Goal: Transaction & Acquisition: Purchase product/service

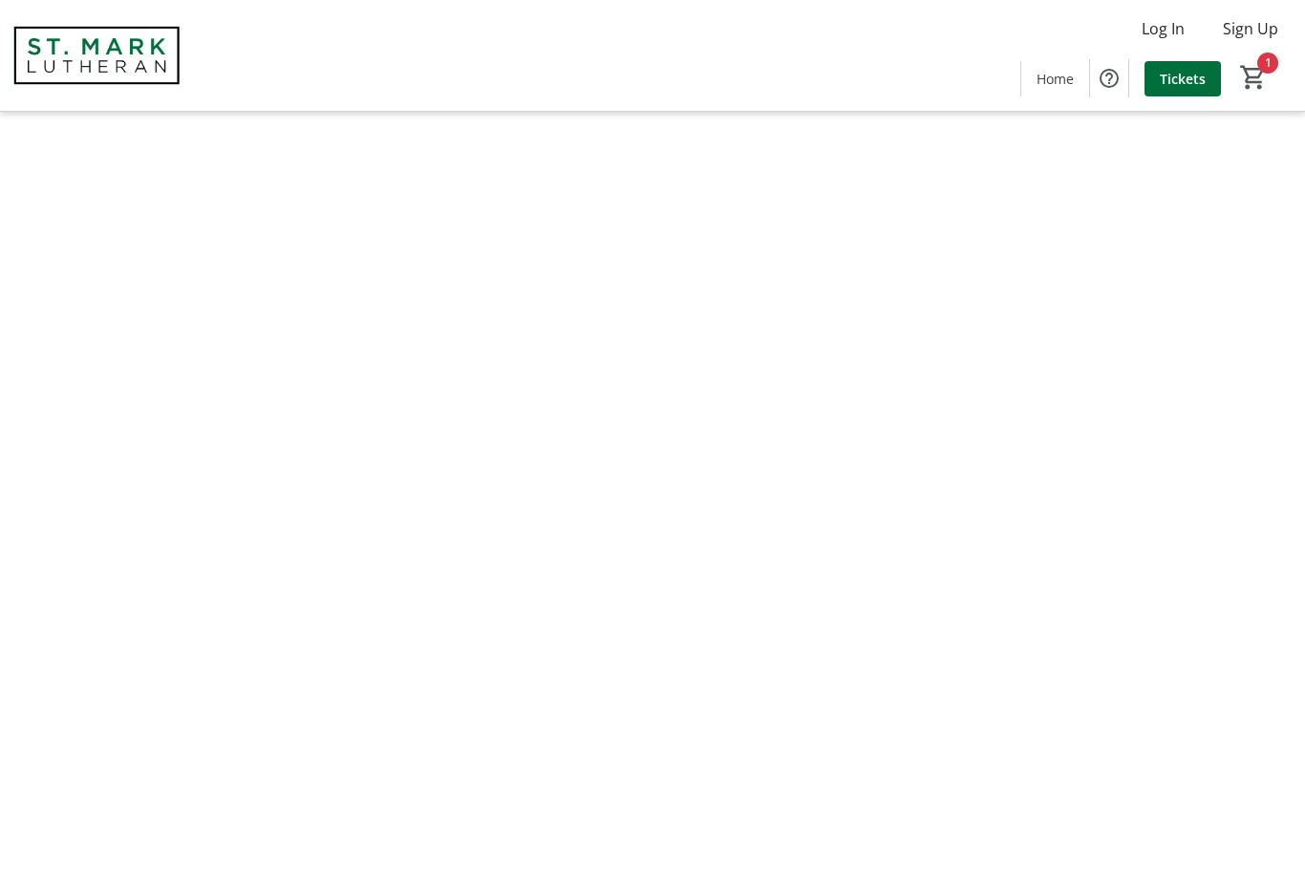
type input "1"
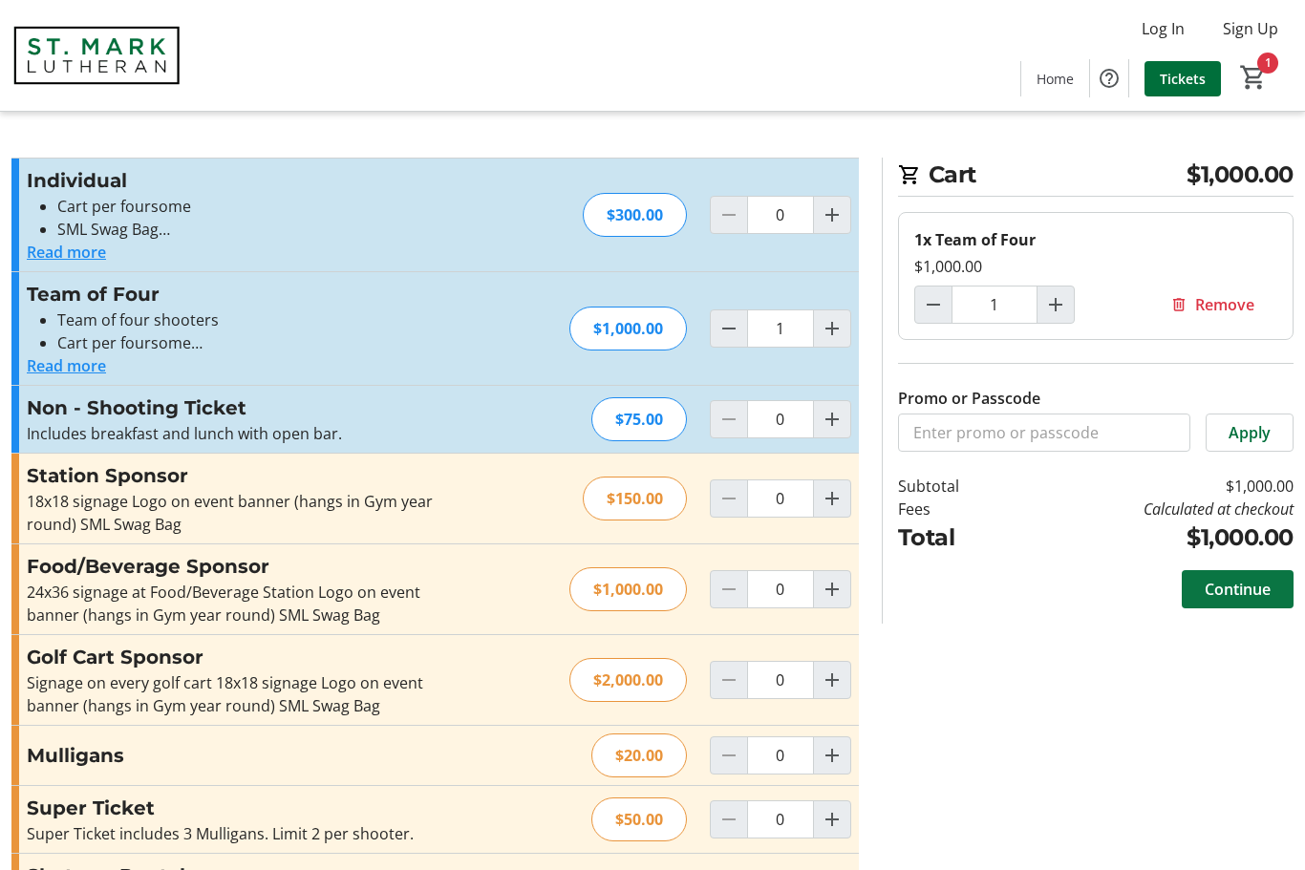
click at [1261, 591] on span "Continue" at bounding box center [1237, 589] width 66 height 23
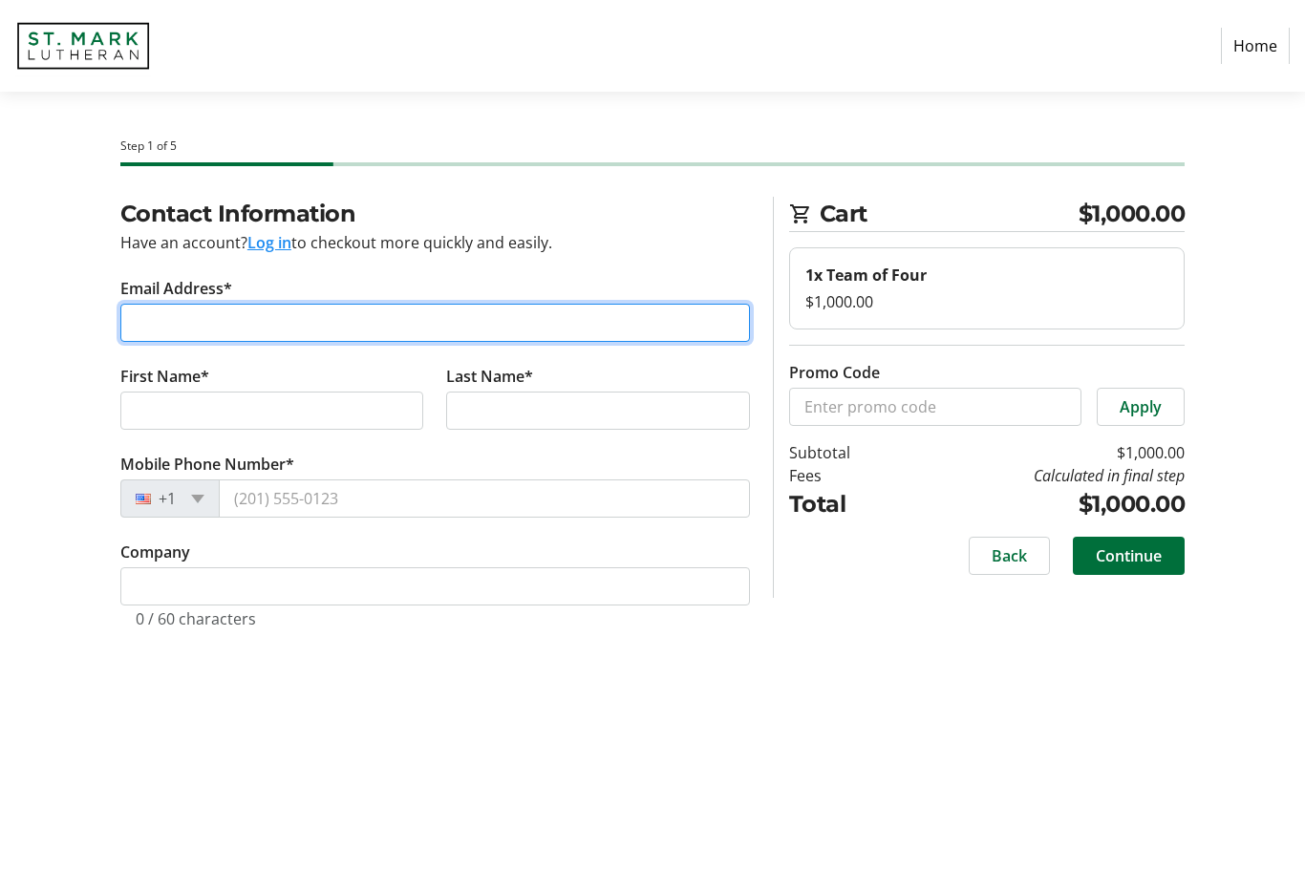
click at [225, 319] on input "Email Address*" at bounding box center [434, 323] width 629 height 38
type input "[PERSON_NAME][EMAIL_ADDRESS][PERSON_NAME][DOMAIN_NAME]"
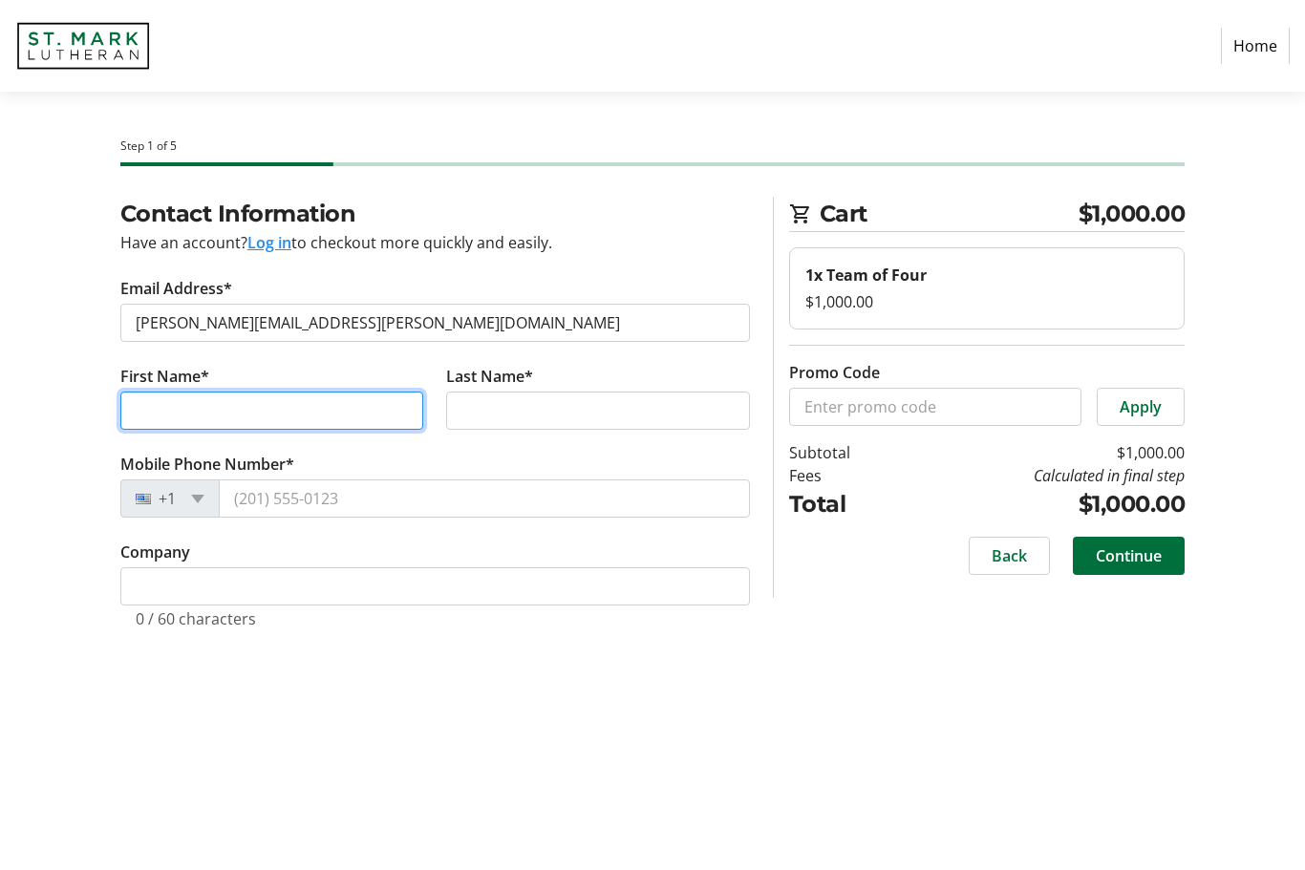
click at [269, 408] on input "First Name*" at bounding box center [272, 411] width 304 height 38
type input "[PERSON_NAME]"
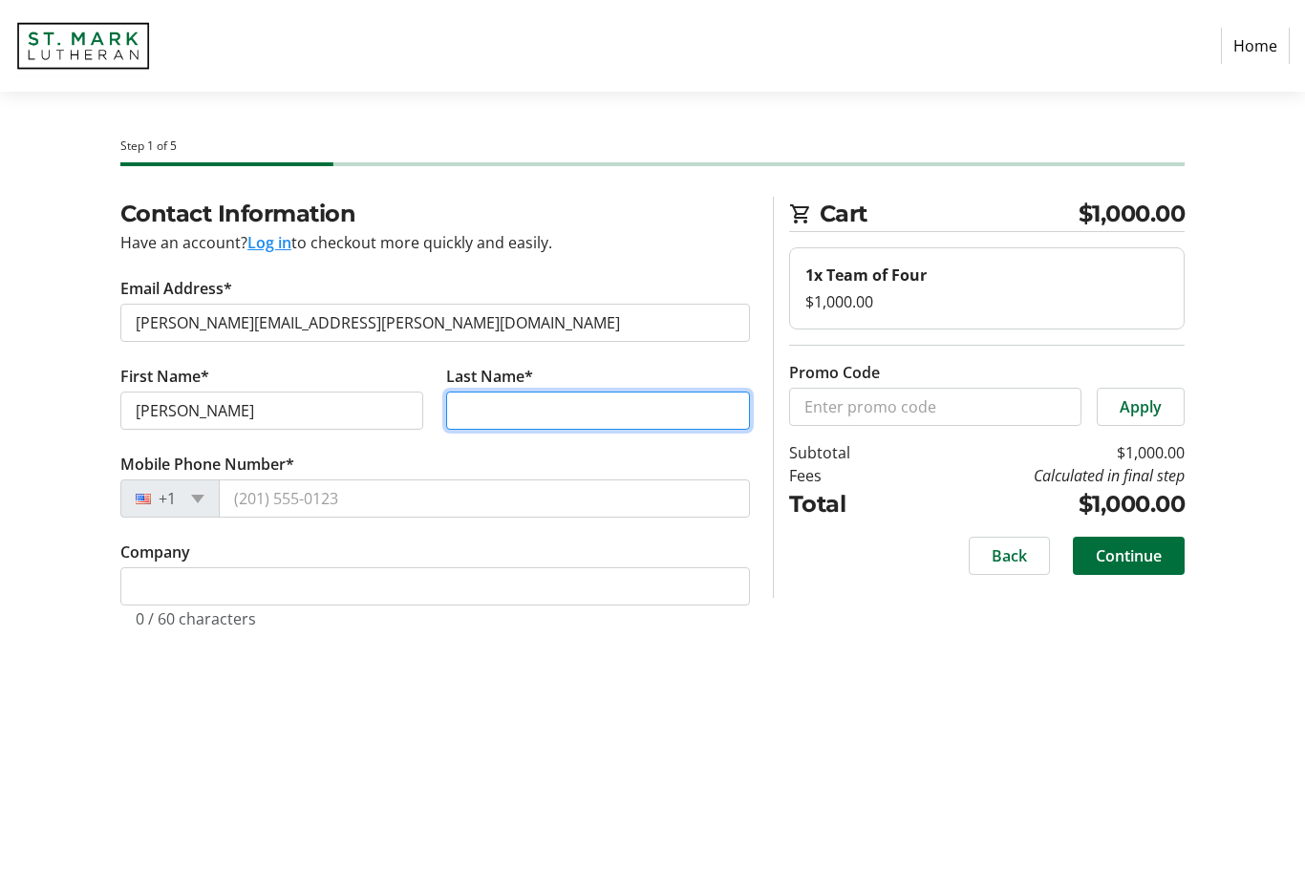
click at [535, 405] on input "Last Name*" at bounding box center [598, 411] width 304 height 38
type input "[PERSON_NAME]"
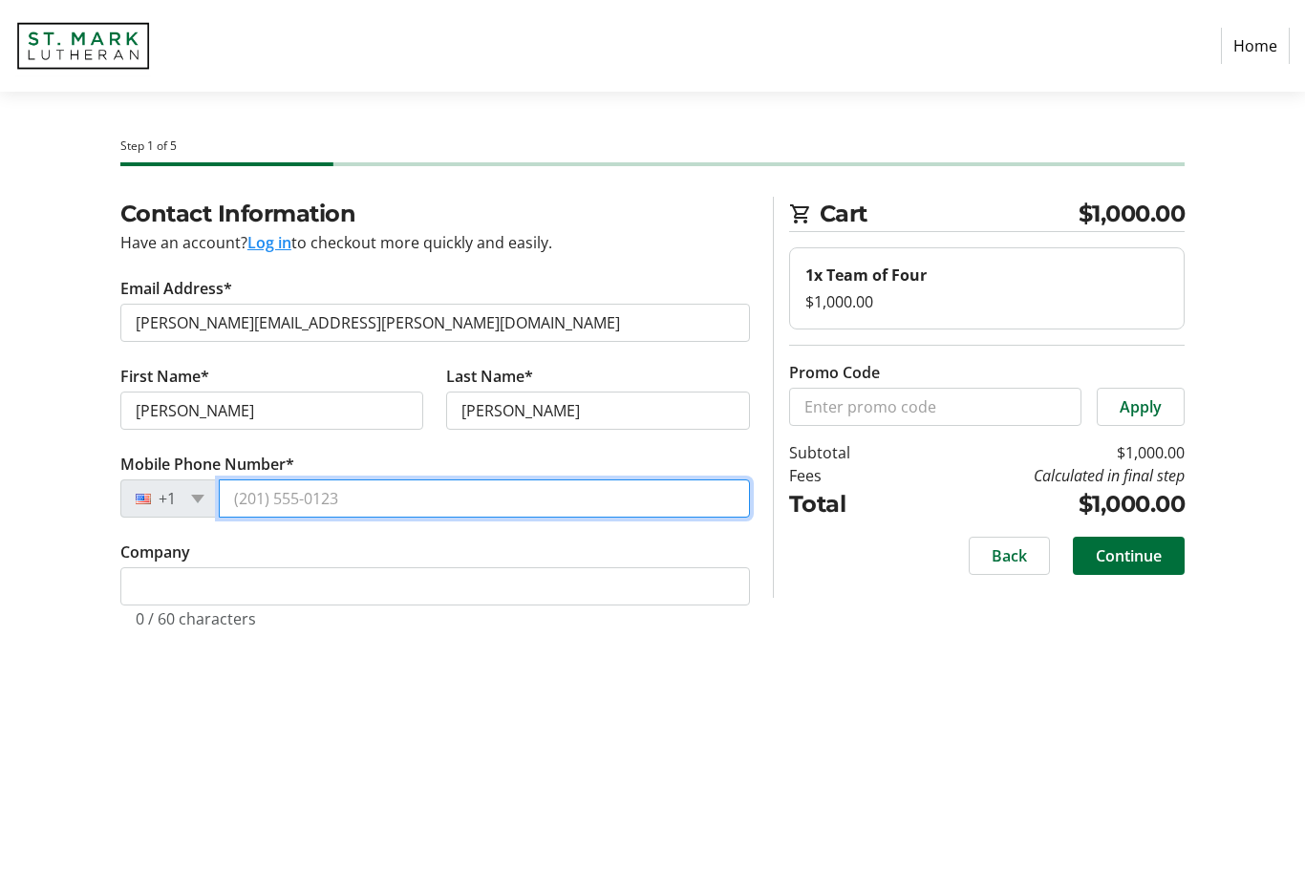
click at [272, 507] on input "Mobile Phone Number*" at bounding box center [484, 498] width 531 height 38
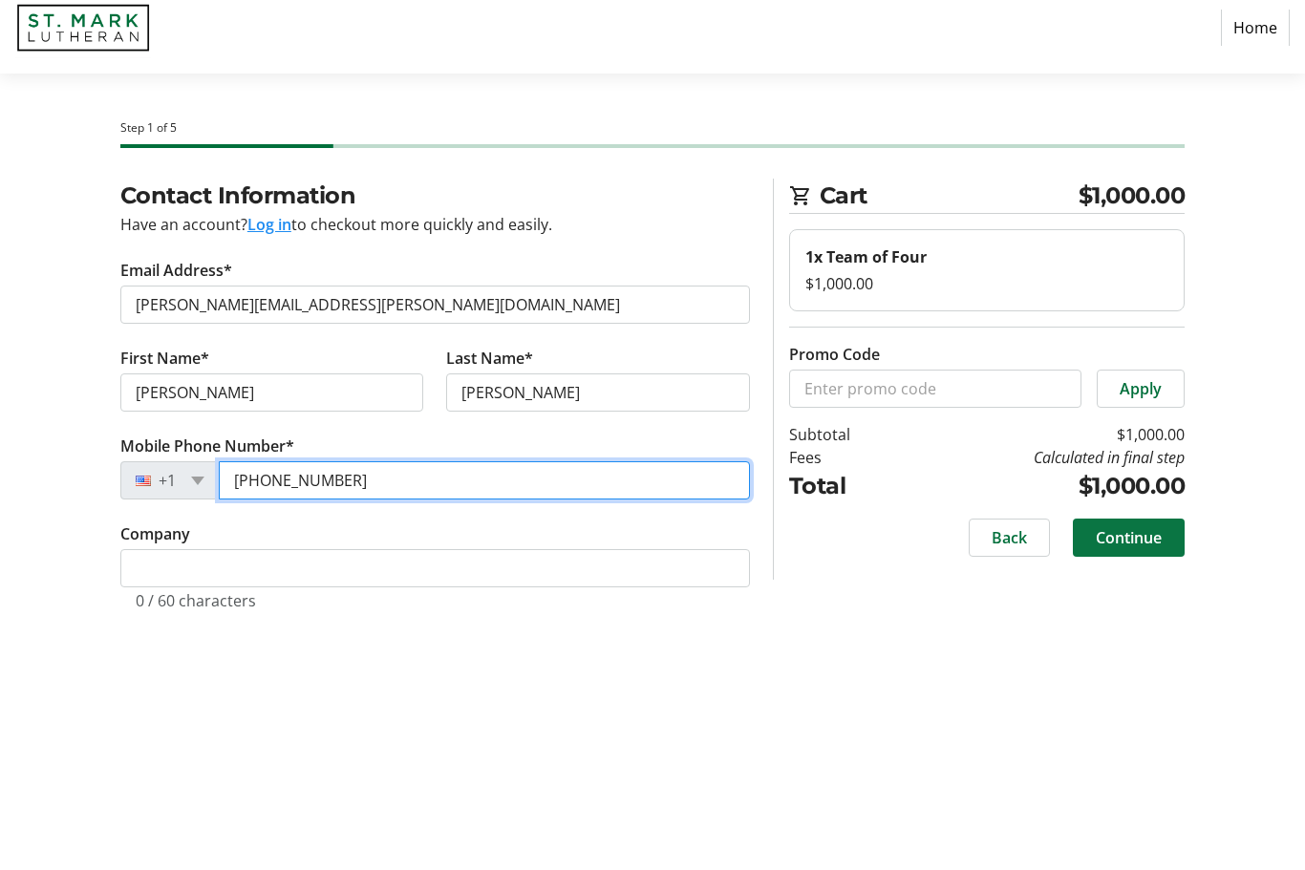
type input "[PHONE_NUMBER]"
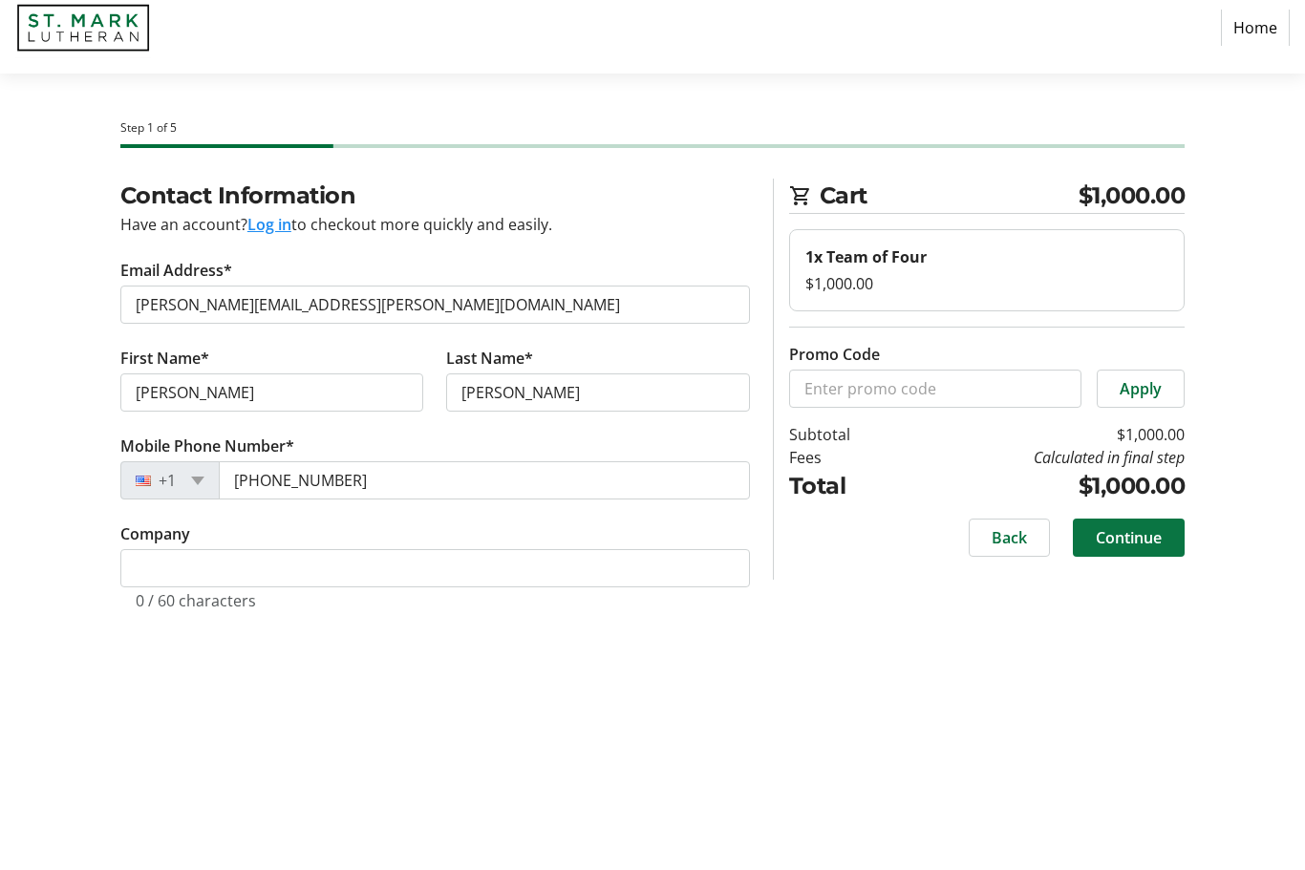
click at [1138, 544] on span "Continue" at bounding box center [1129, 555] width 66 height 23
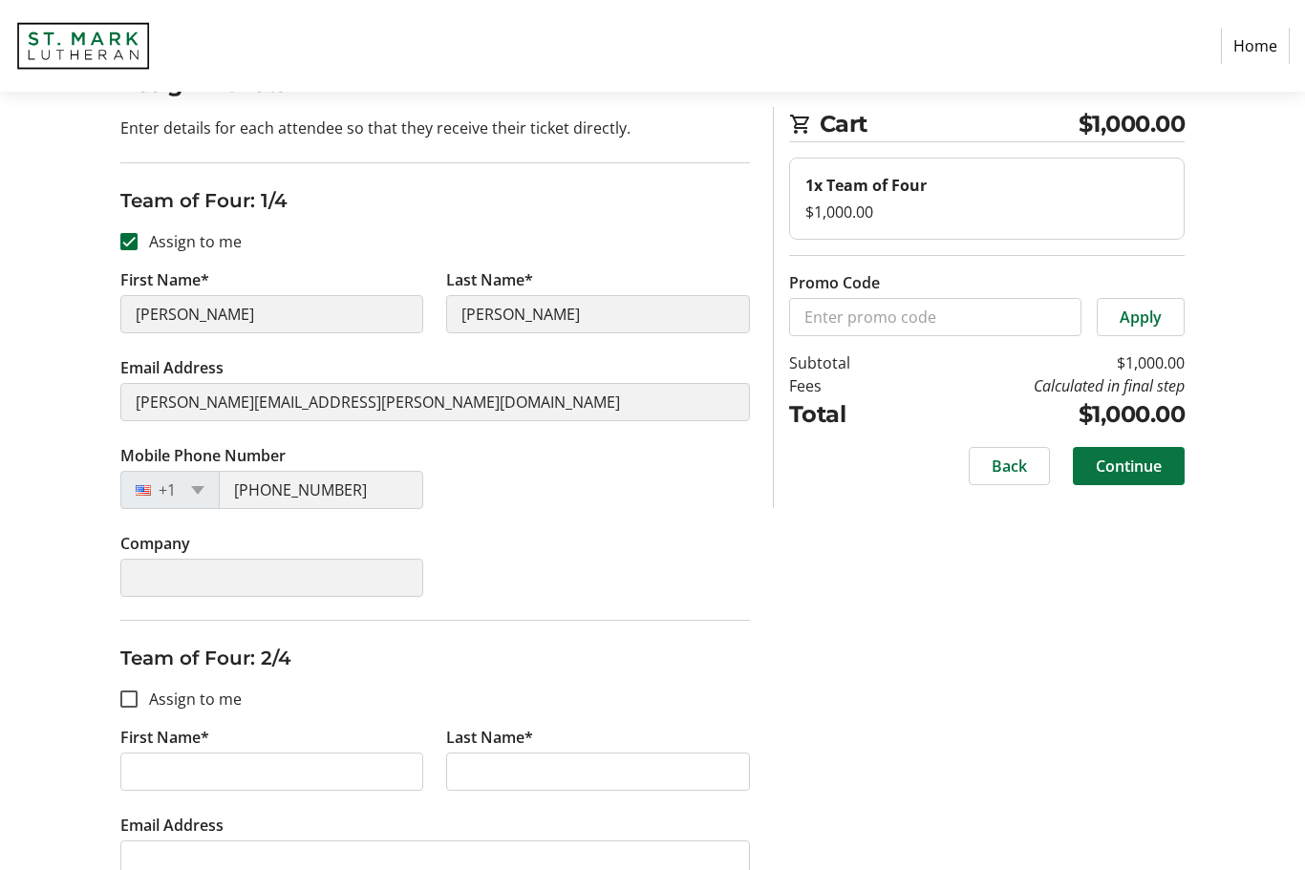
scroll to position [129, 0]
click at [253, 330] on input "[PERSON_NAME]" at bounding box center [272, 315] width 304 height 38
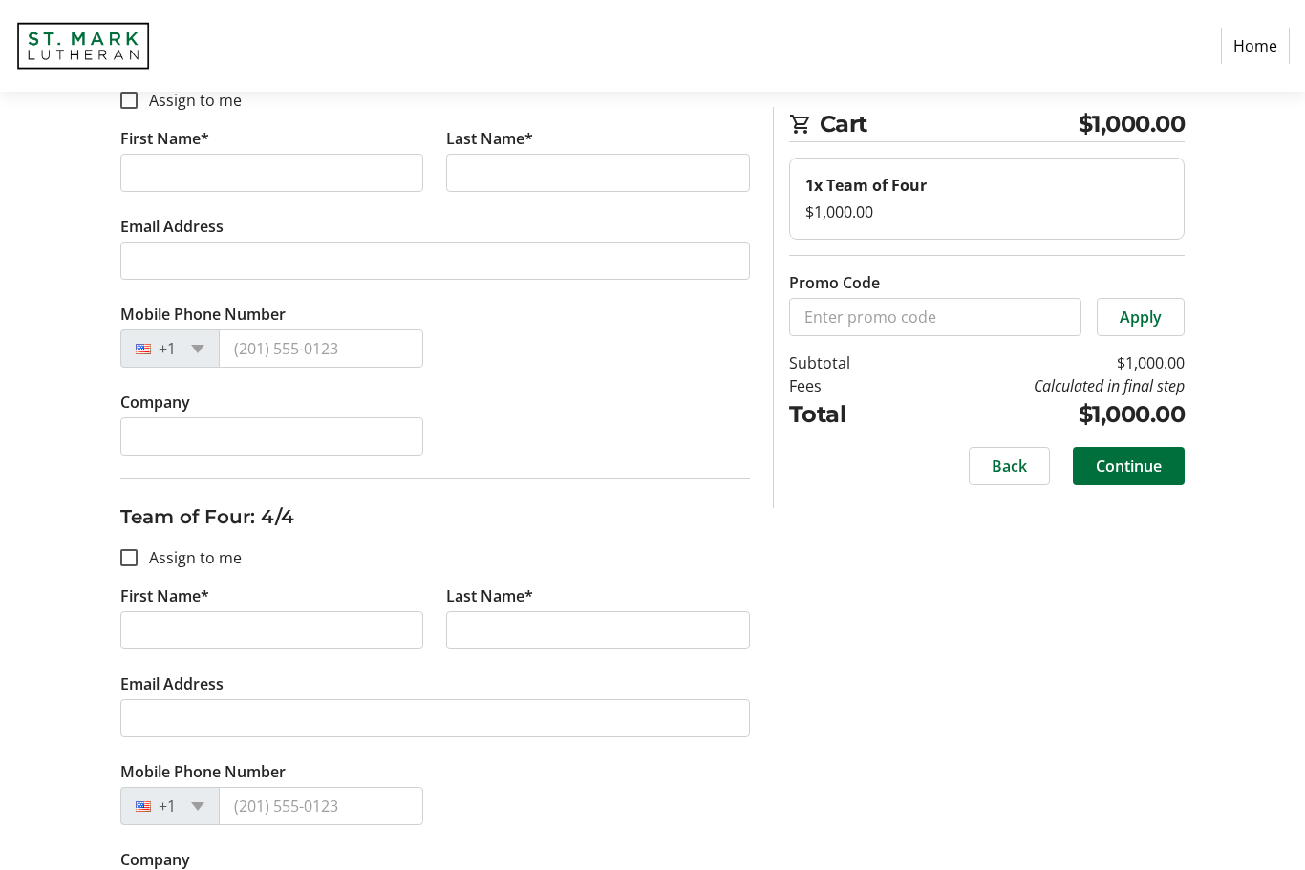
scroll to position [1188, 0]
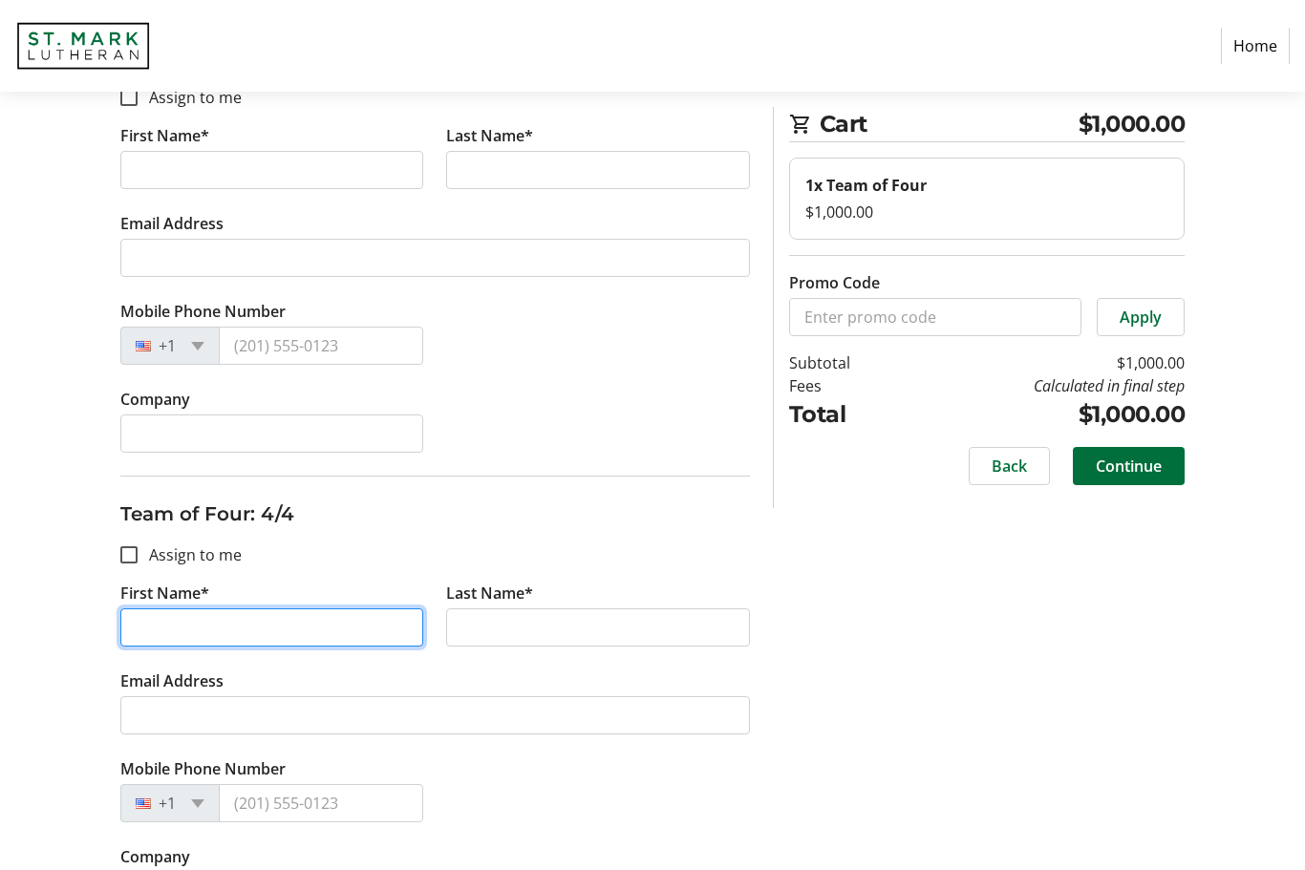
click at [252, 621] on input "First Name*" at bounding box center [272, 628] width 304 height 38
type input "[PERSON_NAME]"
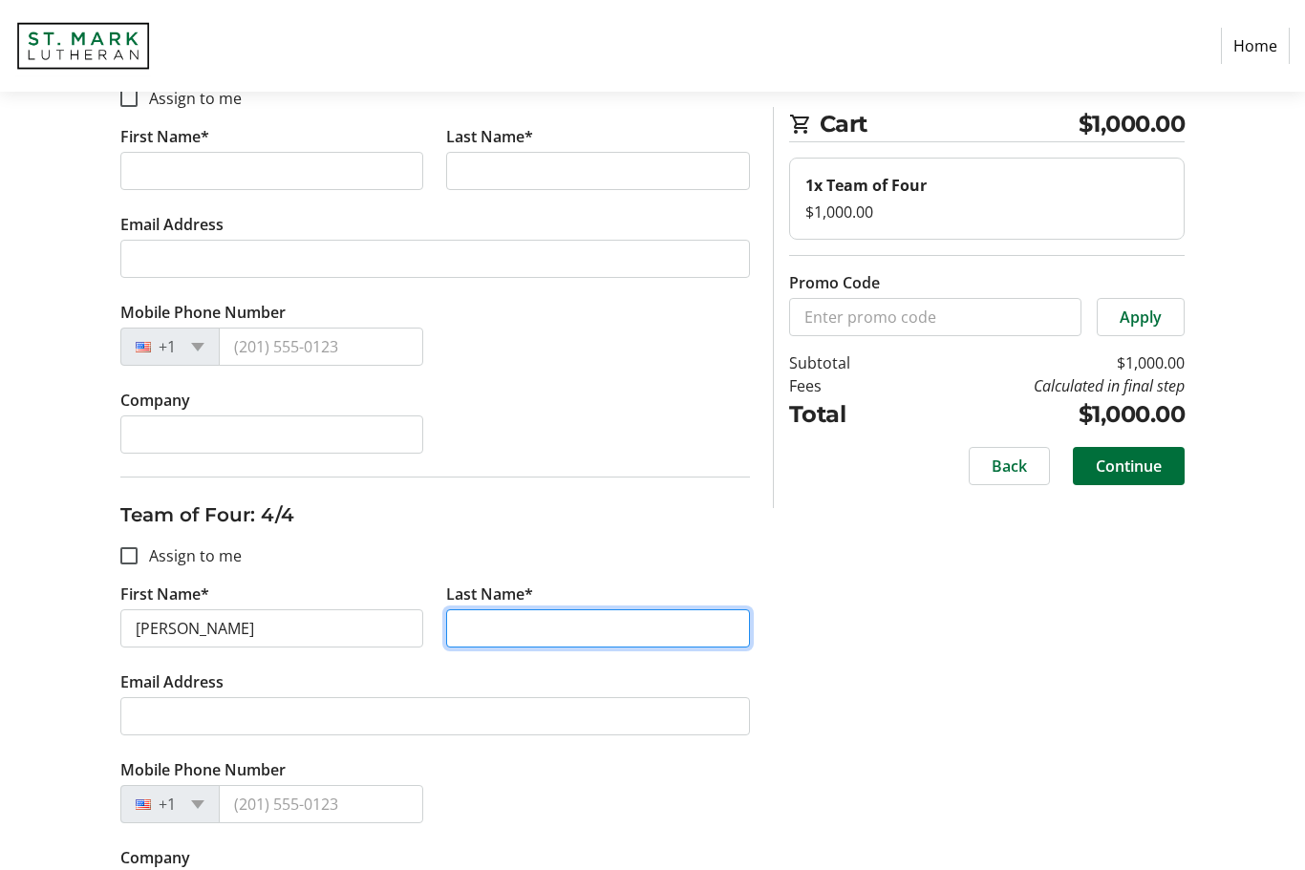
click at [514, 636] on input "Last Name*" at bounding box center [598, 628] width 304 height 38
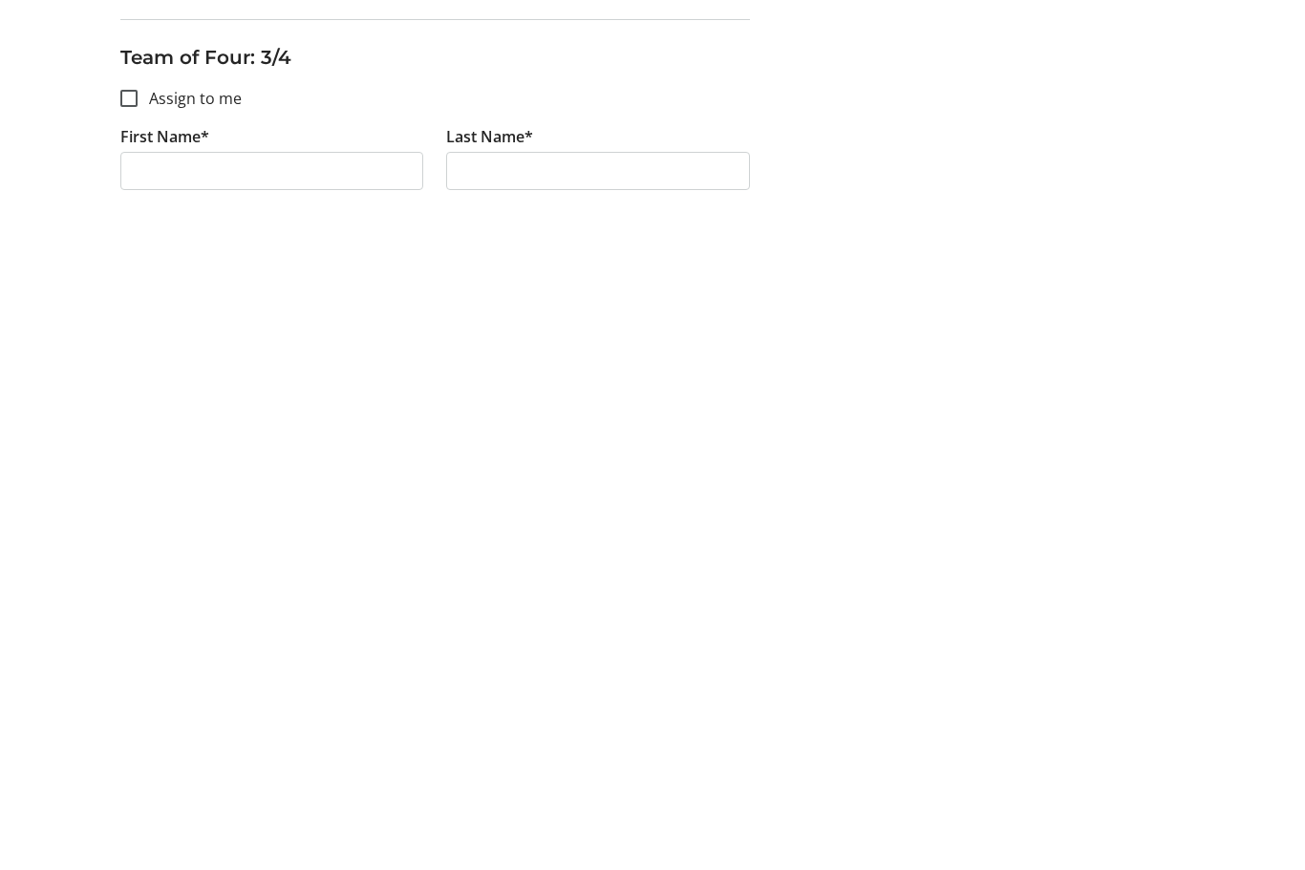
scroll to position [511, 0]
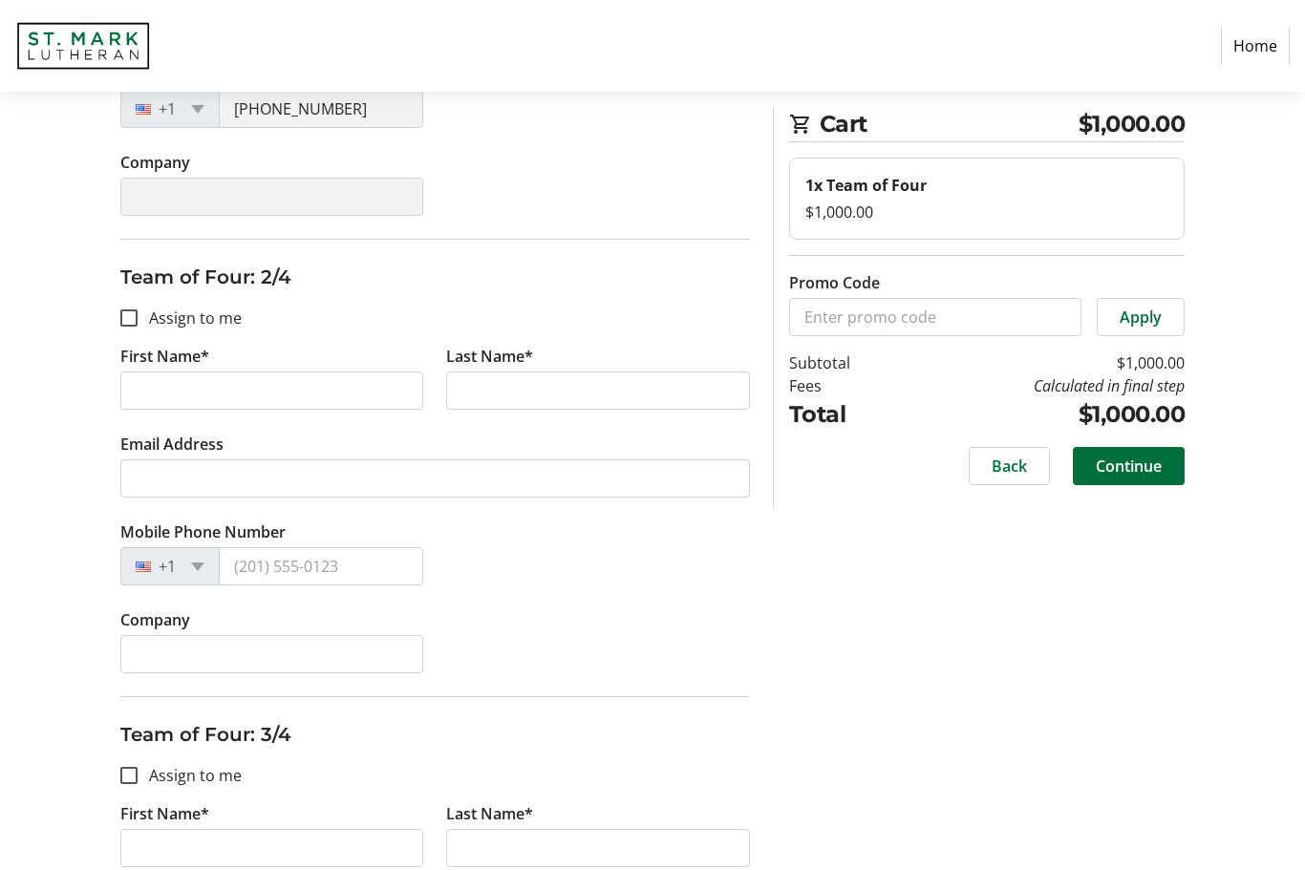
click at [290, 351] on tr-form-field "First Name*" at bounding box center [272, 389] width 327 height 88
click at [272, 386] on input "First Name*" at bounding box center [272, 391] width 304 height 38
type input "[PERSON_NAME]"
click at [518, 386] on input "Last Name*" at bounding box center [598, 391] width 304 height 38
type input "[PERSON_NAME]"
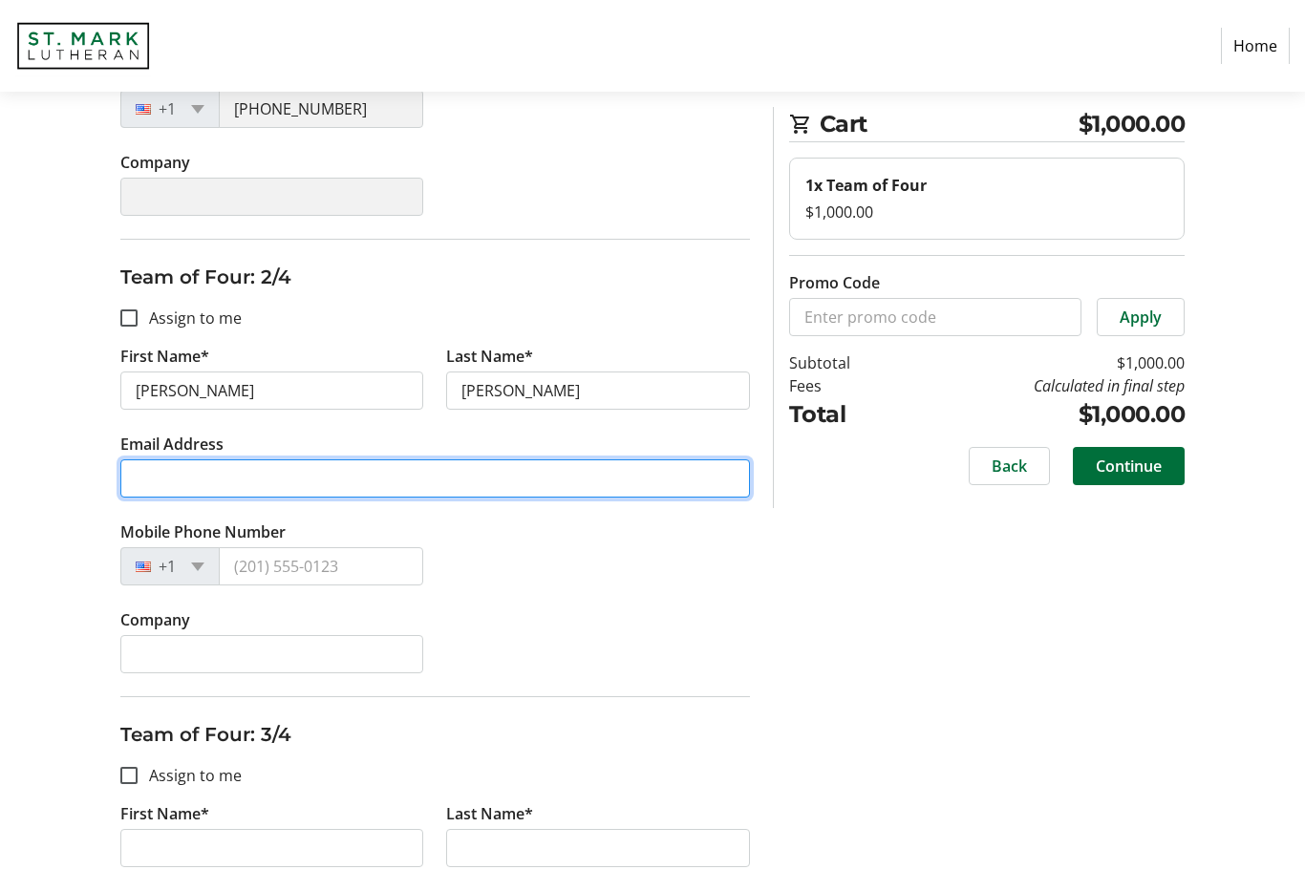
click at [290, 479] on input "Email Address" at bounding box center [434, 478] width 629 height 38
type input "[PERSON_NAME][EMAIL_ADDRESS][PERSON_NAME][DOMAIN_NAME]"
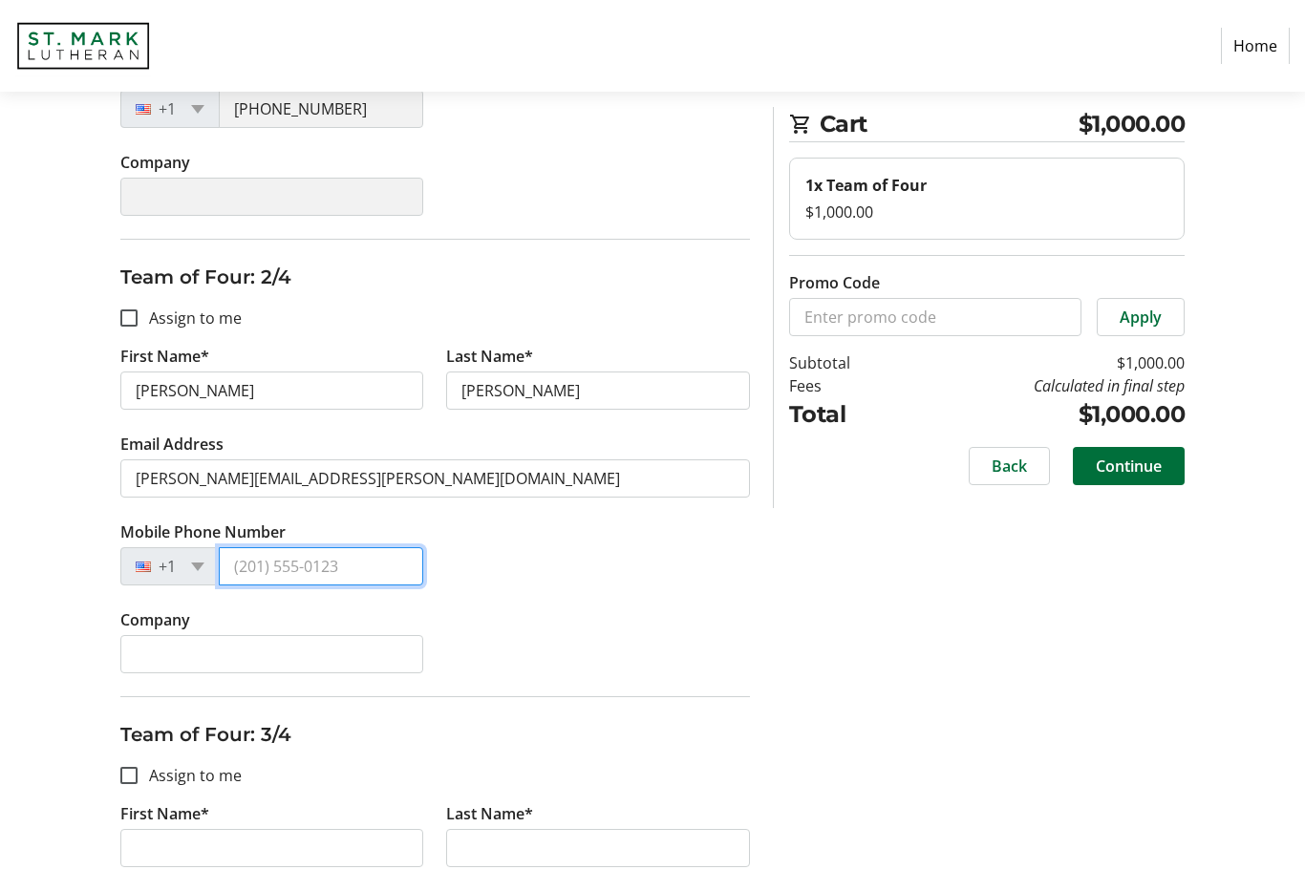
click at [291, 573] on input "Mobile Phone Number" at bounding box center [321, 566] width 205 height 38
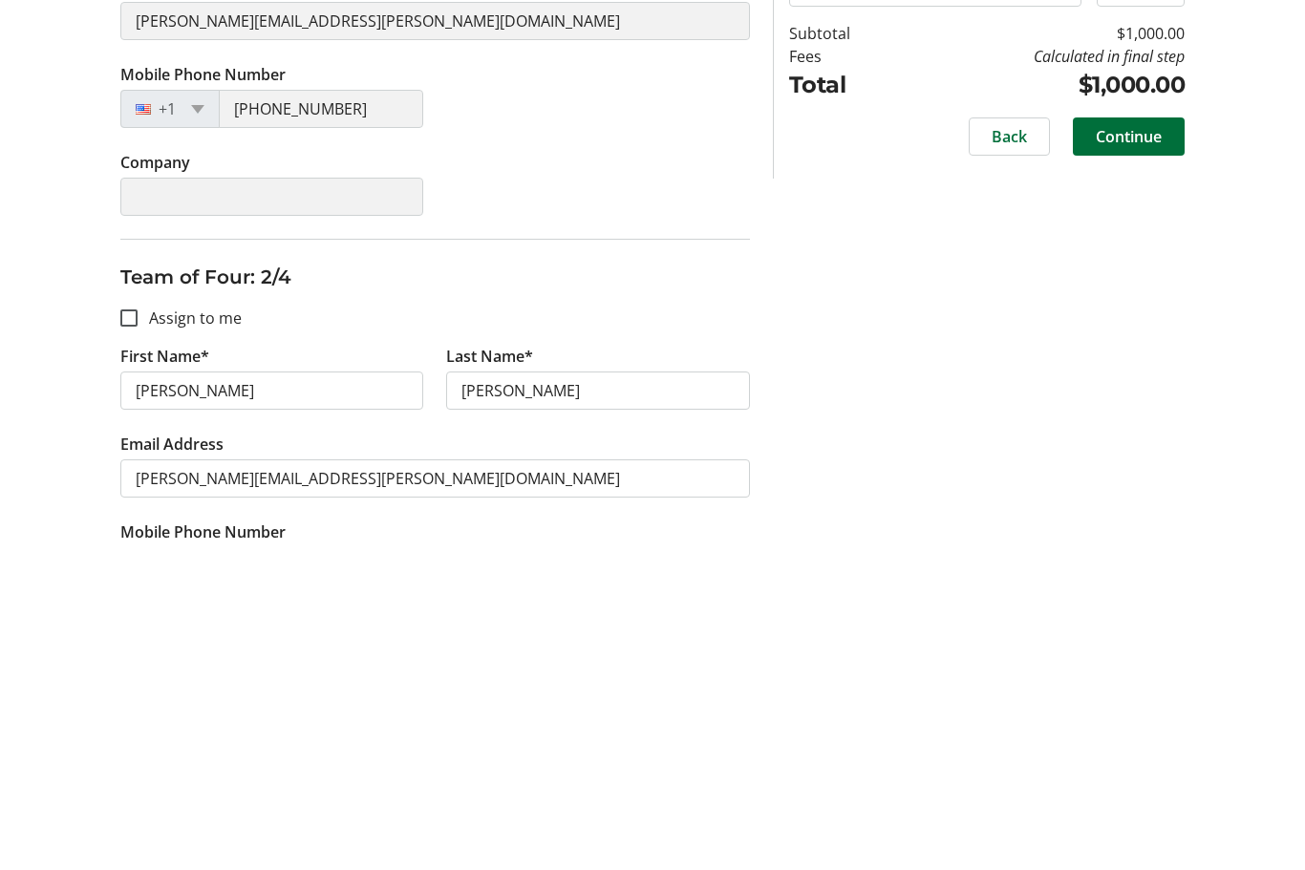
scroll to position [157, 0]
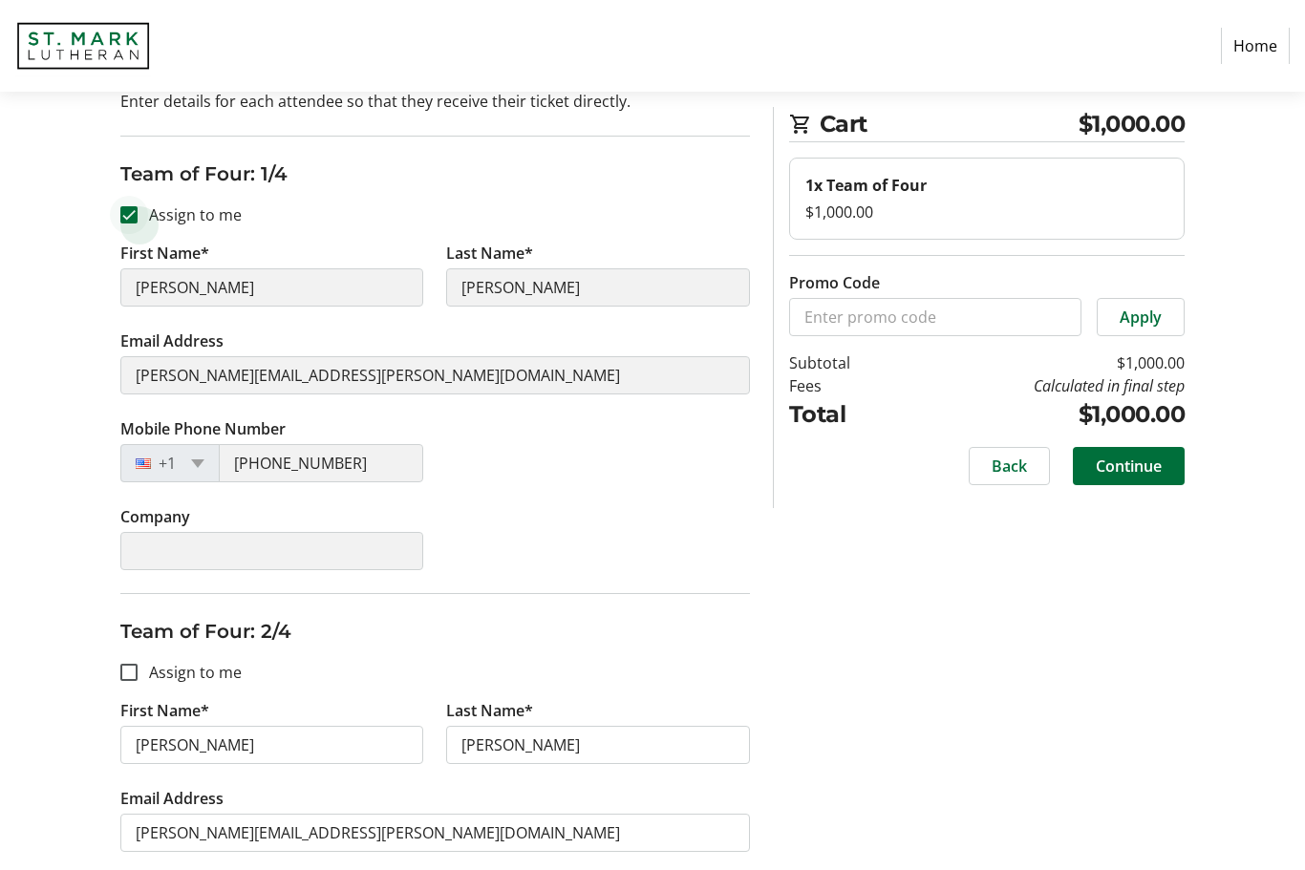
type input "[PHONE_NUMBER]"
click at [126, 213] on input "Assign to me" at bounding box center [128, 214] width 17 height 17
checkbox input "false"
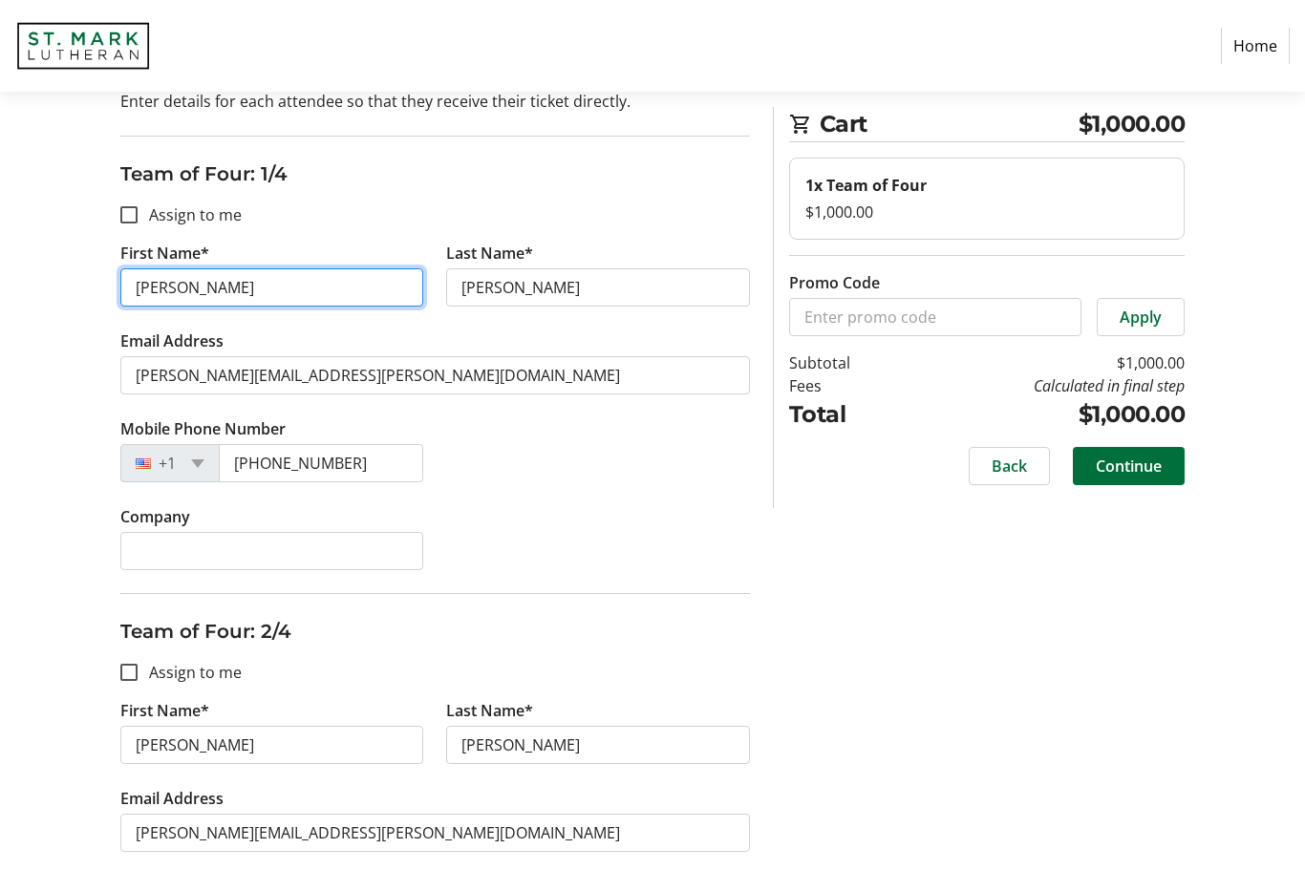
click at [221, 291] on input "[PERSON_NAME]" at bounding box center [272, 287] width 304 height 38
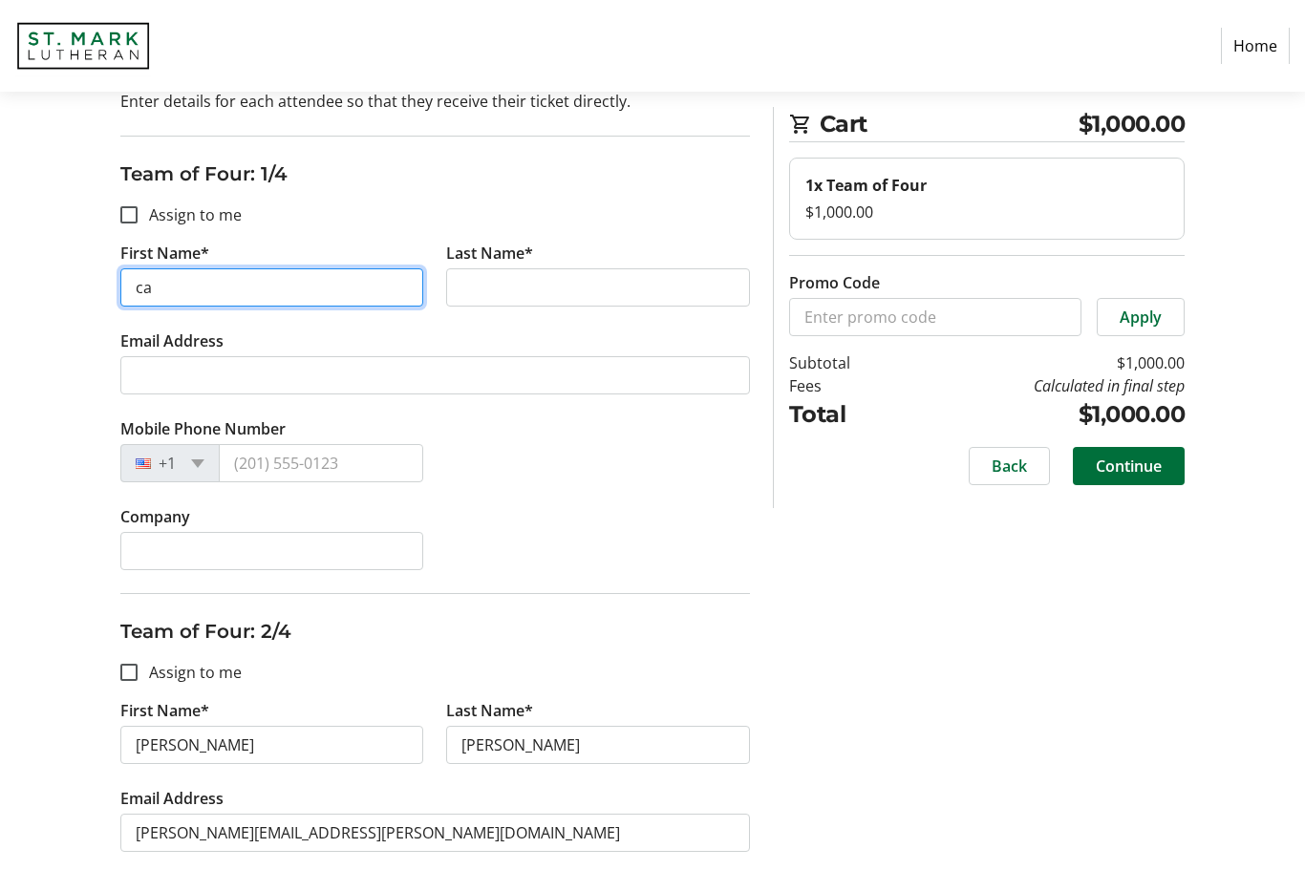
type input "c"
type input "[PERSON_NAME]"
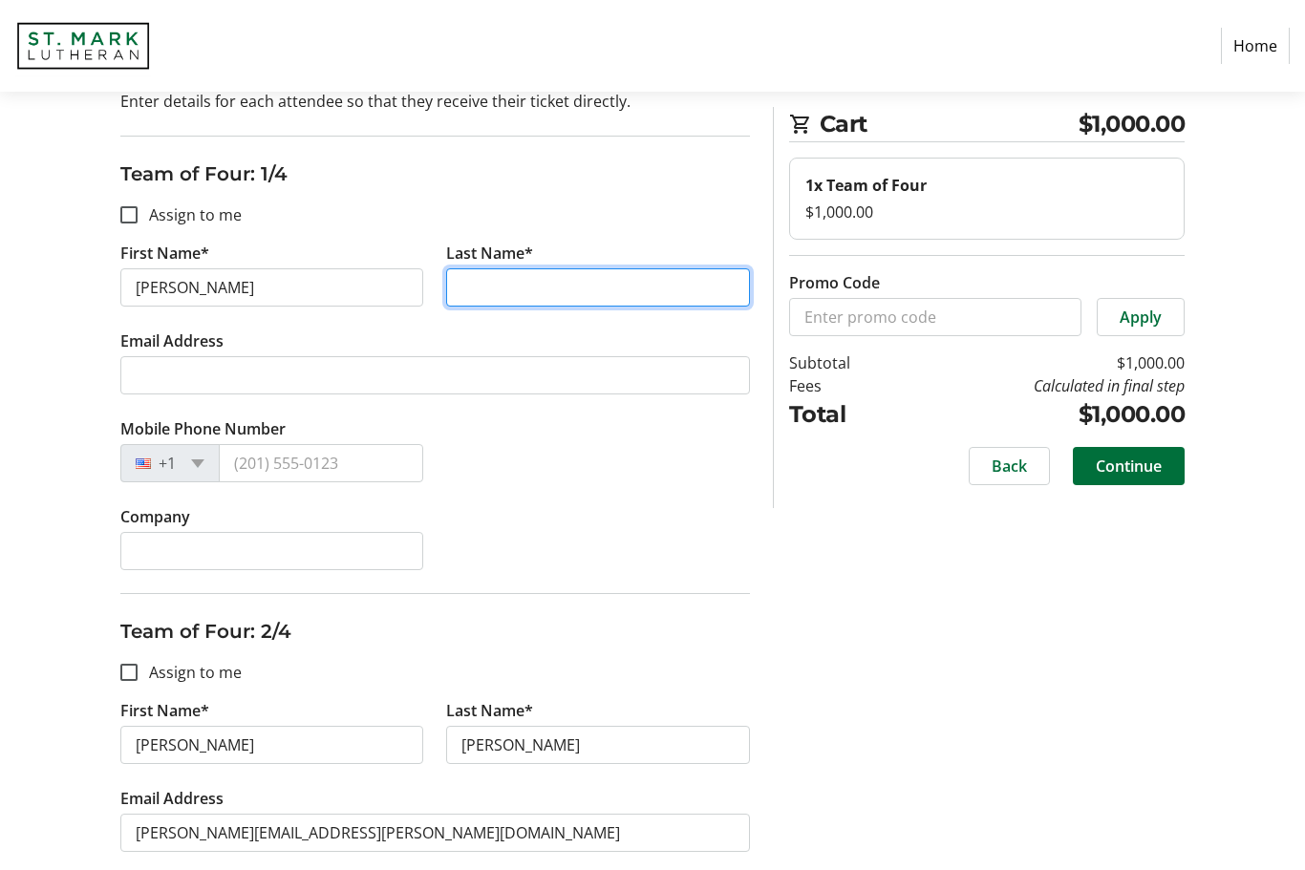
click at [491, 300] on input "Last Name*" at bounding box center [598, 287] width 304 height 38
type input "[PERSON_NAME]"
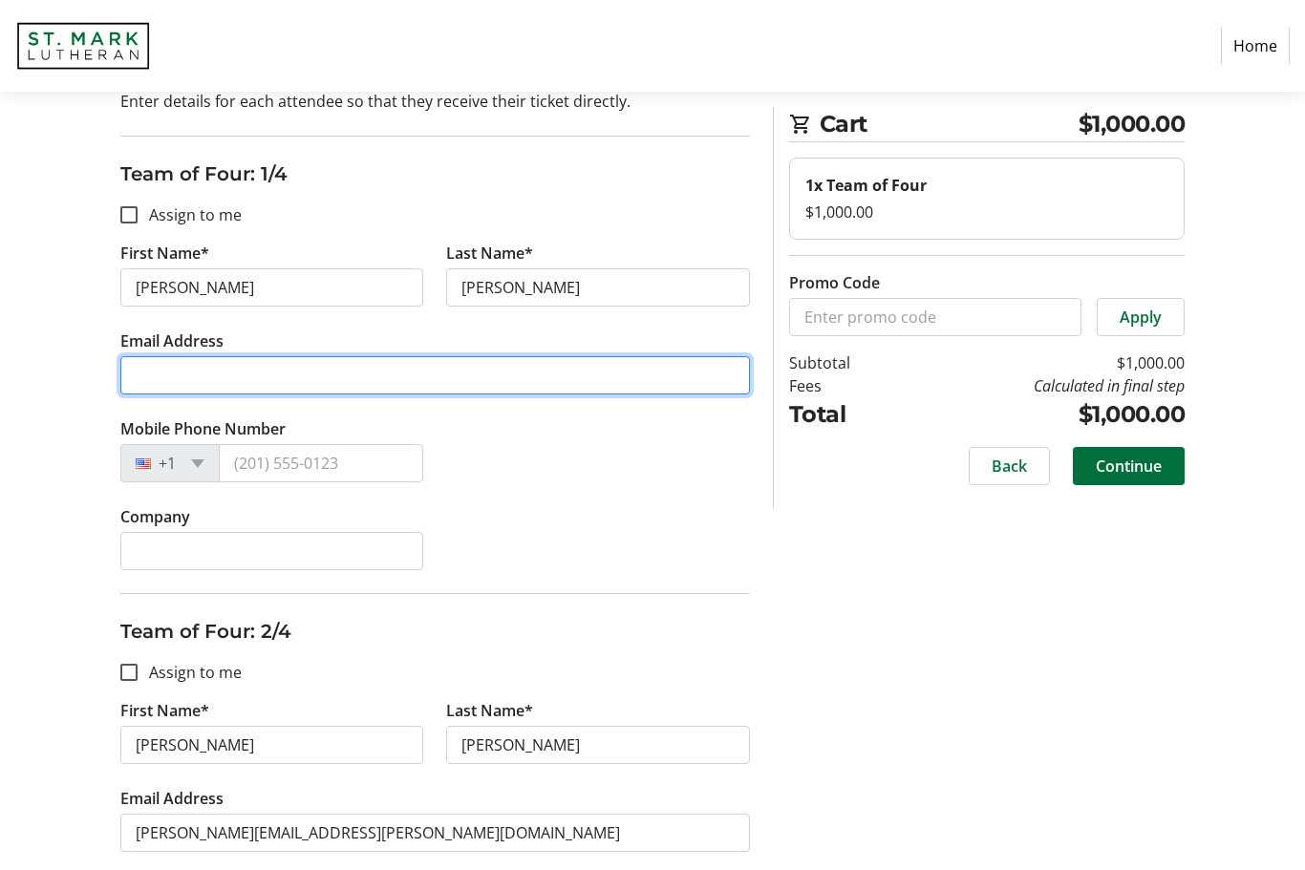
click at [245, 386] on input "Email Address" at bounding box center [434, 375] width 629 height 38
type input "[PERSON_NAME][EMAIL_ADDRESS][PERSON_NAME][DOMAIN_NAME]"
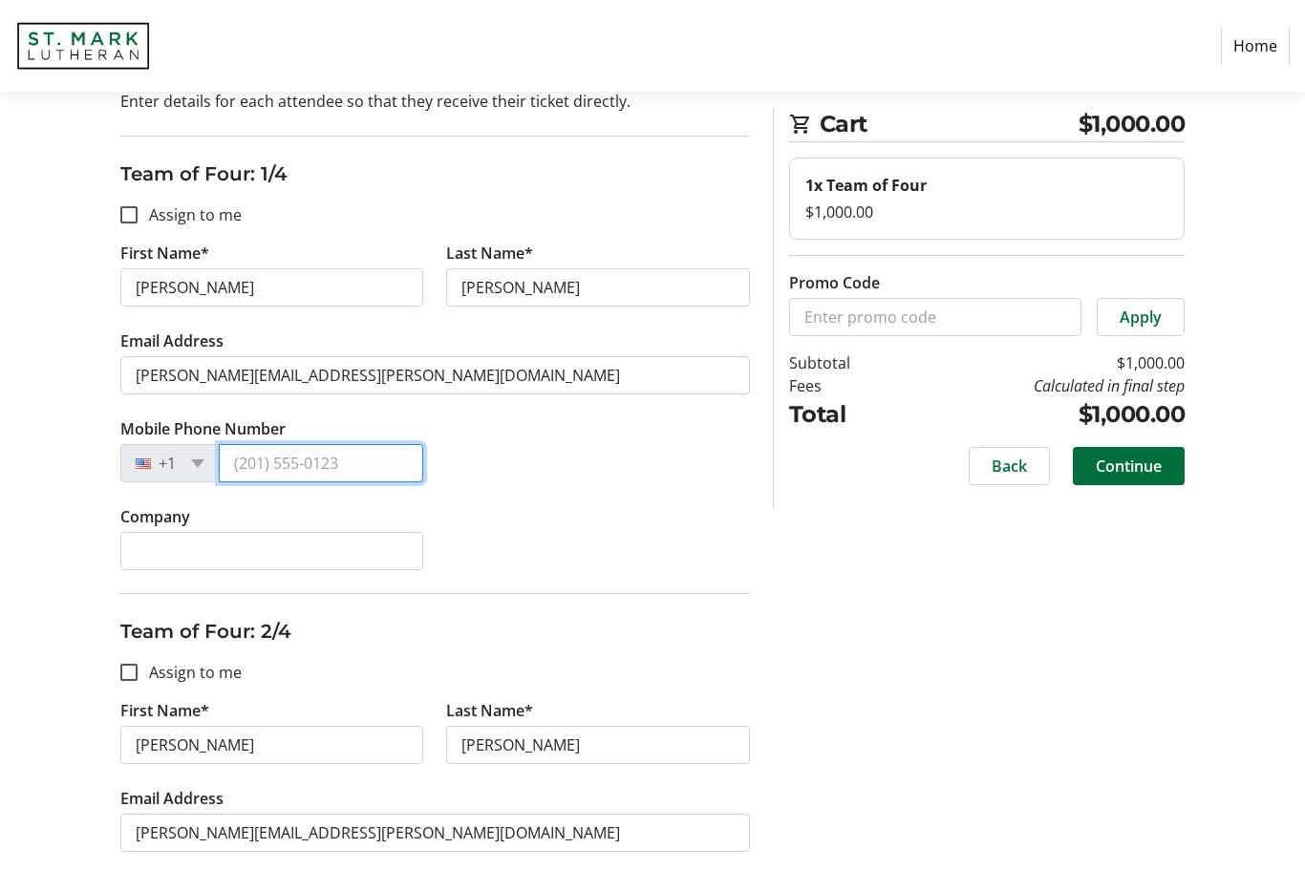
click at [265, 472] on input "Mobile Phone Number" at bounding box center [321, 463] width 205 height 38
type input "[PHONE_NUMBER]"
click at [133, 226] on div at bounding box center [129, 215] width 46 height 46
checkbox input "true"
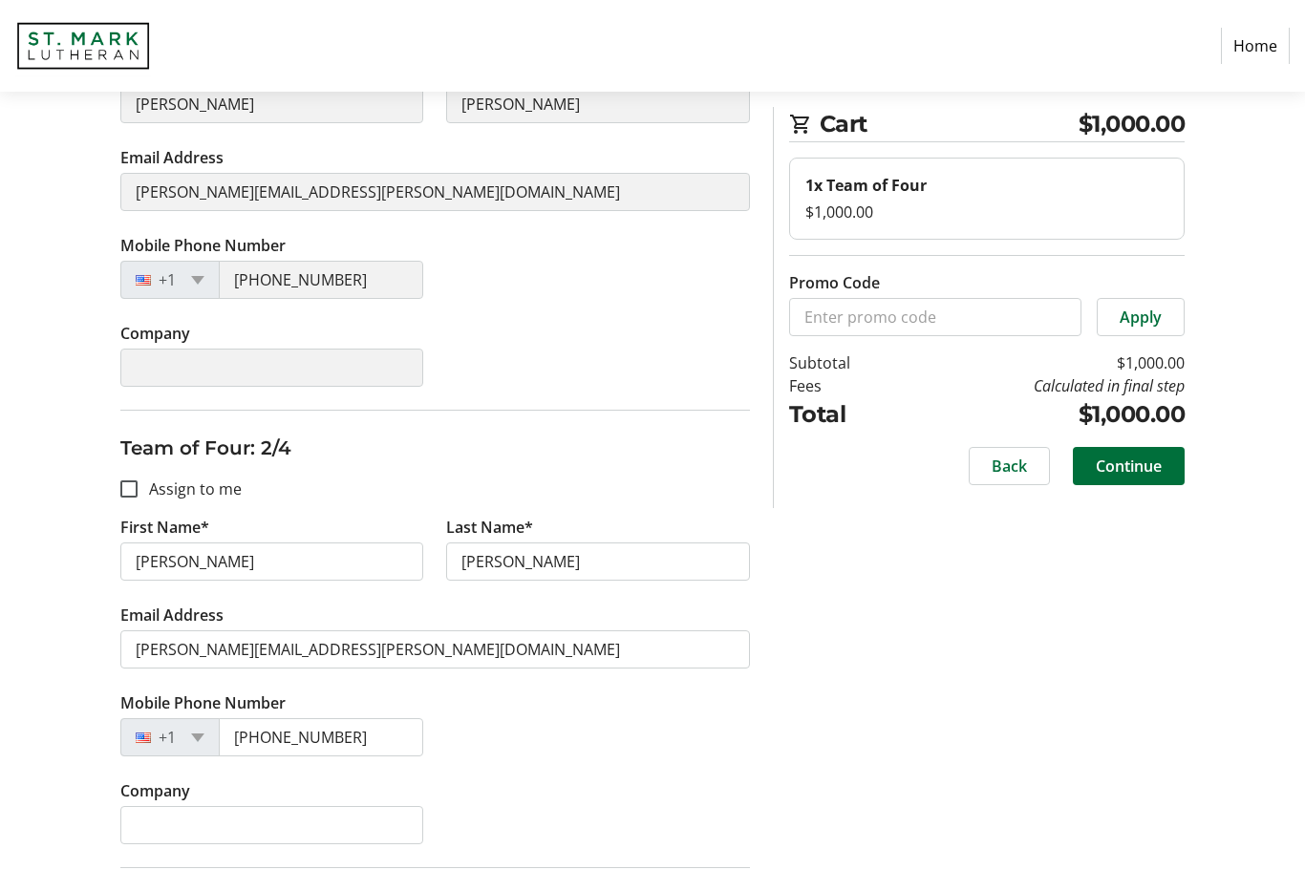
type input "[PERSON_NAME]"
type input "[PHONE_NUMBER]"
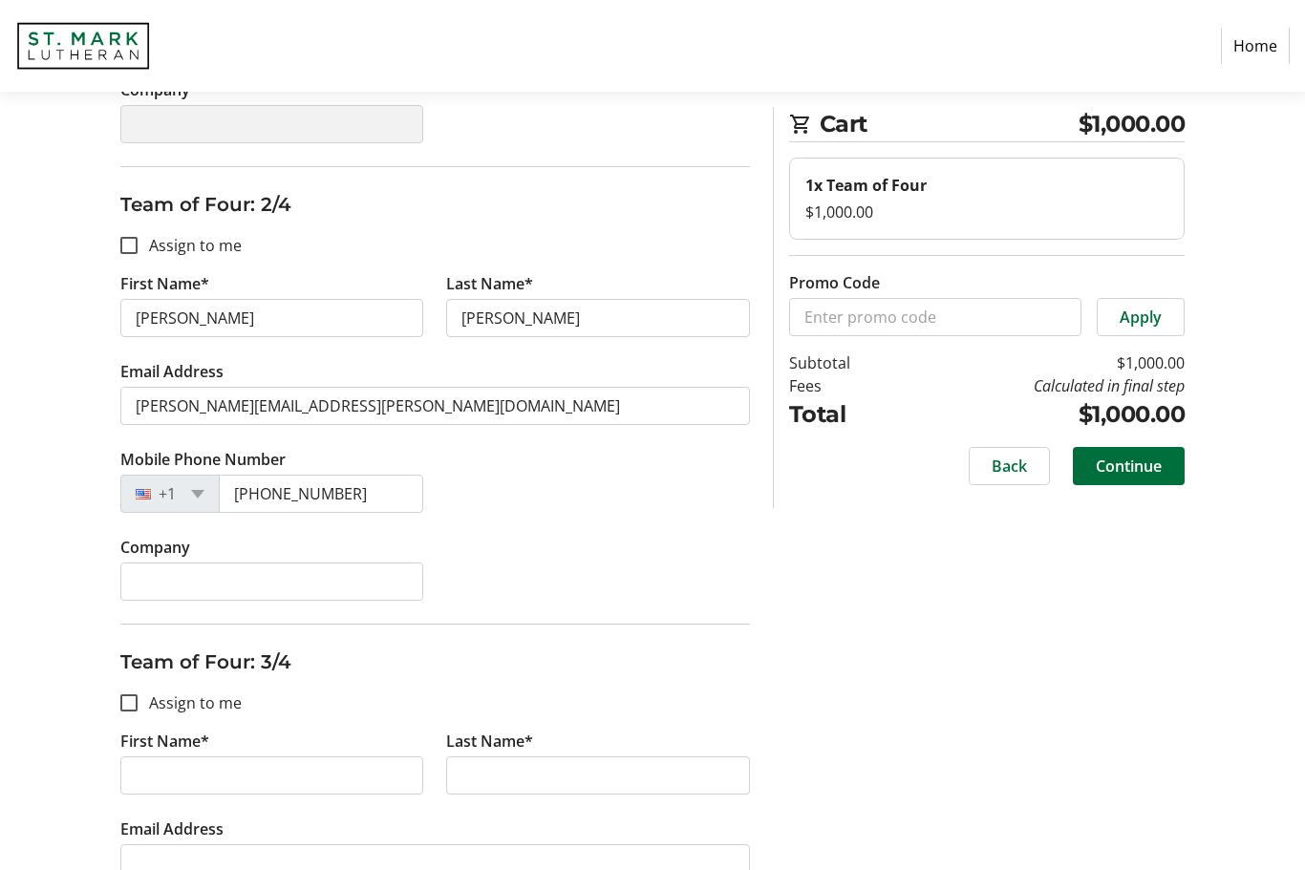
scroll to position [584, 0]
click at [130, 253] on input "Assign to me" at bounding box center [128, 245] width 17 height 17
checkbox input "true"
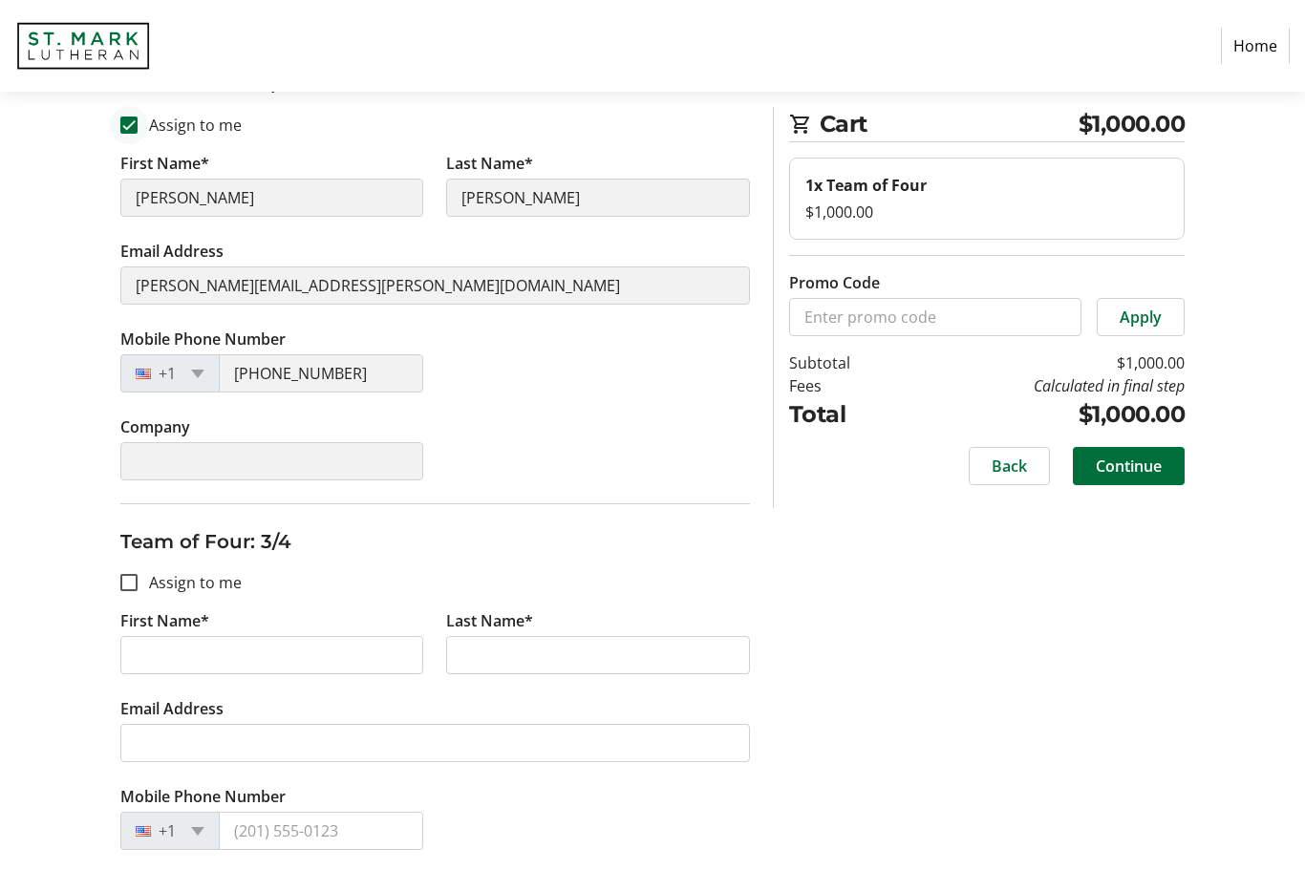
type input "[PERSON_NAME]"
type input "[PHONE_NUMBER]"
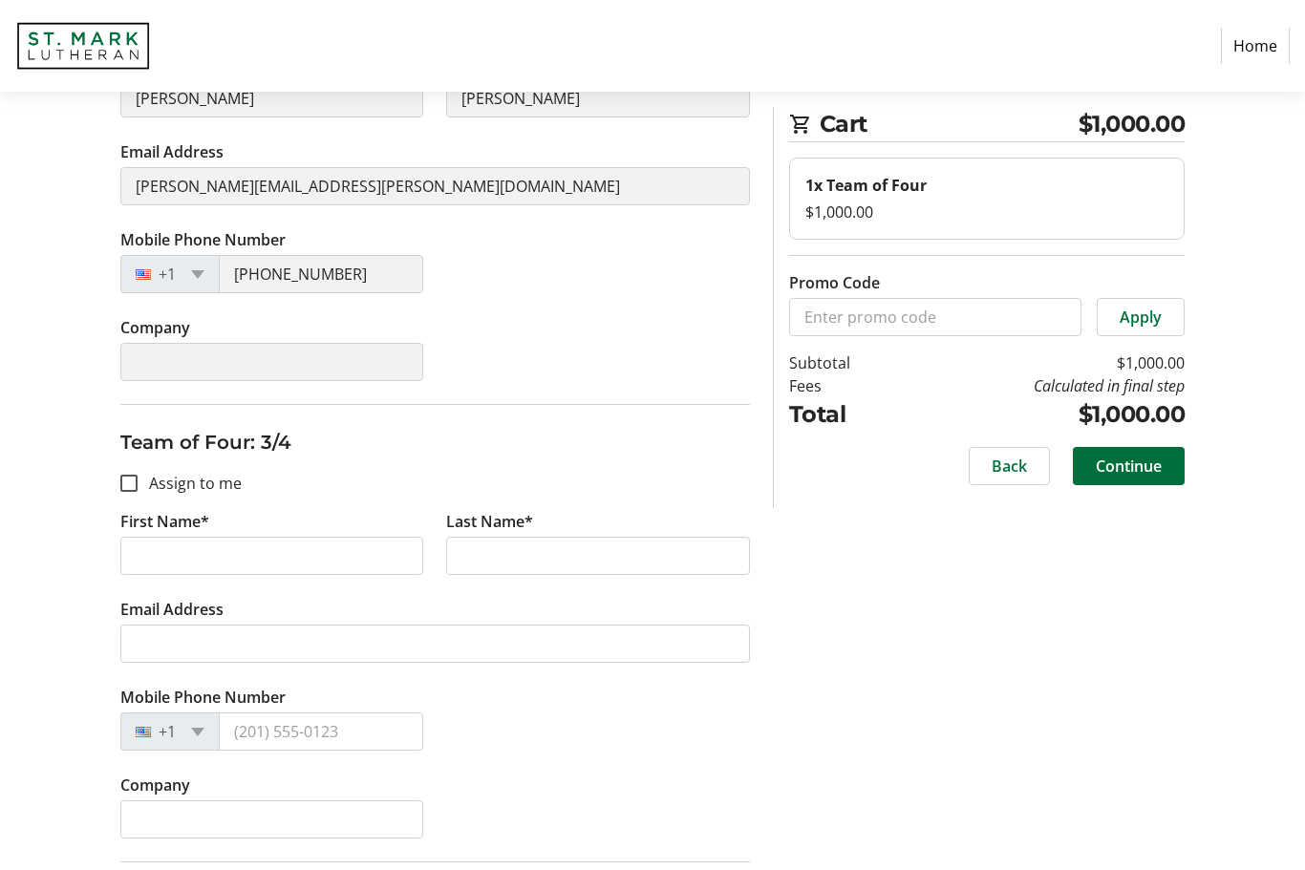
scroll to position [810, 0]
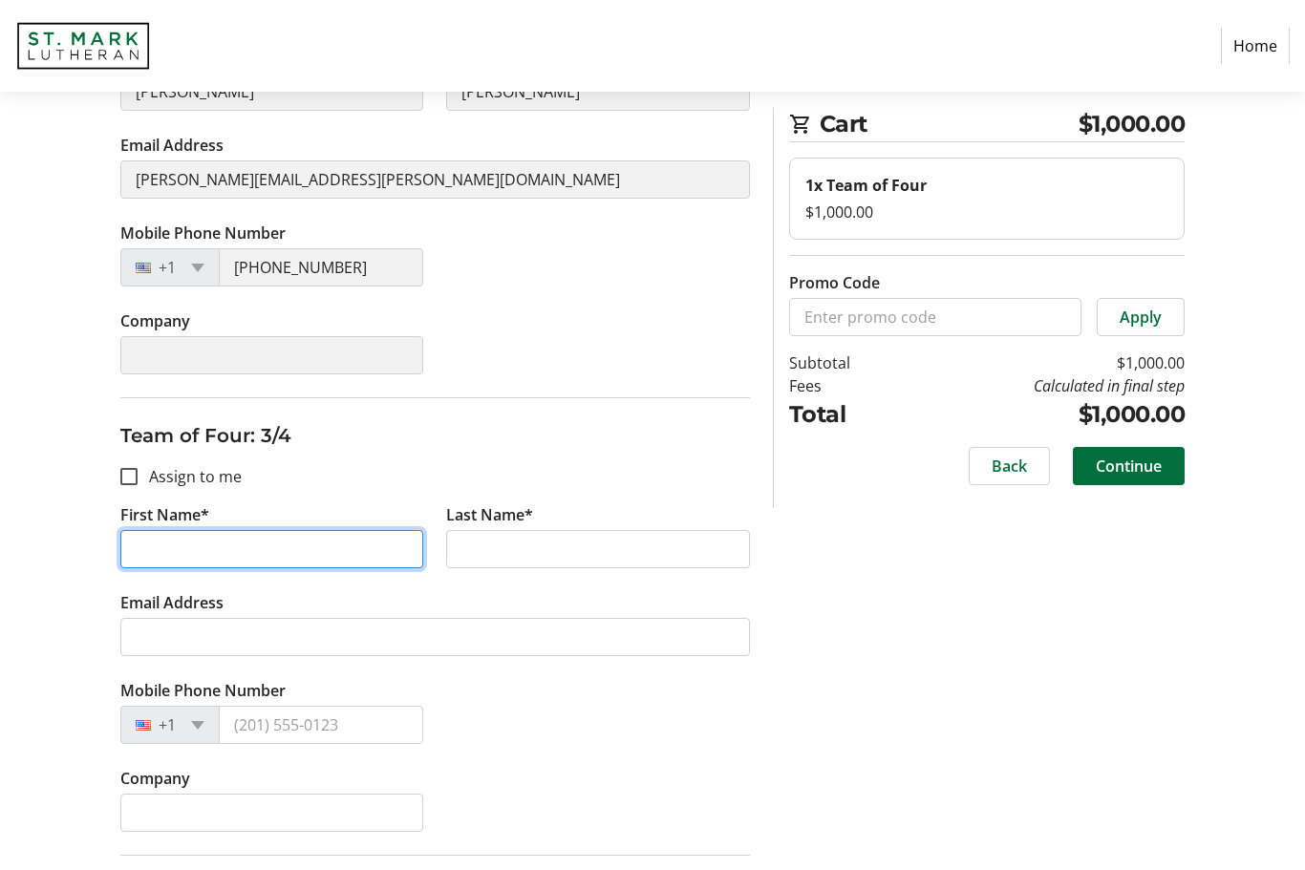
click at [197, 561] on input "First Name*" at bounding box center [272, 549] width 304 height 38
type input "[PERSON_NAME]"
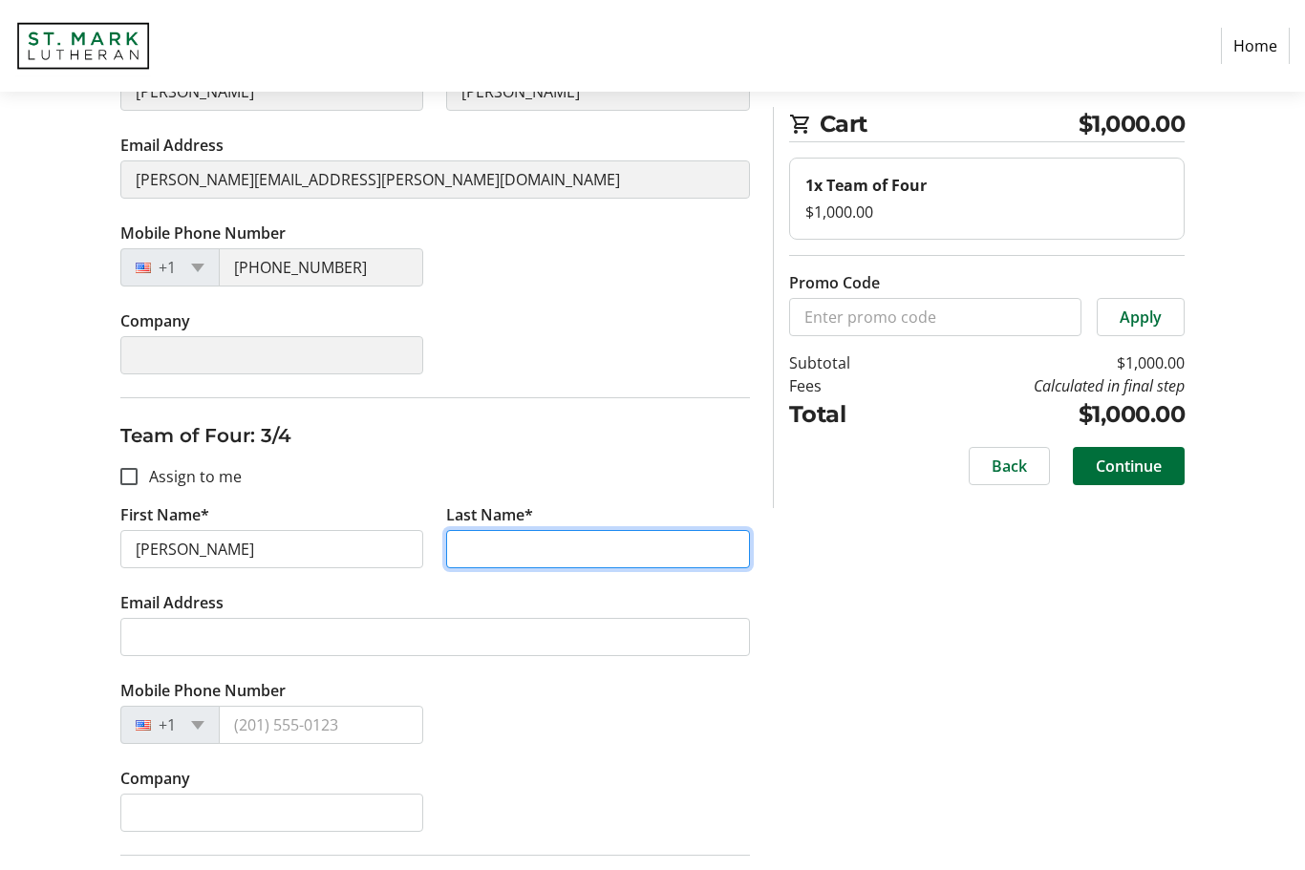
click at [521, 541] on input "Last Name*" at bounding box center [598, 549] width 304 height 38
type input "[PERSON_NAME]"
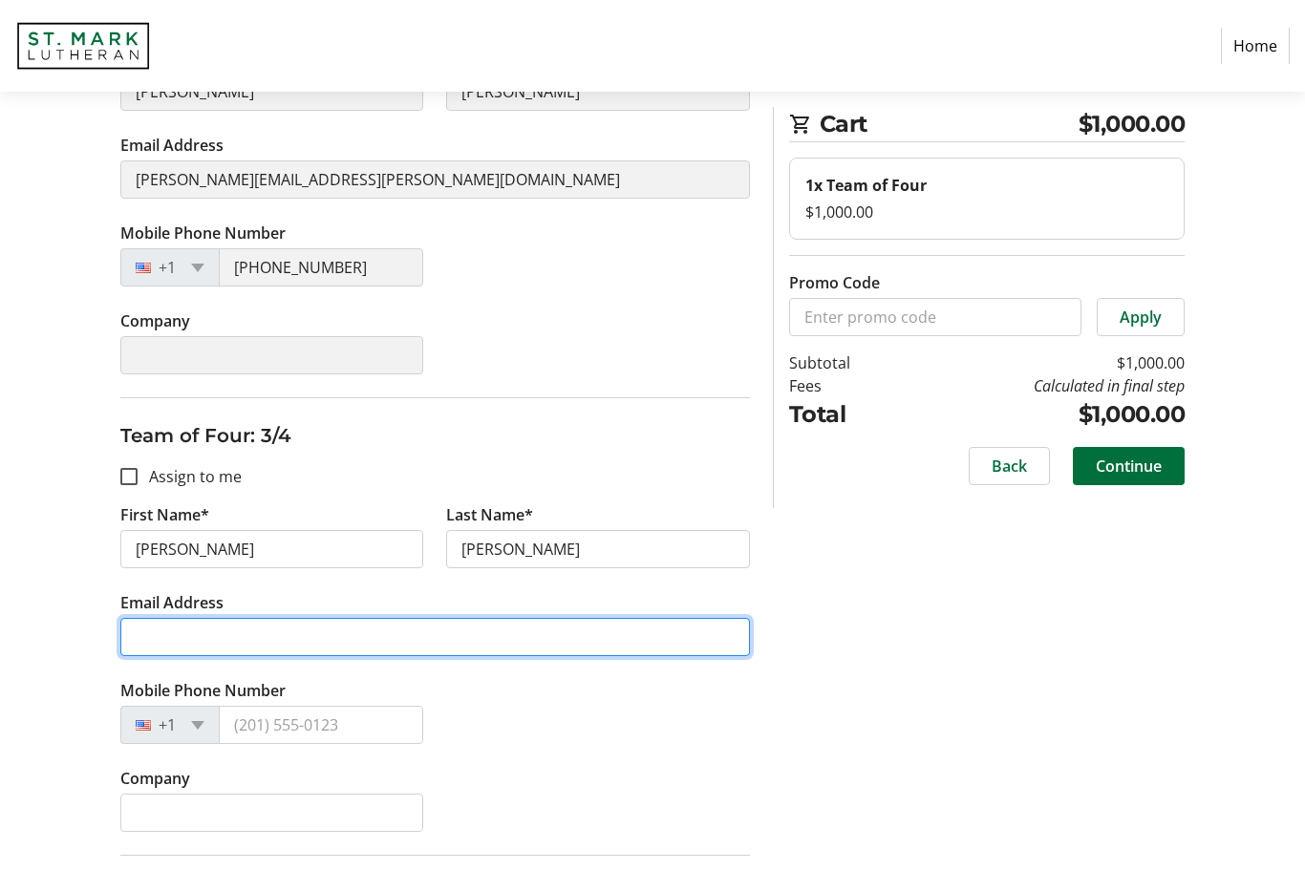
click at [253, 631] on input "Email Address" at bounding box center [434, 637] width 629 height 38
type input "[PERSON_NAME][EMAIL_ADDRESS][PERSON_NAME][DOMAIN_NAME]"
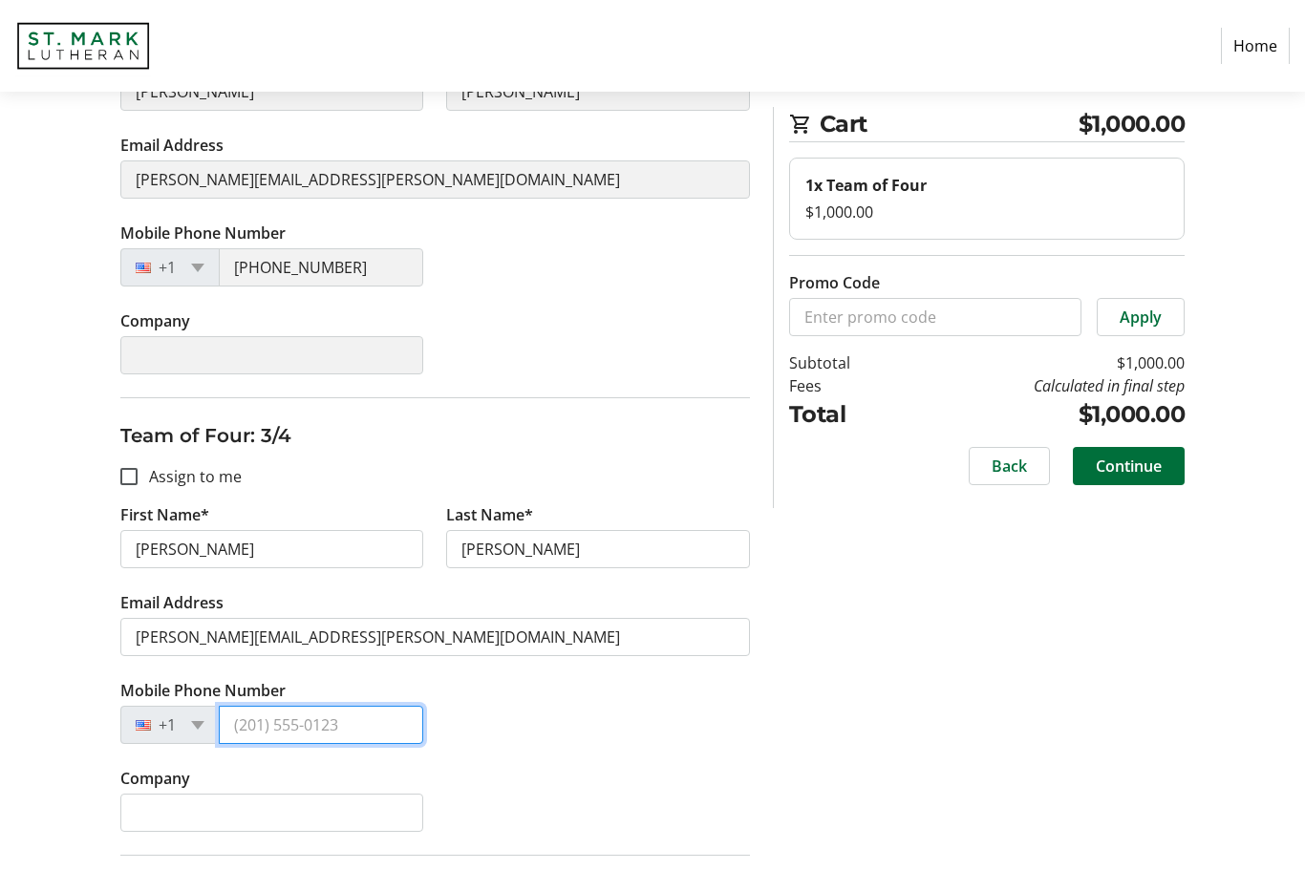
click at [290, 712] on input "Mobile Phone Number" at bounding box center [321, 725] width 205 height 38
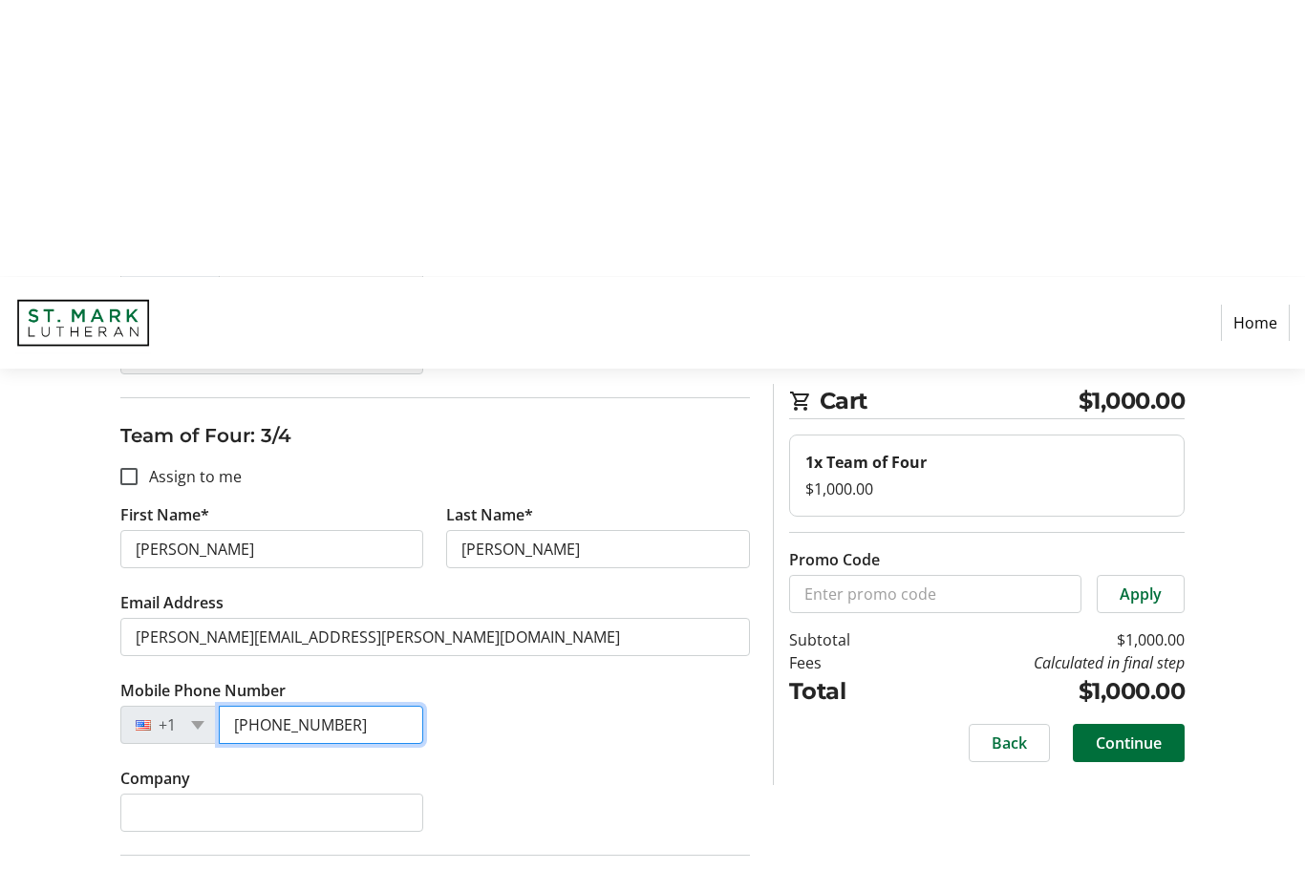
scroll to position [1105, 0]
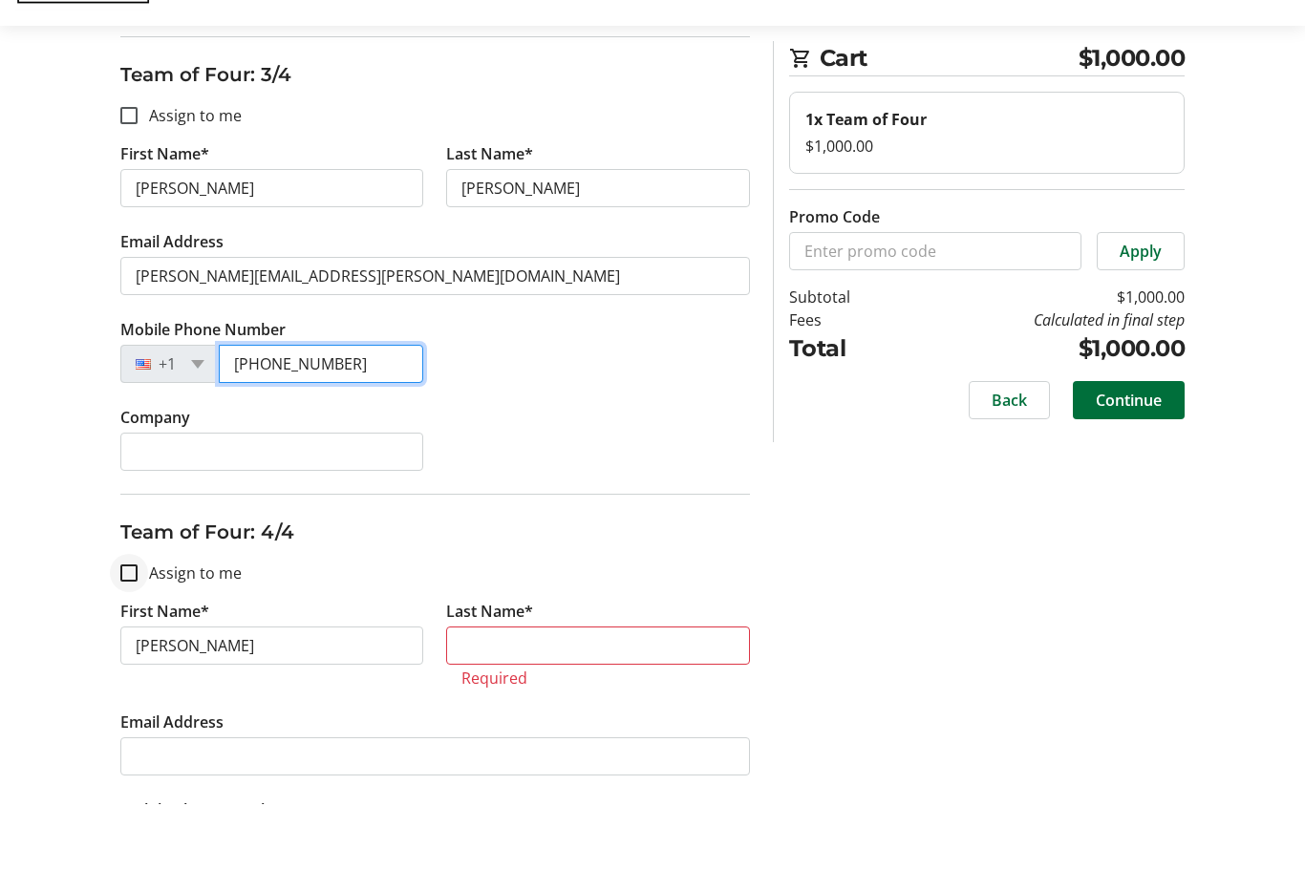
type input "[PHONE_NUMBER]"
click at [132, 630] on input "Assign to me" at bounding box center [128, 638] width 17 height 17
checkbox input "true"
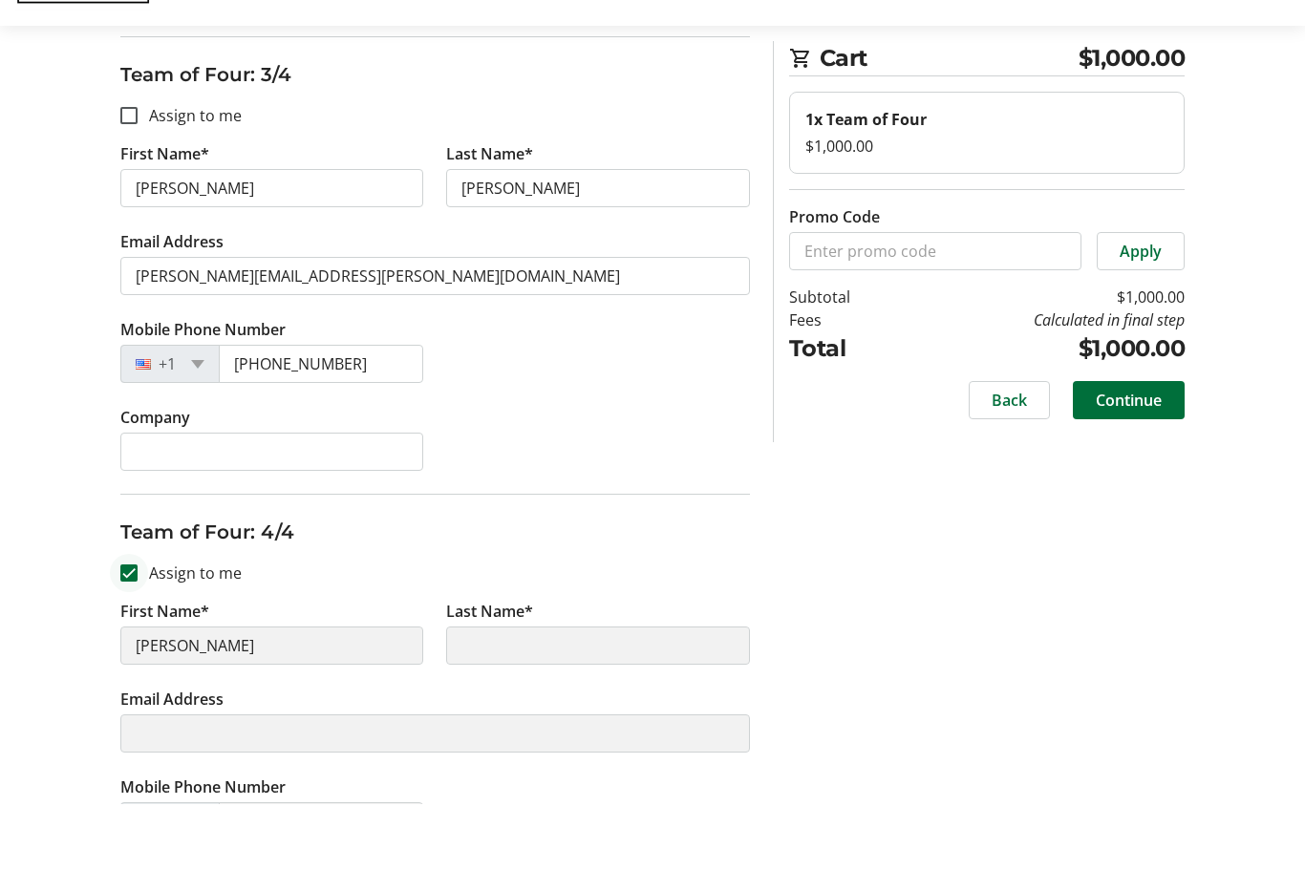
scroll to position [1171, 0]
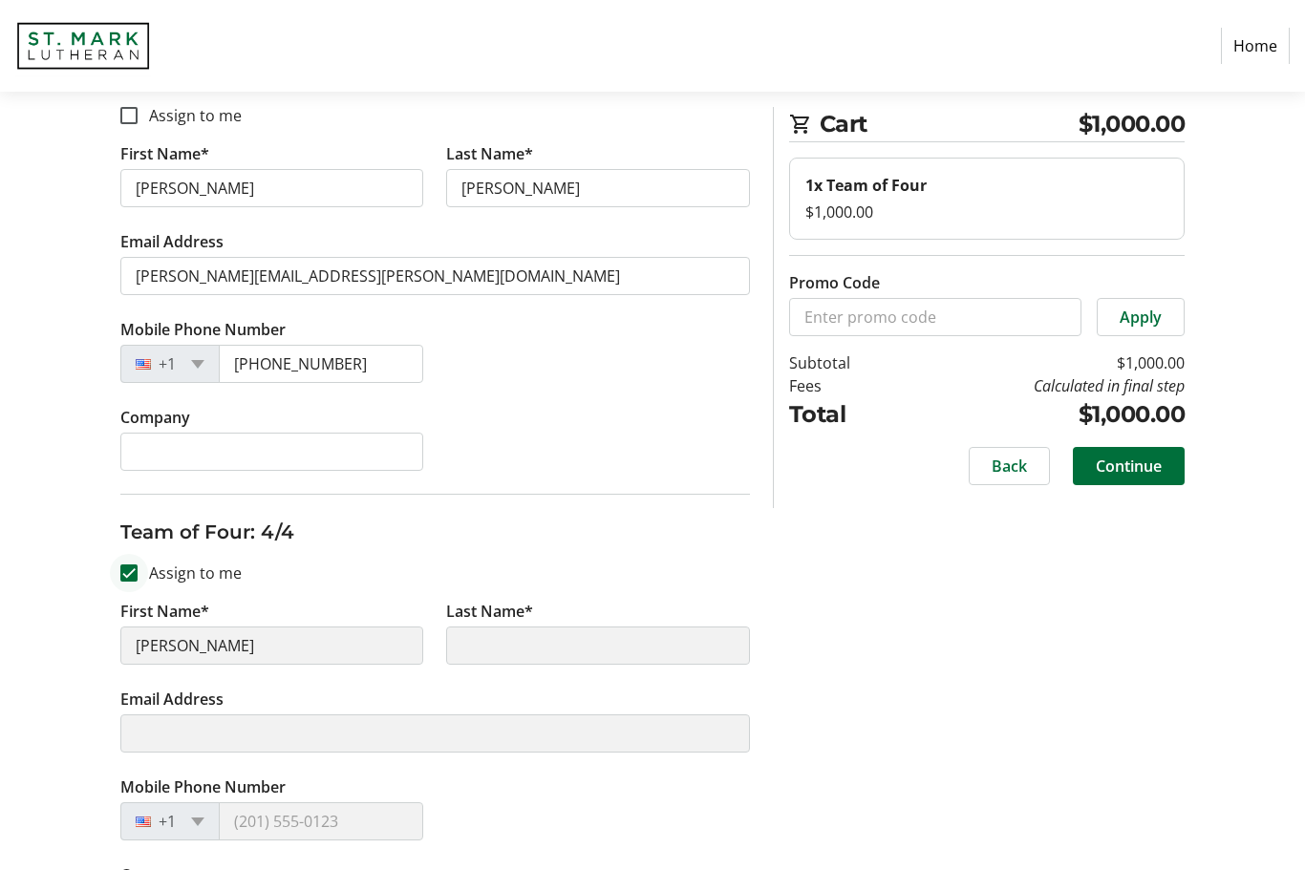
type input "[PERSON_NAME]"
type input "[PERSON_NAME][EMAIL_ADDRESS][PERSON_NAME][DOMAIN_NAME]"
type input "[PHONE_NUMBER]"
click at [283, 827] on input "[PHONE_NUMBER]" at bounding box center [321, 821] width 205 height 38
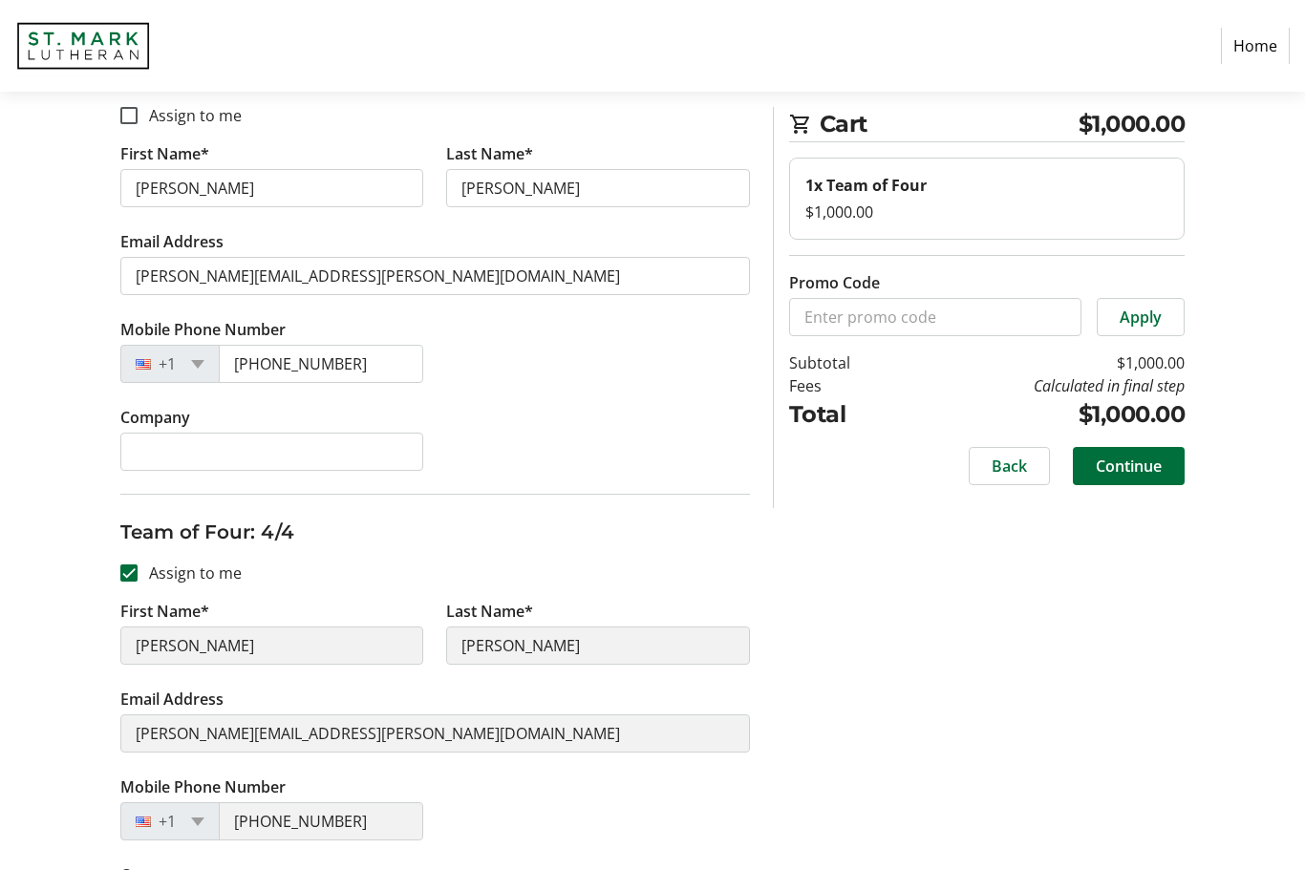
click at [343, 816] on input "[PHONE_NUMBER]" at bounding box center [321, 821] width 205 height 38
click at [322, 829] on input "[PHONE_NUMBER]" at bounding box center [321, 821] width 205 height 38
click at [310, 820] on input "[PHONE_NUMBER]" at bounding box center [321, 821] width 205 height 38
click at [136, 568] on input "Assign to me" at bounding box center [128, 572] width 17 height 17
checkbox input "false"
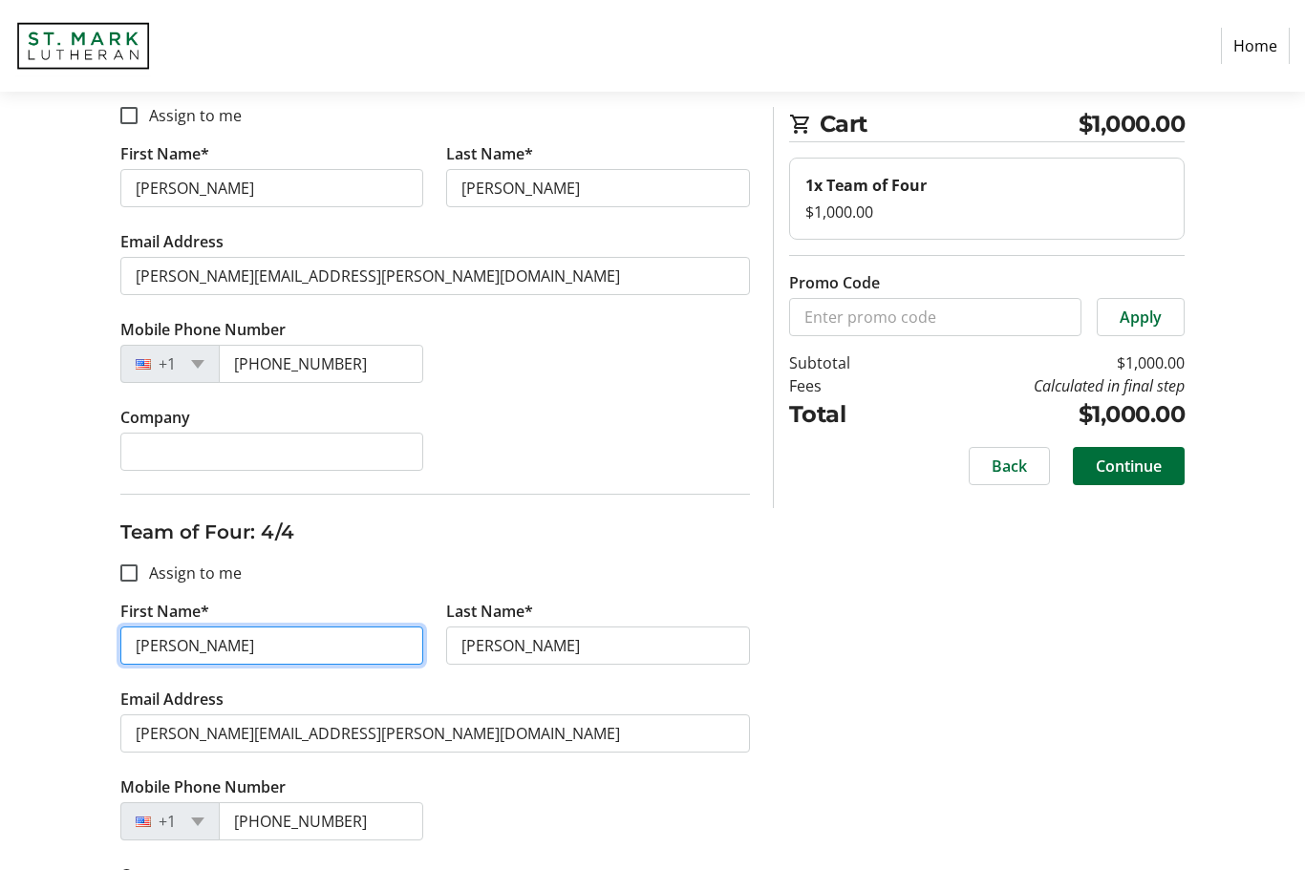
click at [235, 658] on input "[PERSON_NAME]" at bounding box center [272, 646] width 304 height 38
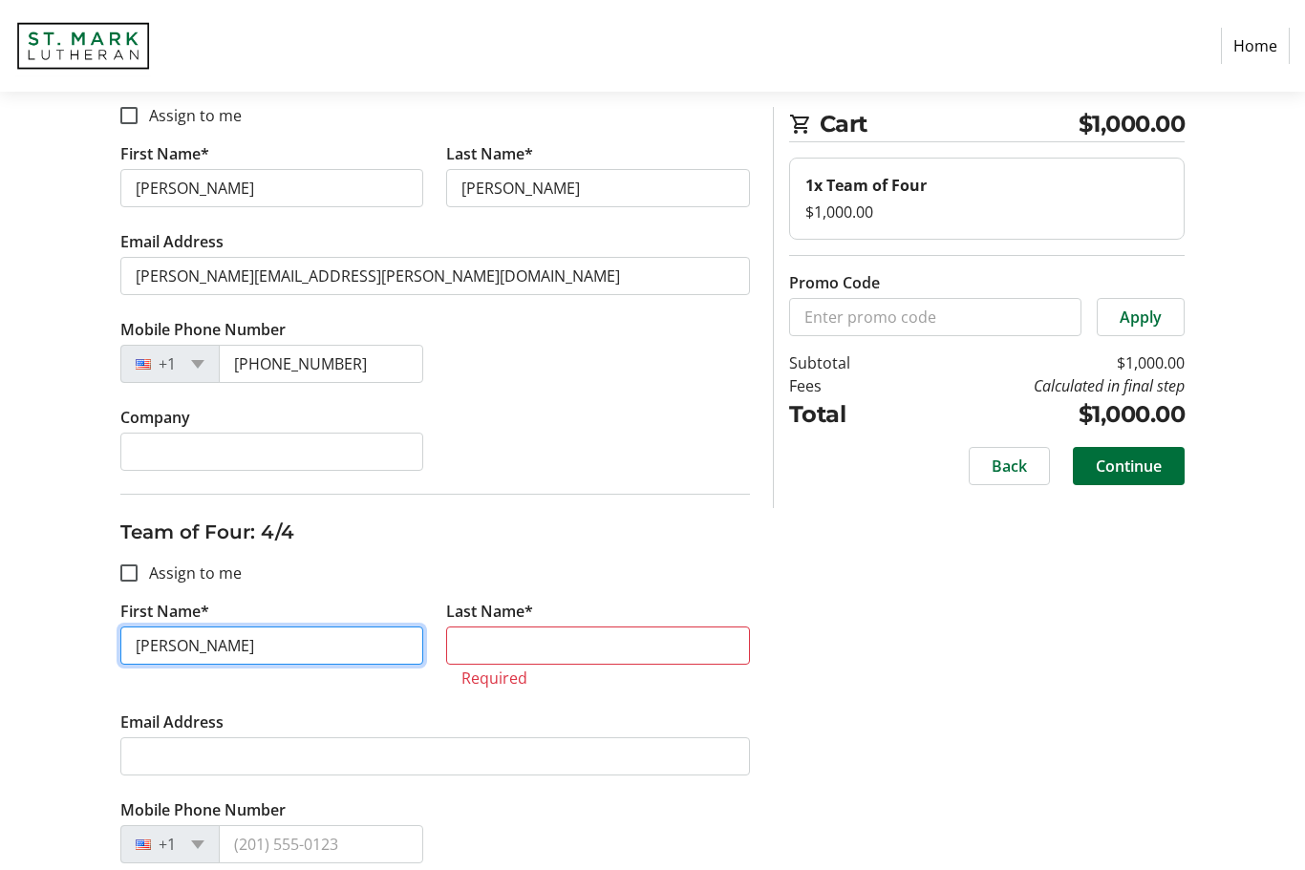
type input "[PERSON_NAME]"
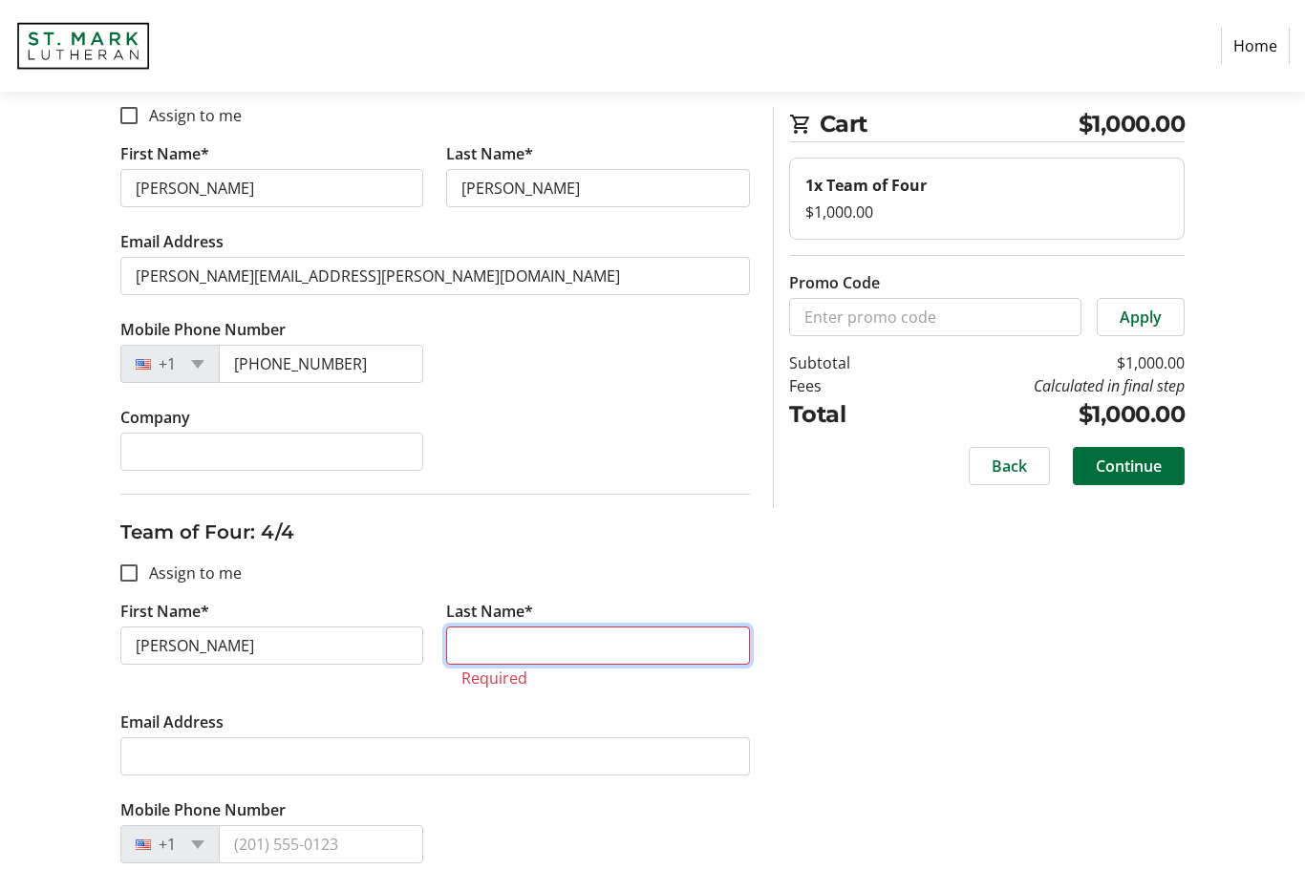
click at [502, 646] on input "Last Name*" at bounding box center [598, 646] width 304 height 38
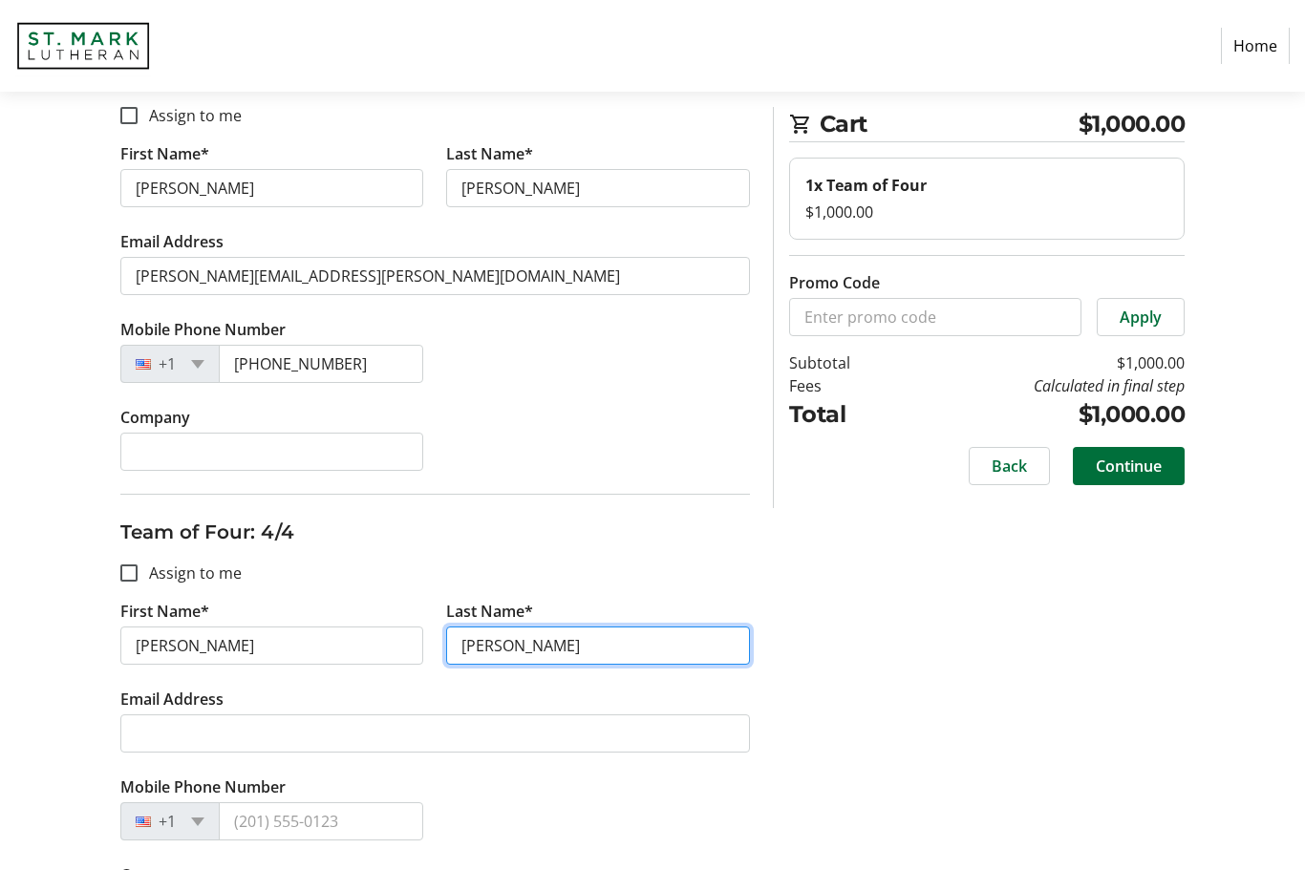
type input "[PERSON_NAME]"
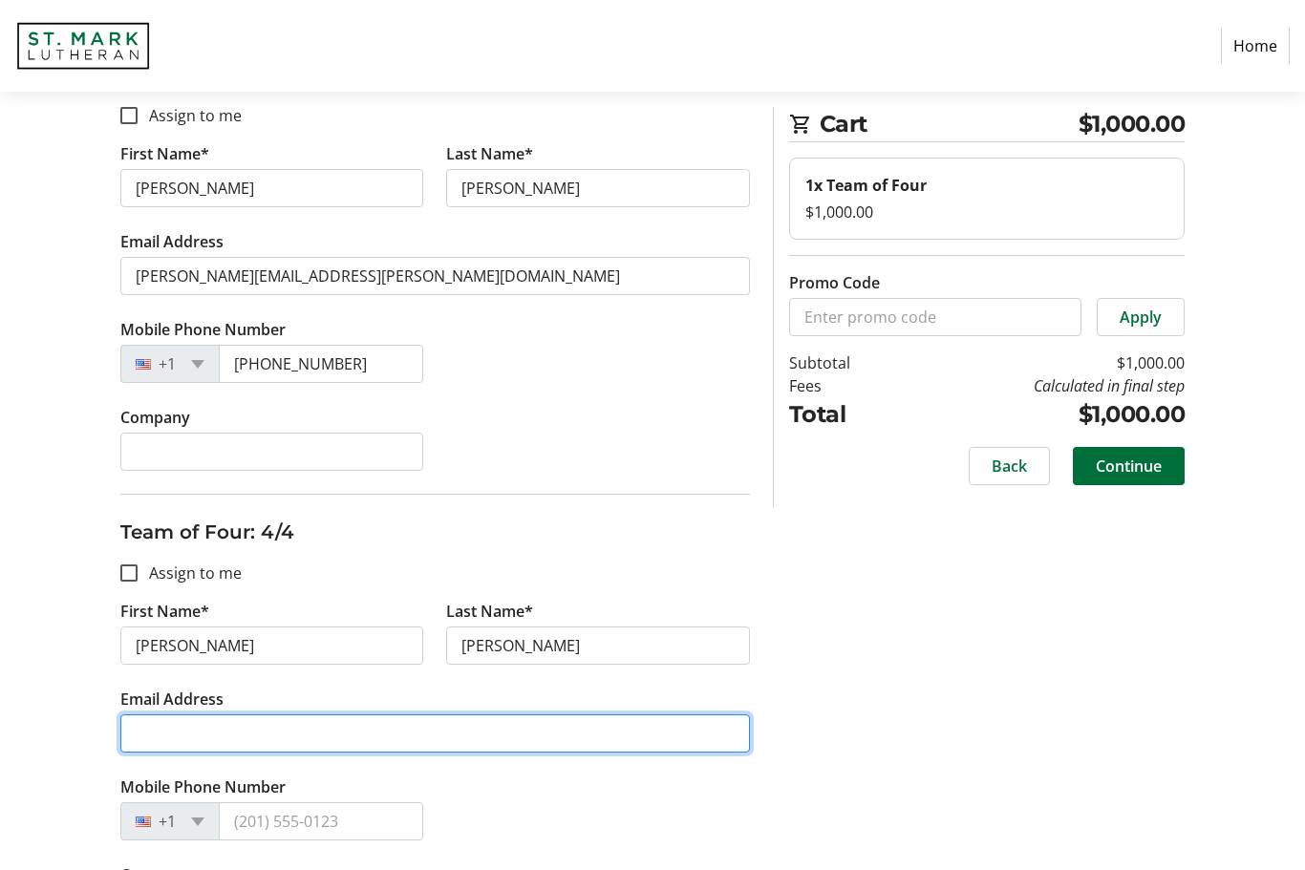
click at [188, 729] on input "Email Address" at bounding box center [434, 733] width 629 height 38
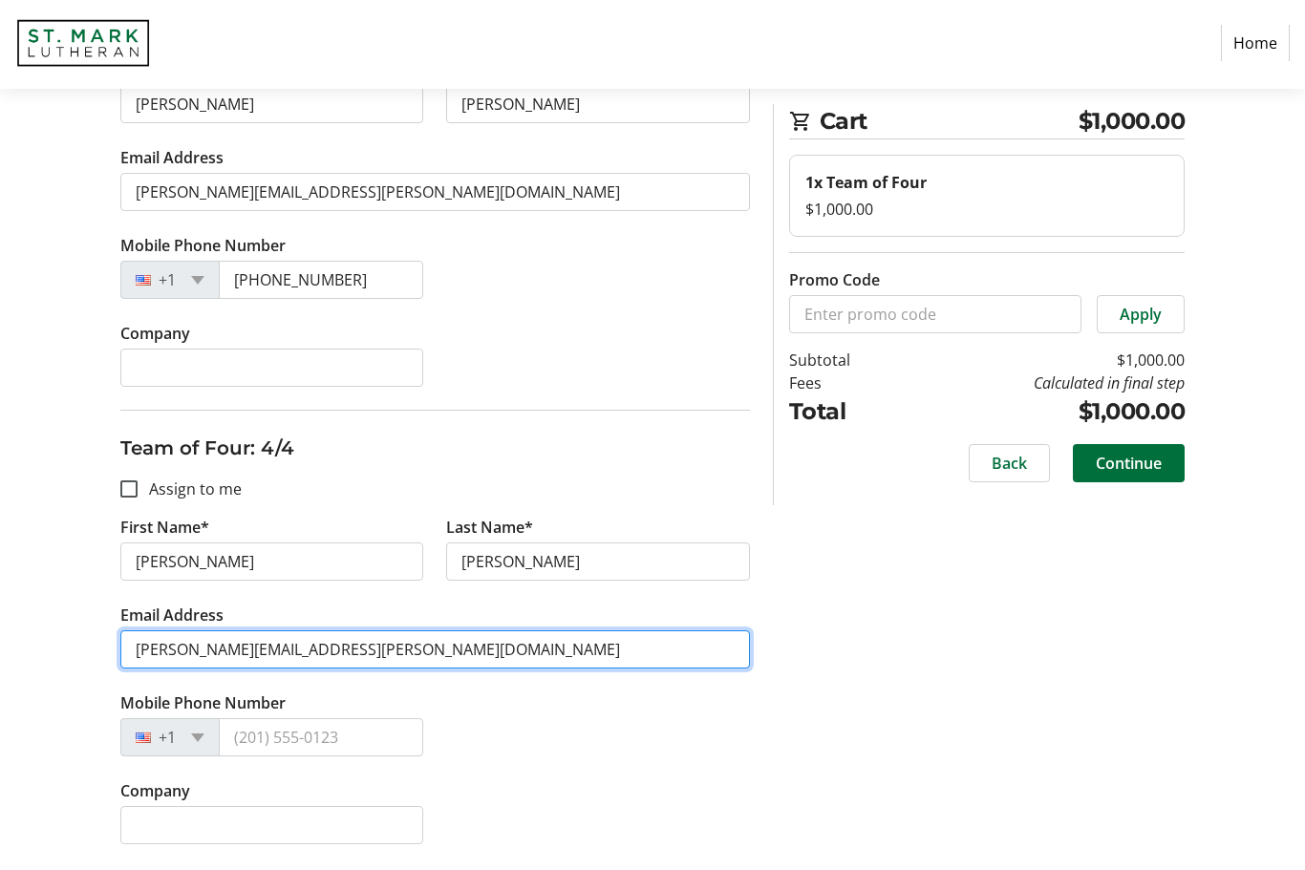
type input "[PERSON_NAME][EMAIL_ADDRESS][PERSON_NAME][DOMAIN_NAME]"
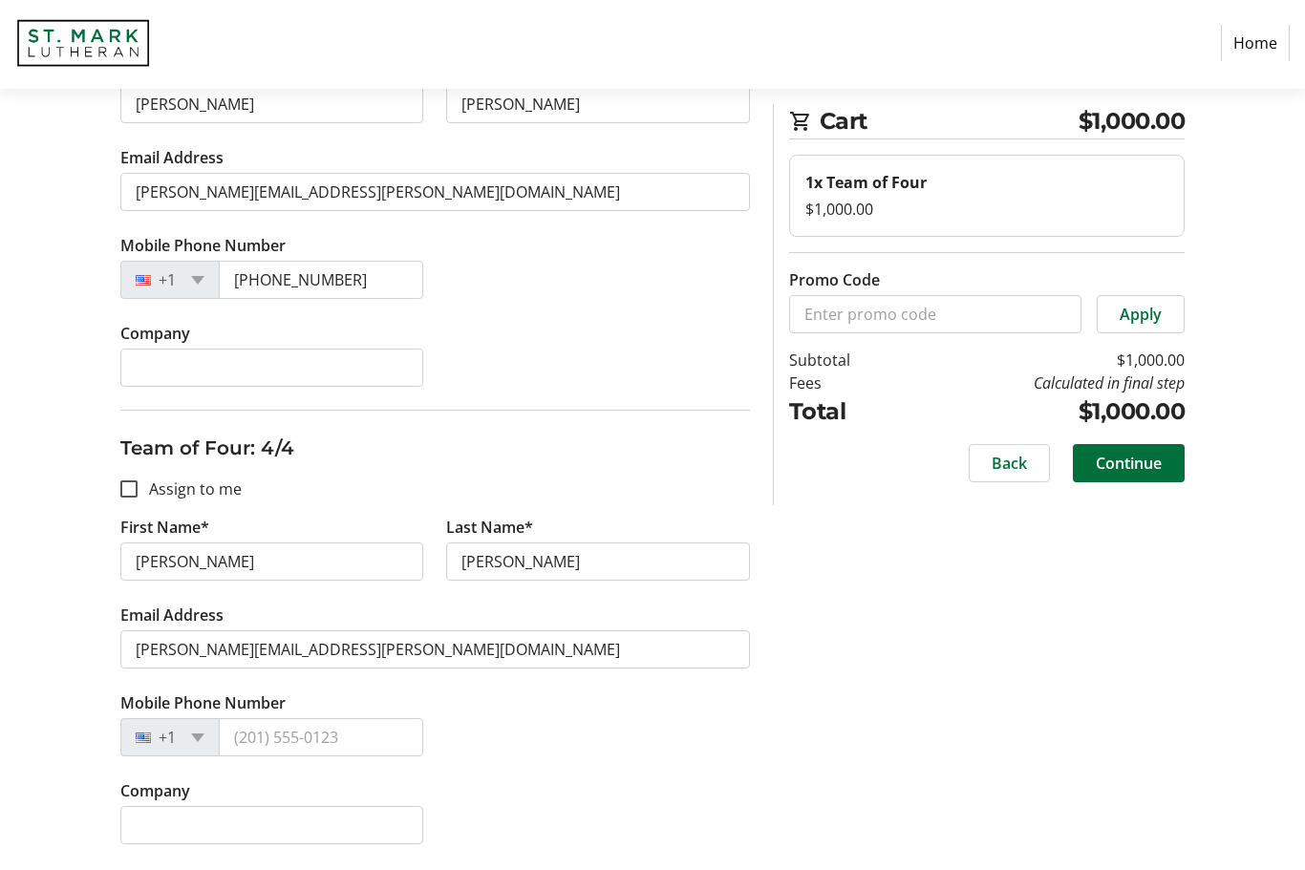
click at [279, 736] on input "Mobile Phone Number" at bounding box center [321, 740] width 205 height 38
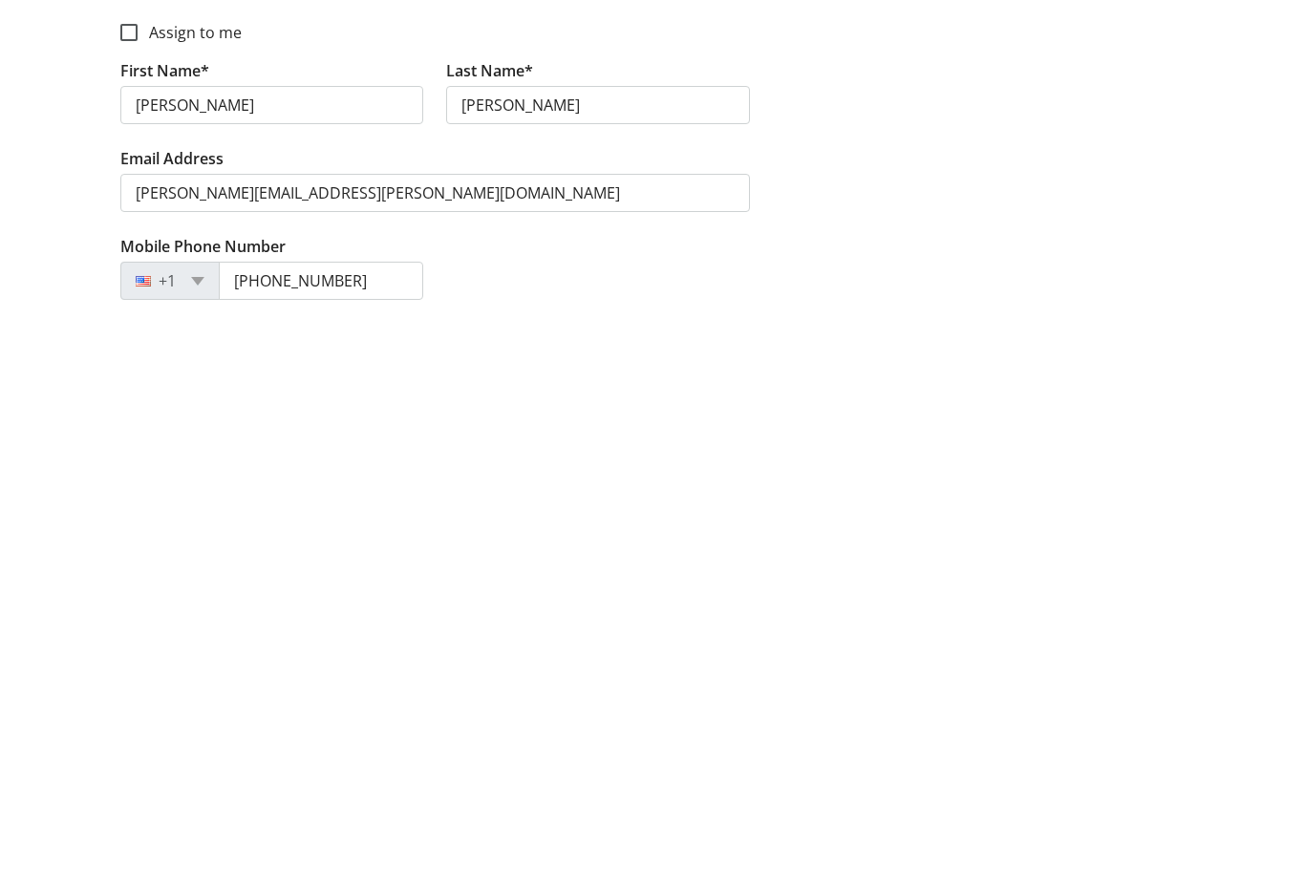
scroll to position [688, 0]
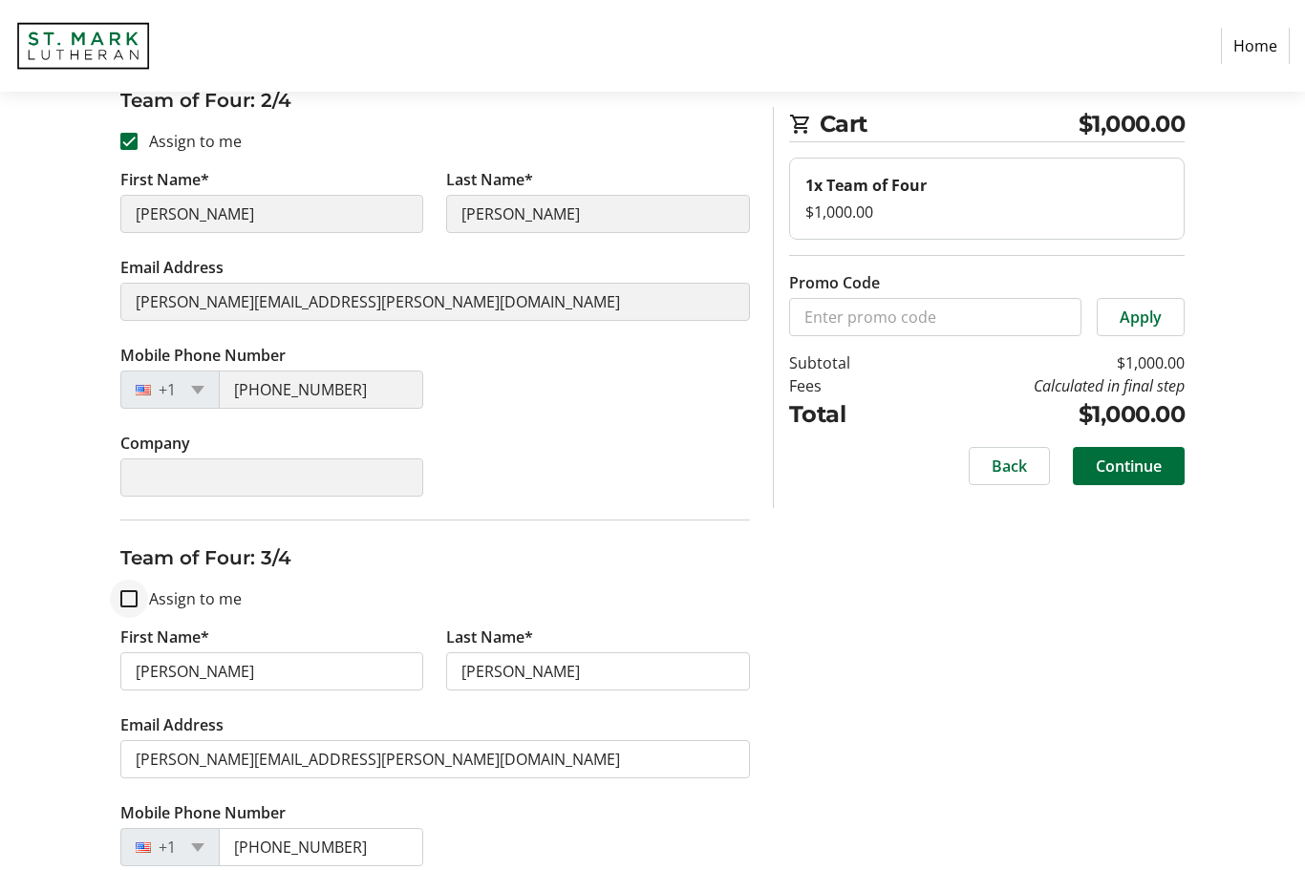
type input "[PHONE_NUMBER]"
click at [133, 591] on input "Assign to me" at bounding box center [128, 598] width 17 height 17
checkbox input "true"
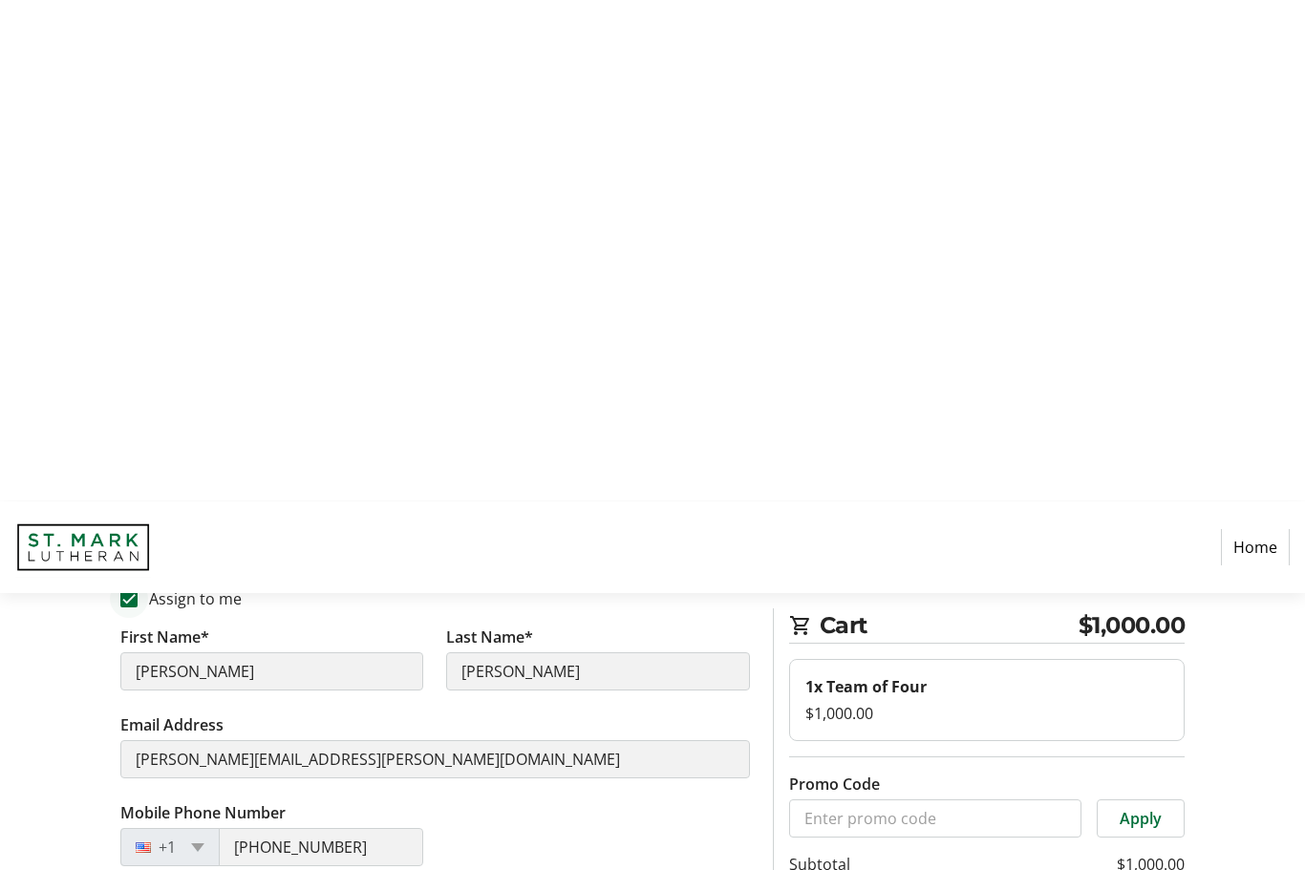
type input "[PERSON_NAME]"
type input "[PHONE_NUMBER]"
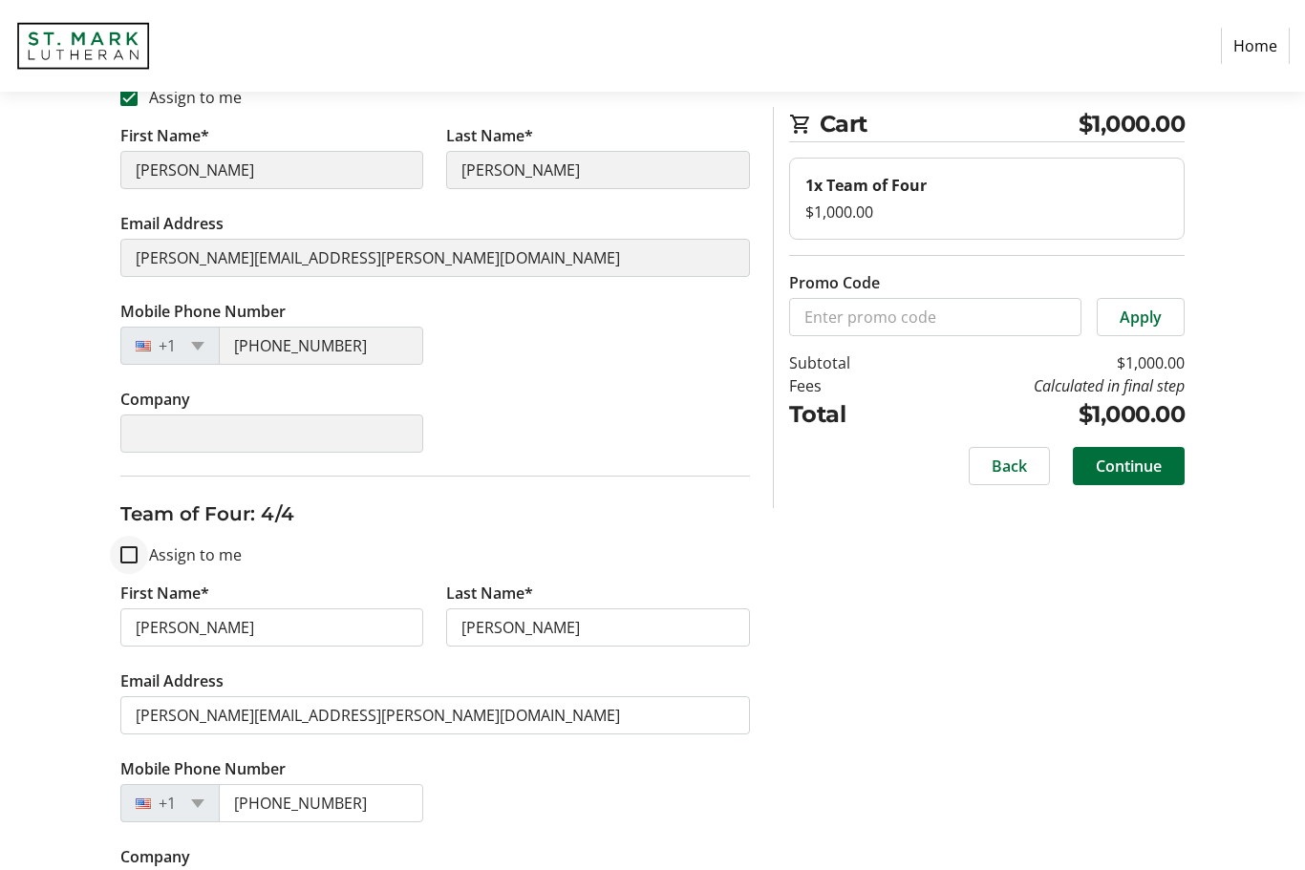
click at [135, 557] on input "Assign to me" at bounding box center [128, 555] width 17 height 17
checkbox input "true"
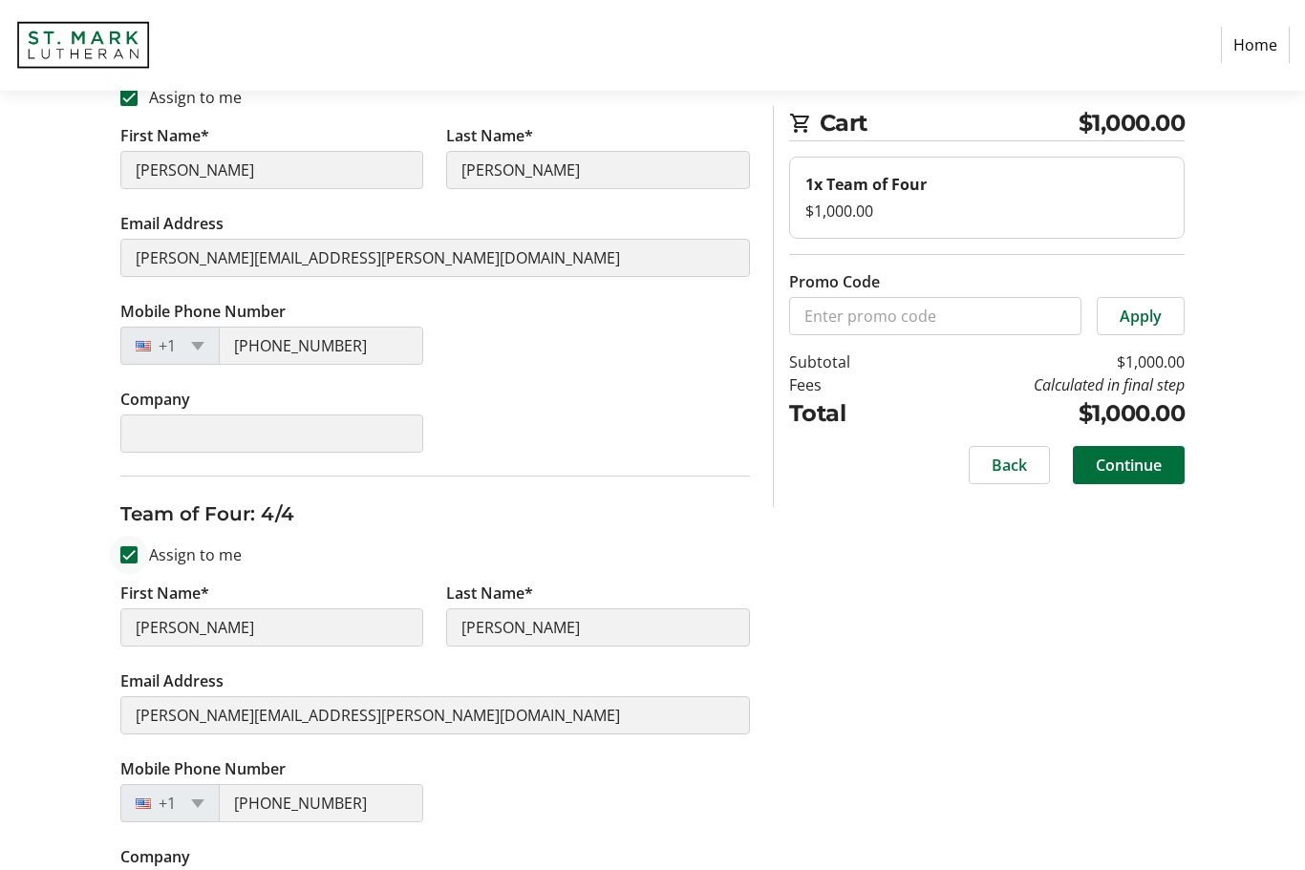
type input "[PERSON_NAME]"
type input "[PHONE_NUMBER]"
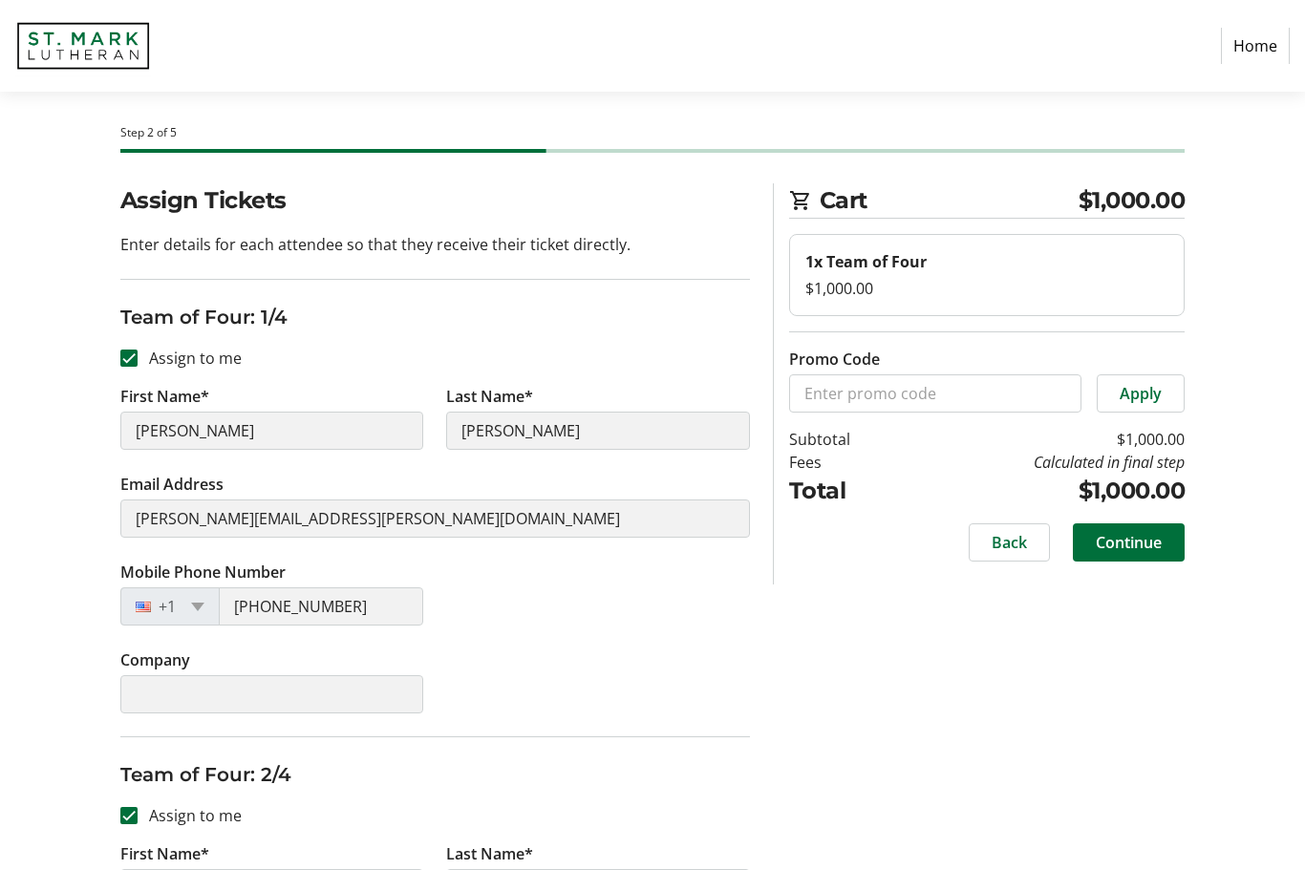
scroll to position [0, 0]
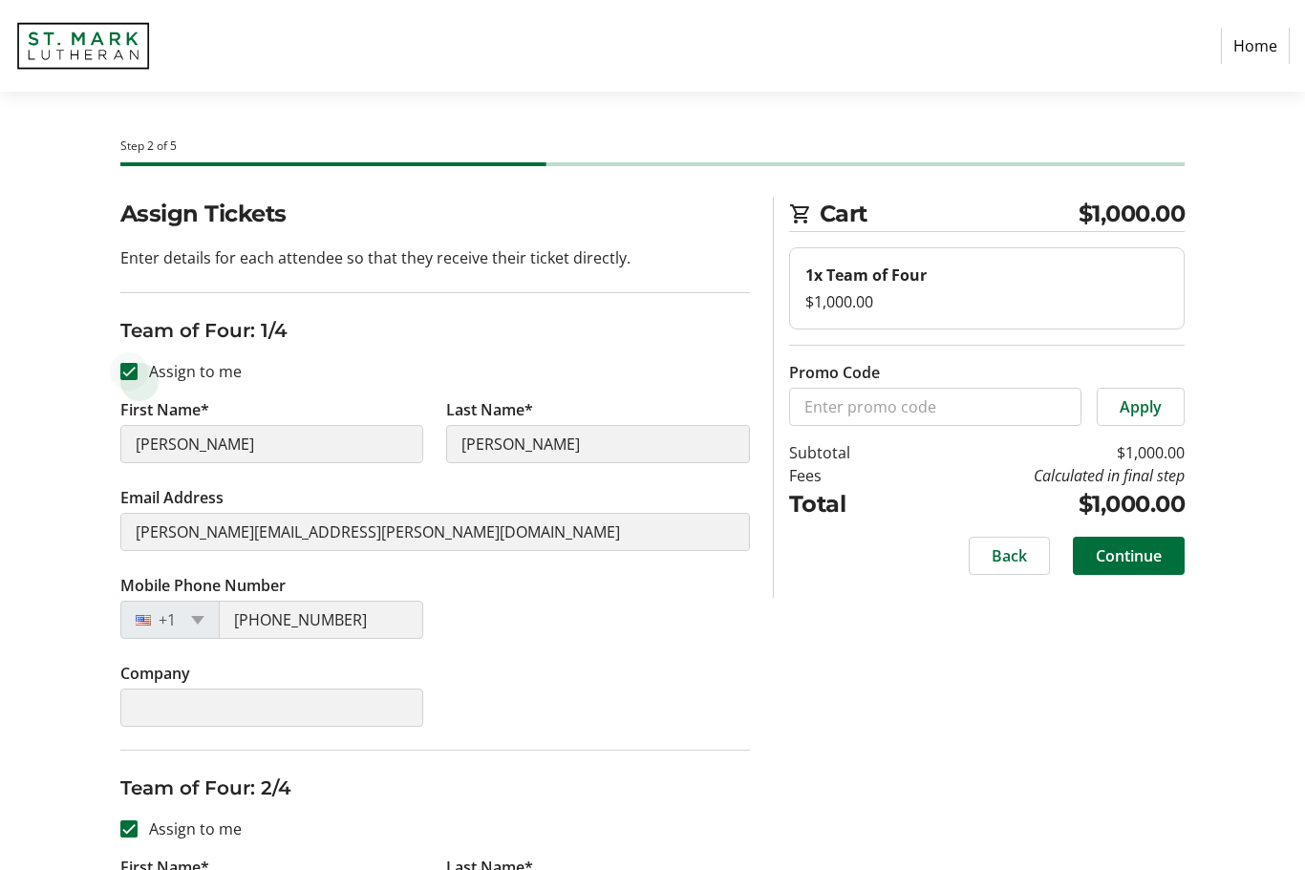
click at [126, 377] on input "Assign to me" at bounding box center [128, 371] width 17 height 17
checkbox input "false"
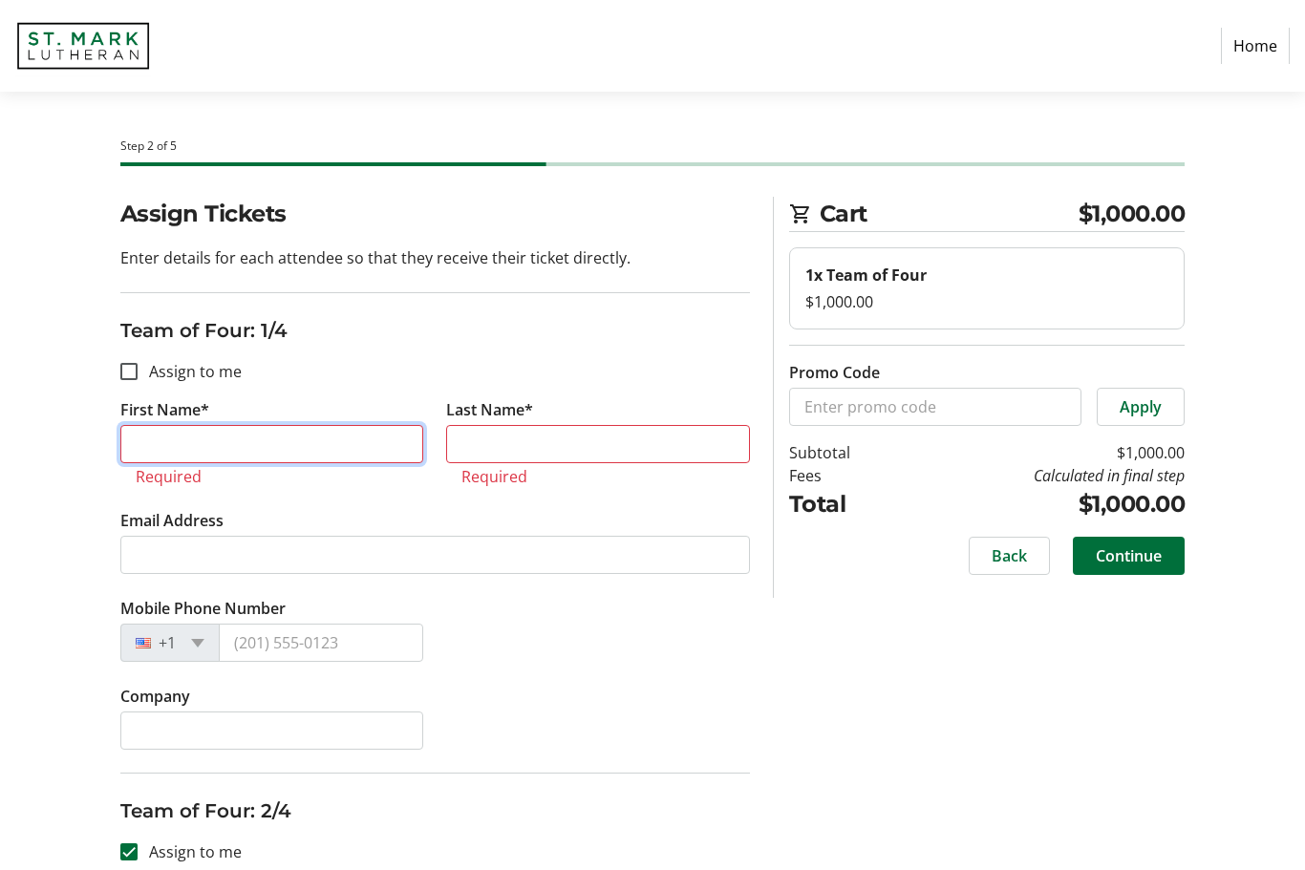
click at [264, 443] on input "First Name*" at bounding box center [272, 444] width 304 height 38
type input "[PERSON_NAME]"
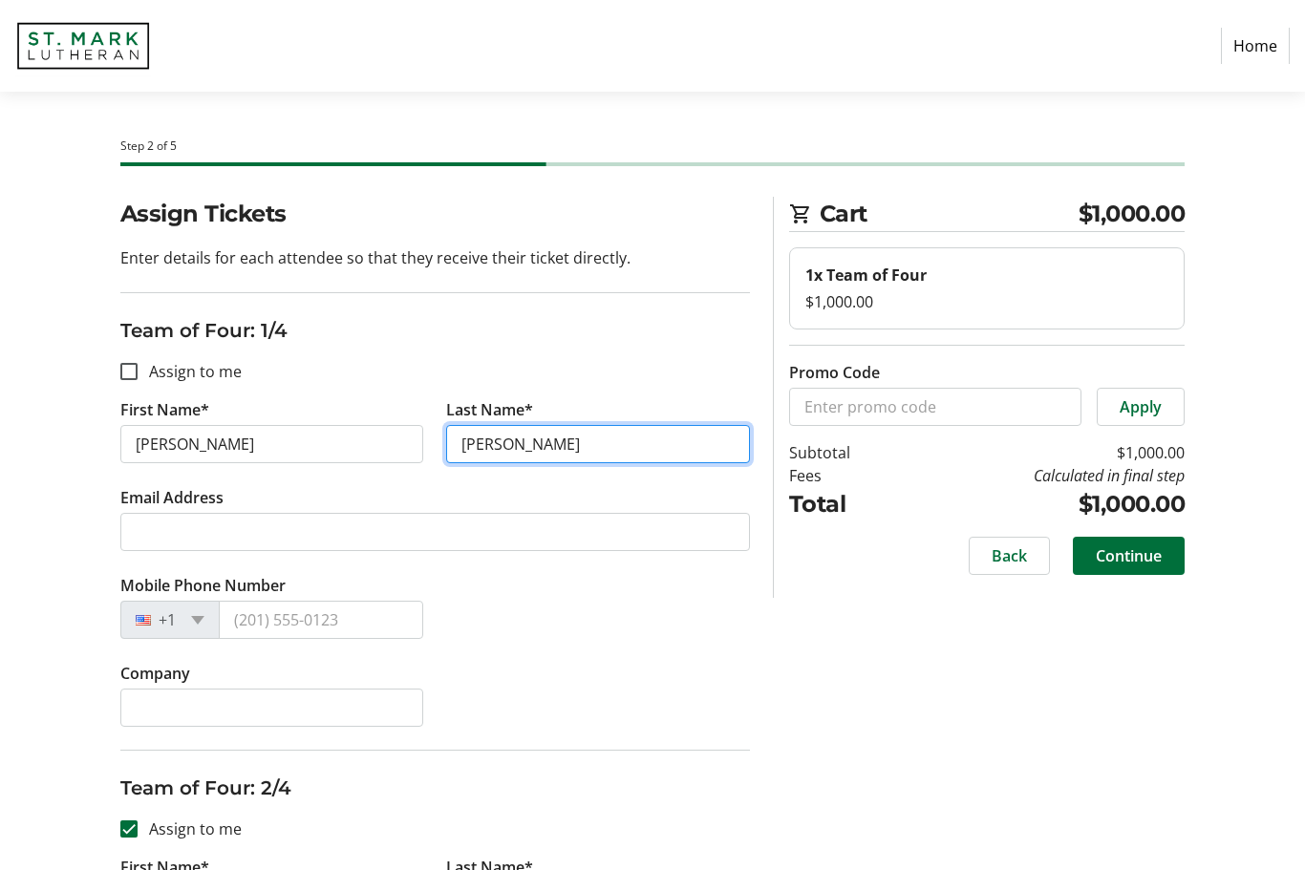
type input "[PERSON_NAME]"
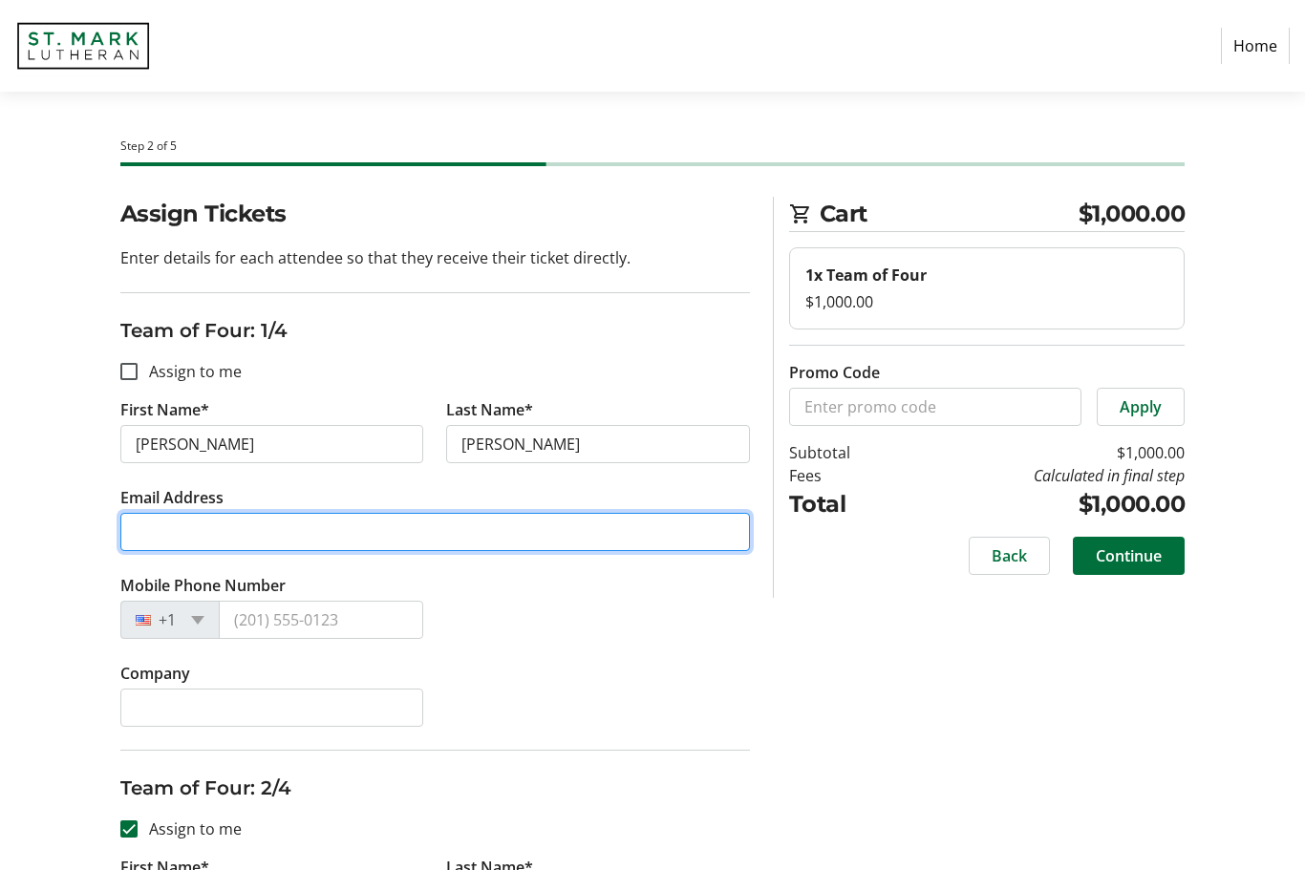
click at [248, 522] on input "Email Address" at bounding box center [434, 532] width 629 height 38
type input "[PERSON_NAME][EMAIL_ADDRESS][PERSON_NAME][DOMAIN_NAME]"
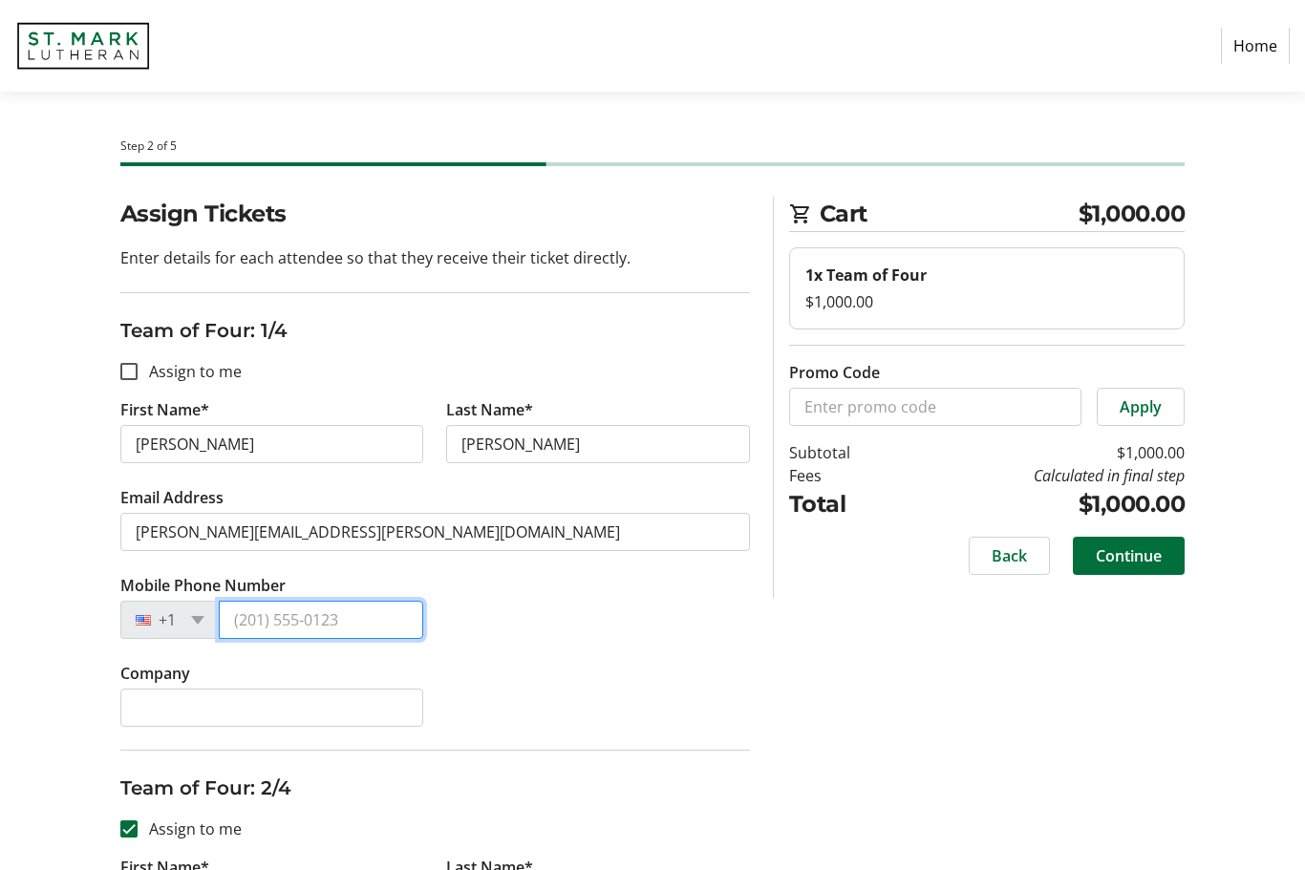
click at [281, 619] on input "Mobile Phone Number" at bounding box center [321, 620] width 205 height 38
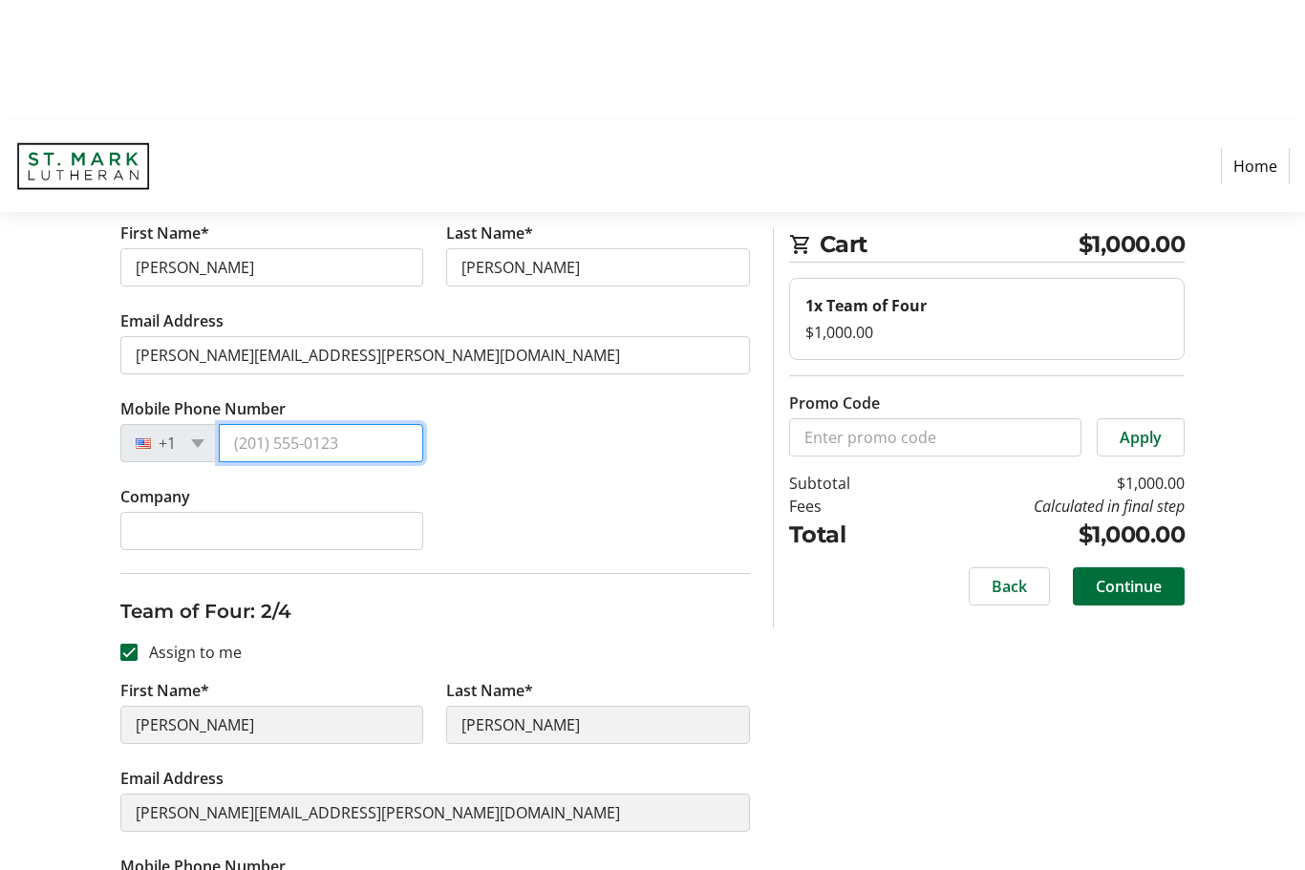
scroll to position [300, 0]
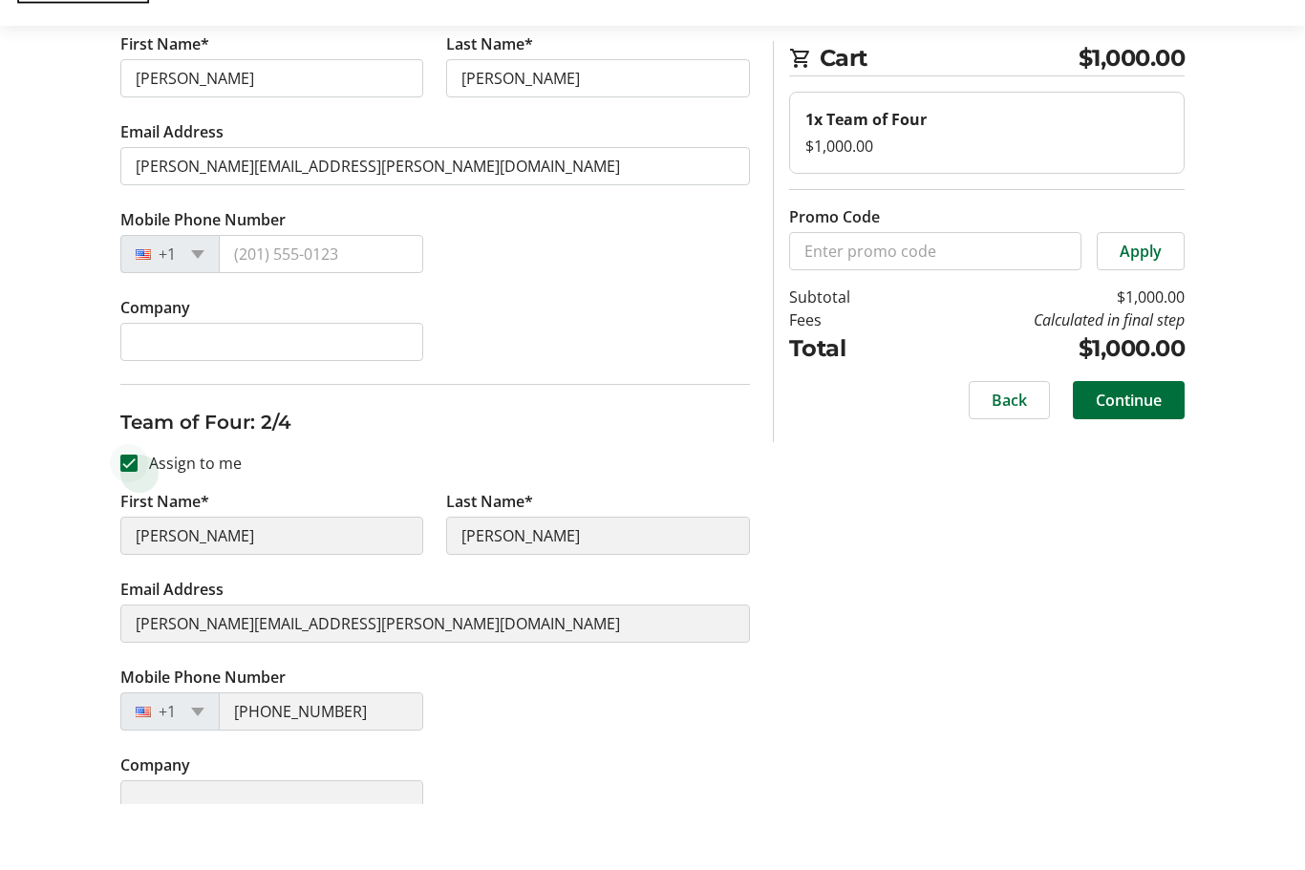
click at [142, 506] on div at bounding box center [129, 529] width 46 height 46
checkbox input "false"
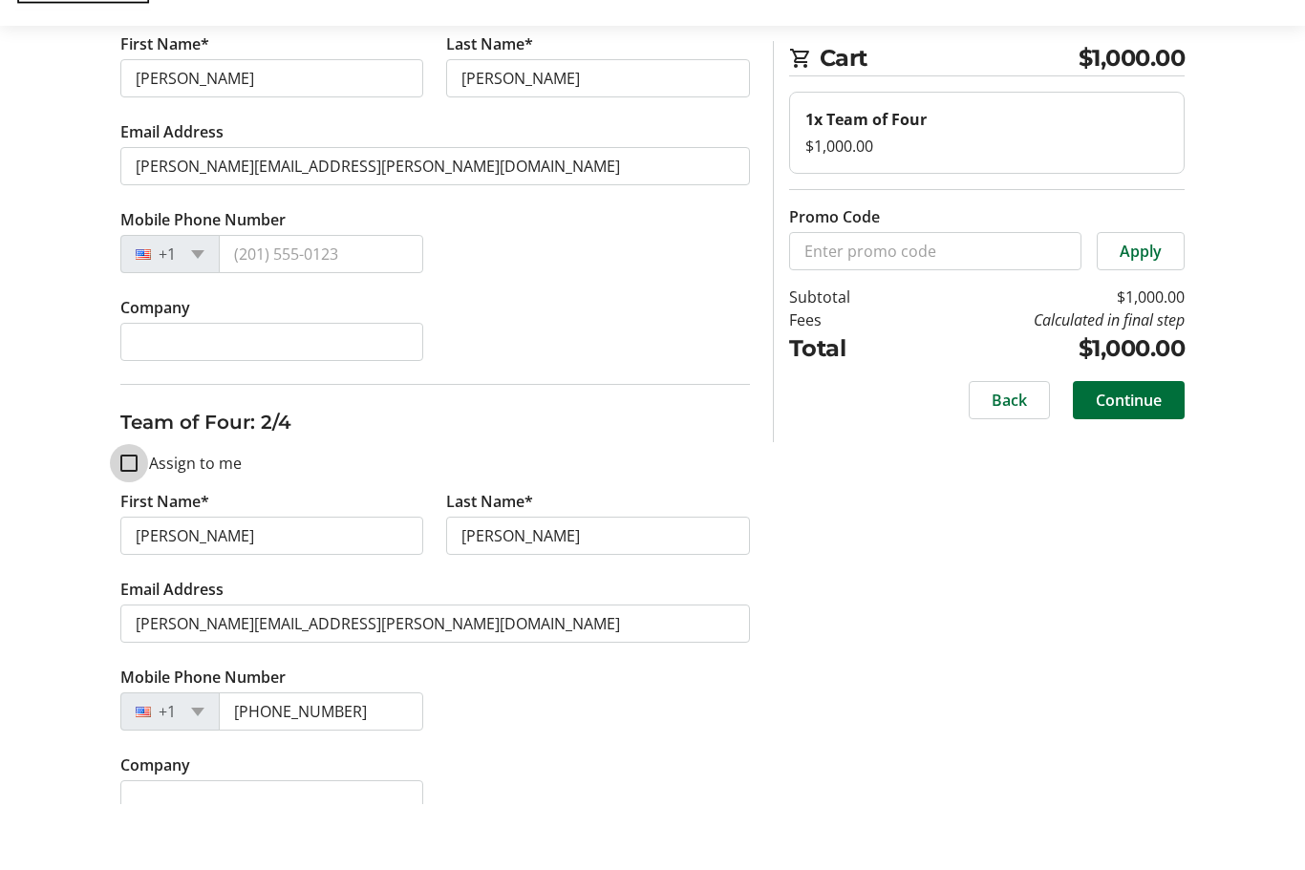
scroll to position [366, 0]
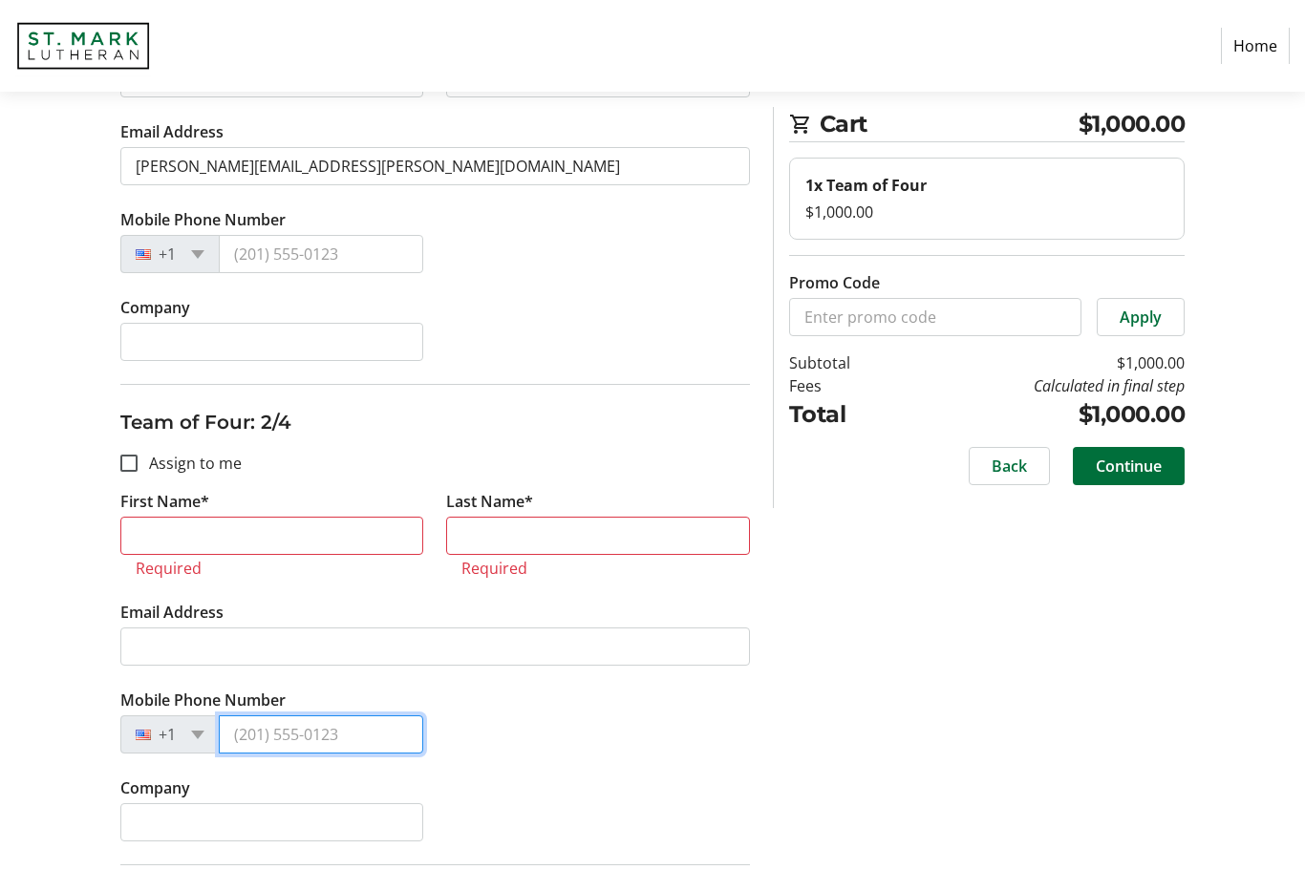
click at [325, 737] on input "Mobile Phone Number" at bounding box center [321, 734] width 205 height 38
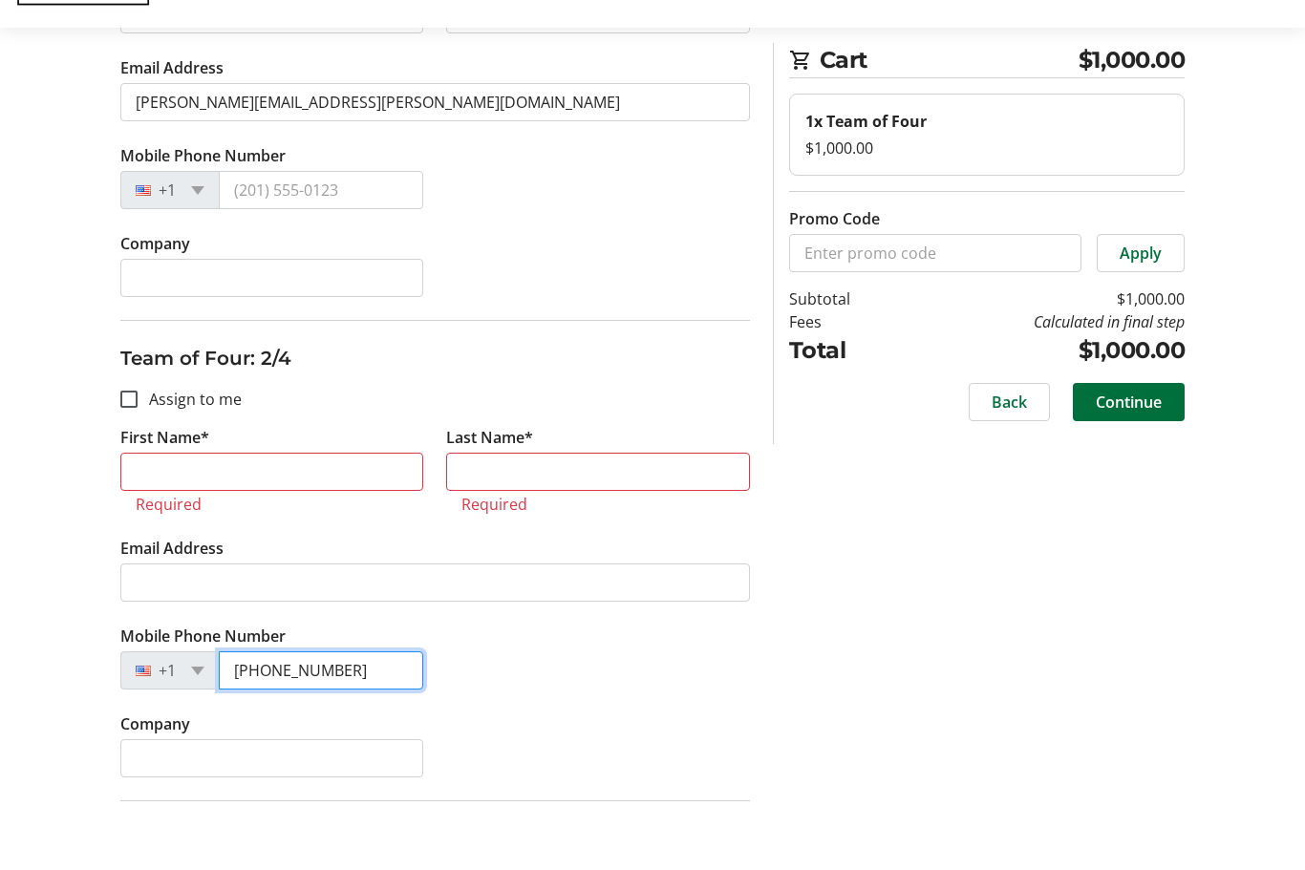
type input "[PHONE_NUMBER]"
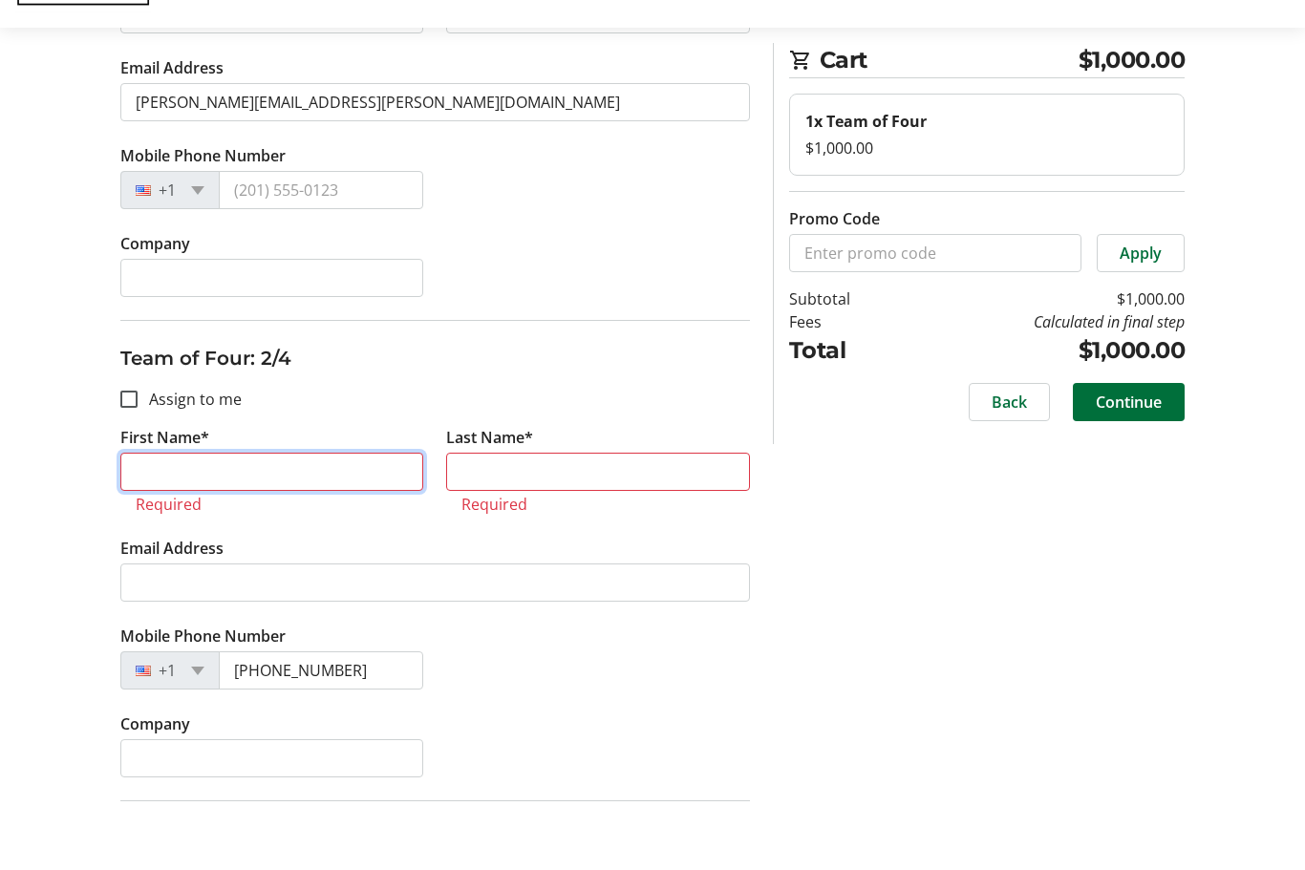
click at [209, 517] on input "First Name*" at bounding box center [272, 536] width 304 height 38
type input "[PERSON_NAME]"
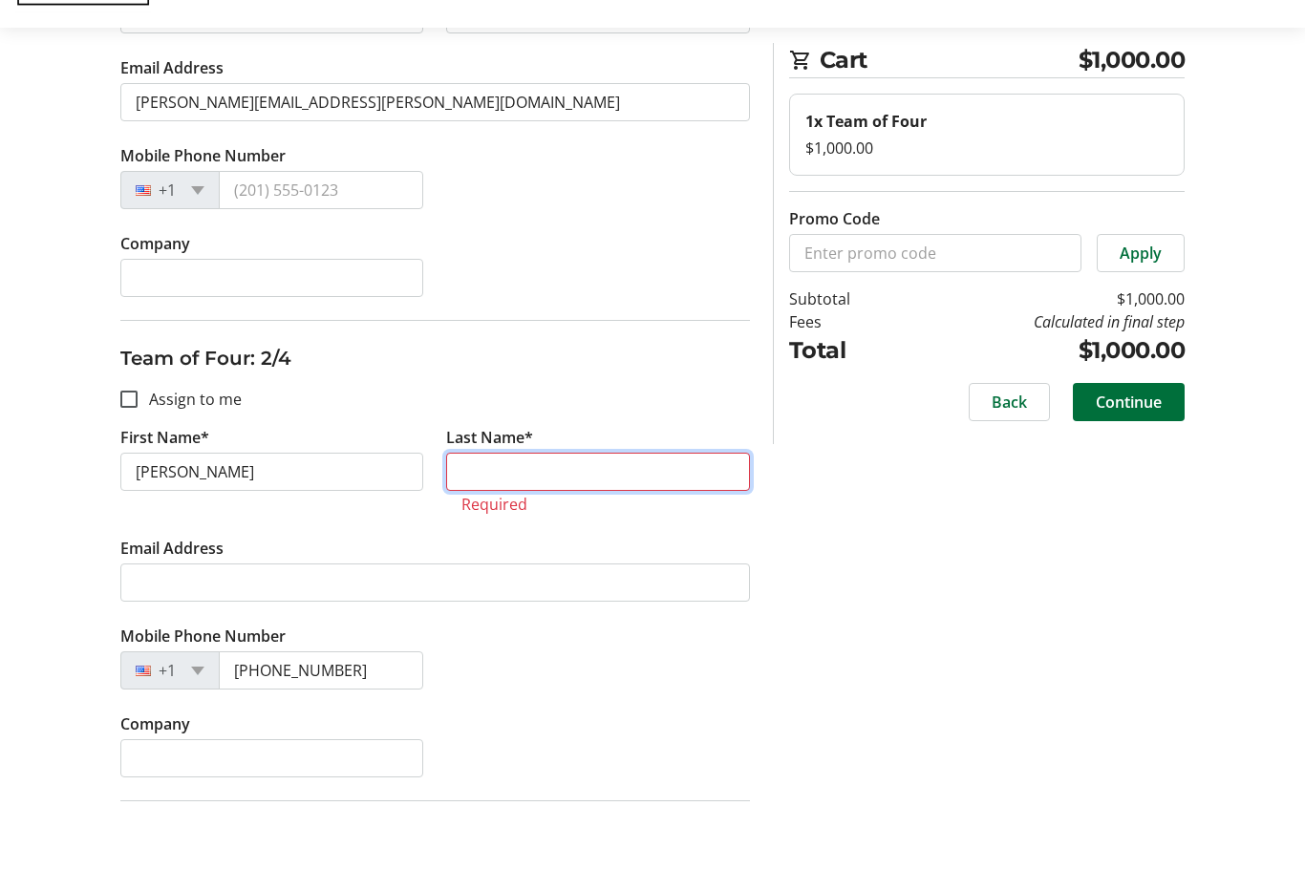
click at [527, 517] on input "Last Name*" at bounding box center [598, 536] width 304 height 38
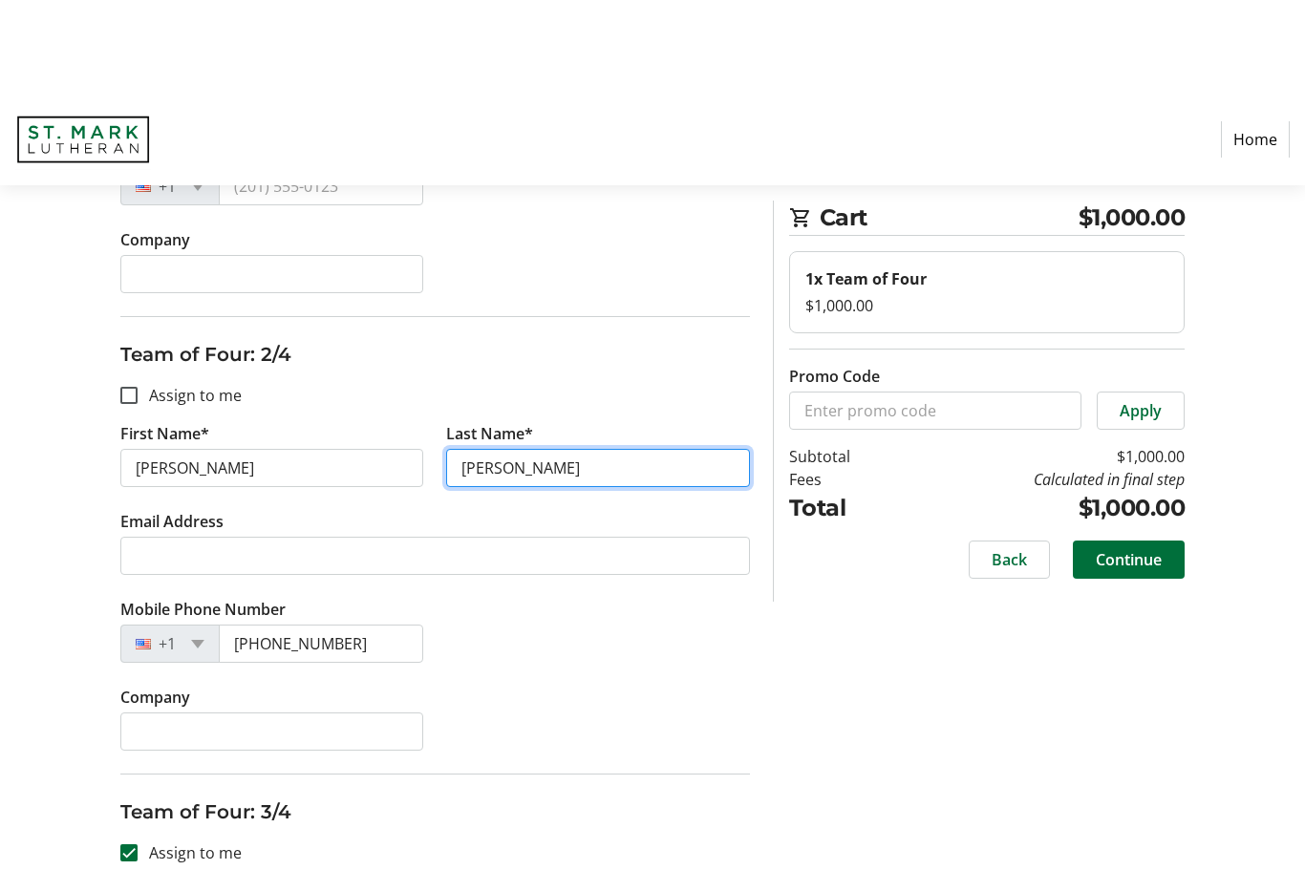
scroll to position [529, 0]
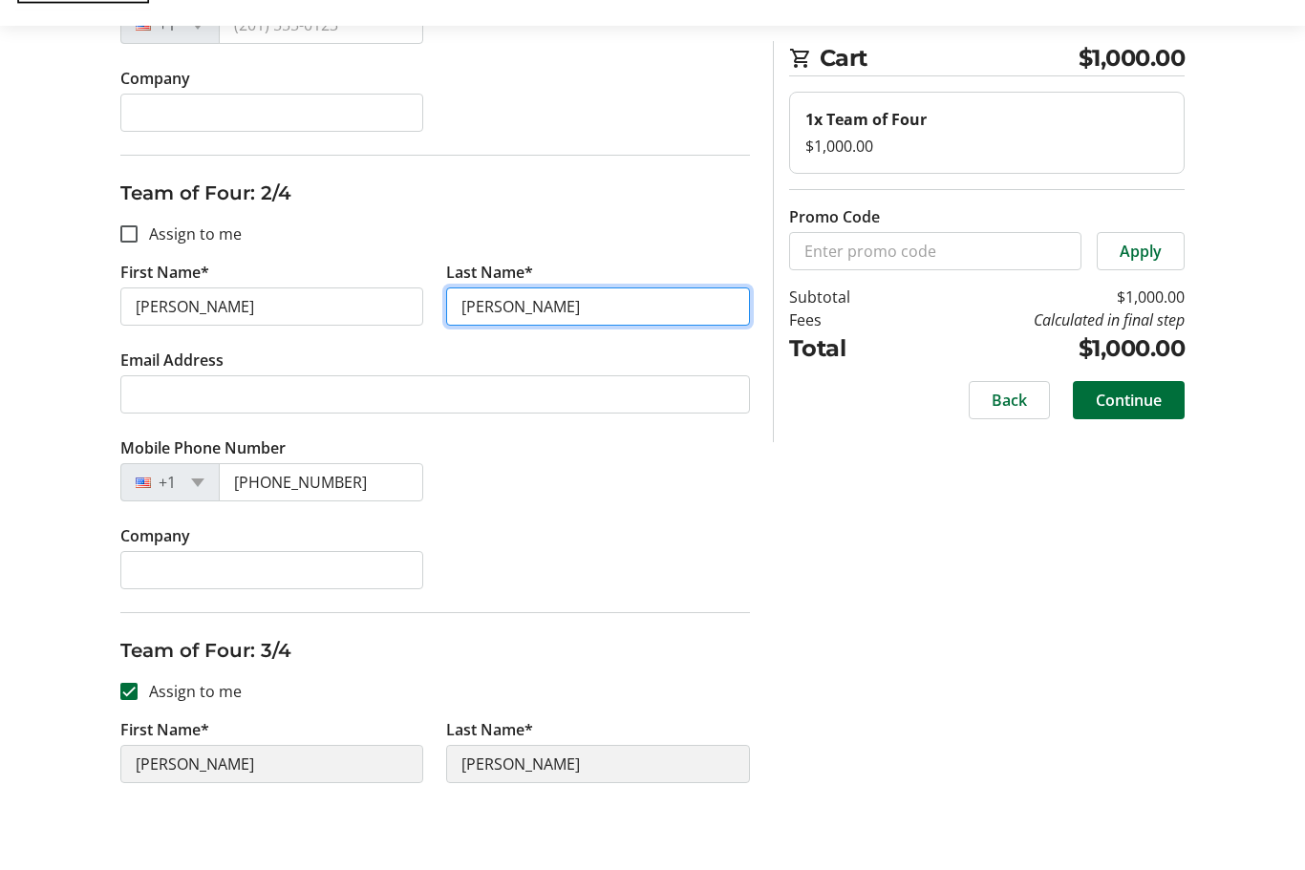
type input "[PERSON_NAME]"
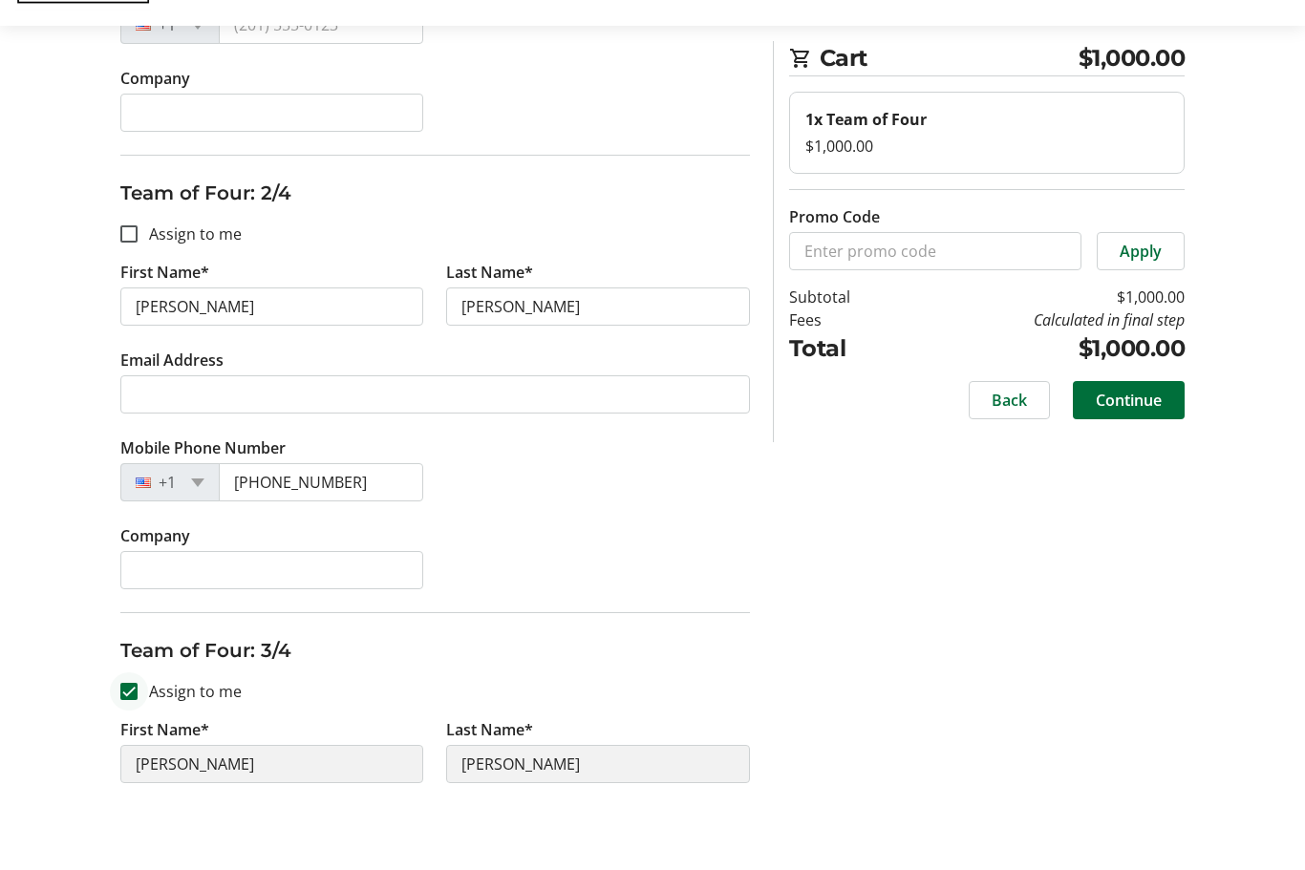
click at [130, 749] on input "Assign to me" at bounding box center [128, 757] width 17 height 17
checkbox input "false"
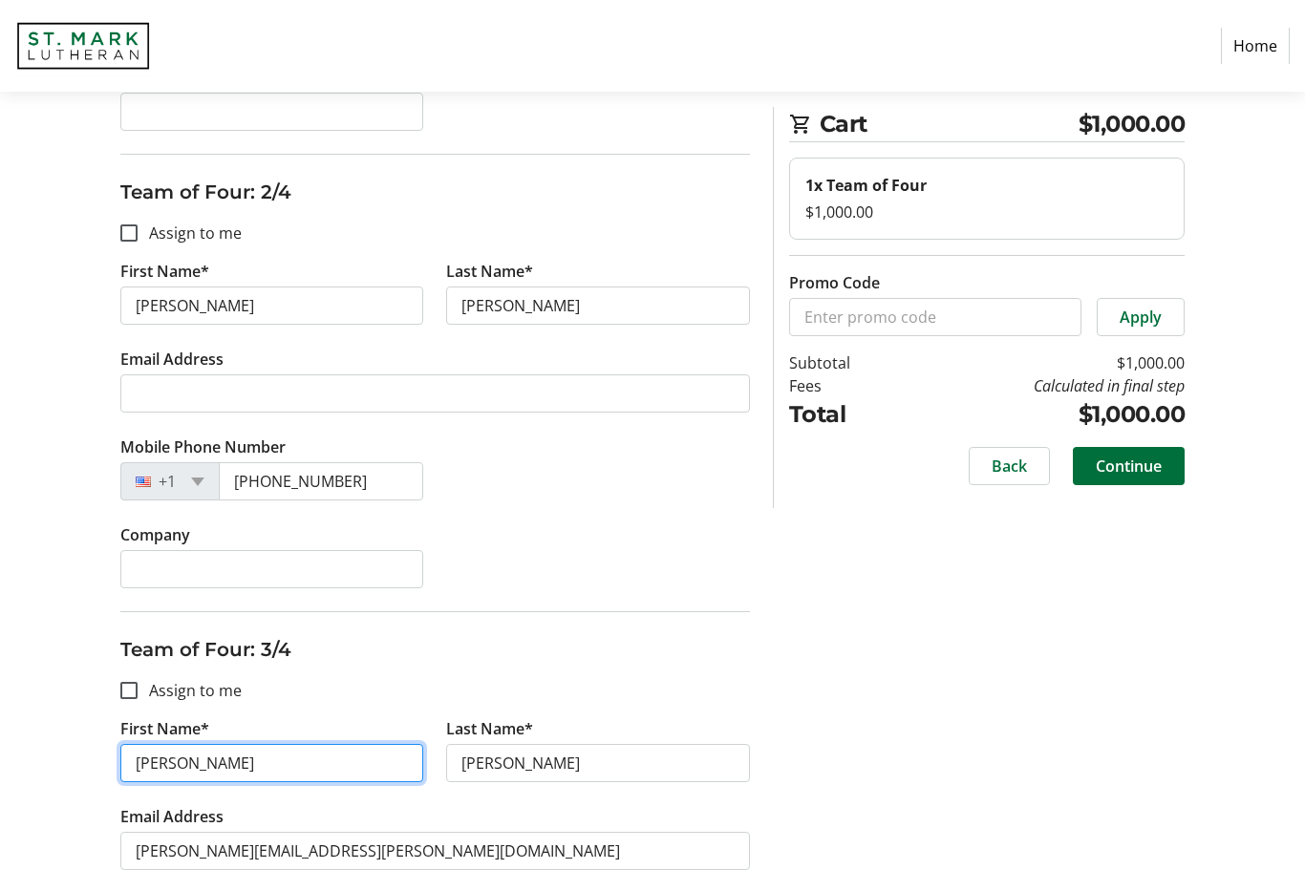
click at [245, 767] on input "[PERSON_NAME]" at bounding box center [272, 763] width 304 height 38
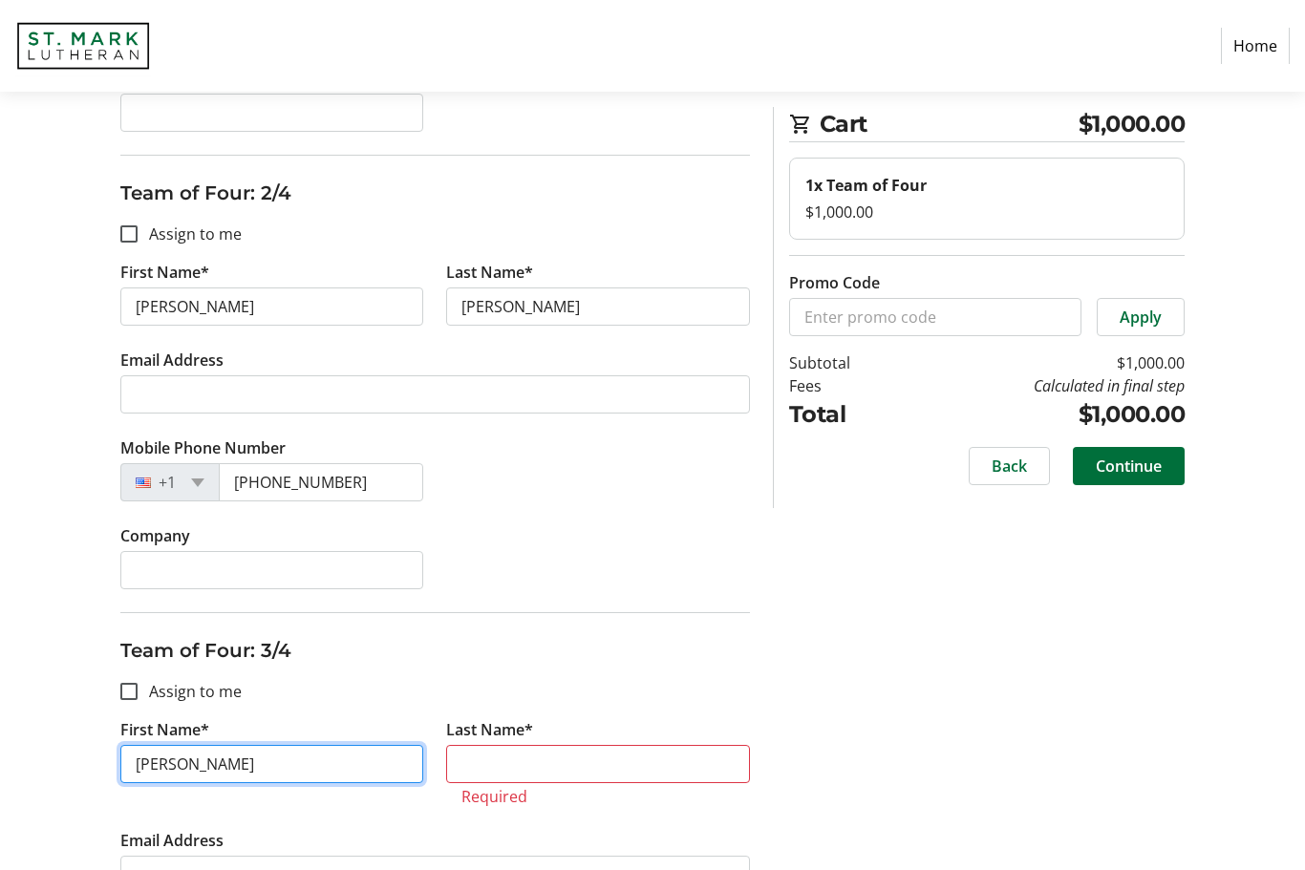
type input "[PERSON_NAME]"
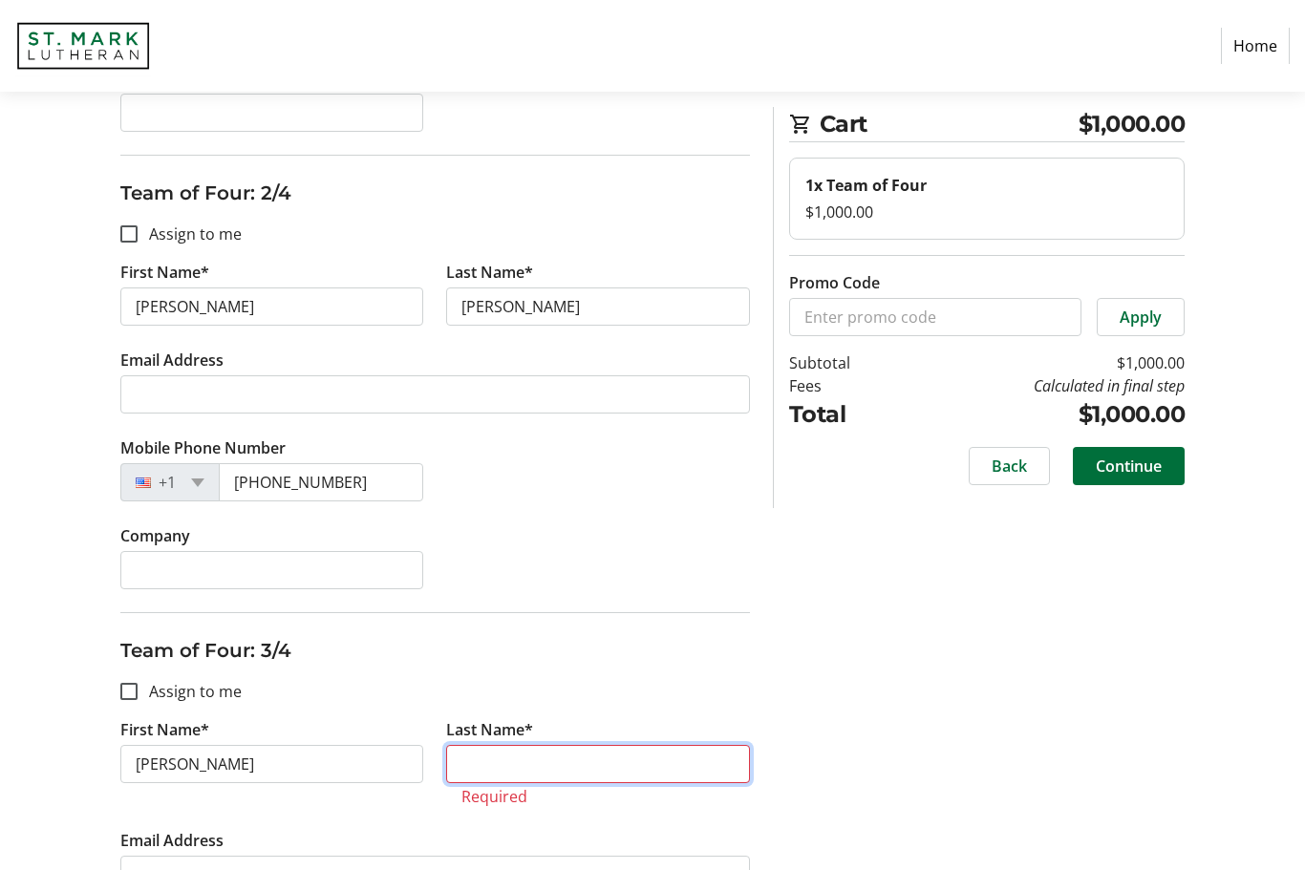
click at [520, 756] on input "Last Name*" at bounding box center [598, 764] width 304 height 38
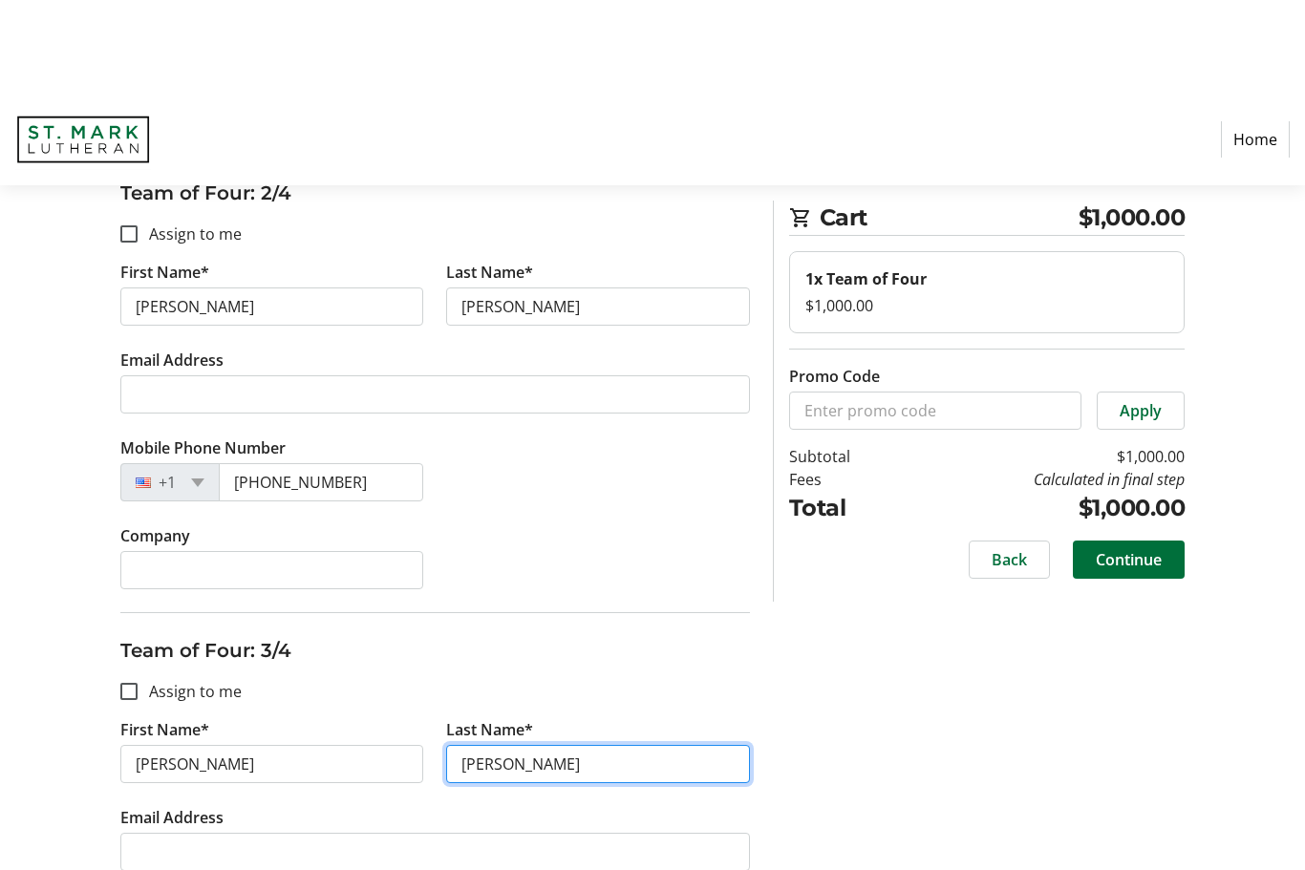
scroll to position [692, 0]
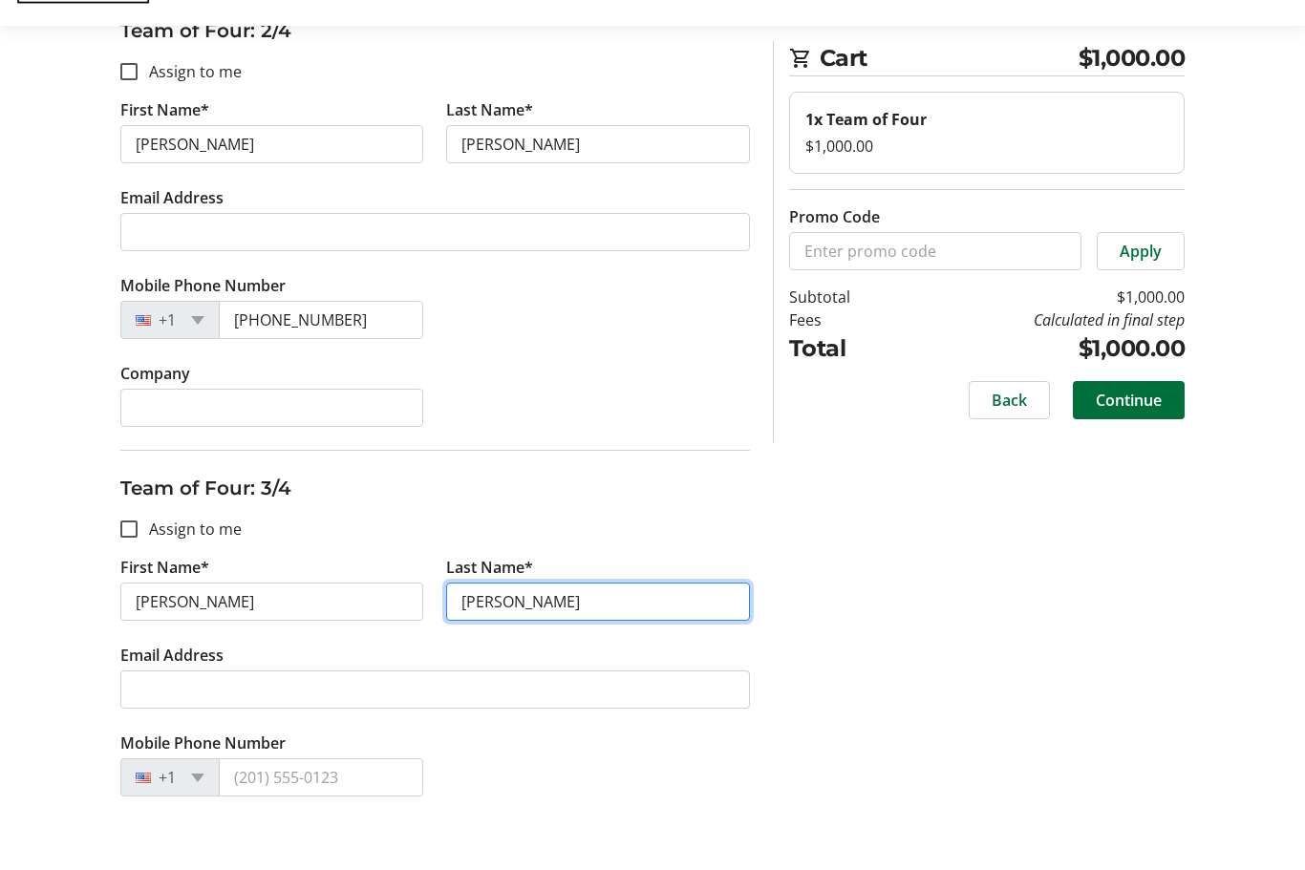
type input "[PERSON_NAME]"
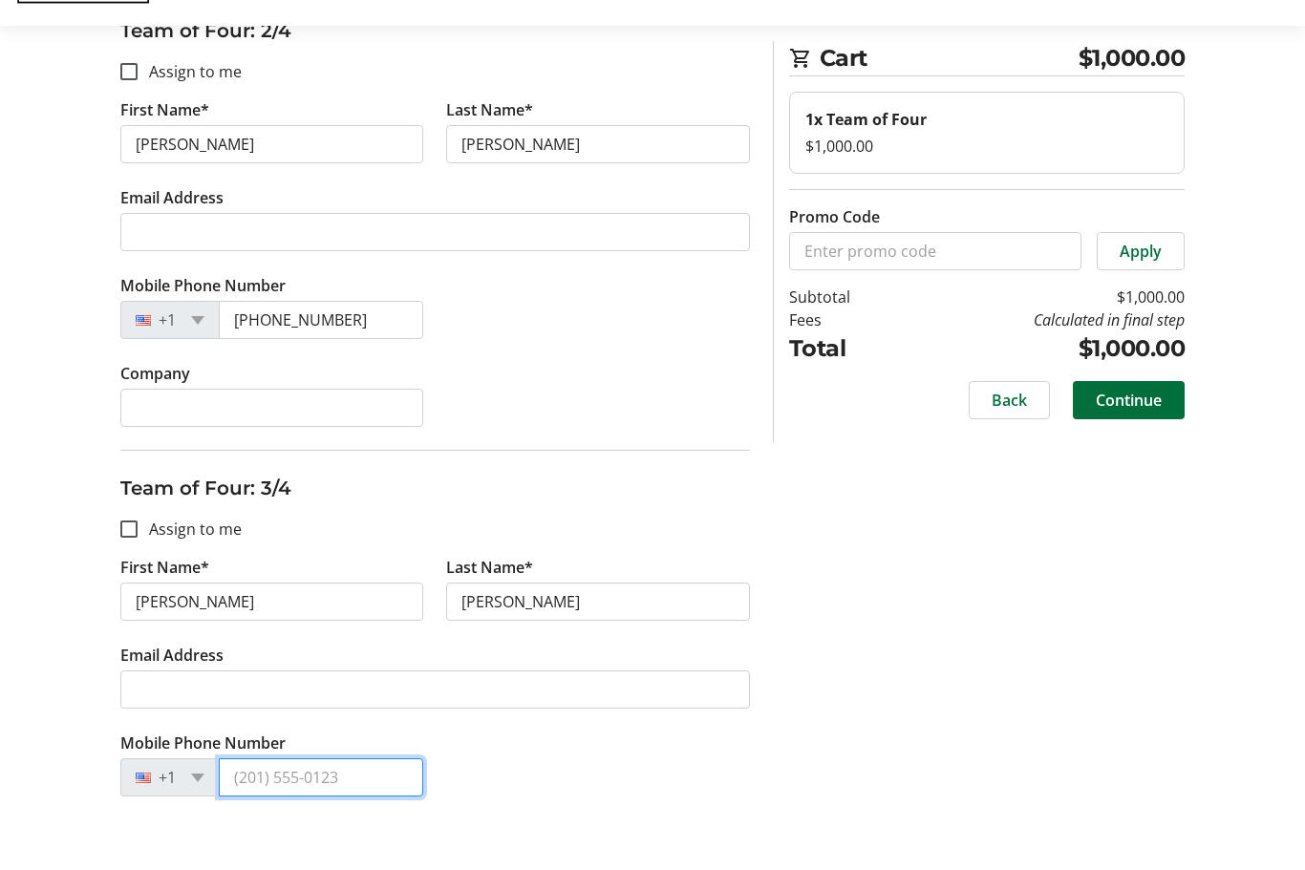
click at [305, 824] on input "Mobile Phone Number" at bounding box center [321, 843] width 205 height 38
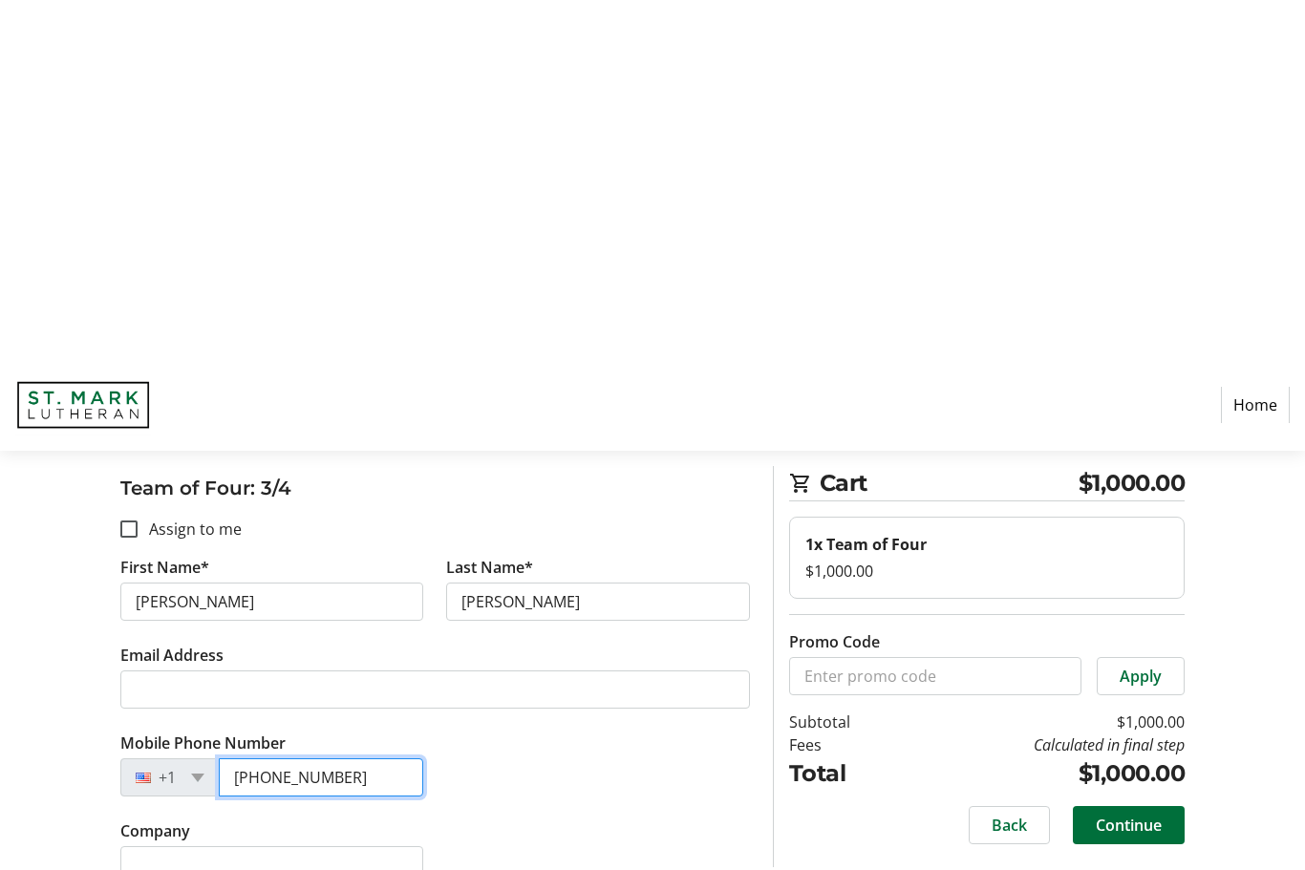
scroll to position [1133, 0]
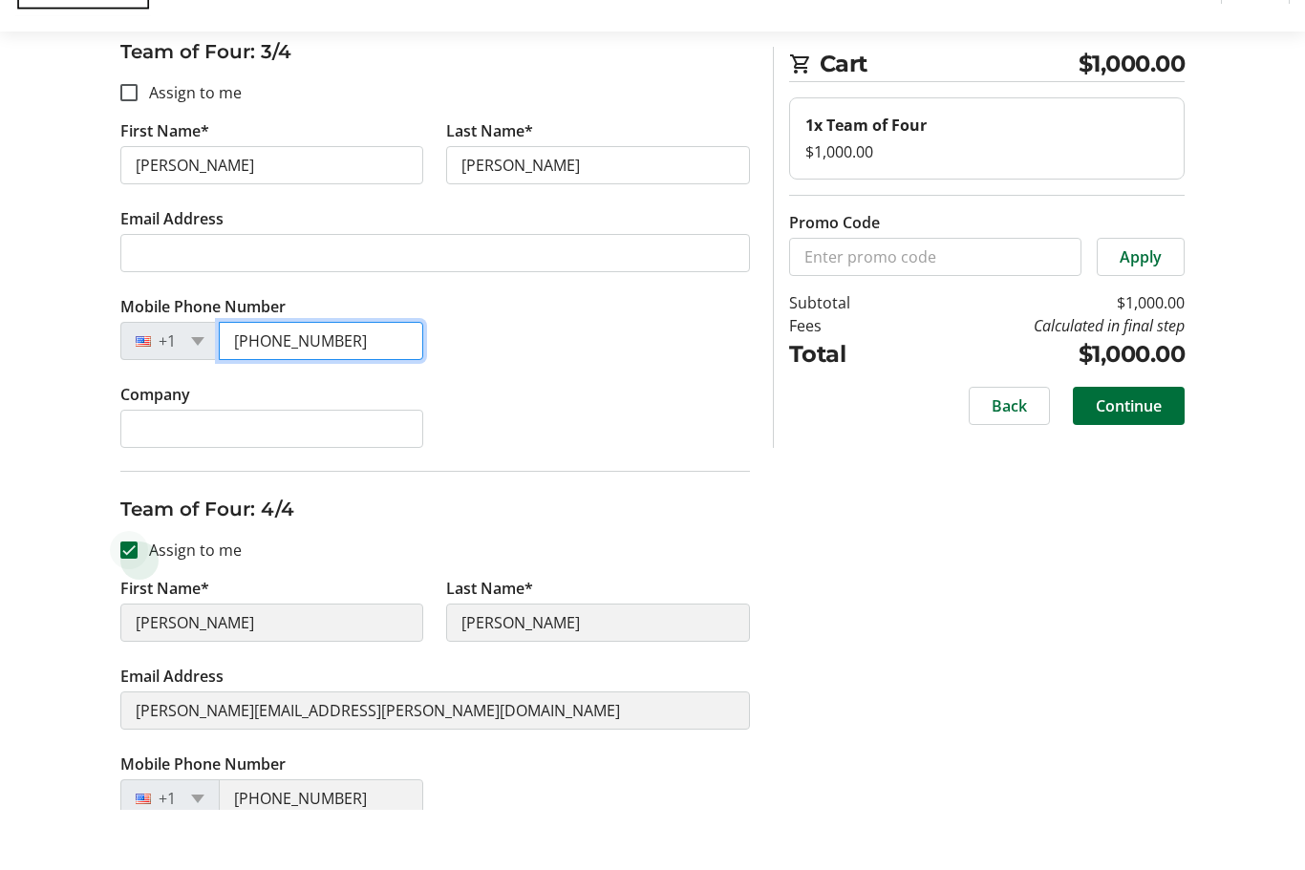
type input "[PHONE_NUMBER]"
click at [133, 603] on input "Assign to me" at bounding box center [128, 611] width 17 height 17
checkbox input "false"
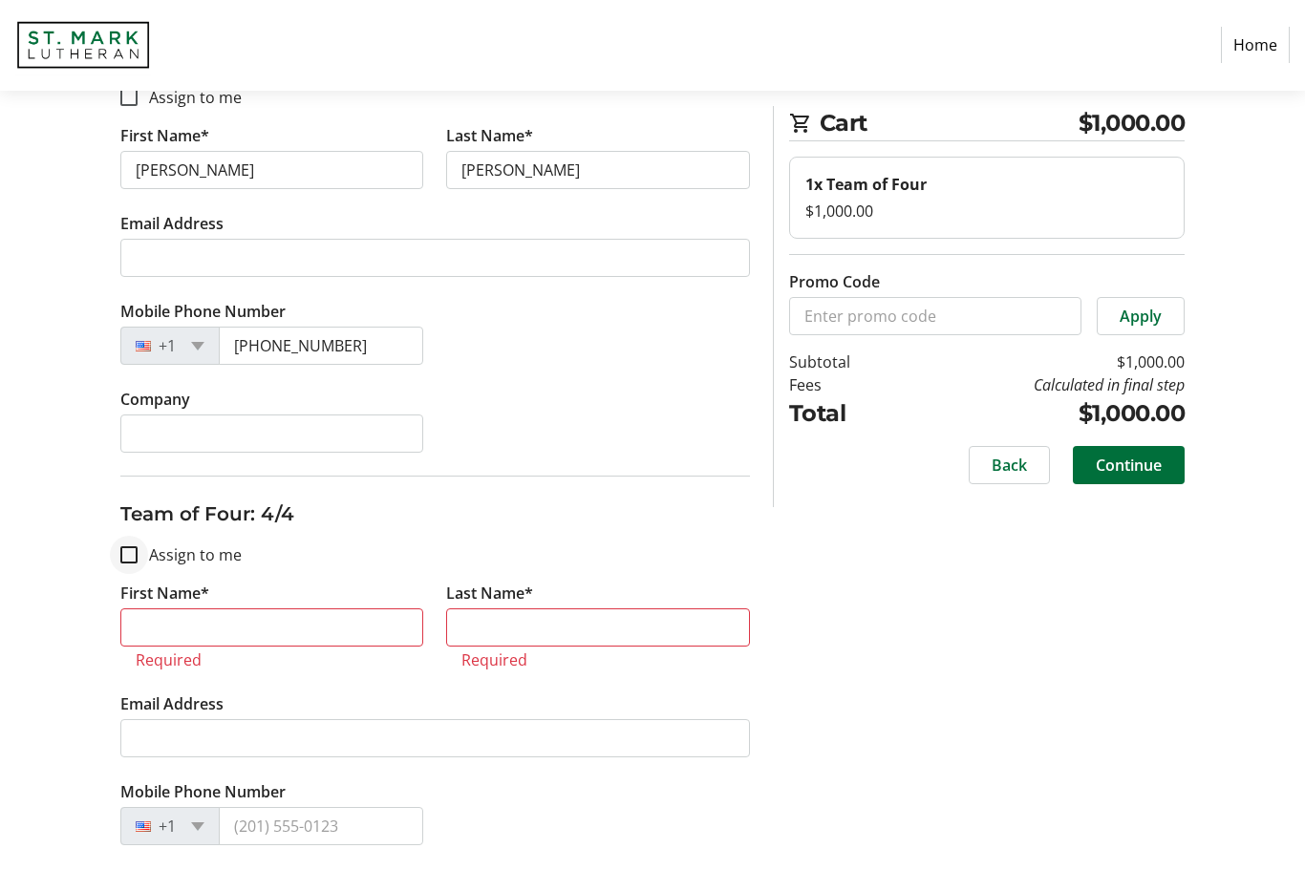
scroll to position [1189, 0]
click at [248, 625] on input "First Name*" at bounding box center [272, 627] width 304 height 38
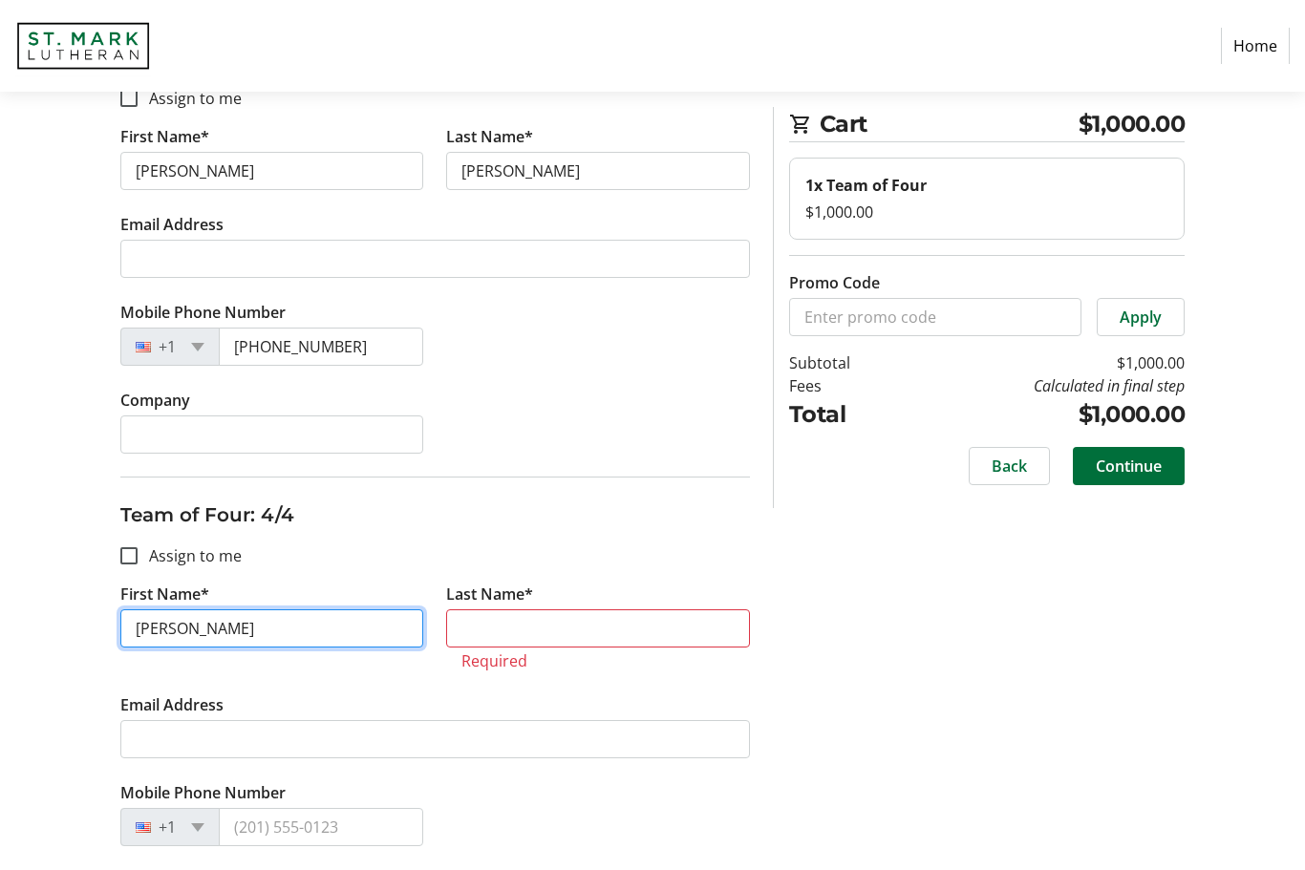
type input "[PERSON_NAME]"
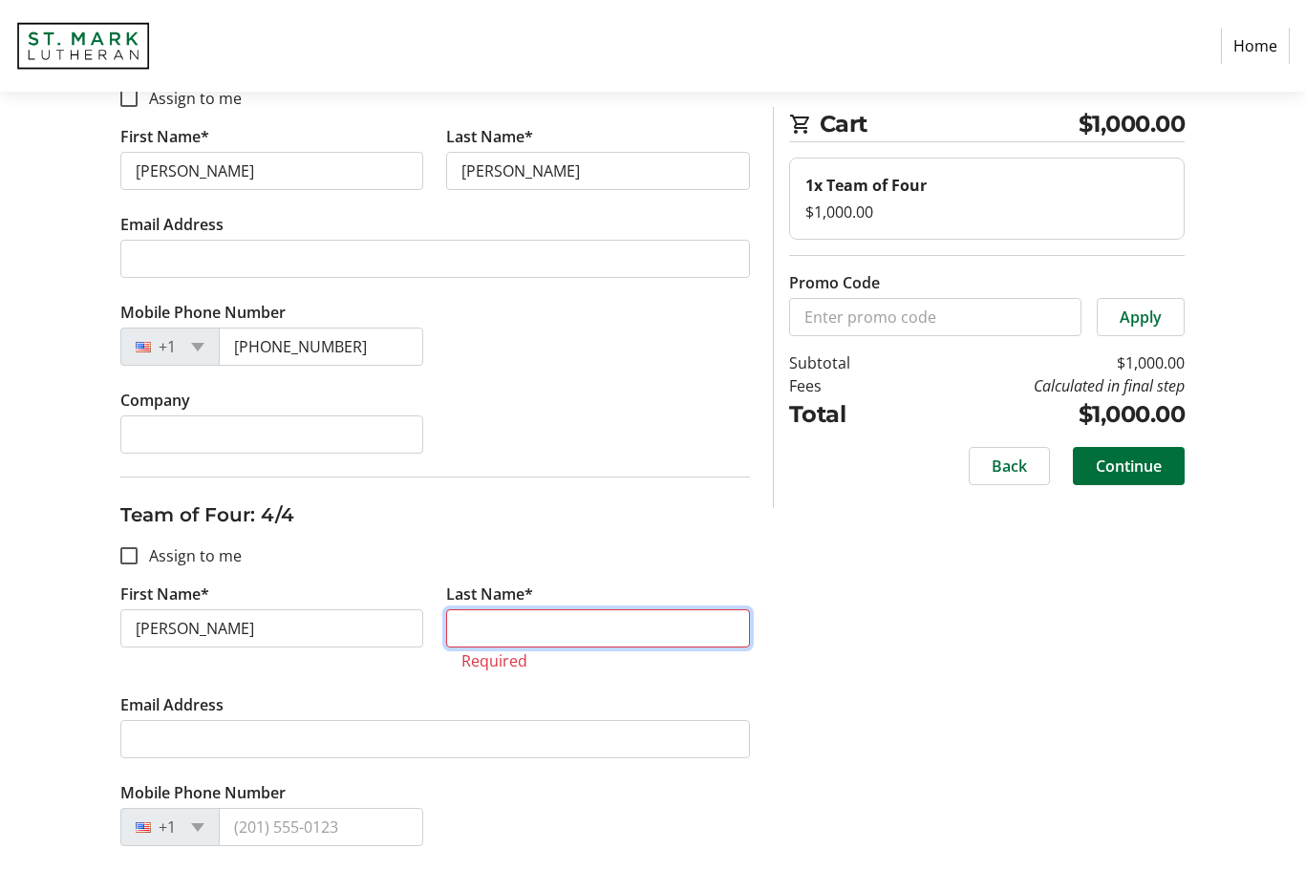
click at [507, 632] on input "Last Name*" at bounding box center [598, 628] width 304 height 38
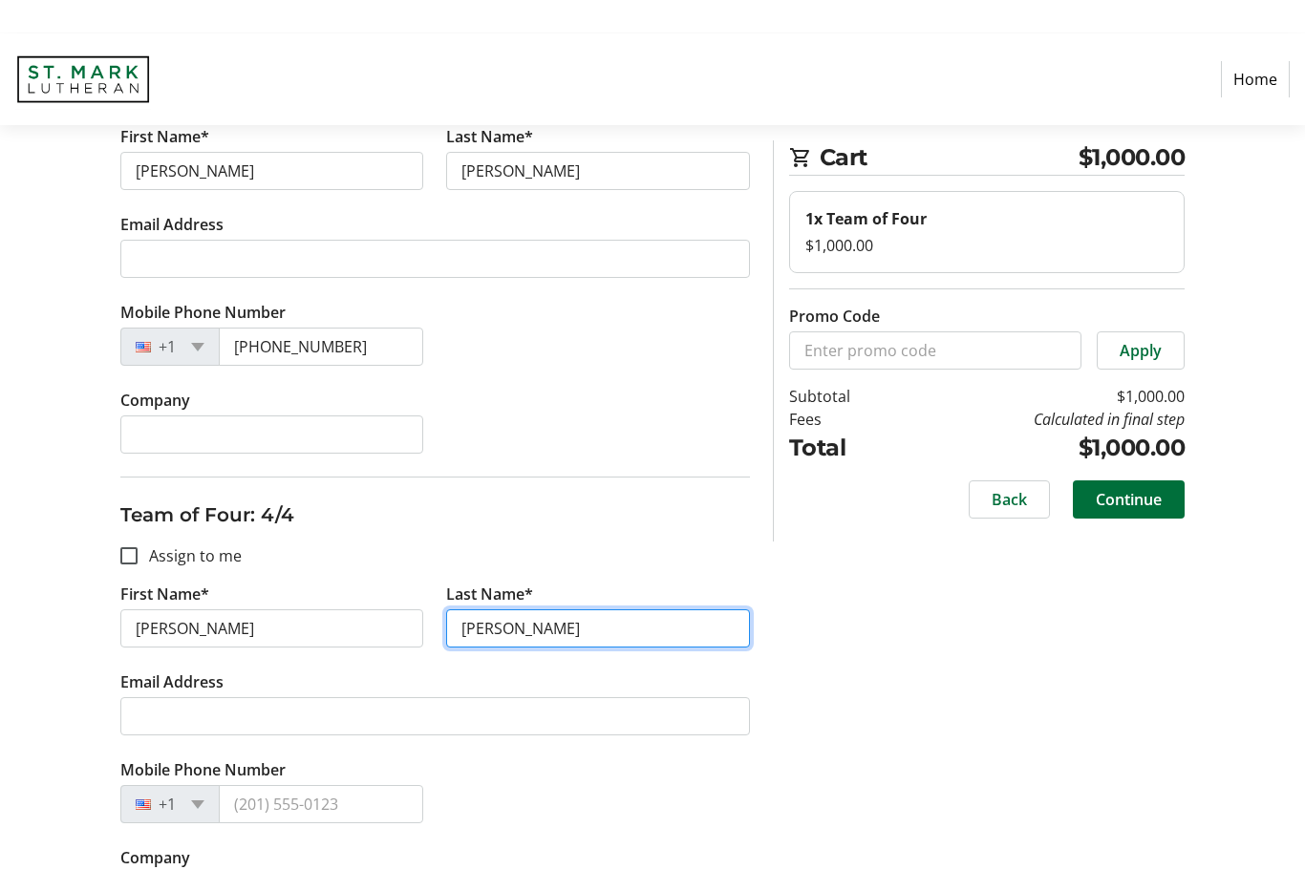
scroll to position [1252, 0]
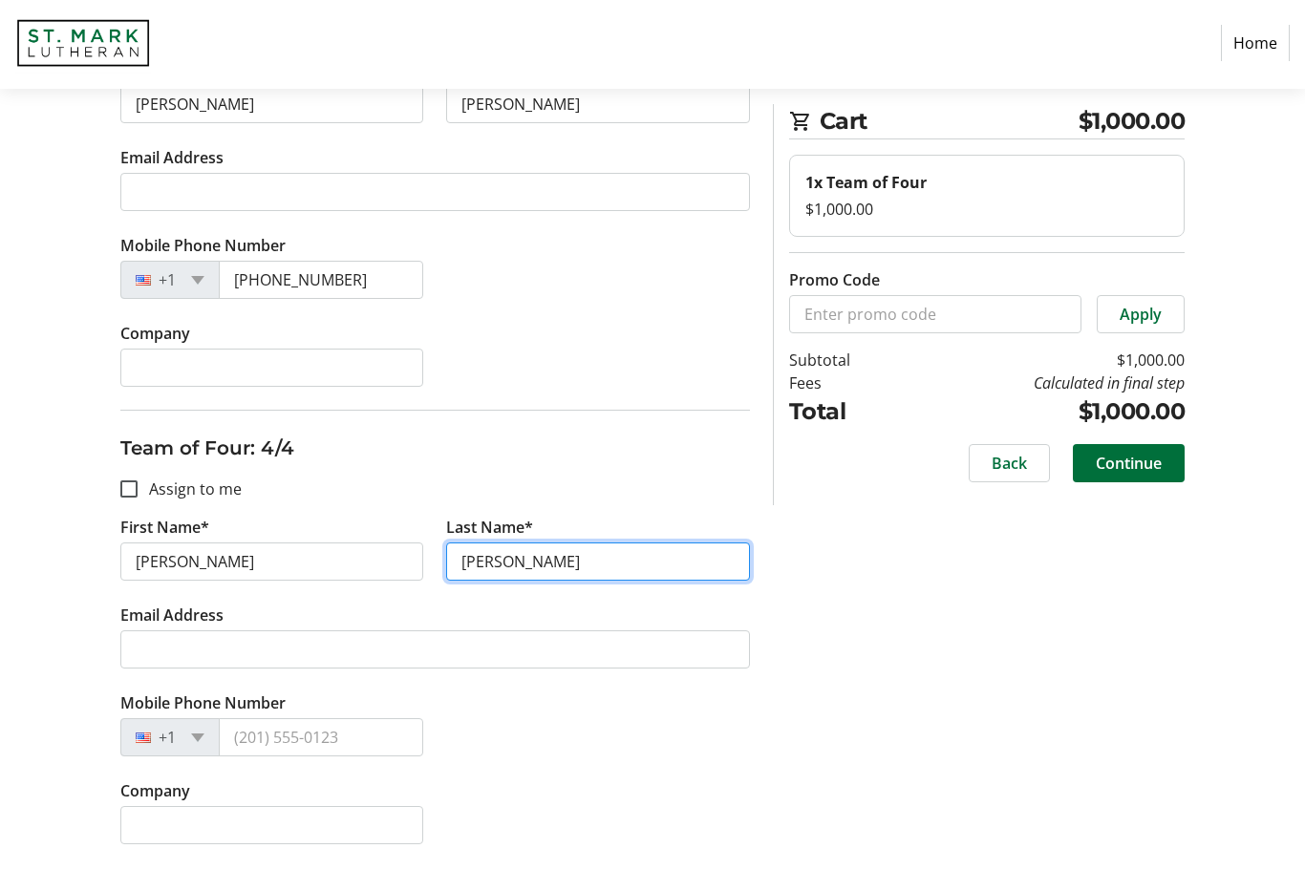
type input "[PERSON_NAME]"
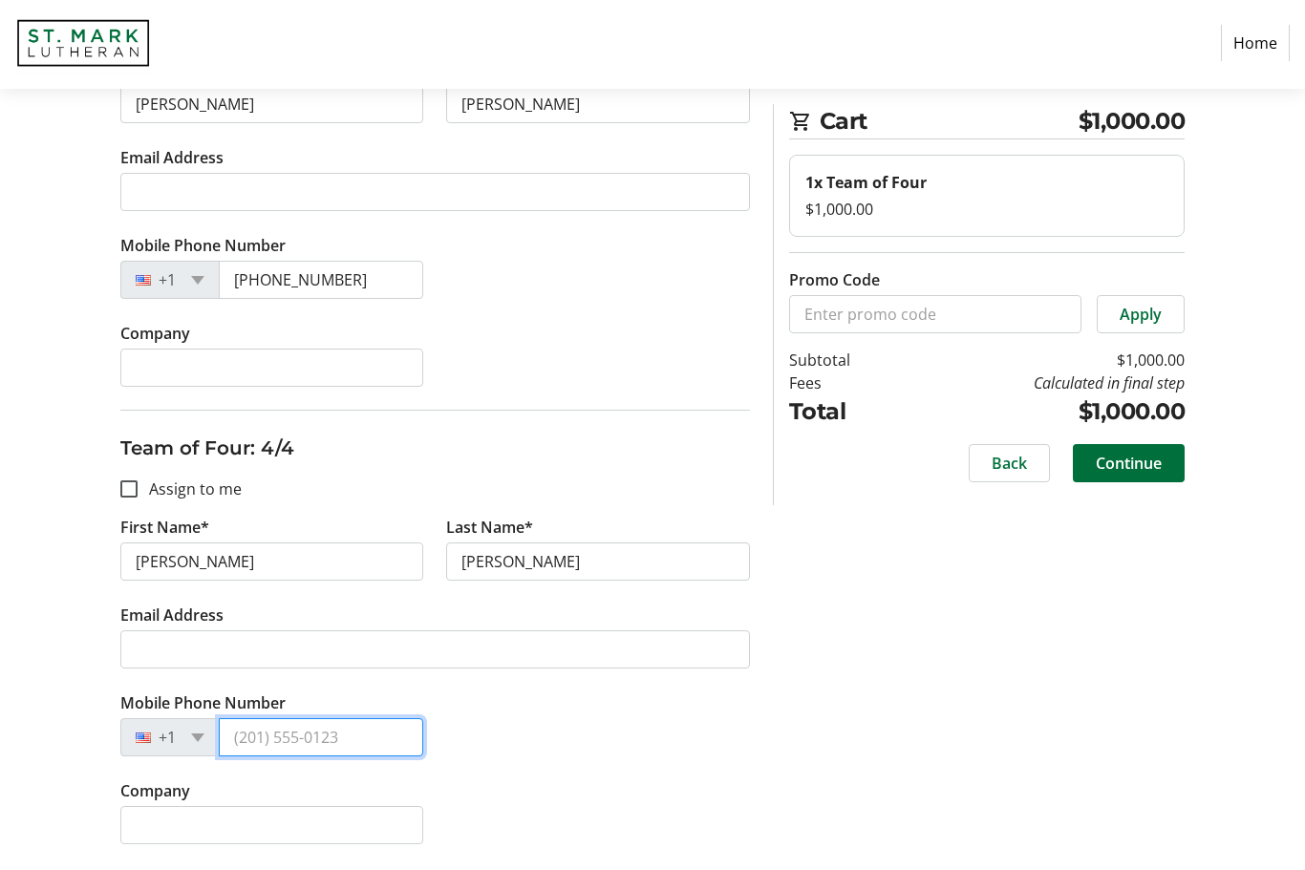
click at [273, 740] on input "Mobile Phone Number" at bounding box center [321, 740] width 205 height 38
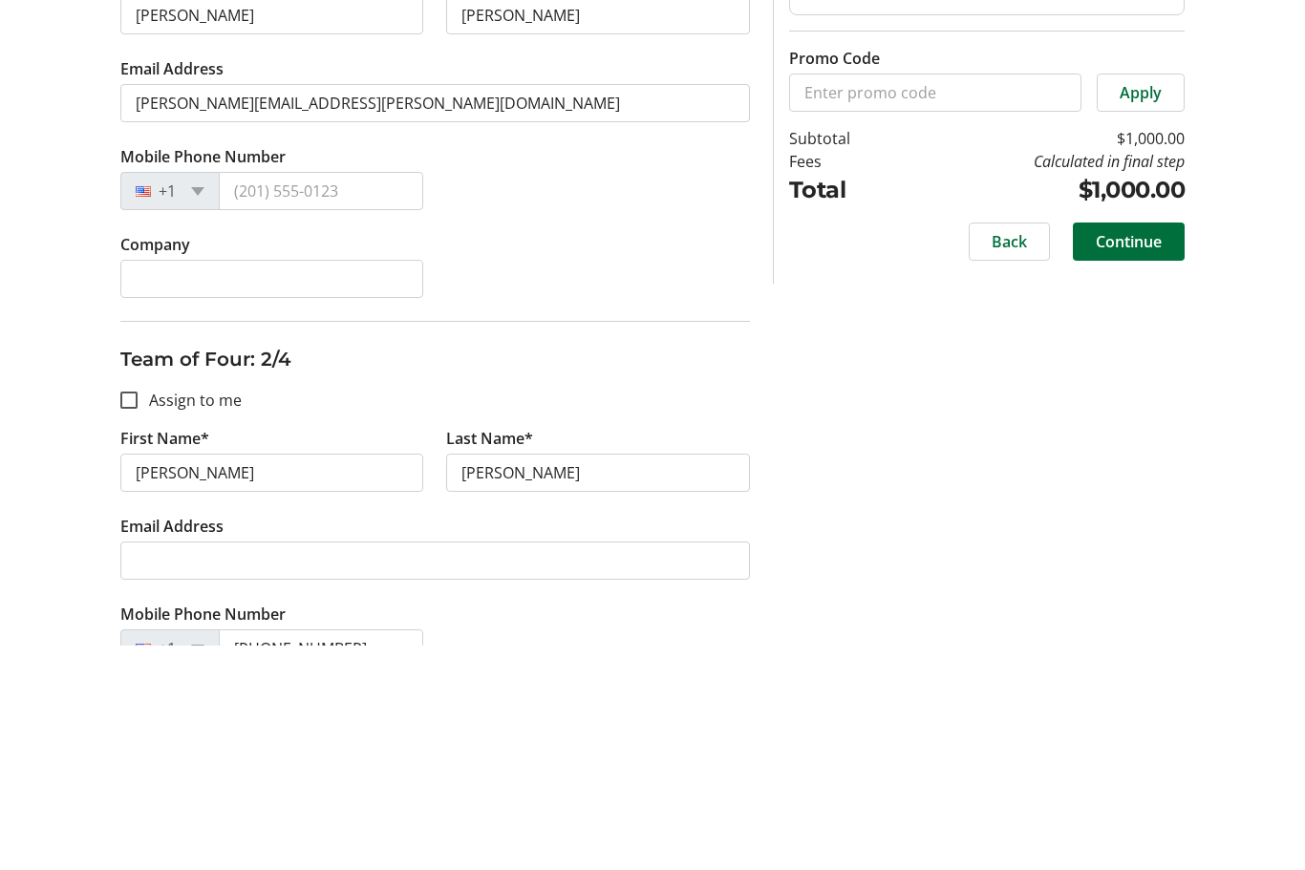
scroll to position [203, 0]
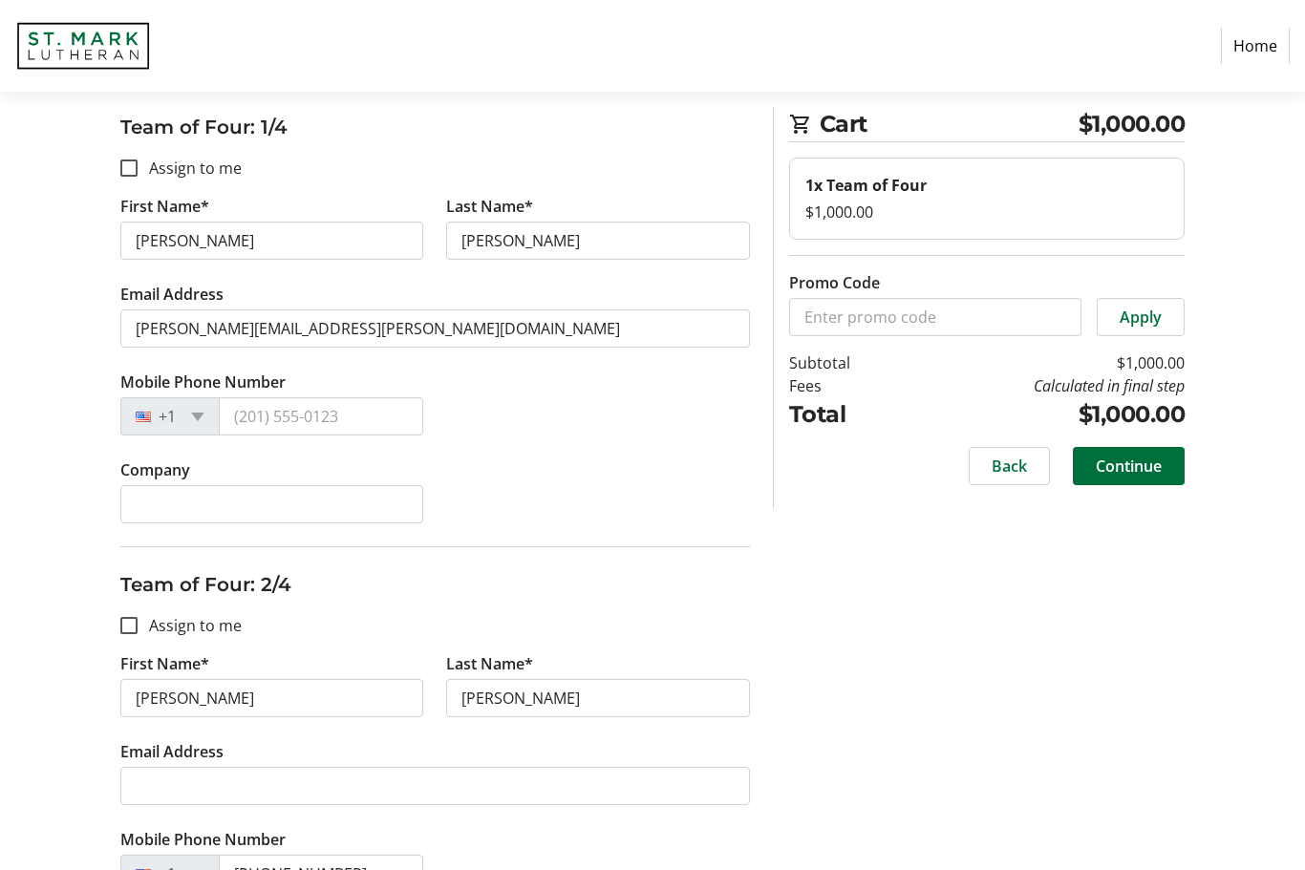
type input "[PHONE_NUMBER]"
click at [350, 414] on input "Mobile Phone Number" at bounding box center [321, 416] width 205 height 38
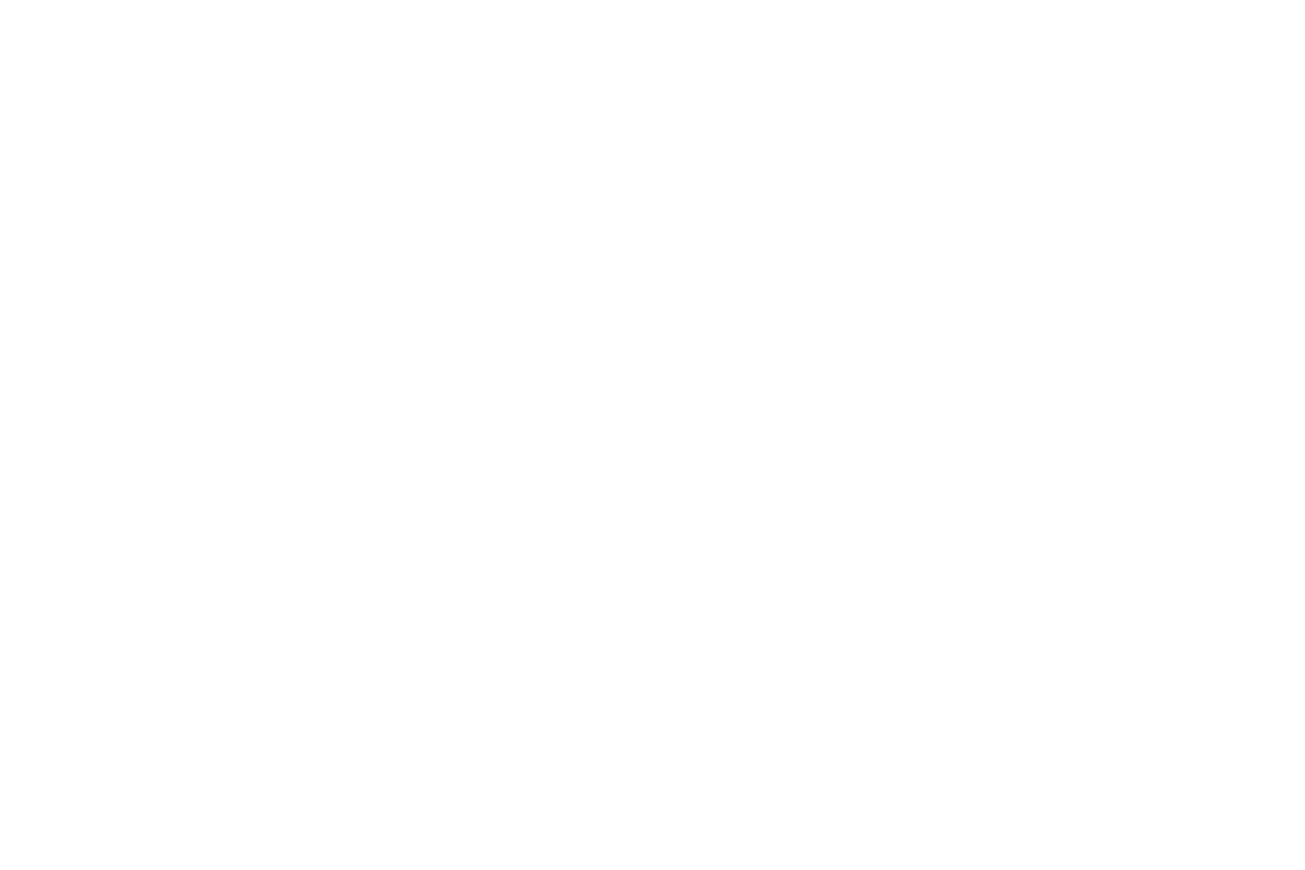
scroll to position [1252, 0]
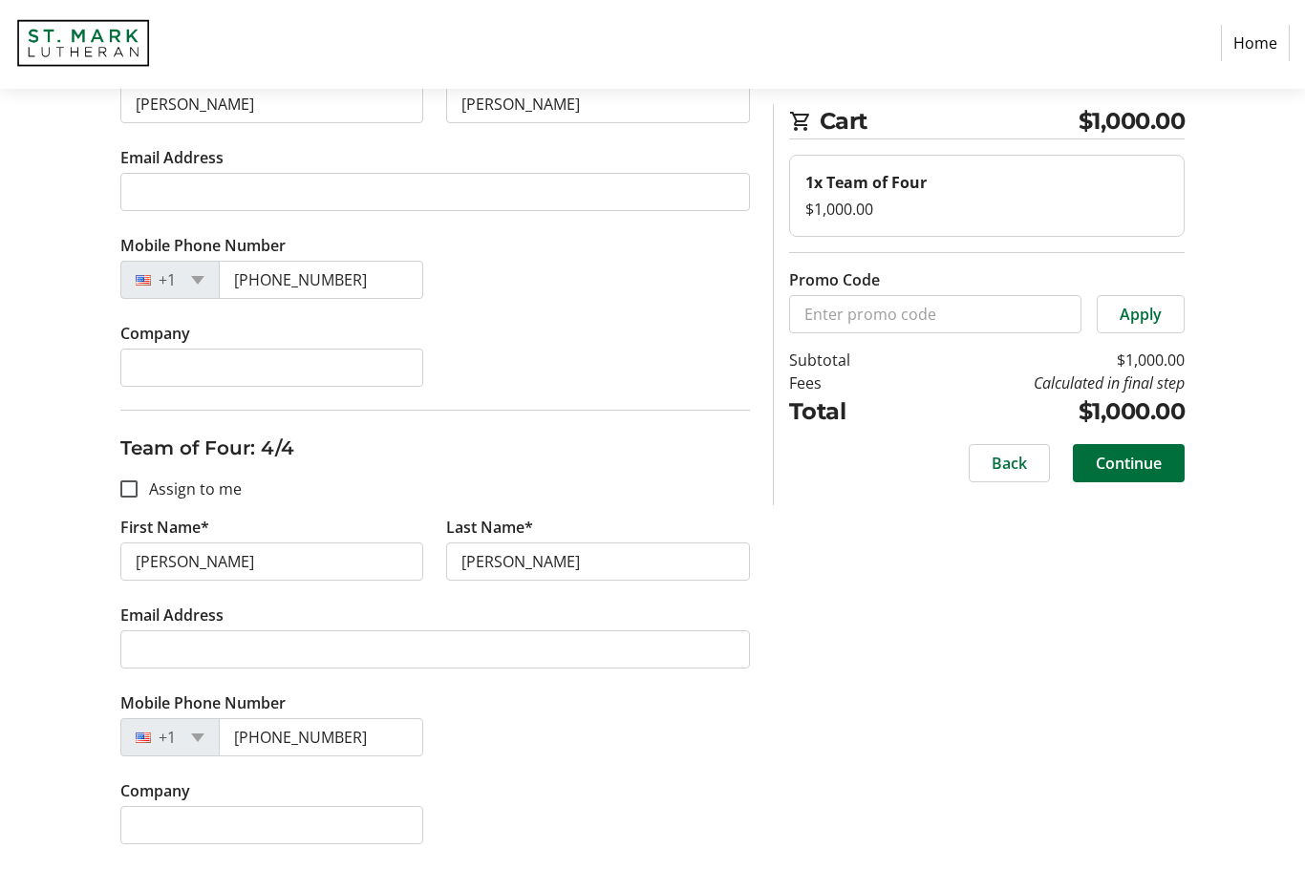
type input "[PHONE_NUMBER]"
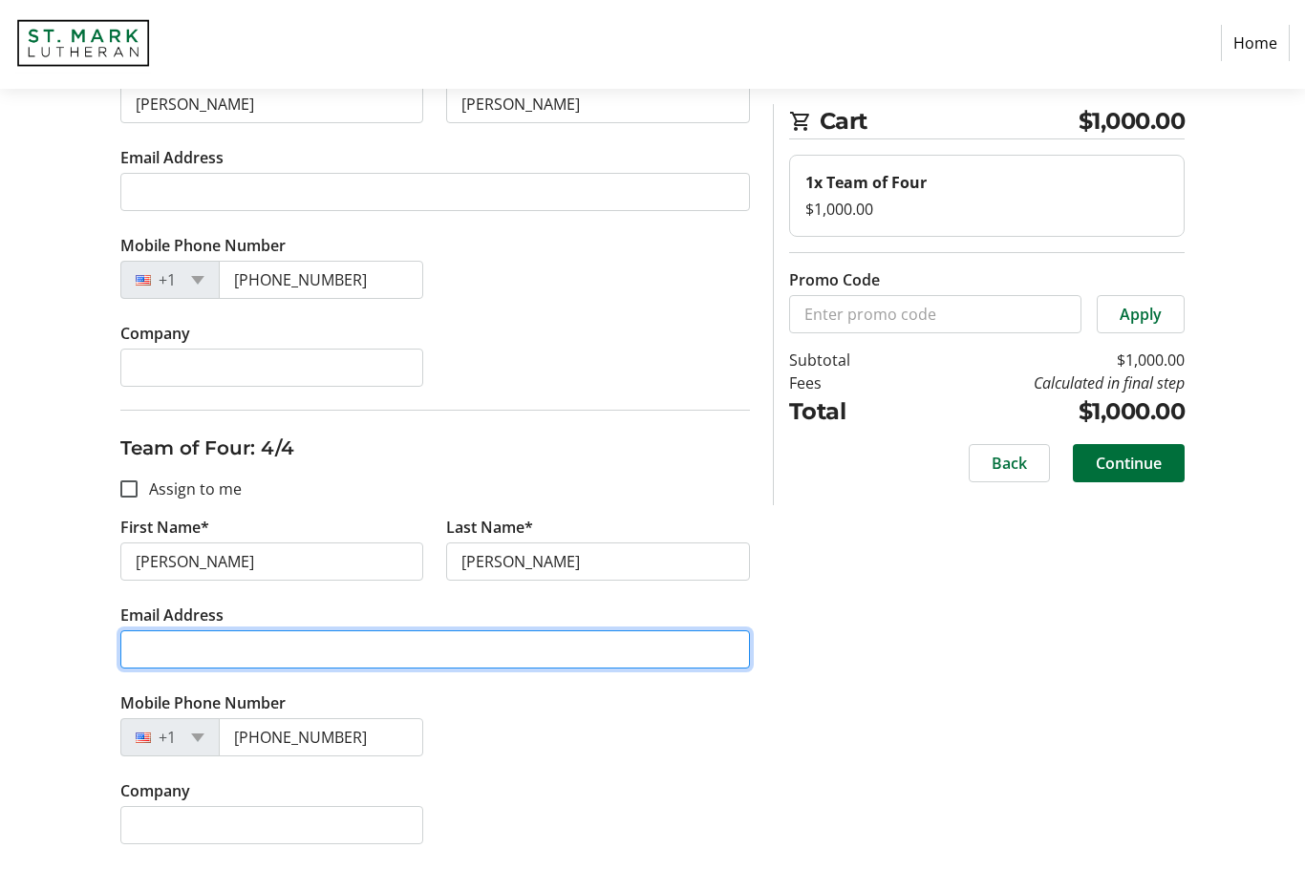
click at [217, 657] on input "Email Address" at bounding box center [434, 652] width 629 height 38
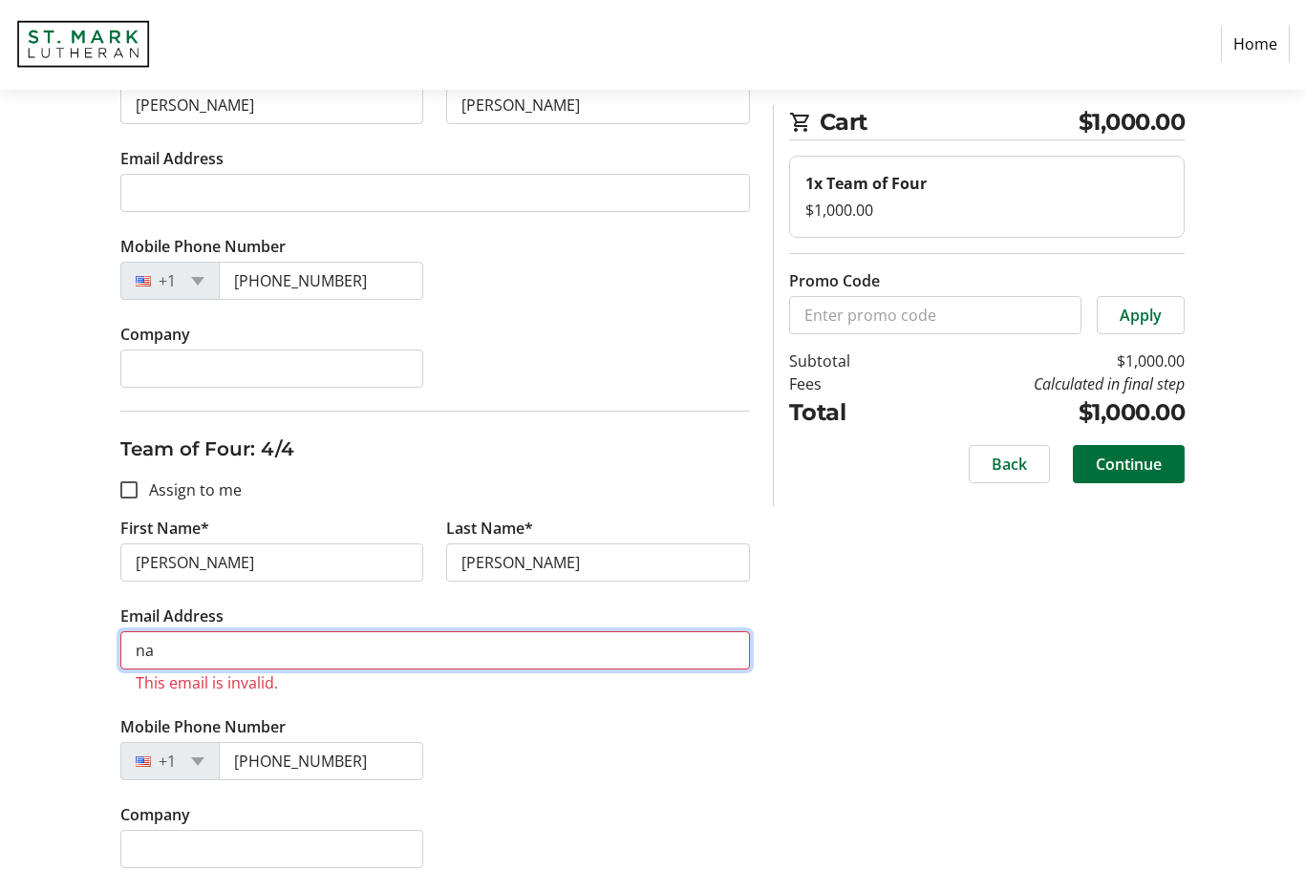
type input "n"
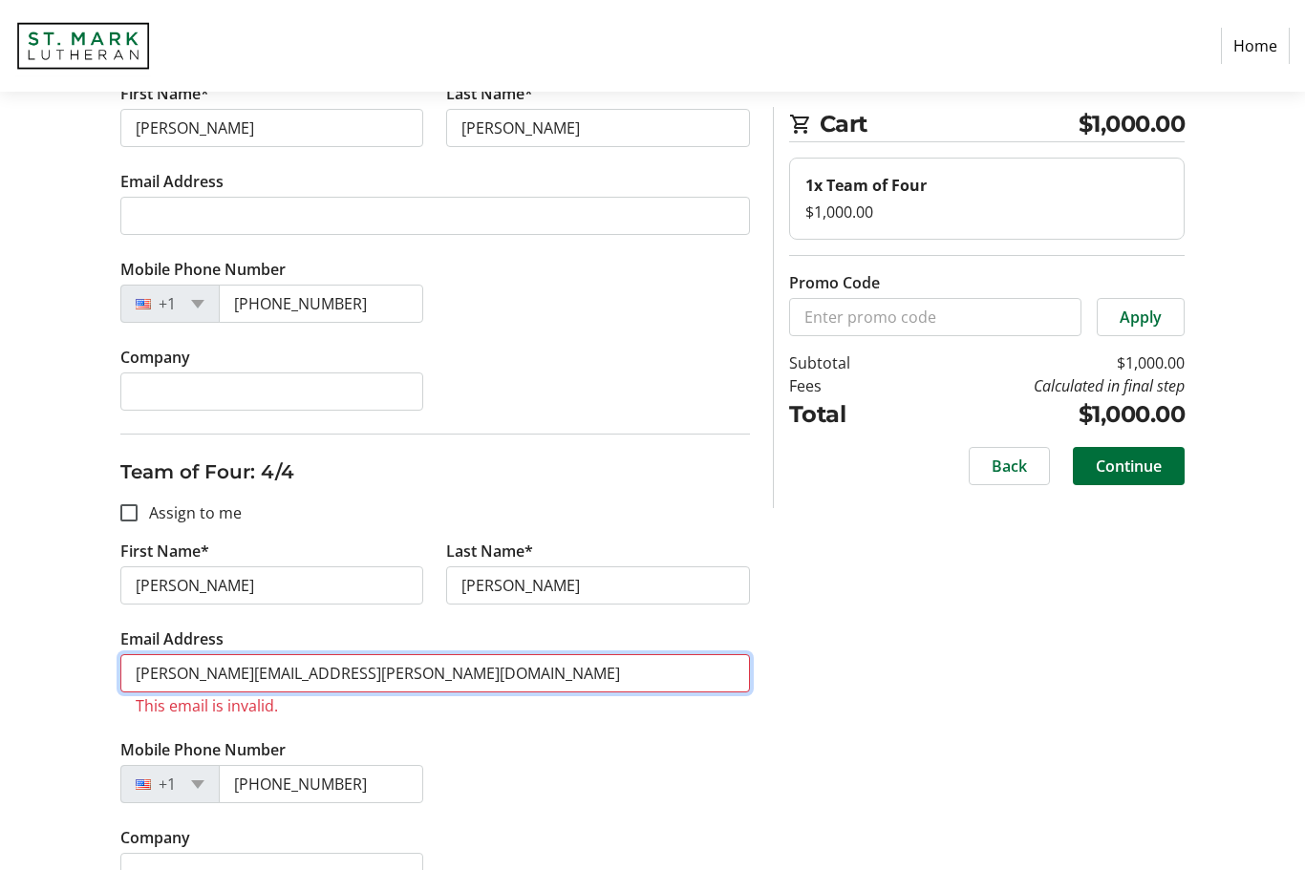
scroll to position [1208, 0]
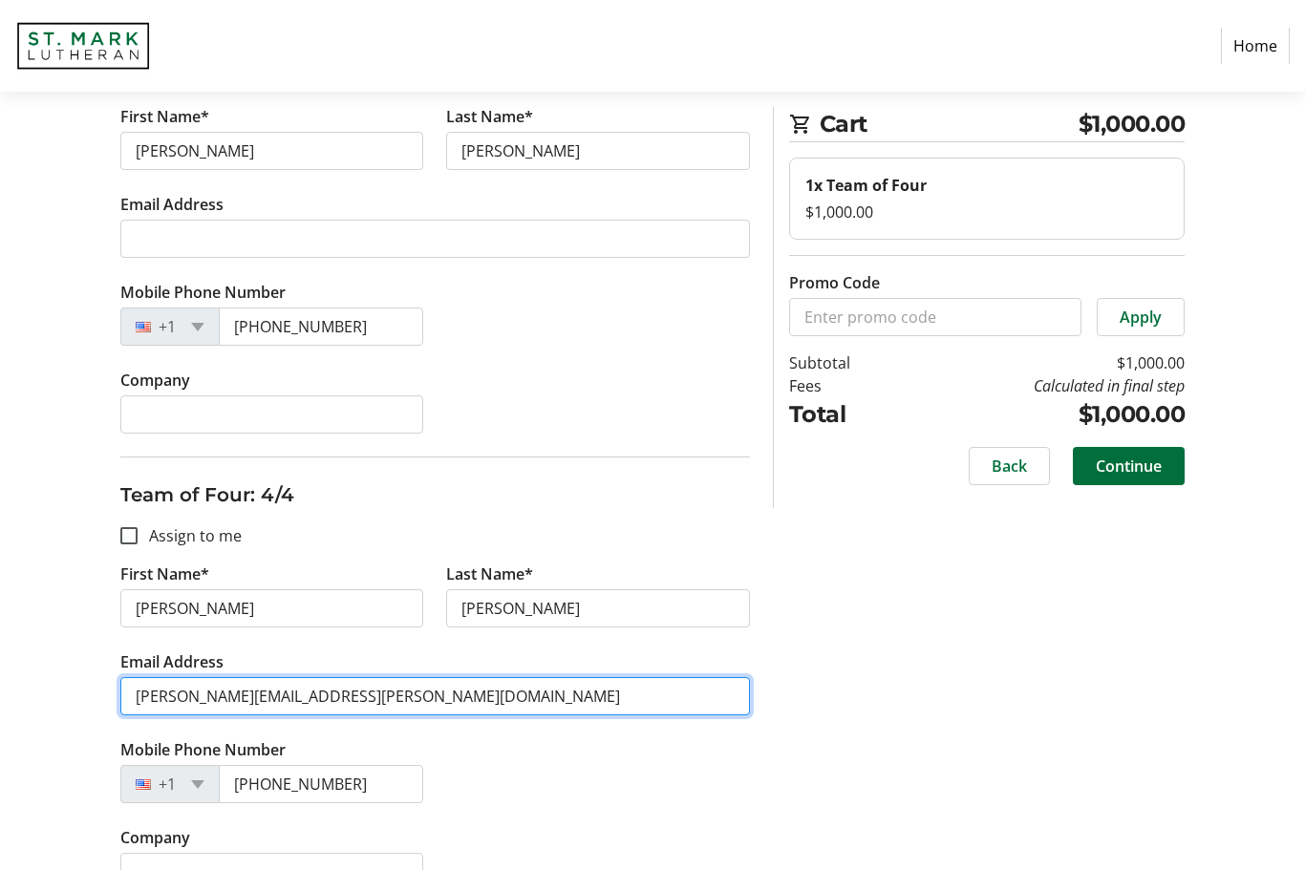
type input "[PERSON_NAME][EMAIL_ADDRESS][PERSON_NAME][DOMAIN_NAME]"
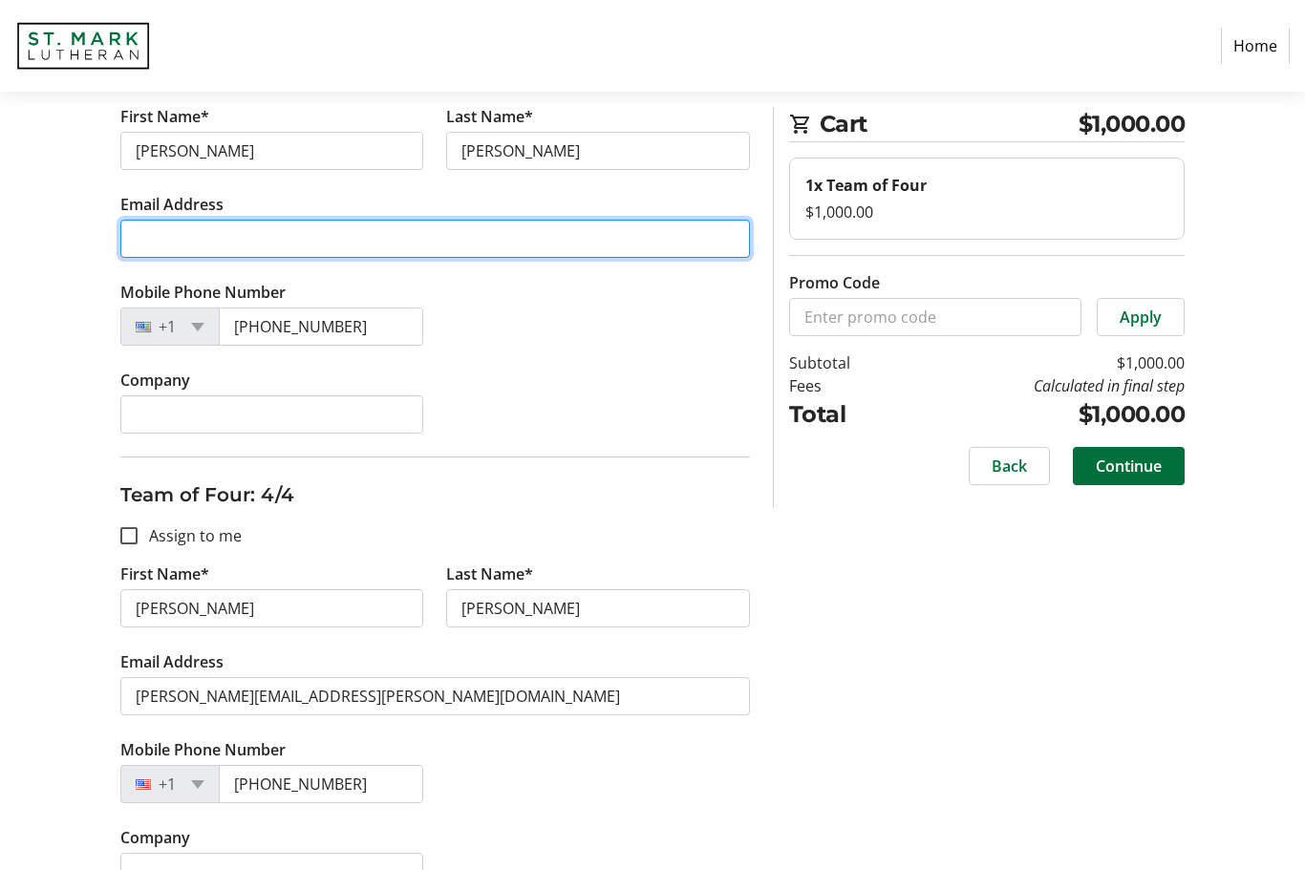
click at [253, 231] on input "Email Address" at bounding box center [434, 239] width 629 height 38
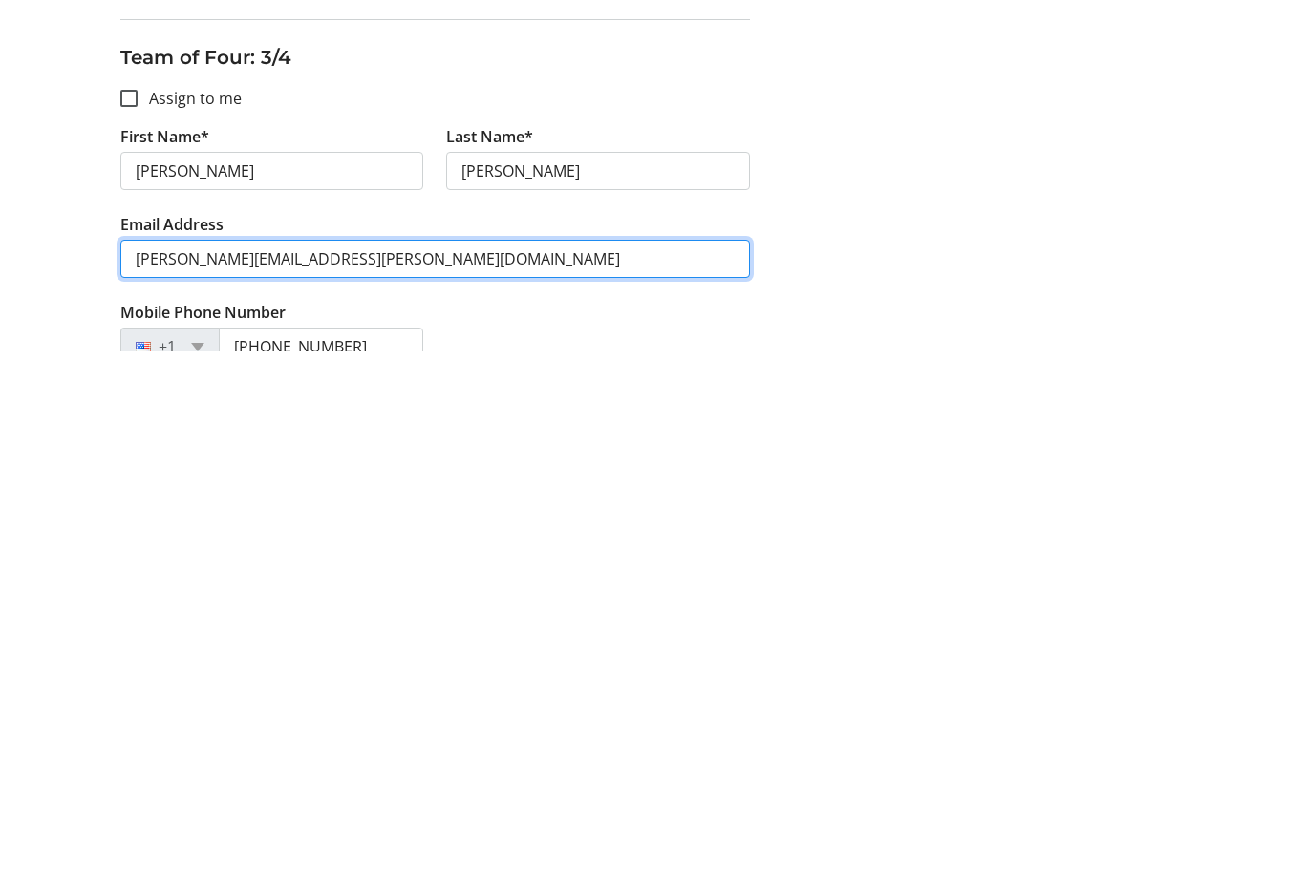
scroll to position [657, 0]
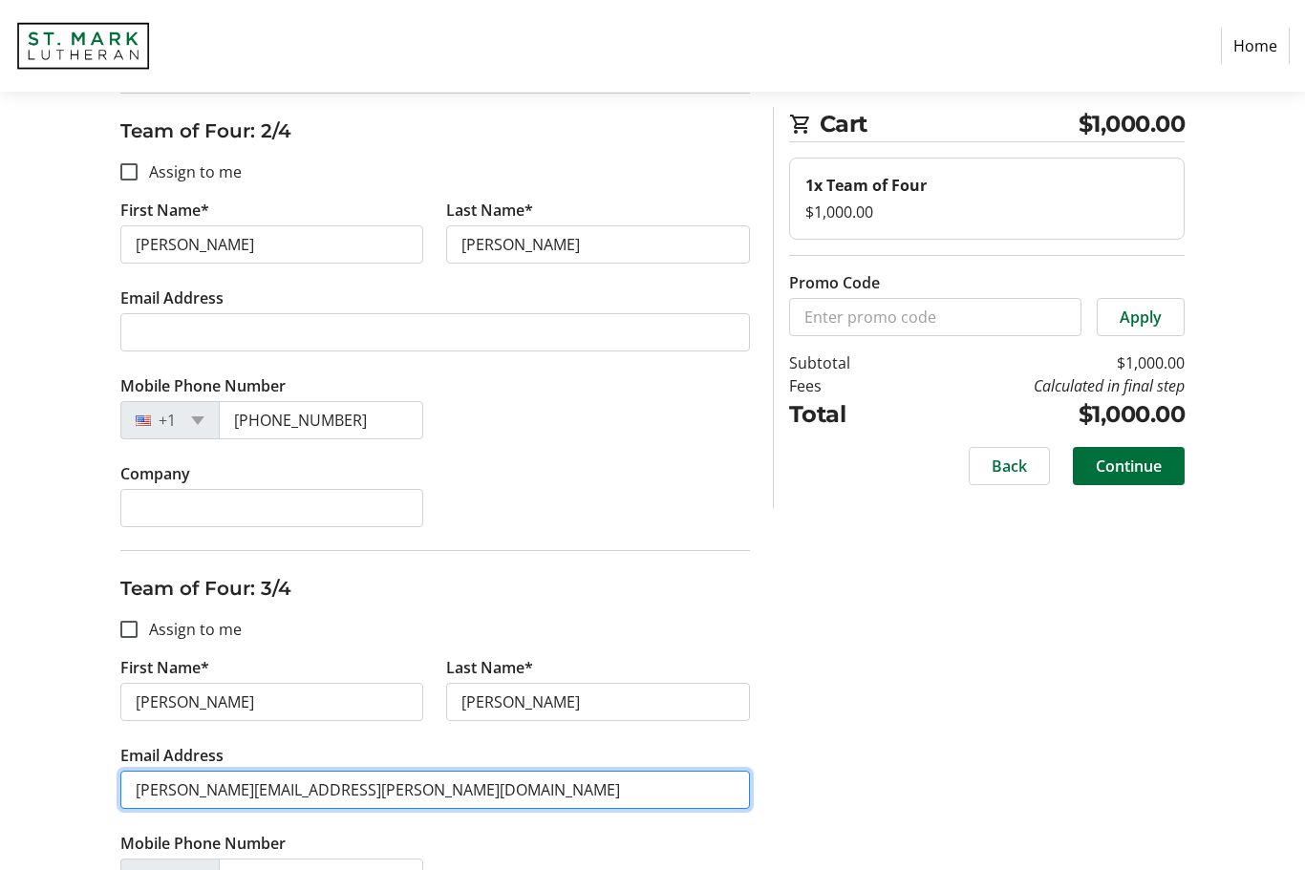
type input "[PERSON_NAME][EMAIL_ADDRESS][PERSON_NAME][DOMAIN_NAME]"
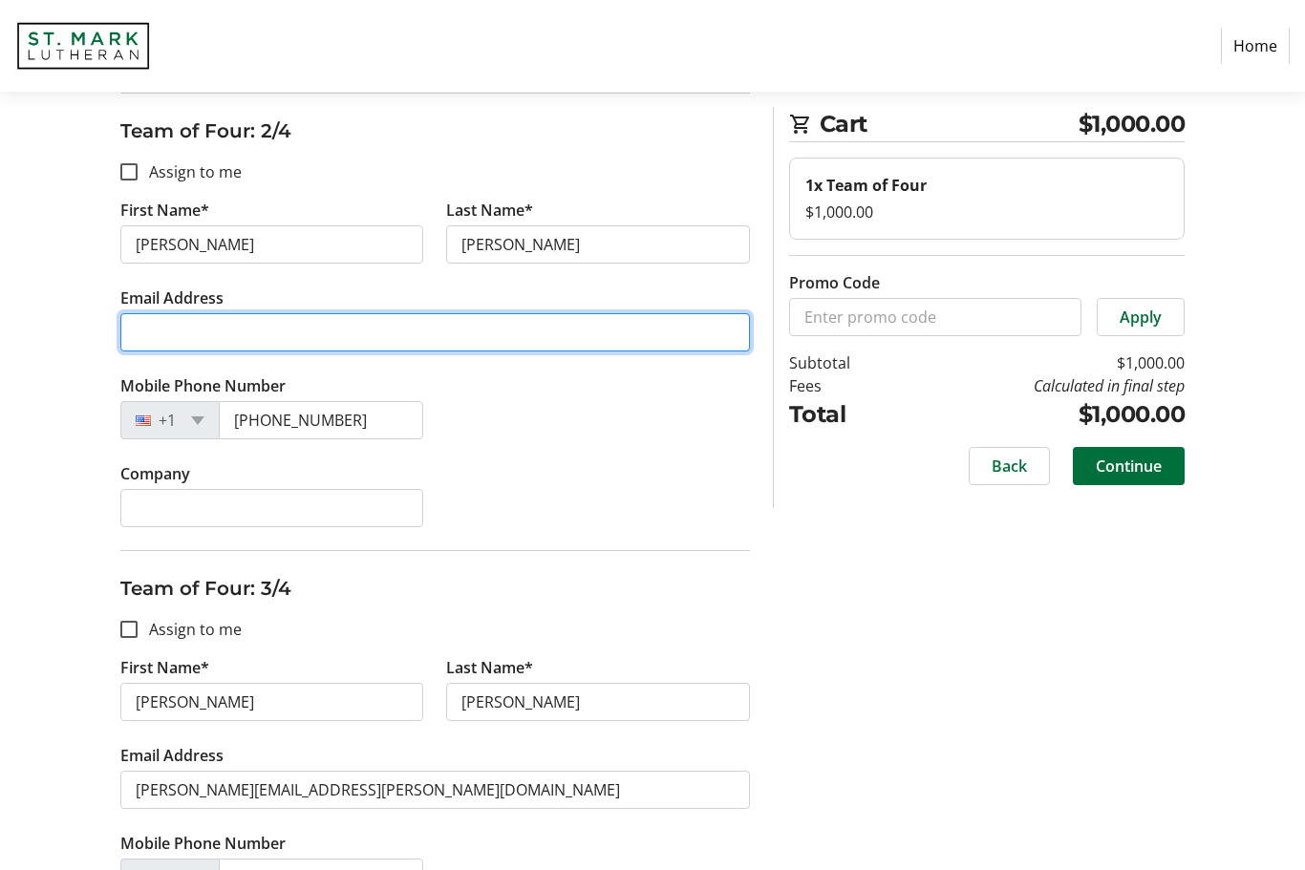
click at [323, 317] on input "Email Address" at bounding box center [434, 332] width 629 height 38
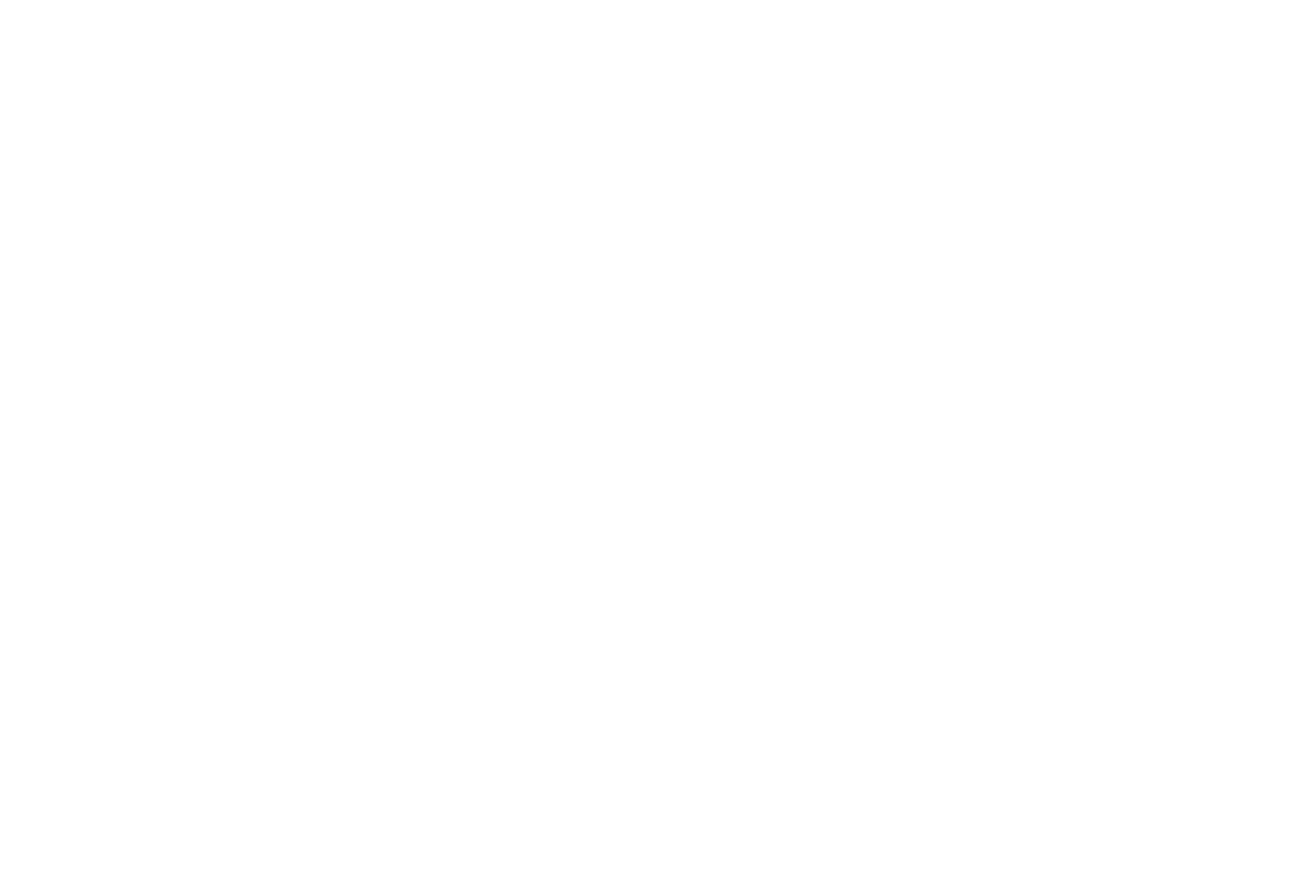
scroll to position [1252, 0]
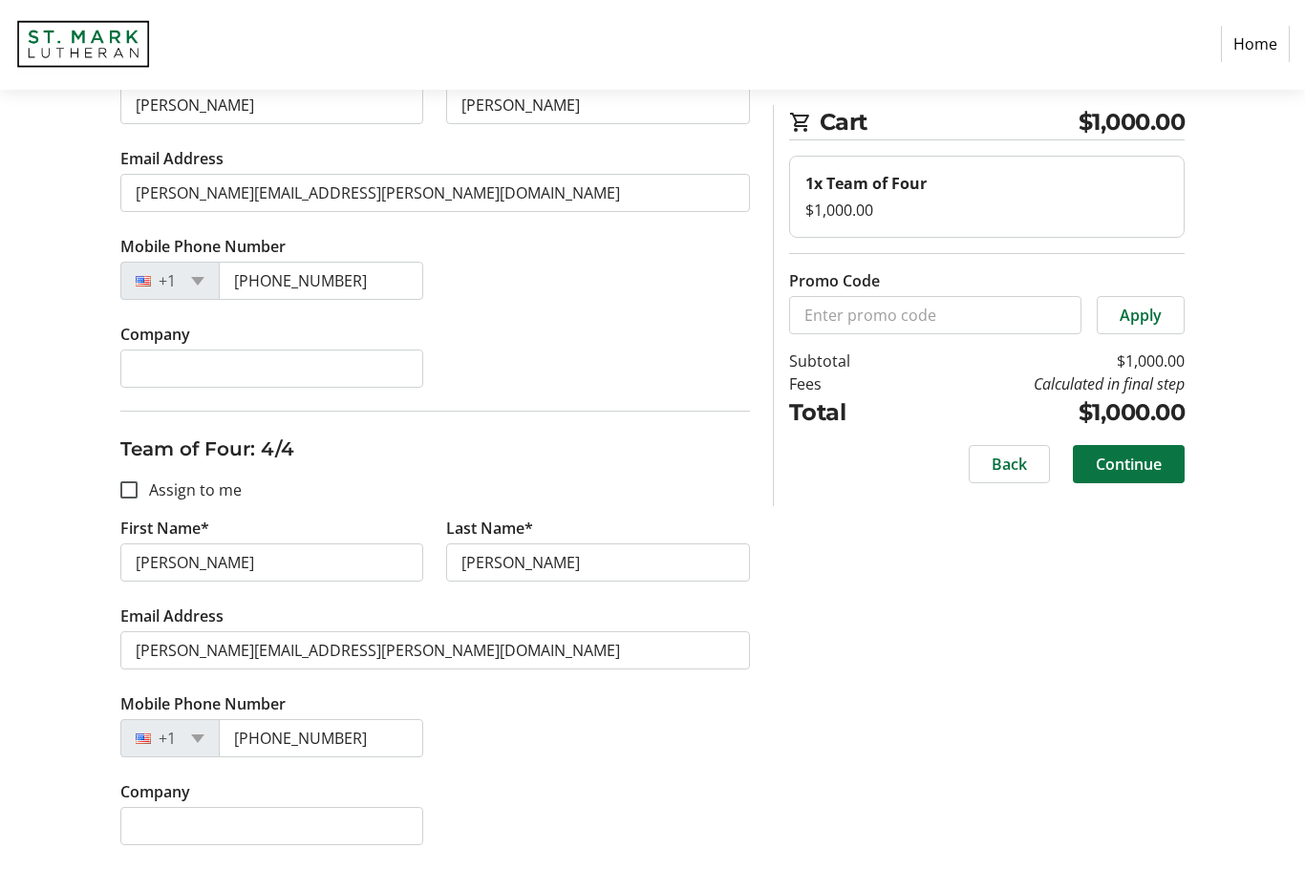
type input "[PERSON_NAME][EMAIL_ADDRESS][PERSON_NAME][DOMAIN_NAME]"
click at [1127, 469] on span "Continue" at bounding box center [1129, 466] width 66 height 23
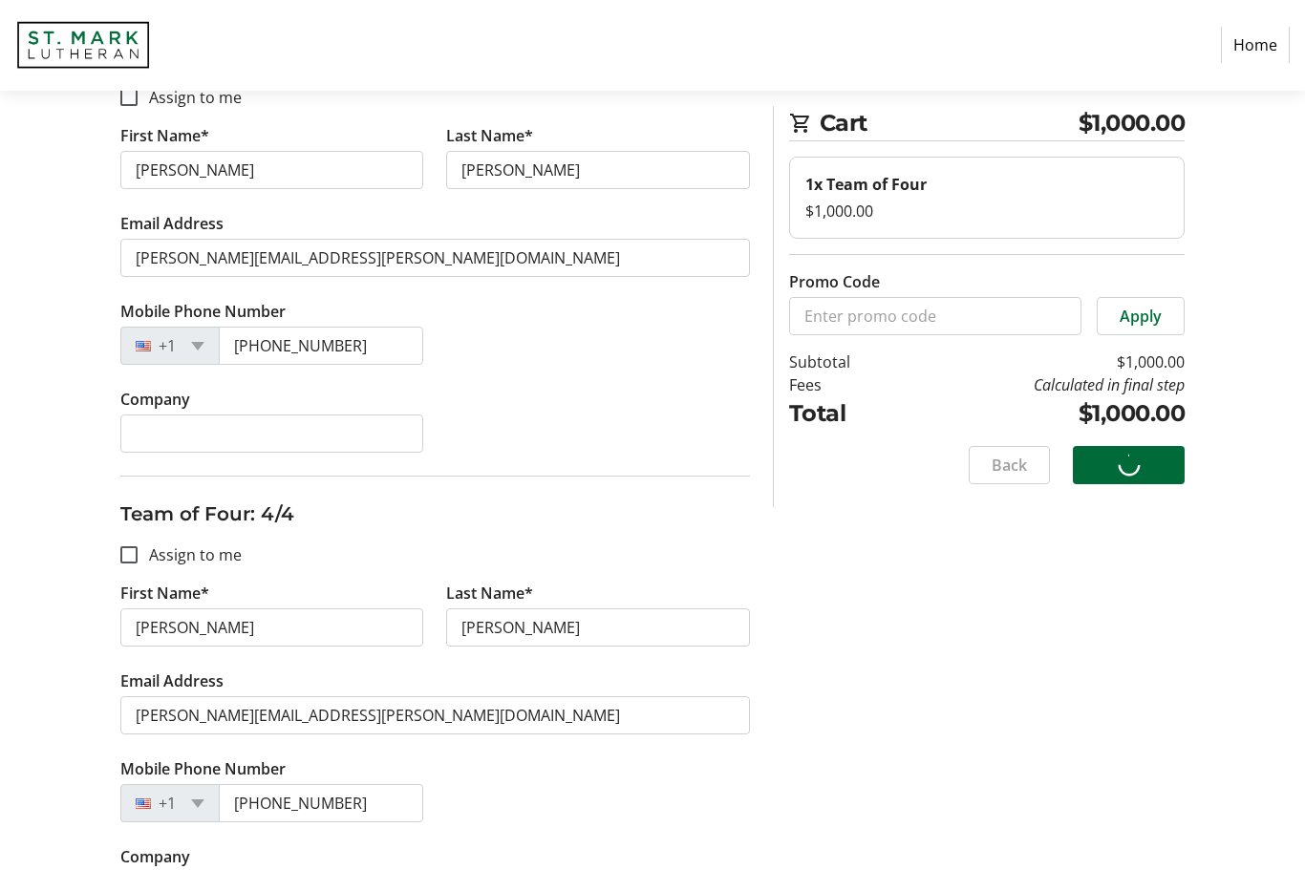
scroll to position [0, 0]
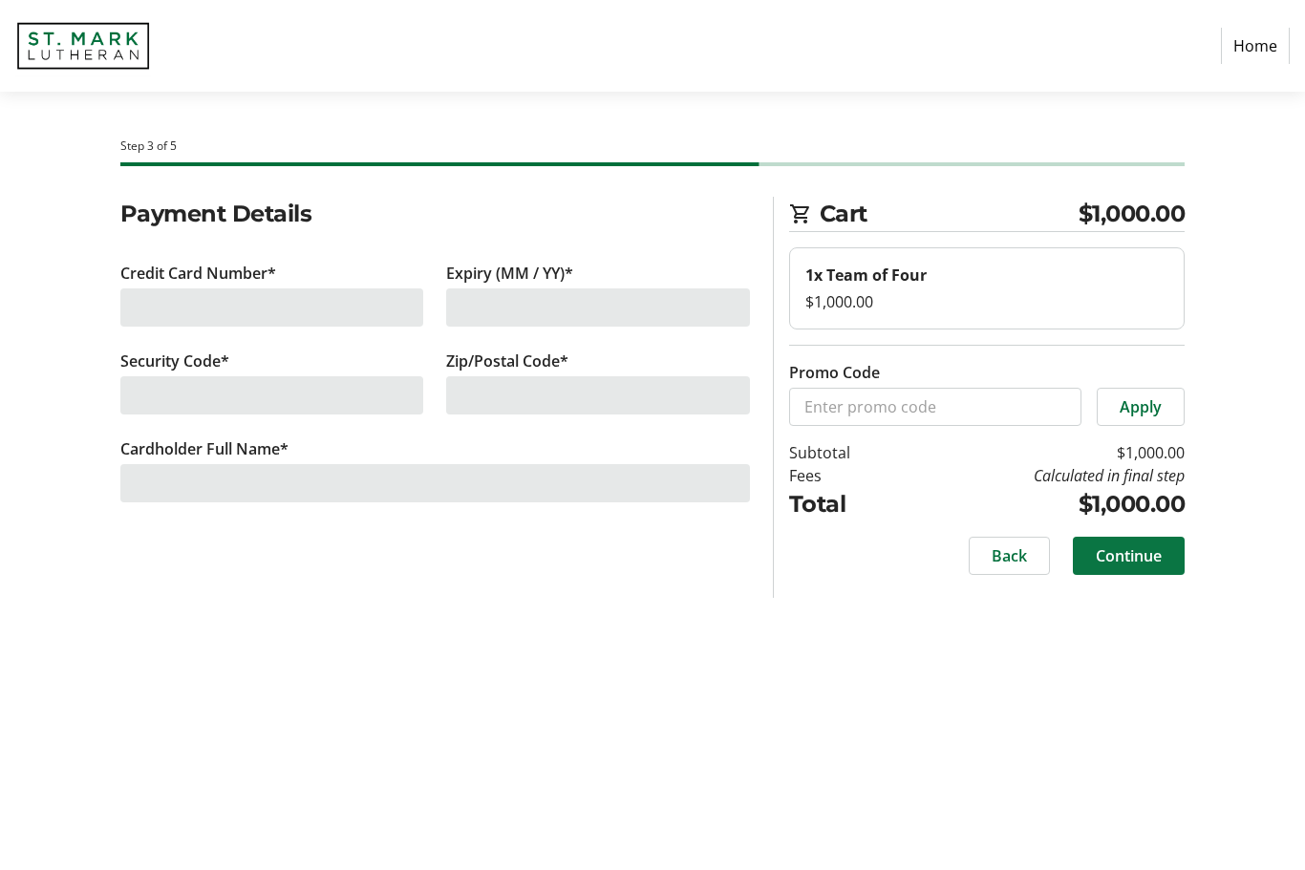
scroll to position [22, 0]
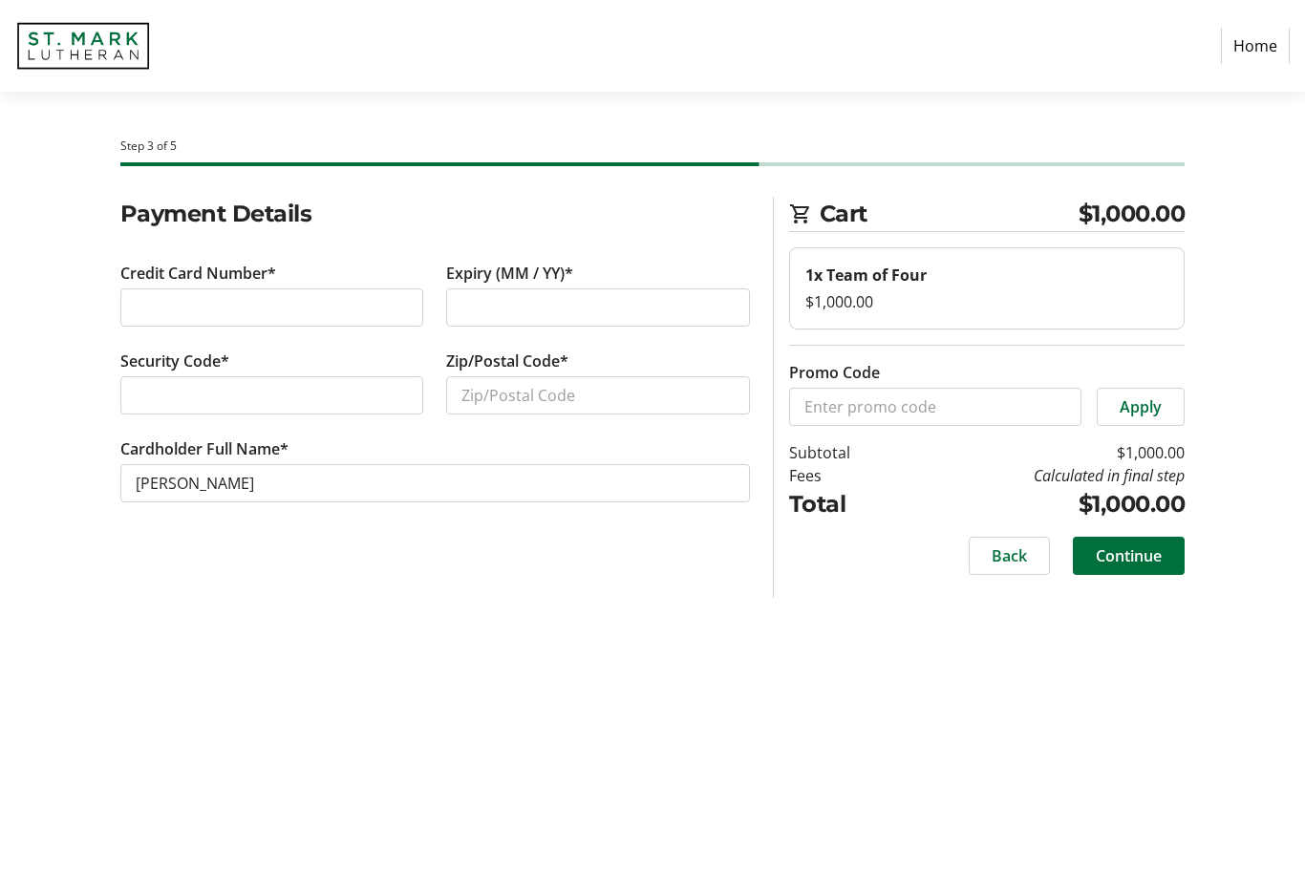
click at [256, 297] on div at bounding box center [272, 307] width 304 height 38
click at [506, 376] on input "Zip/Postal Code*" at bounding box center [598, 395] width 304 height 38
type input "77058"
click at [1137, 544] on span "Continue" at bounding box center [1129, 555] width 66 height 23
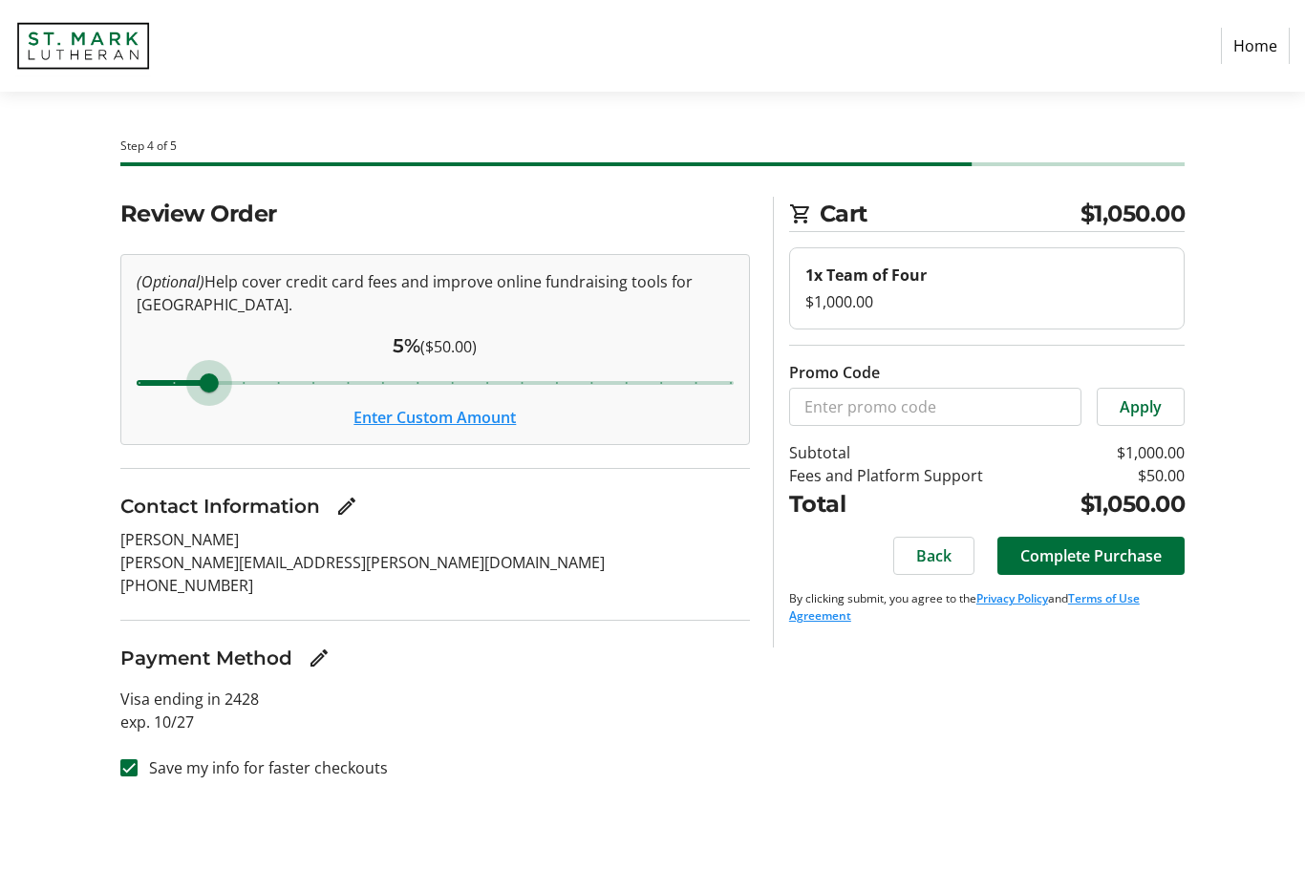
type input "4"
click at [1109, 556] on span "Complete Purchase" at bounding box center [1090, 555] width 141 height 23
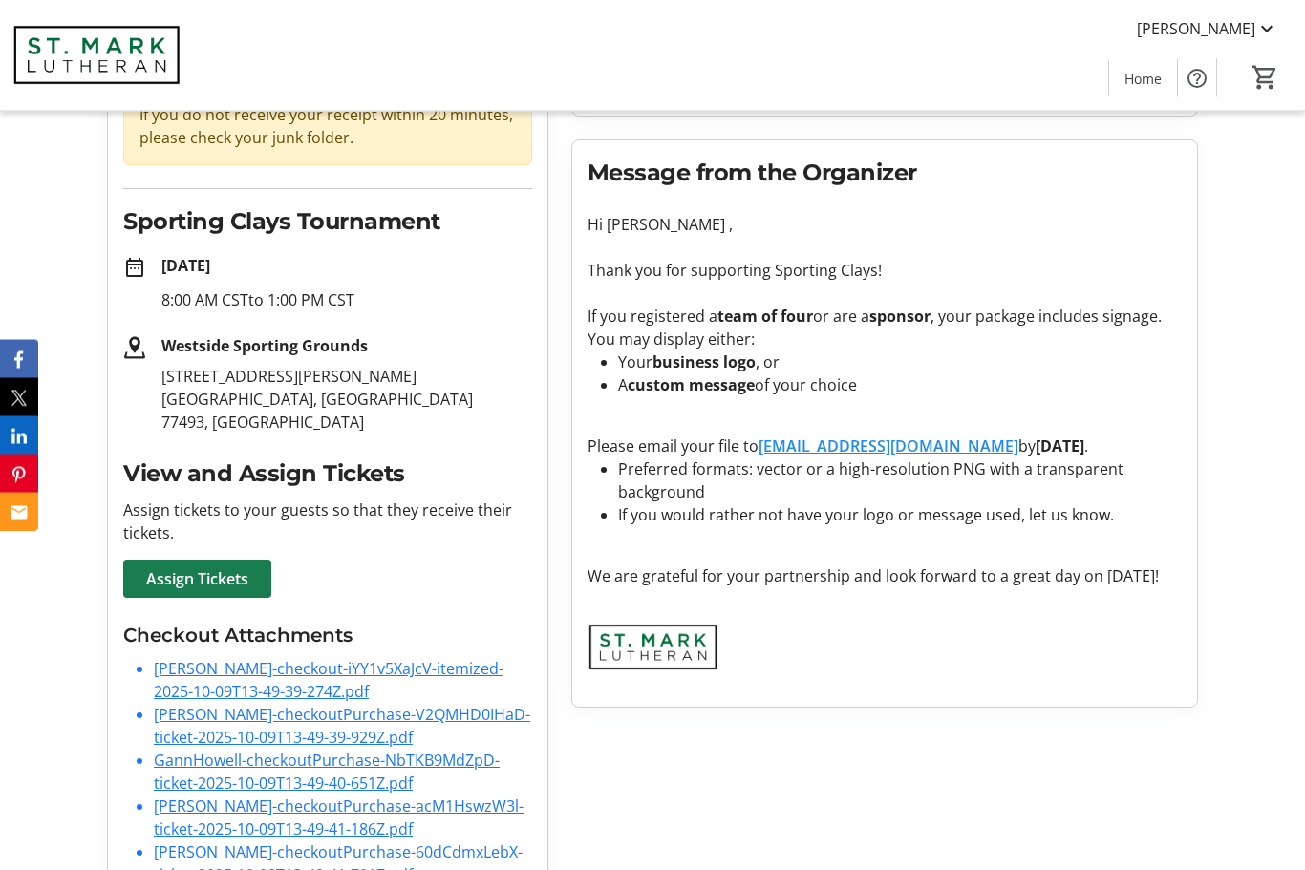
scroll to position [207, 0]
click at [226, 581] on span "Assign Tickets" at bounding box center [197, 579] width 102 height 23
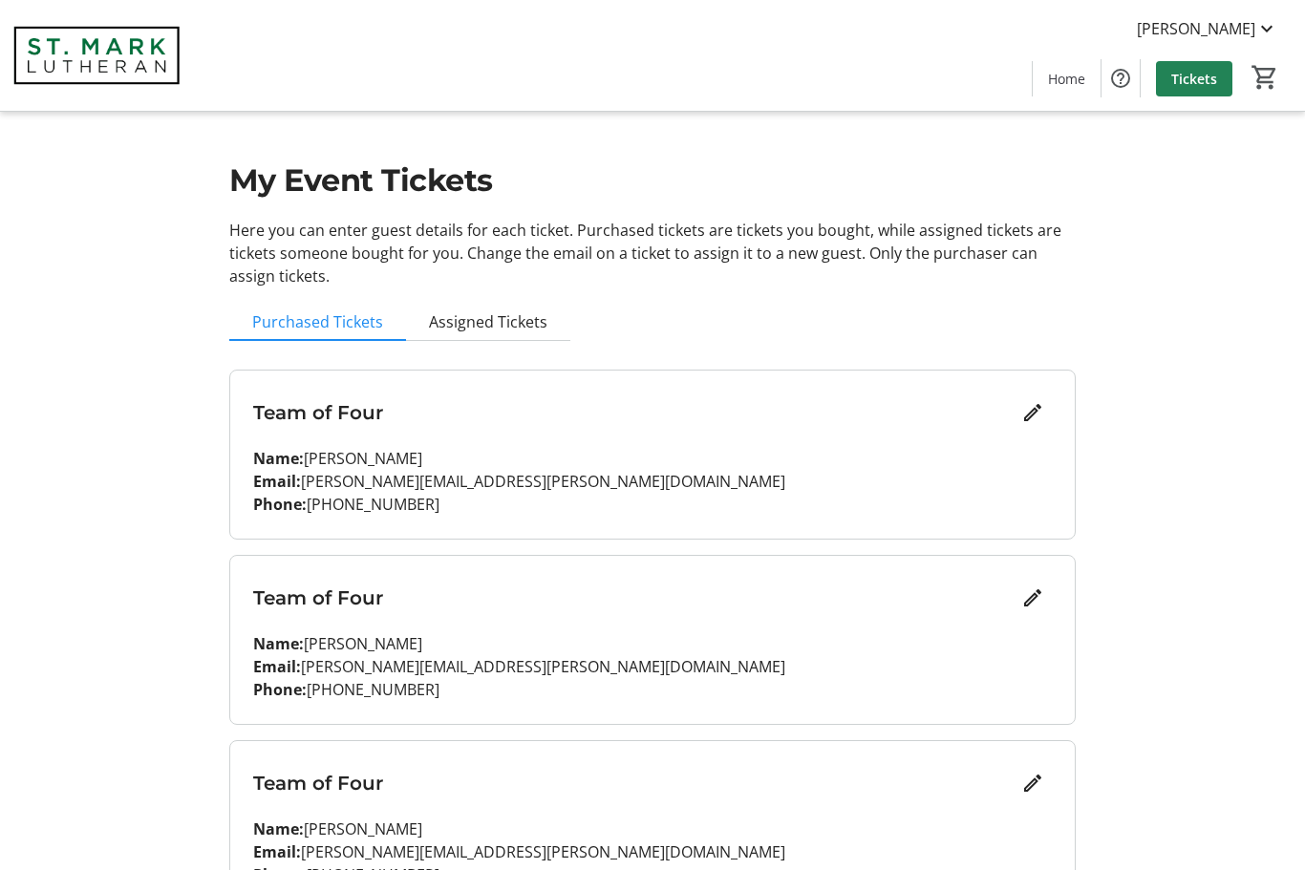
click at [1177, 90] on span at bounding box center [1194, 78] width 76 height 46
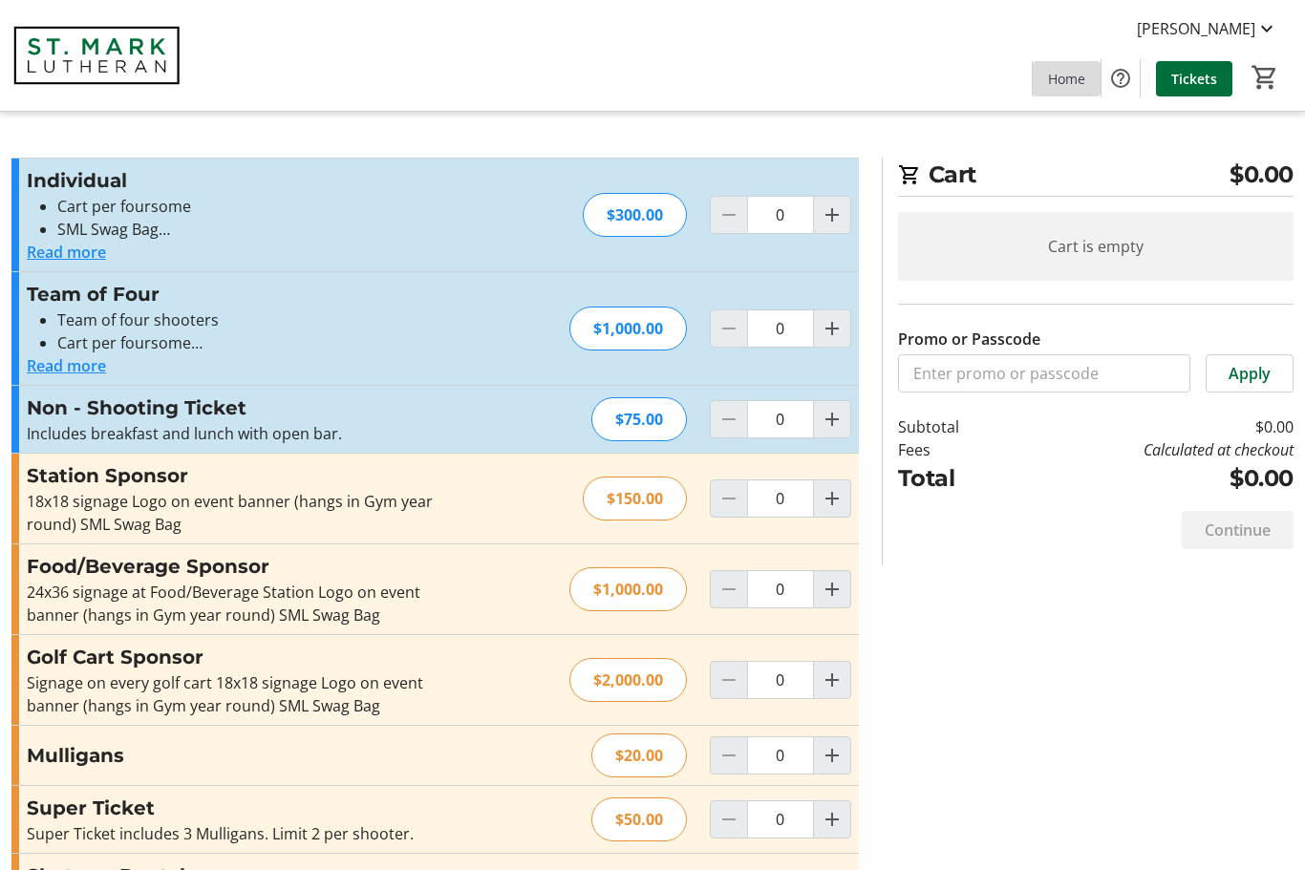
click at [1066, 89] on span at bounding box center [1066, 78] width 68 height 46
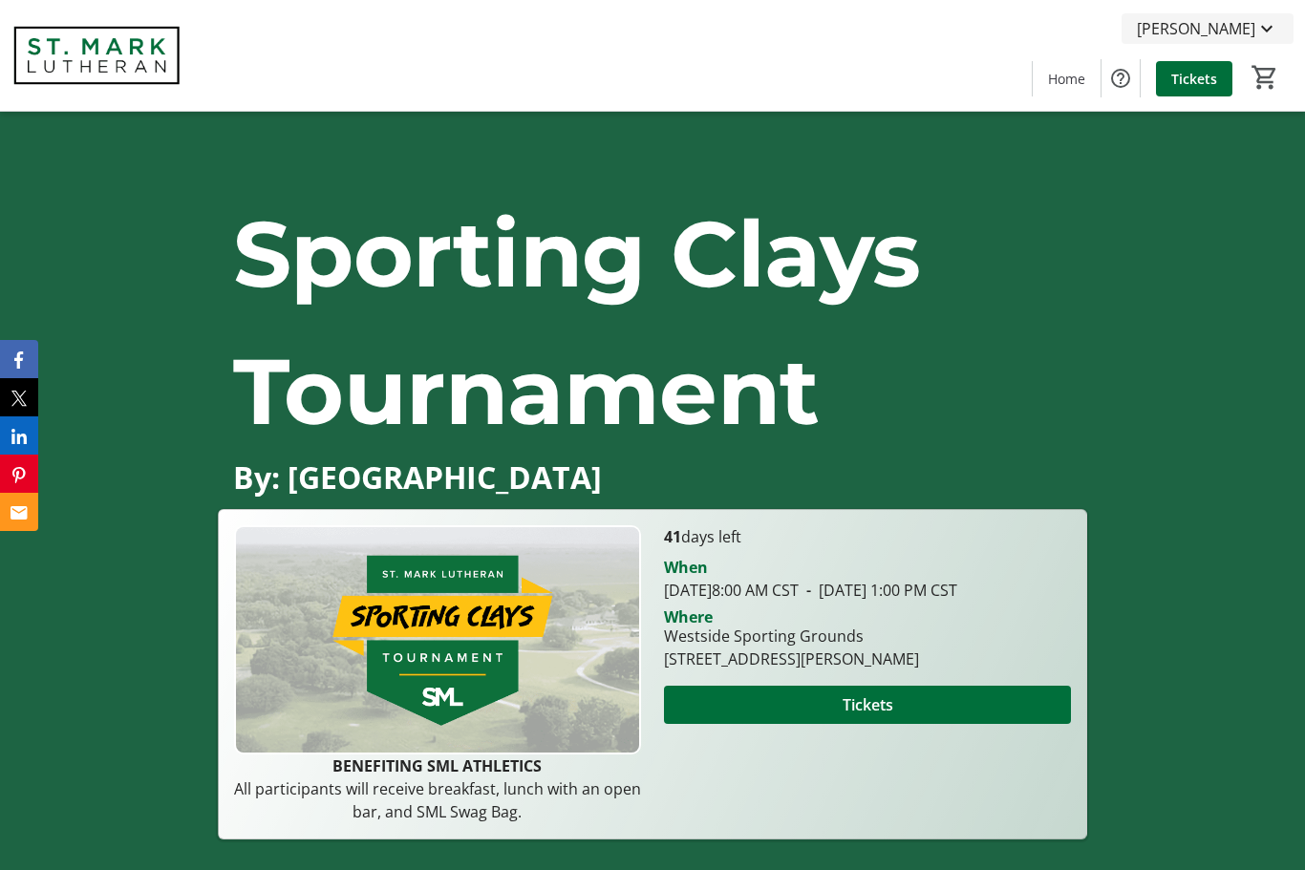
click at [1208, 34] on span "[PERSON_NAME]" at bounding box center [1196, 28] width 118 height 23
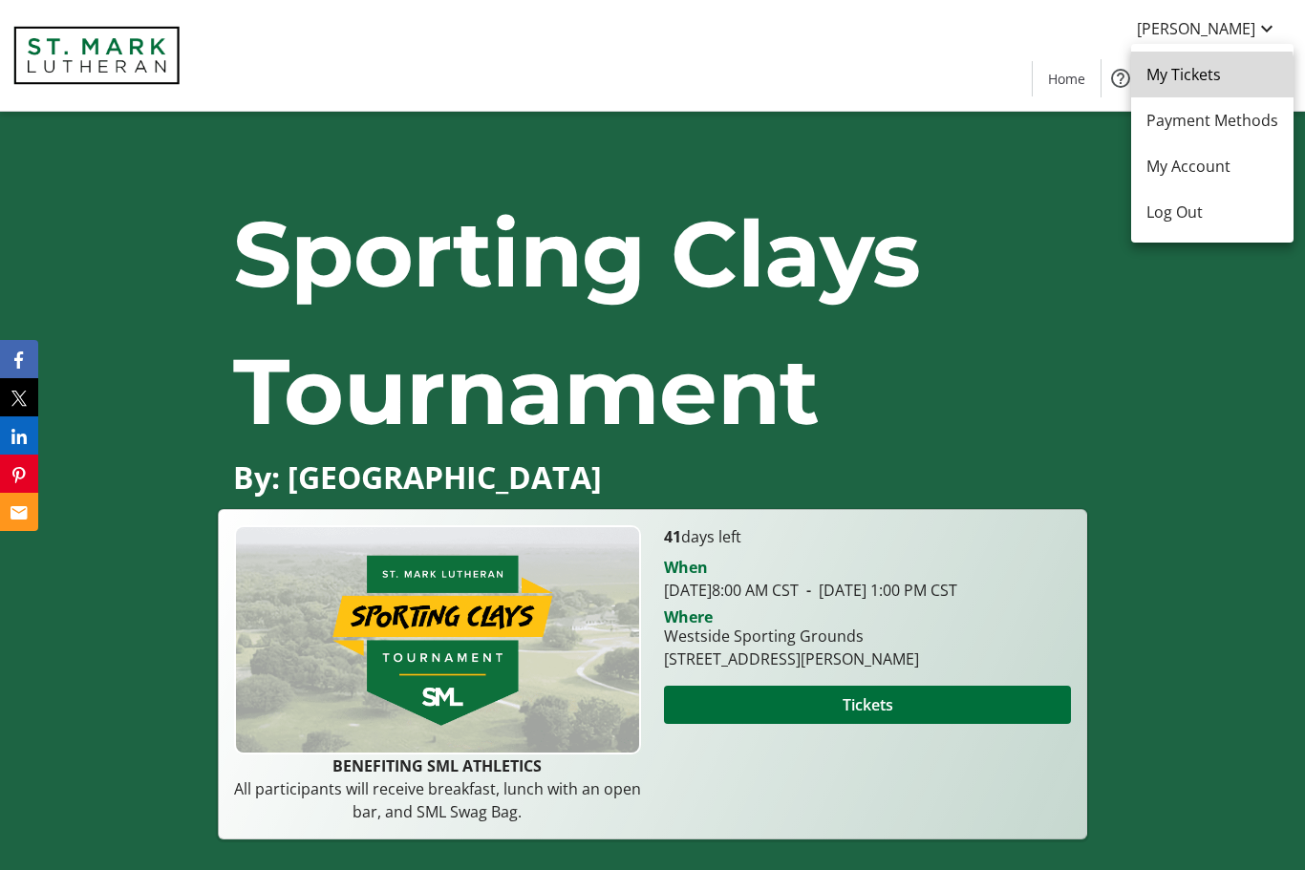
click at [1208, 79] on span "My Tickets" at bounding box center [1212, 74] width 132 height 23
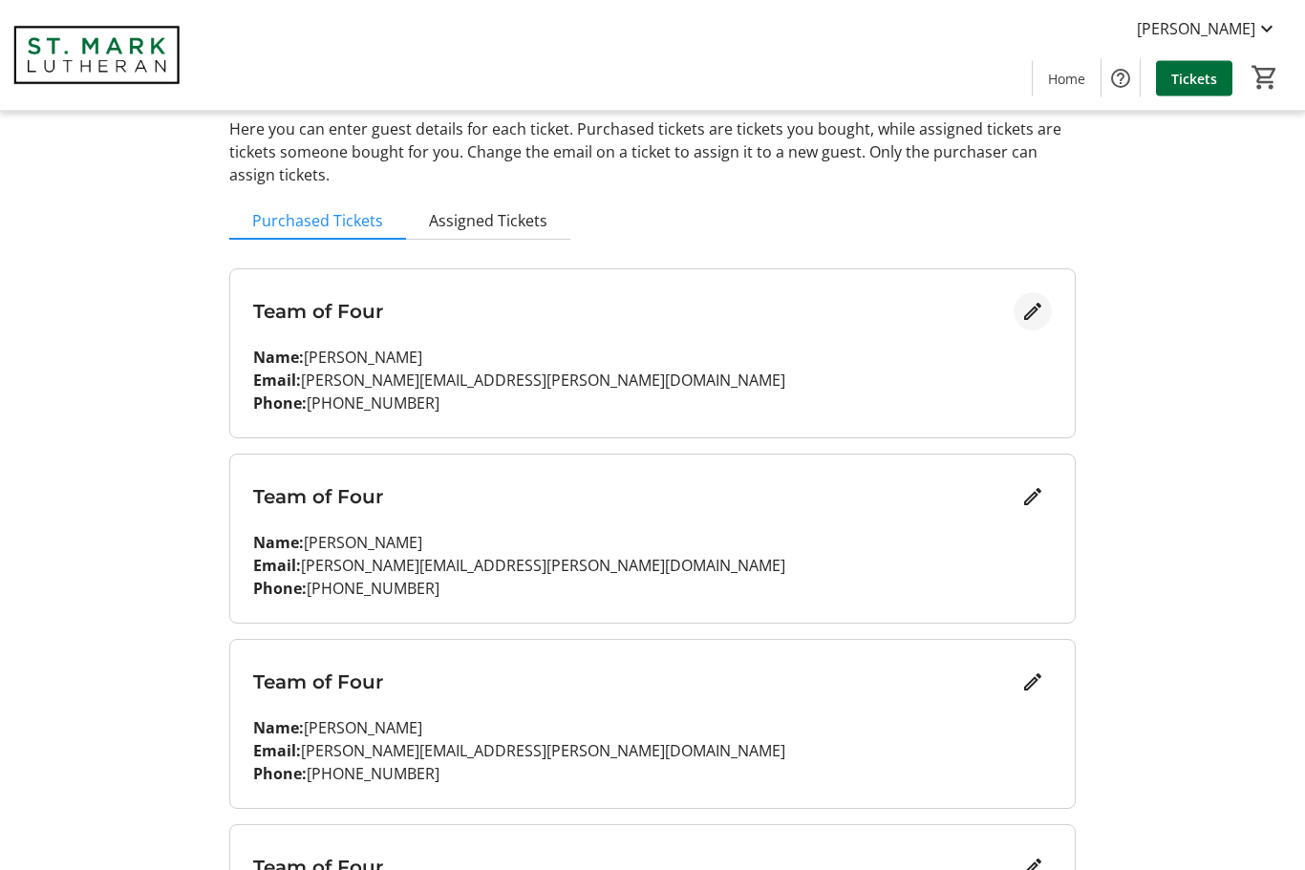
scroll to position [101, 0]
click at [1037, 317] on mat-icon "Edit" at bounding box center [1032, 311] width 23 height 23
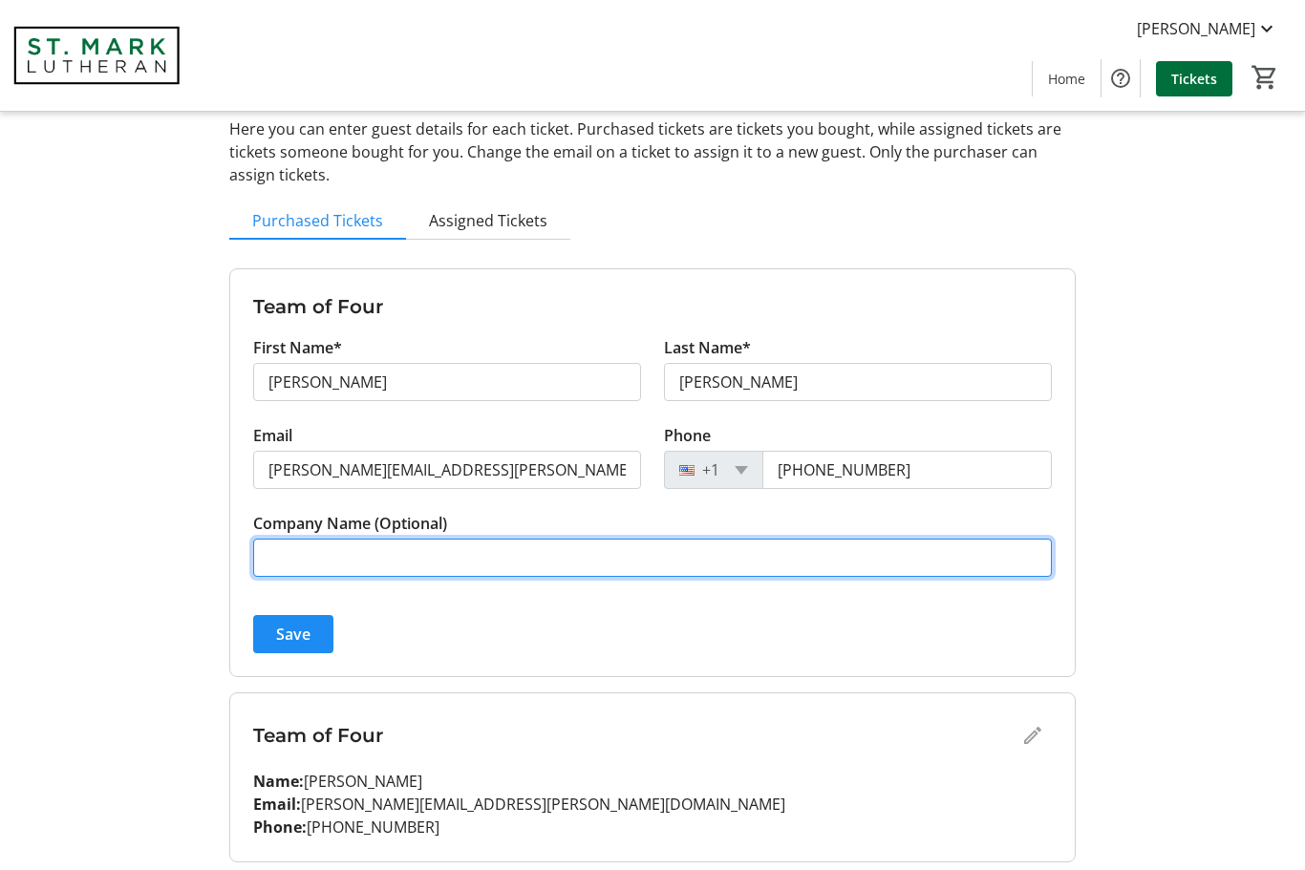
click at [454, 552] on input "Company Name (Optional)" at bounding box center [652, 558] width 799 height 38
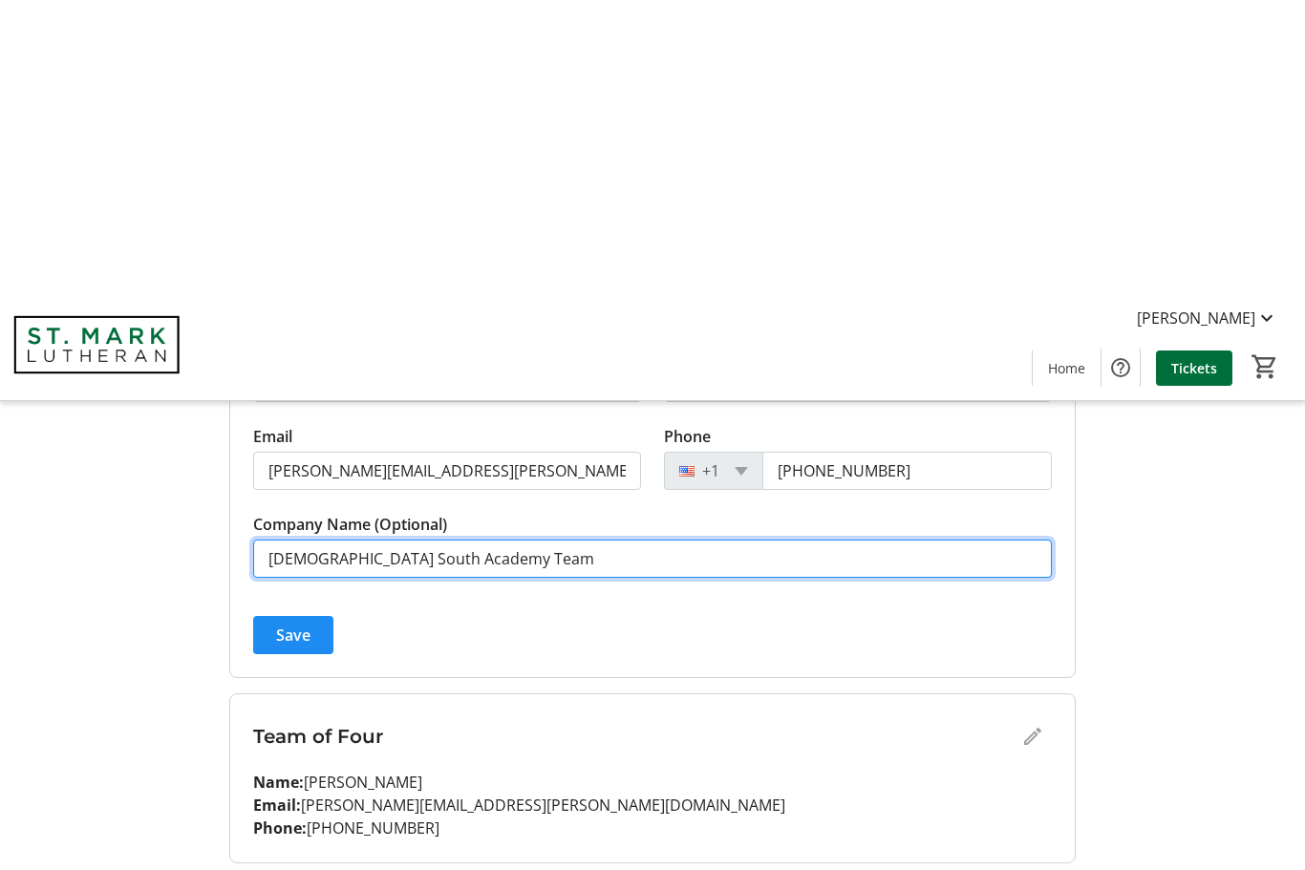
scroll to position [391, 0]
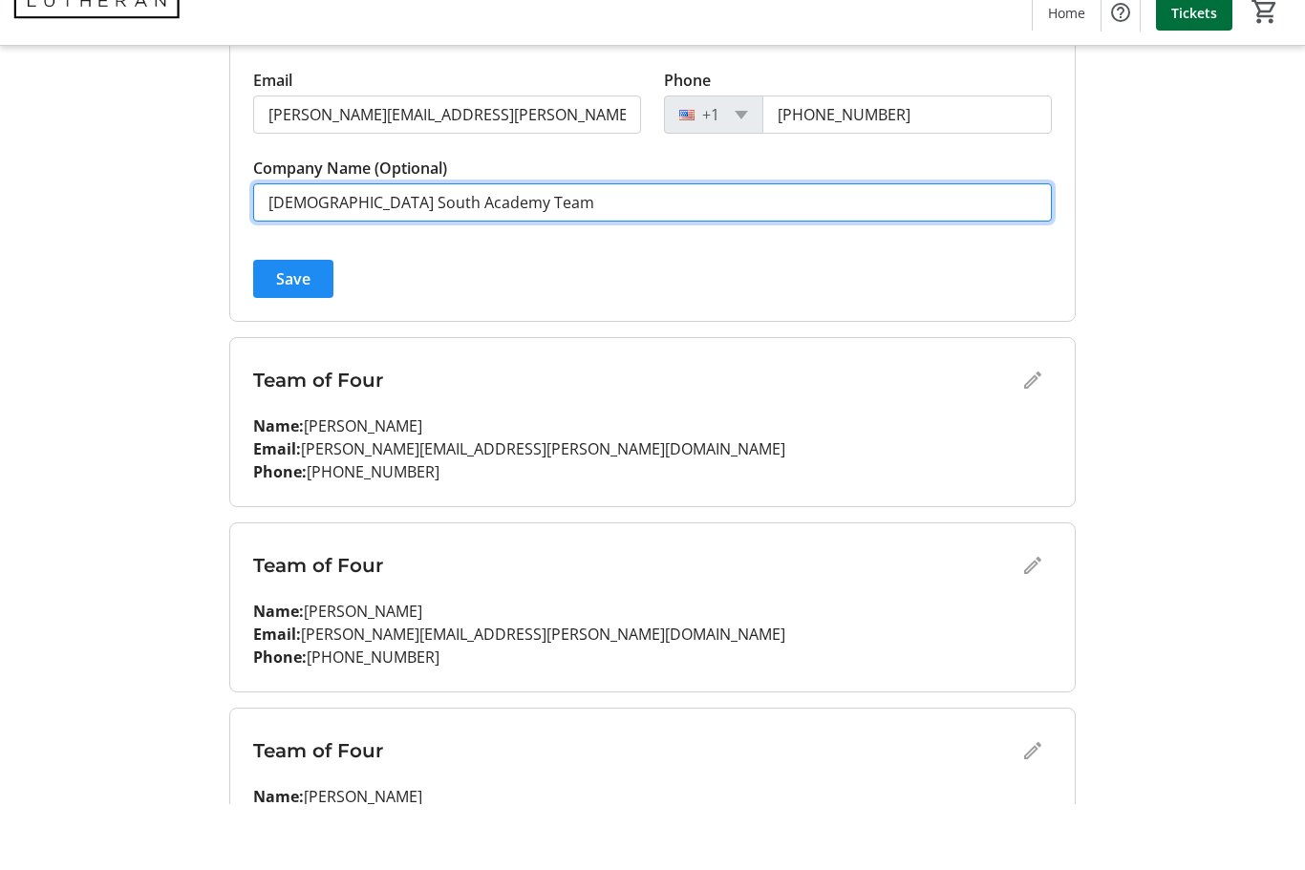
type input "[DEMOGRAPHIC_DATA] South Academy Team"
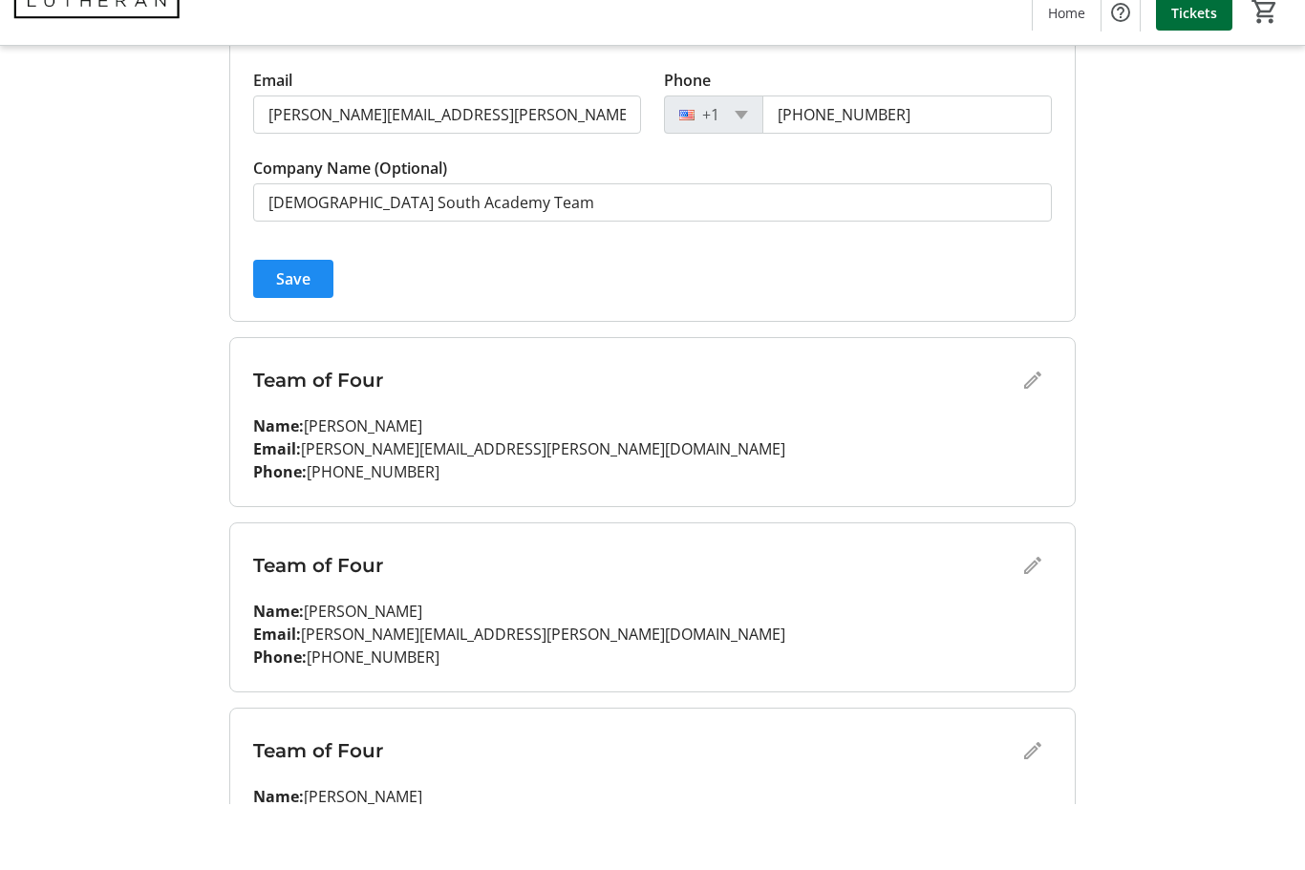
click at [1029, 427] on div "Team of Four" at bounding box center [652, 446] width 799 height 38
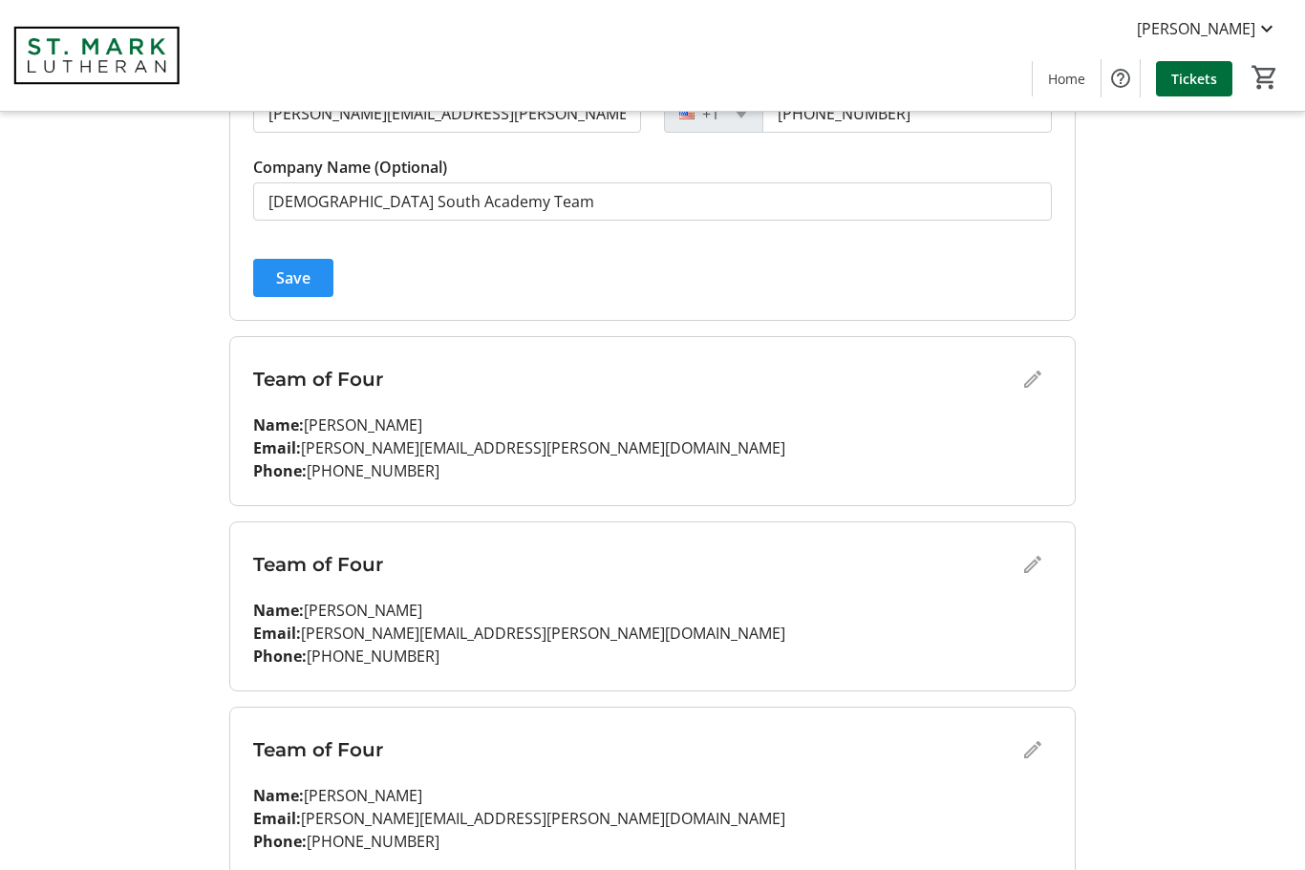
click at [298, 280] on span "Save" at bounding box center [293, 277] width 34 height 23
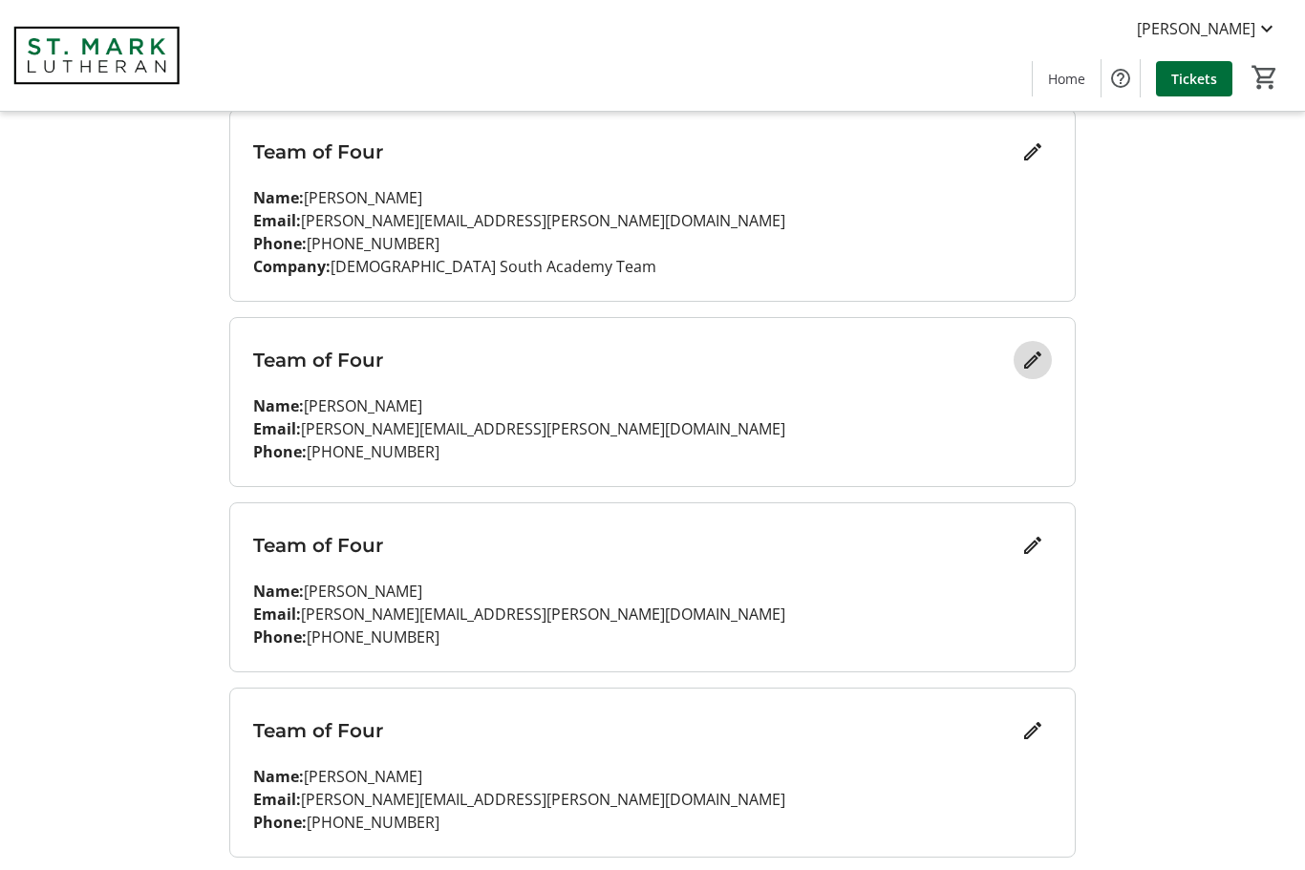
click at [1029, 362] on mat-icon "Edit" at bounding box center [1032, 360] width 23 height 23
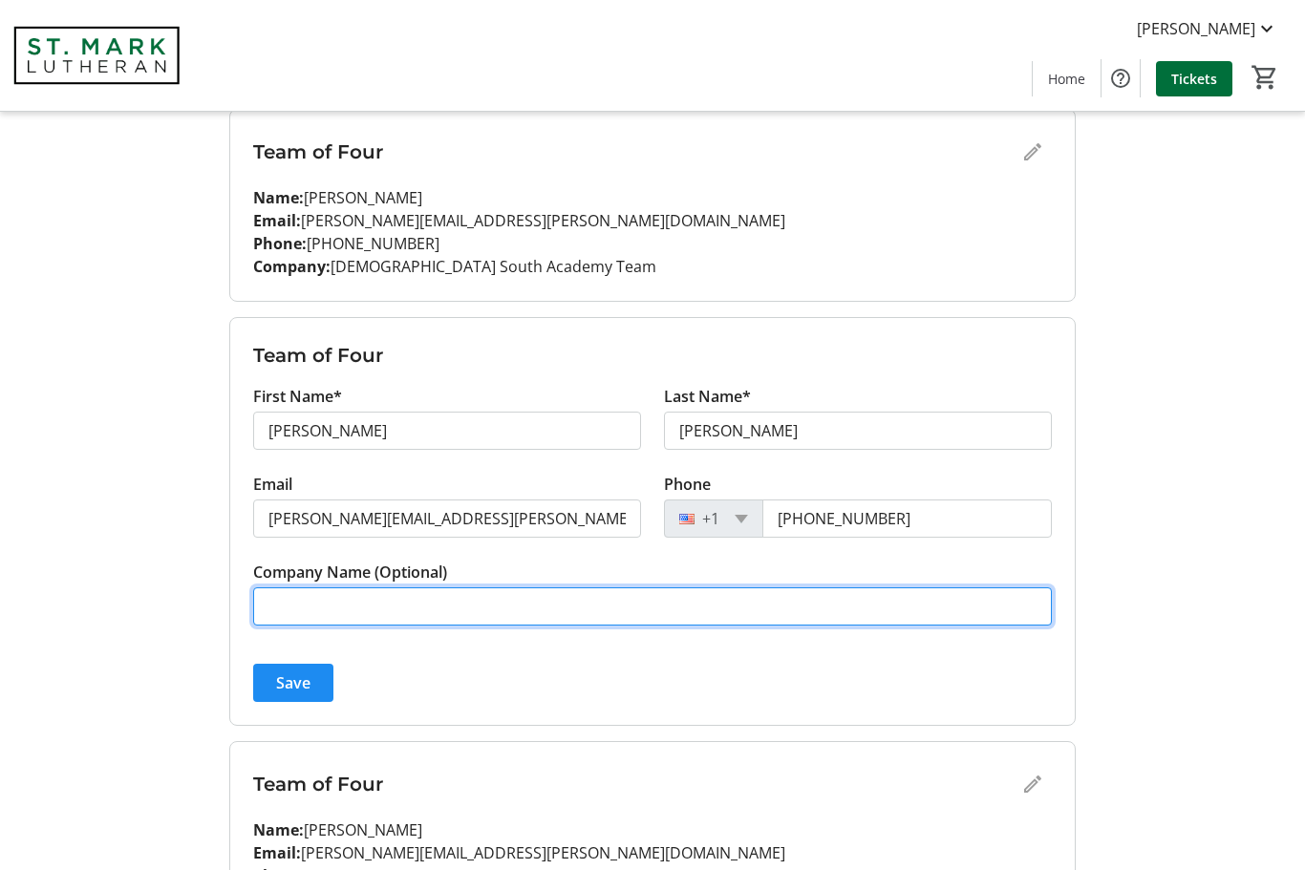
click at [411, 603] on input "Company Name (Optional)" at bounding box center [652, 606] width 799 height 38
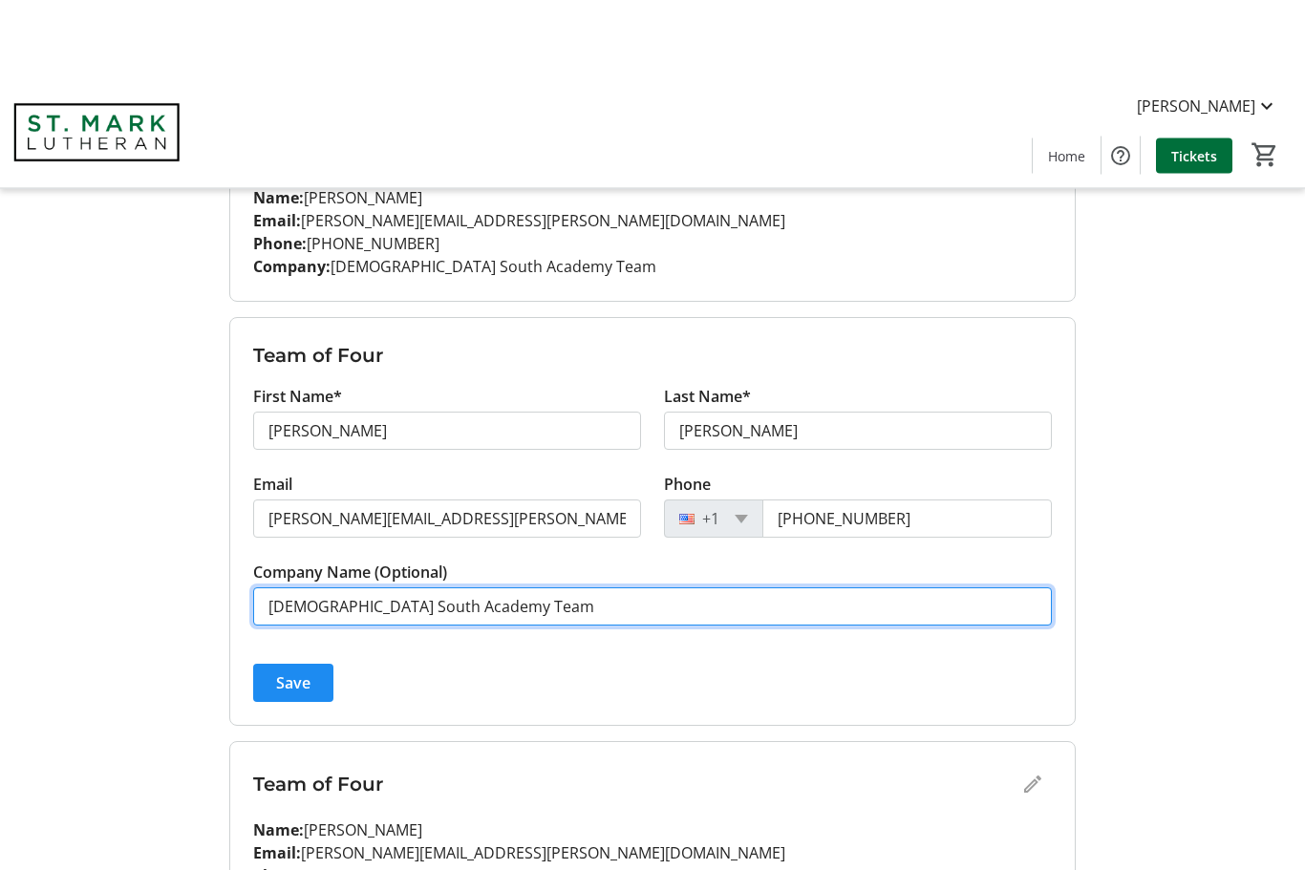
scroll to position [340, 0]
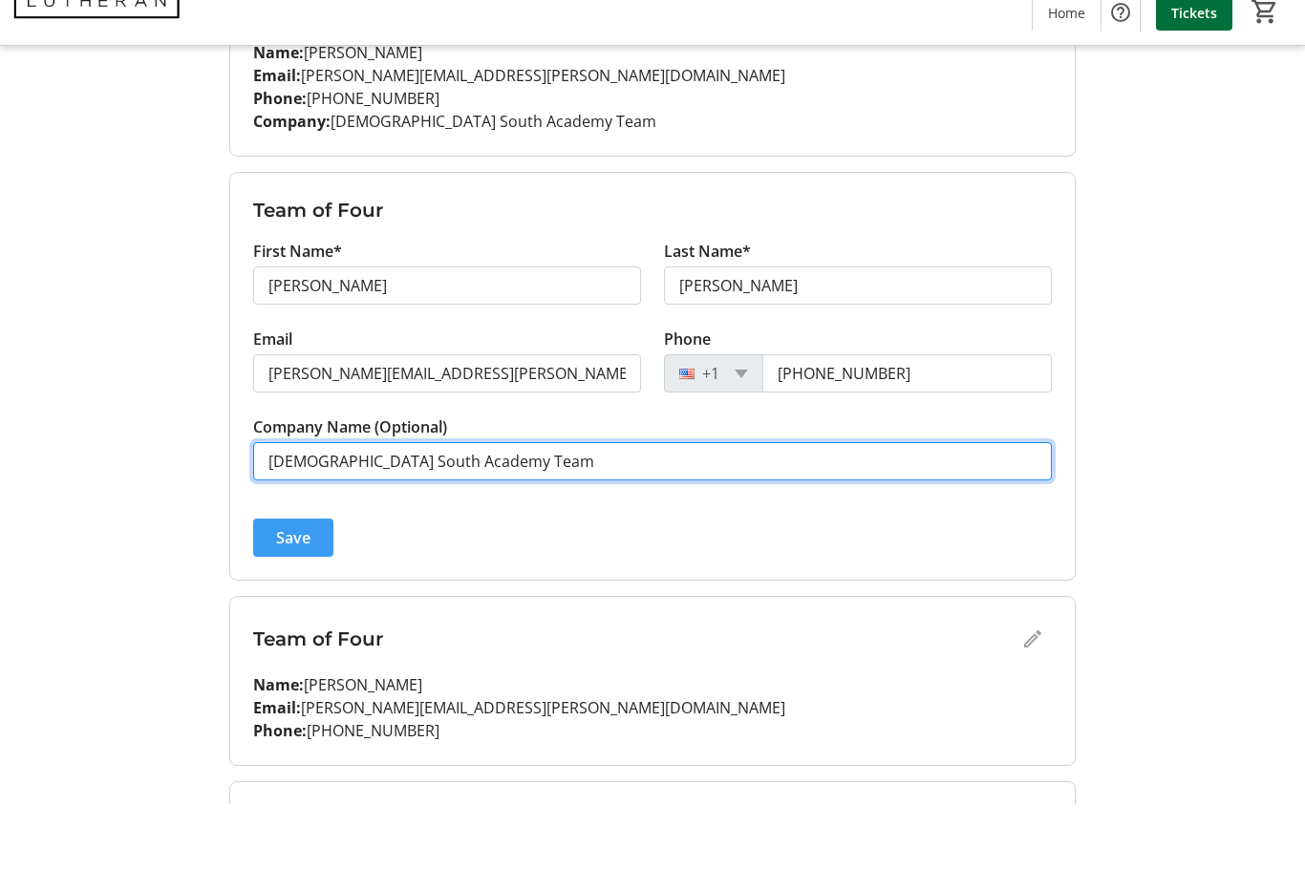
type input "[DEMOGRAPHIC_DATA] South Academy Team"
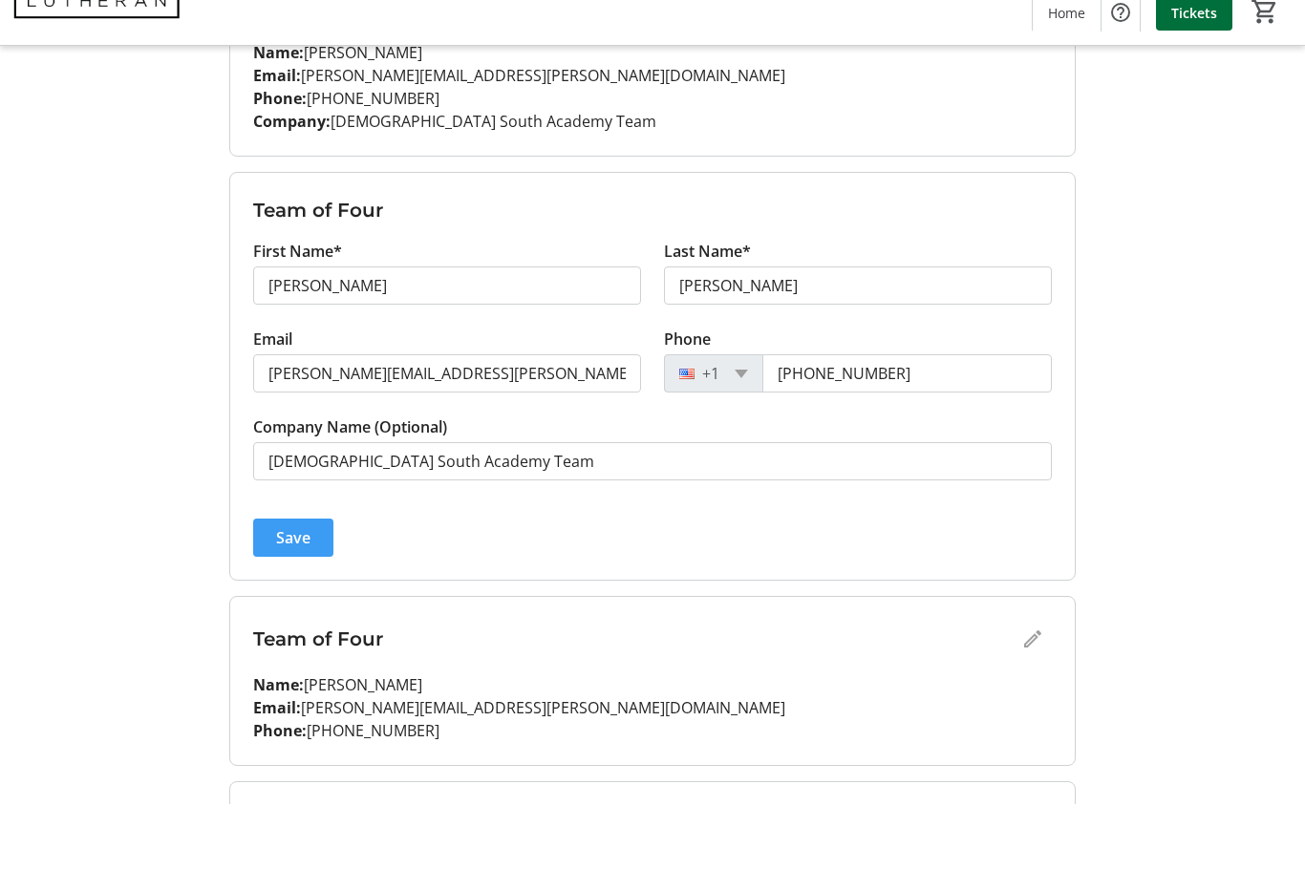
click at [293, 581] on span "submit" at bounding box center [293, 604] width 80 height 46
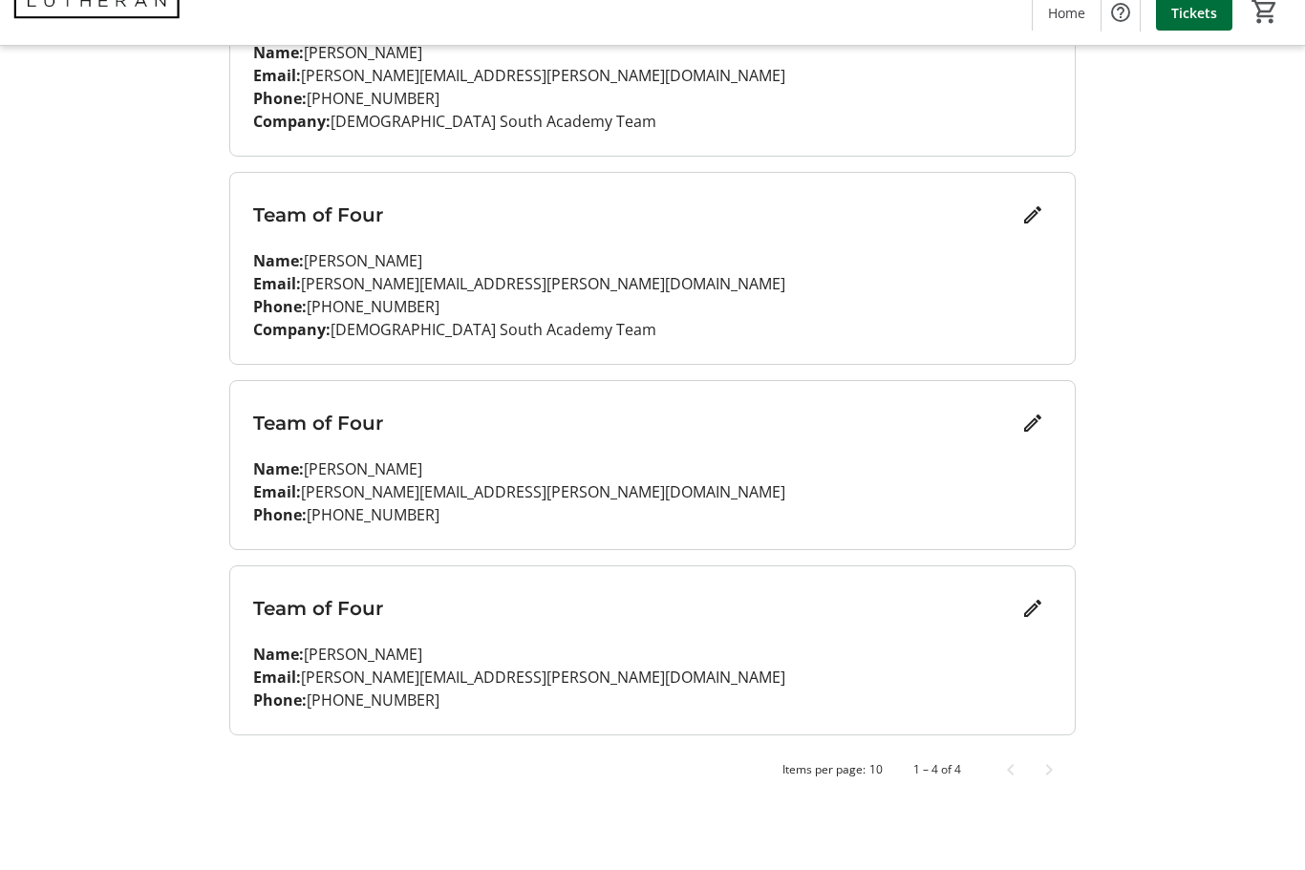
scroll to position [284, 0]
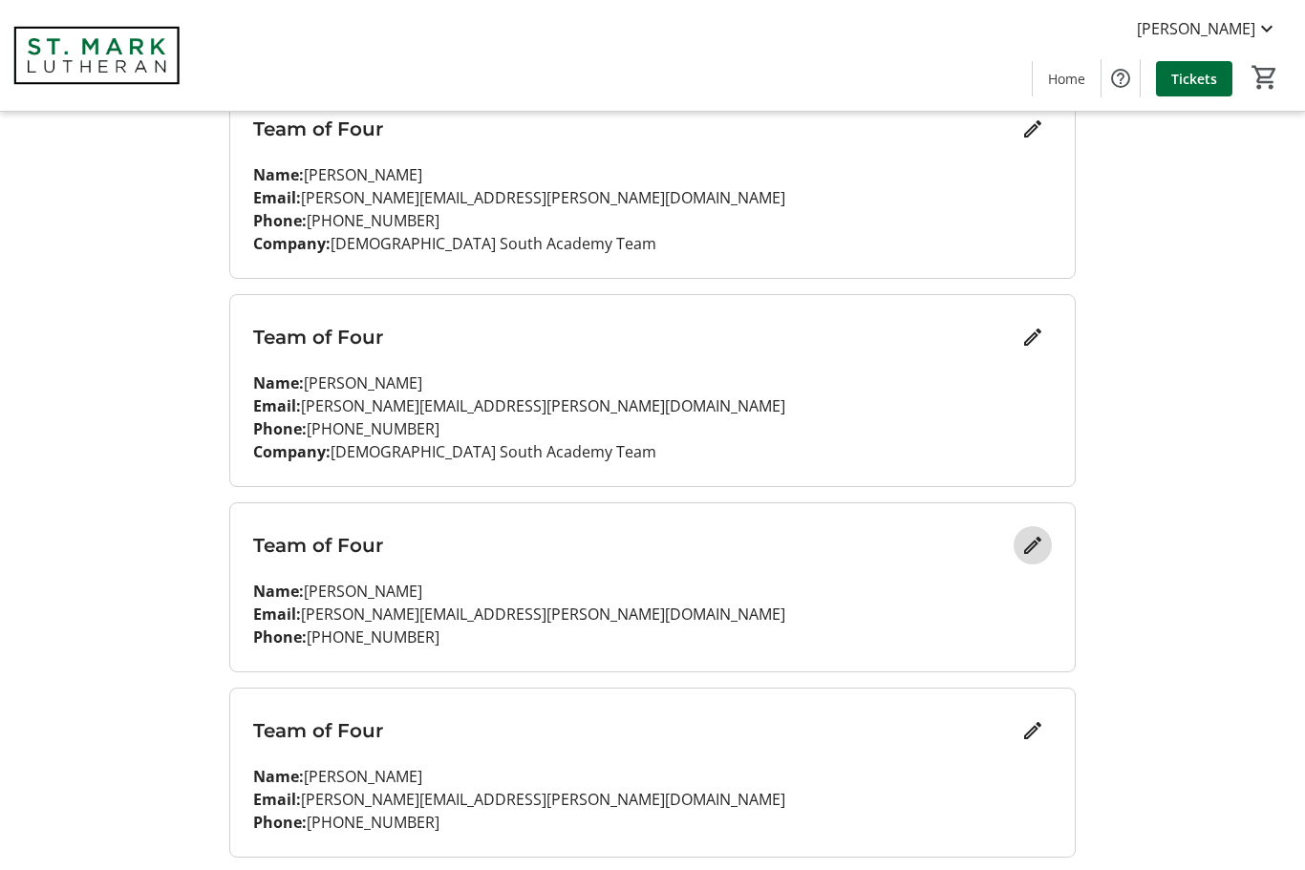
click at [1028, 550] on mat-icon "Edit" at bounding box center [1032, 545] width 23 height 23
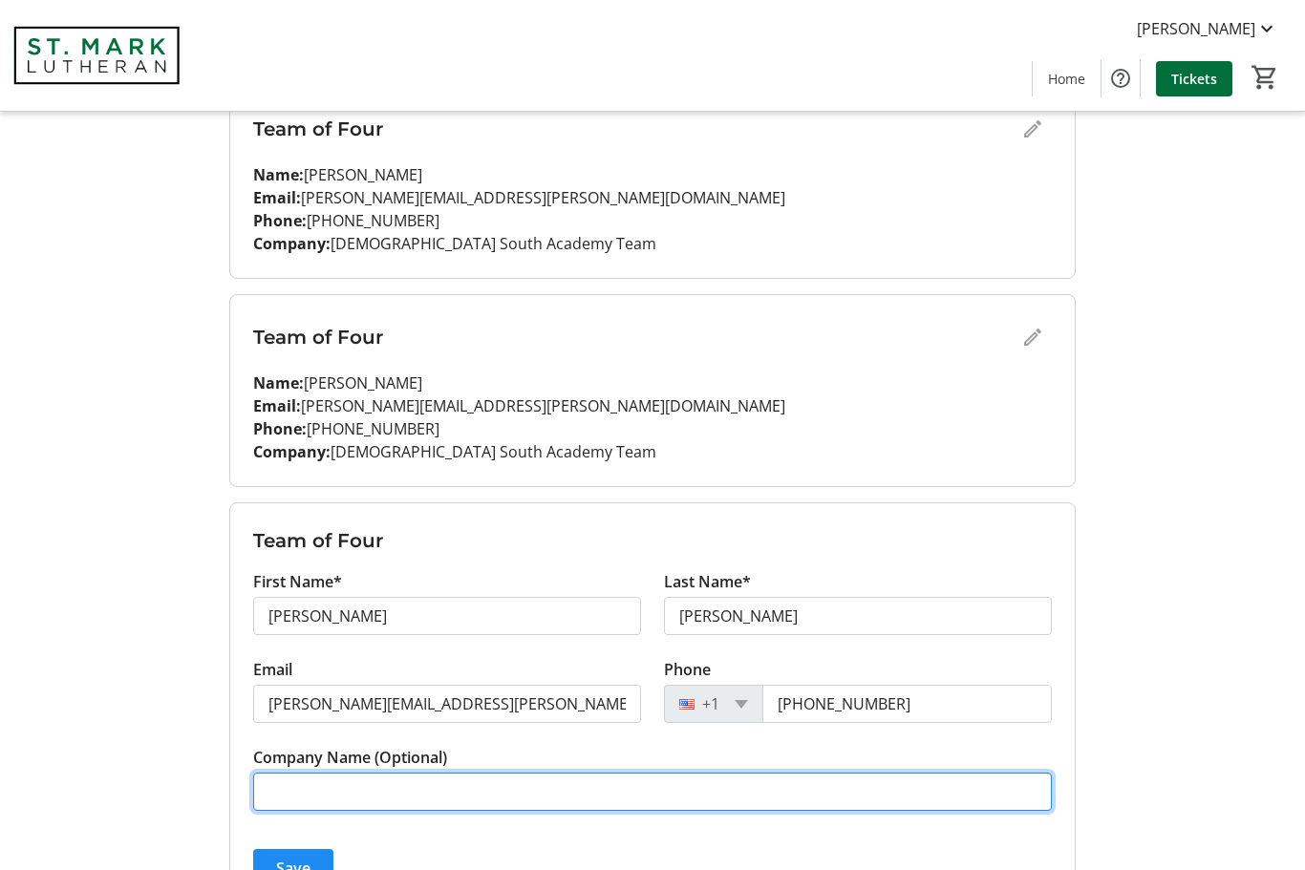
click at [395, 791] on input "Company Name (Optional)" at bounding box center [652, 792] width 799 height 38
type input "[DEMOGRAPHIC_DATA] South Academy Team"
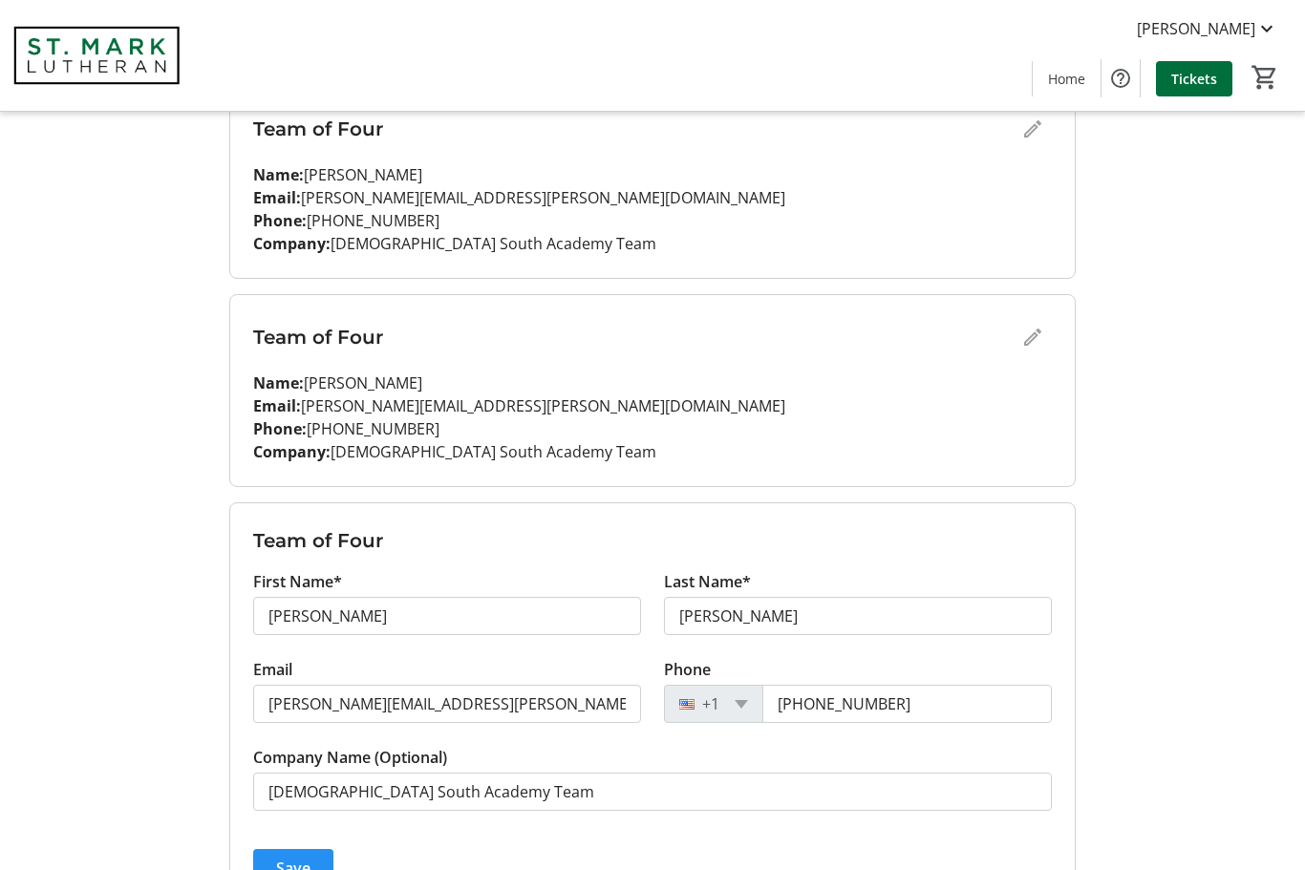
click at [302, 866] on span "Save" at bounding box center [293, 868] width 34 height 23
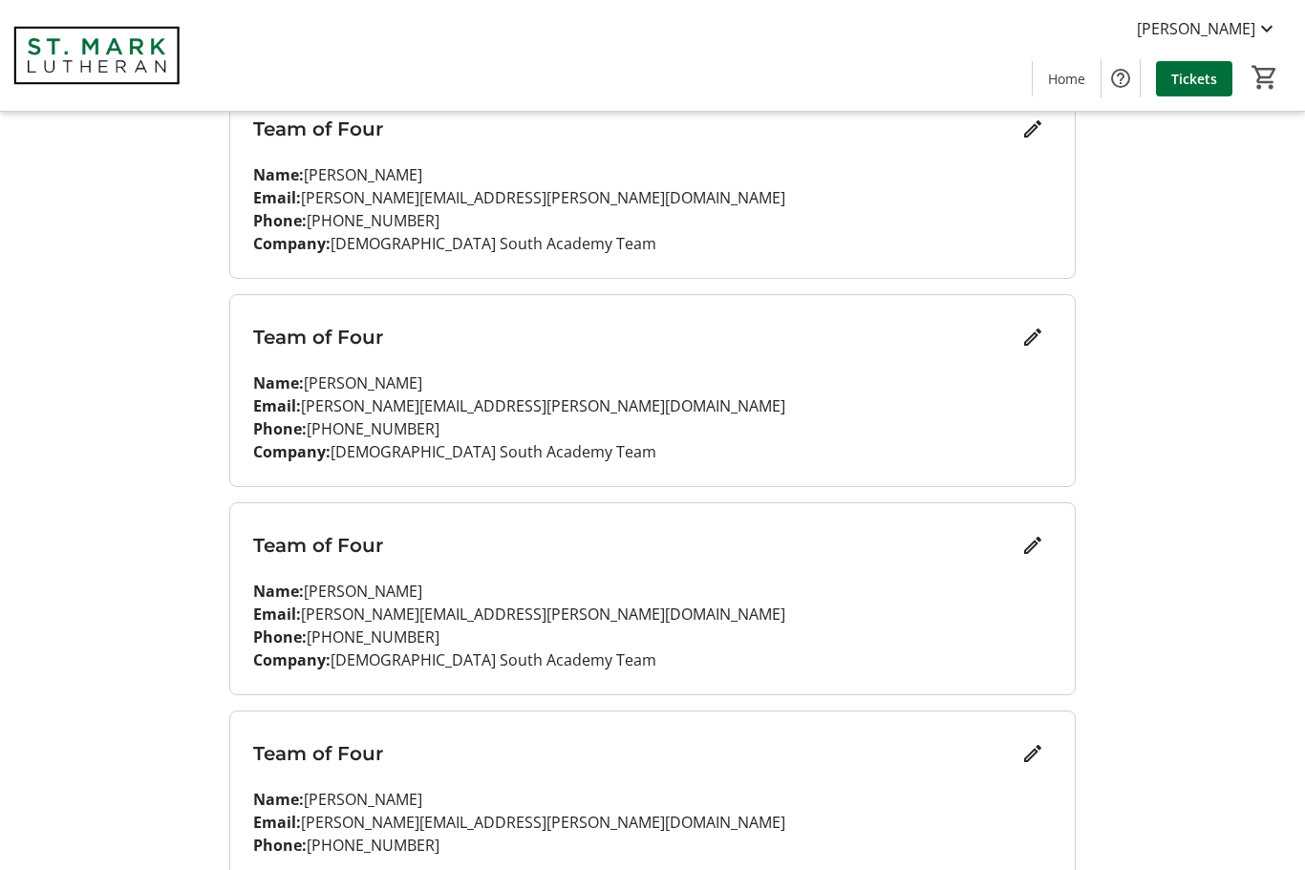
scroll to position [307, 0]
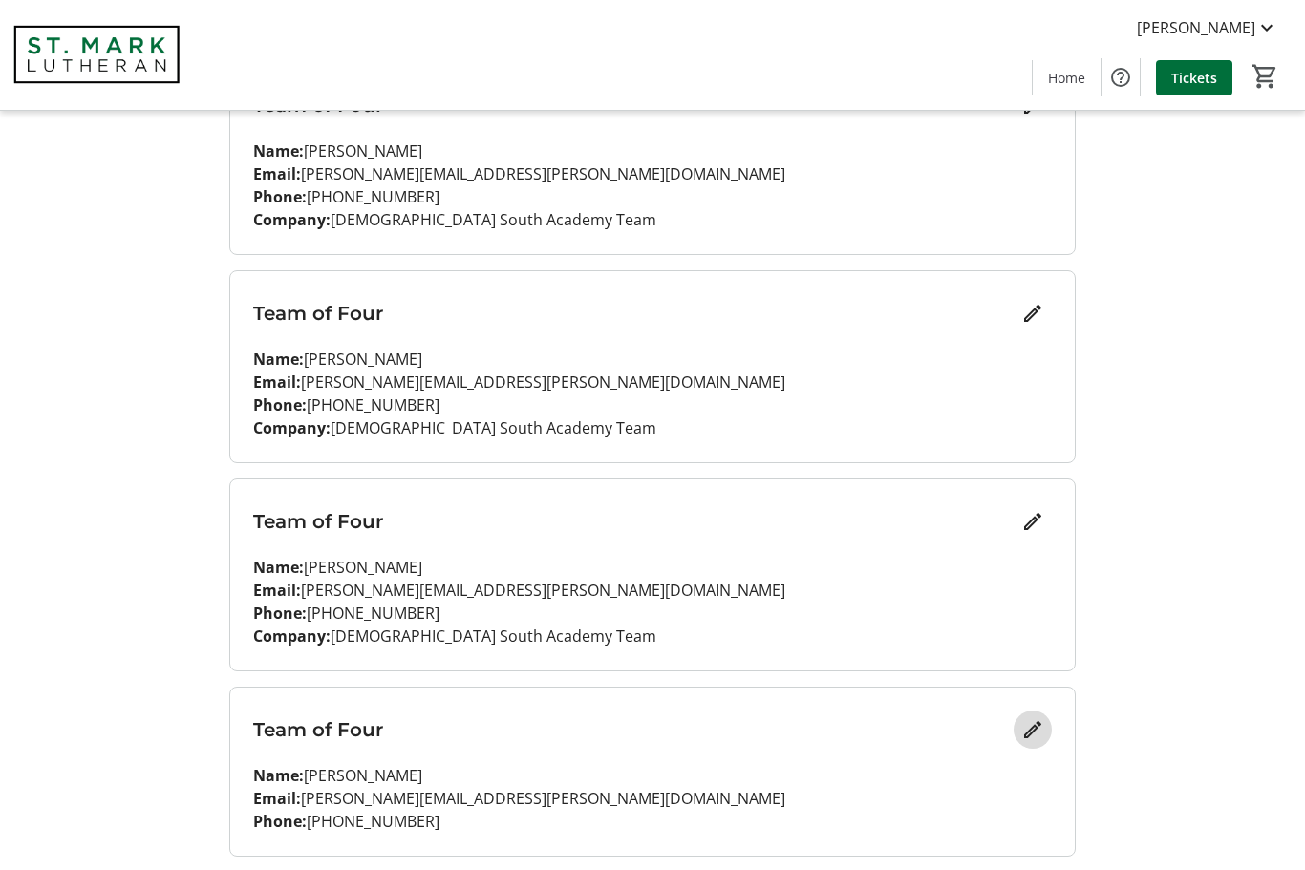
click at [1023, 735] on mat-icon "Edit" at bounding box center [1032, 730] width 23 height 23
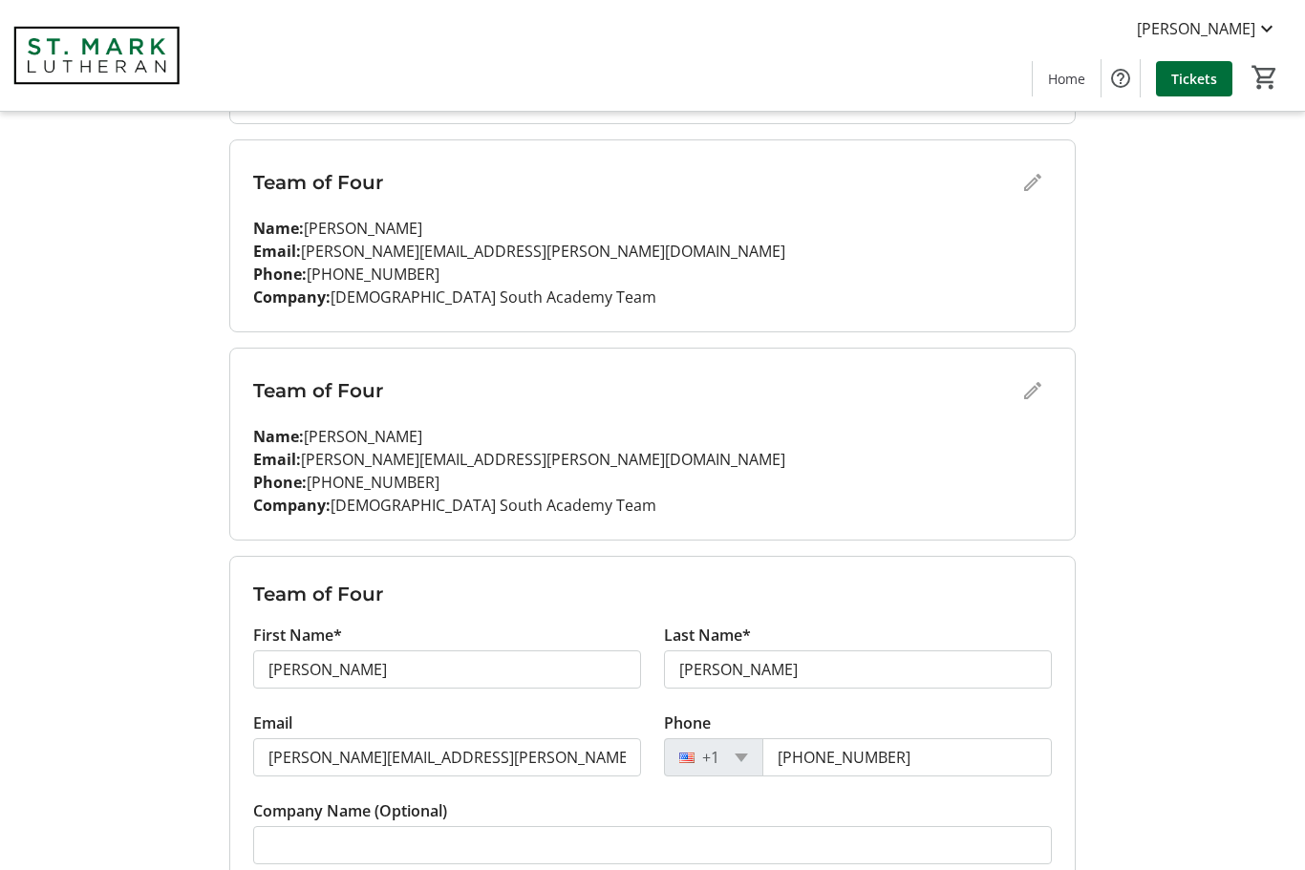
scroll to position [515, 0]
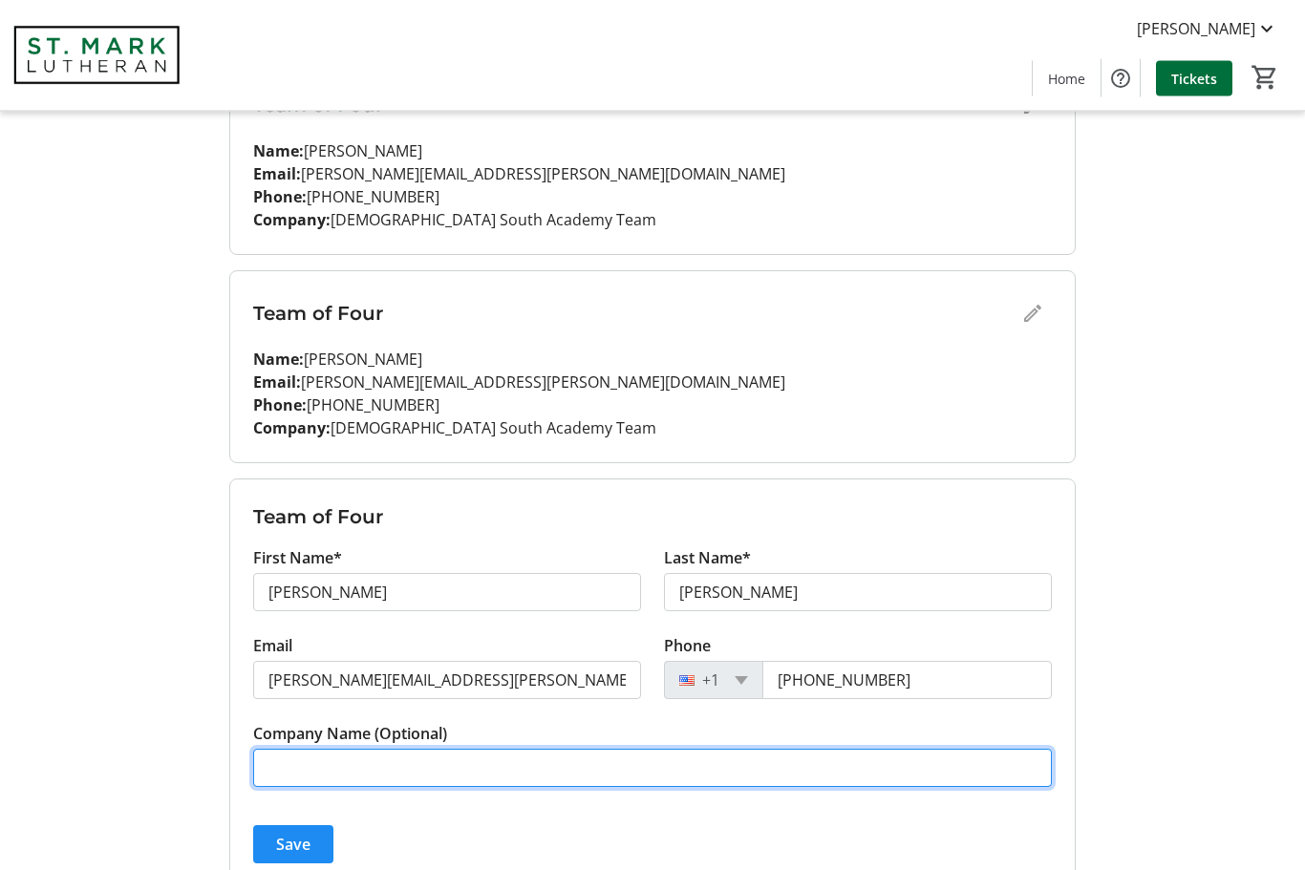
click at [407, 765] on input "Company Name (Optional)" at bounding box center [652, 769] width 799 height 38
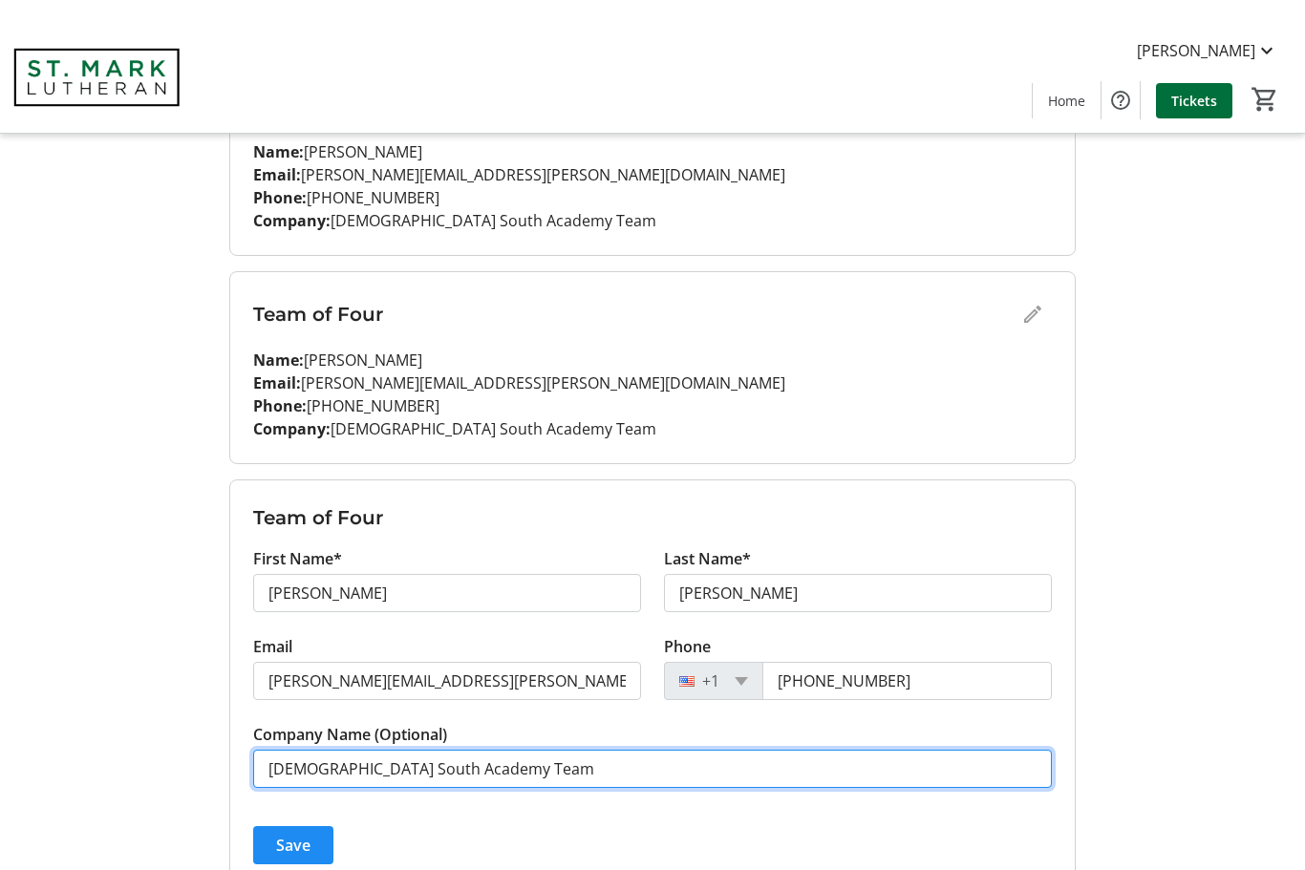
scroll to position [560, 0]
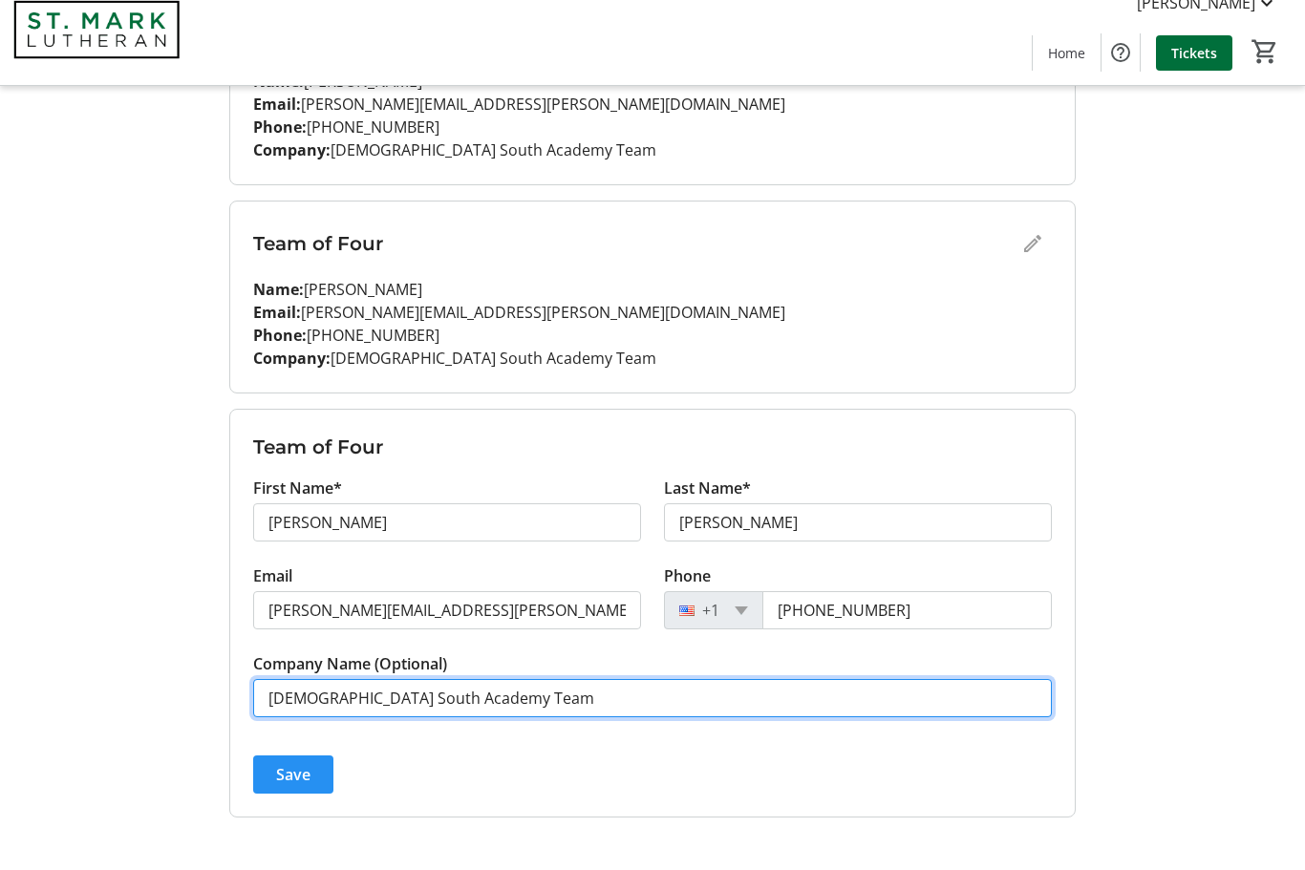
type input "[DEMOGRAPHIC_DATA] South Academy Team"
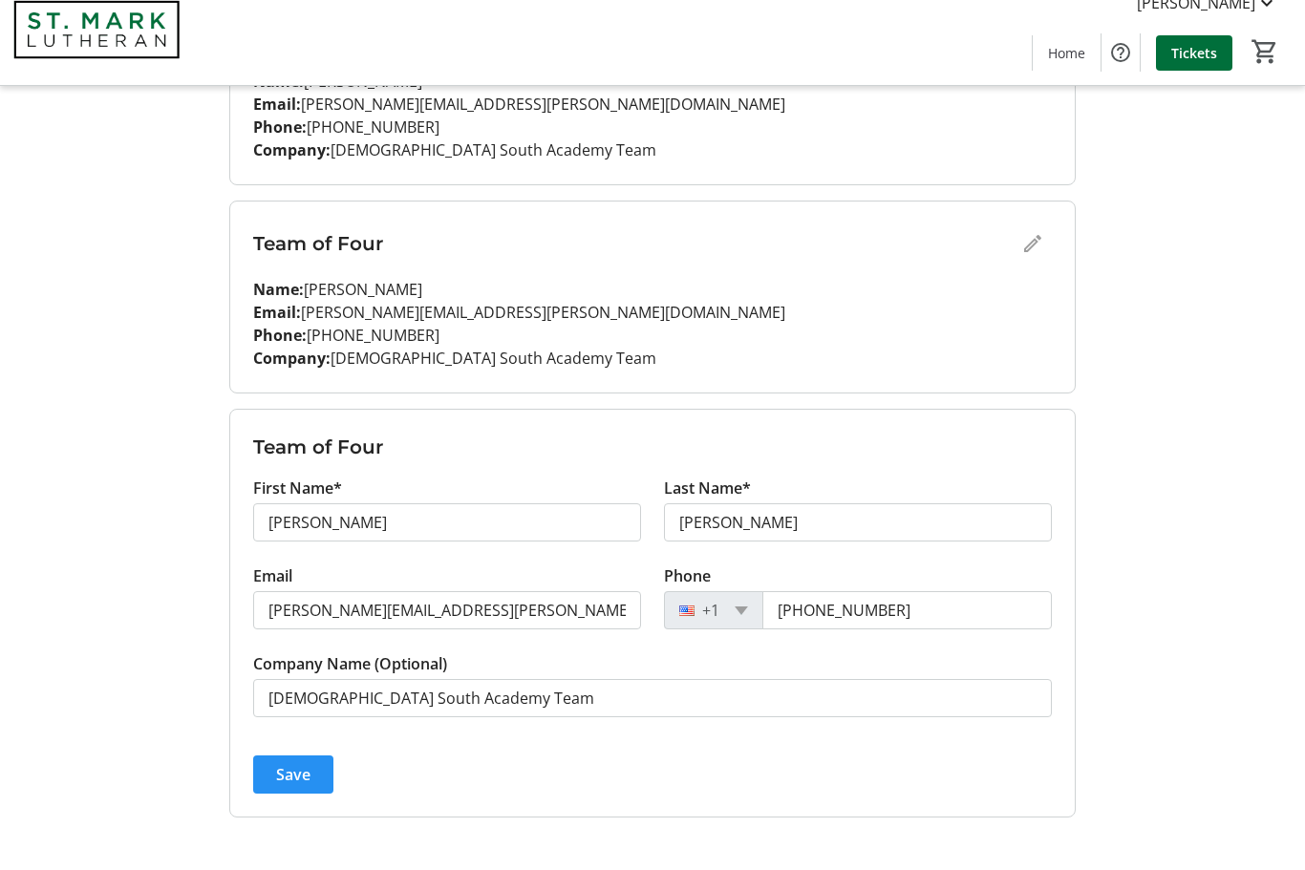
click at [290, 789] on span "Save" at bounding box center [293, 800] width 34 height 23
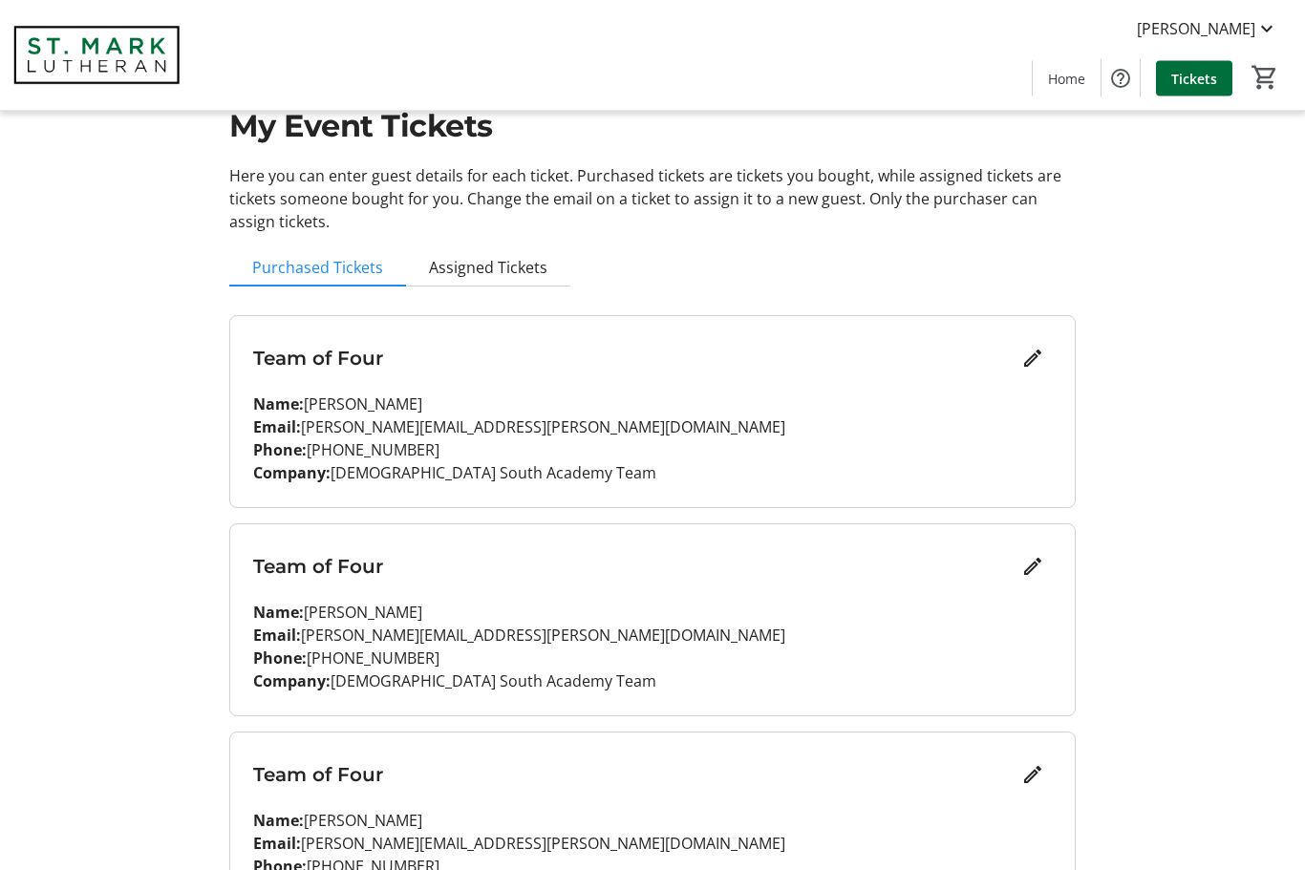
scroll to position [0, 0]
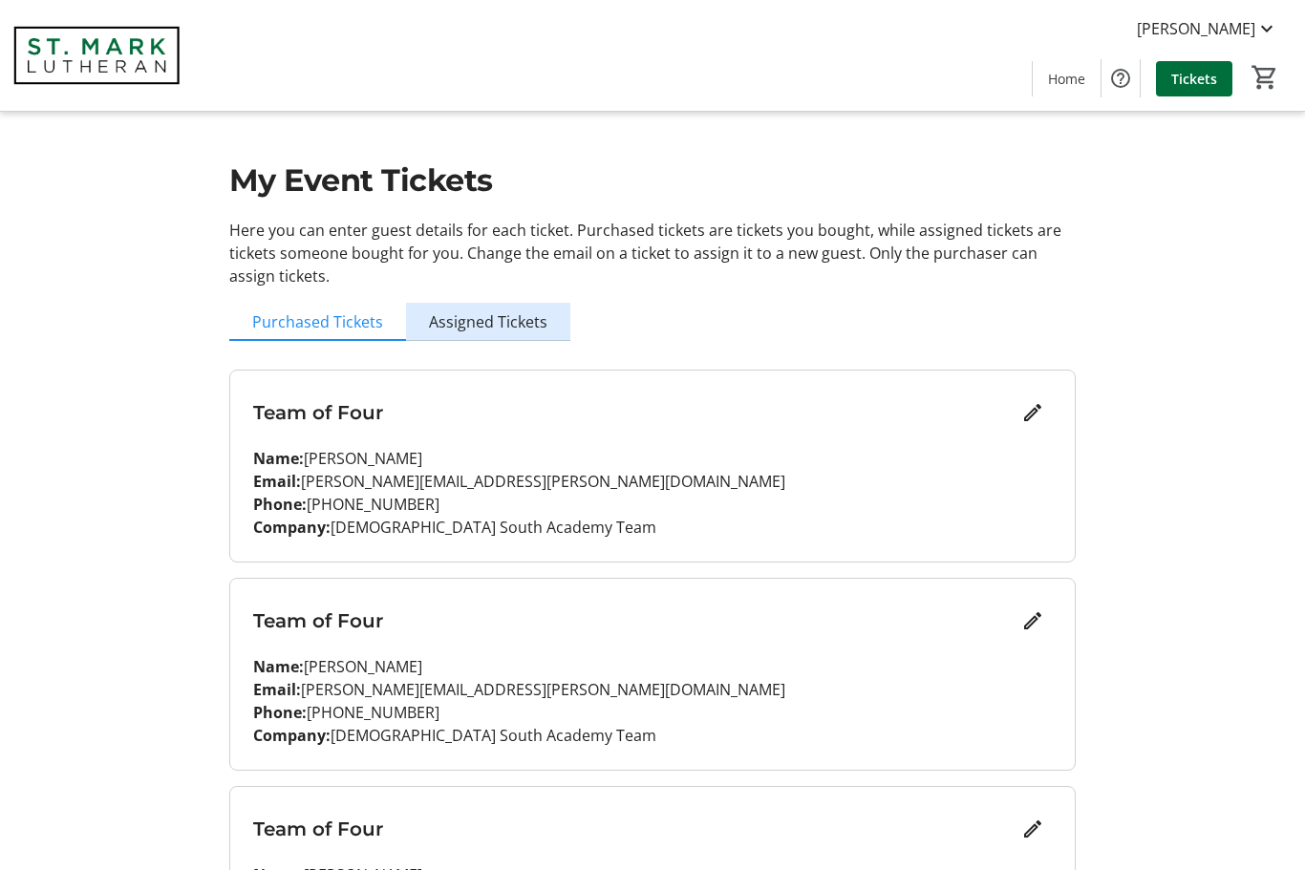
click at [508, 324] on span "Assigned Tickets" at bounding box center [488, 321] width 118 height 15
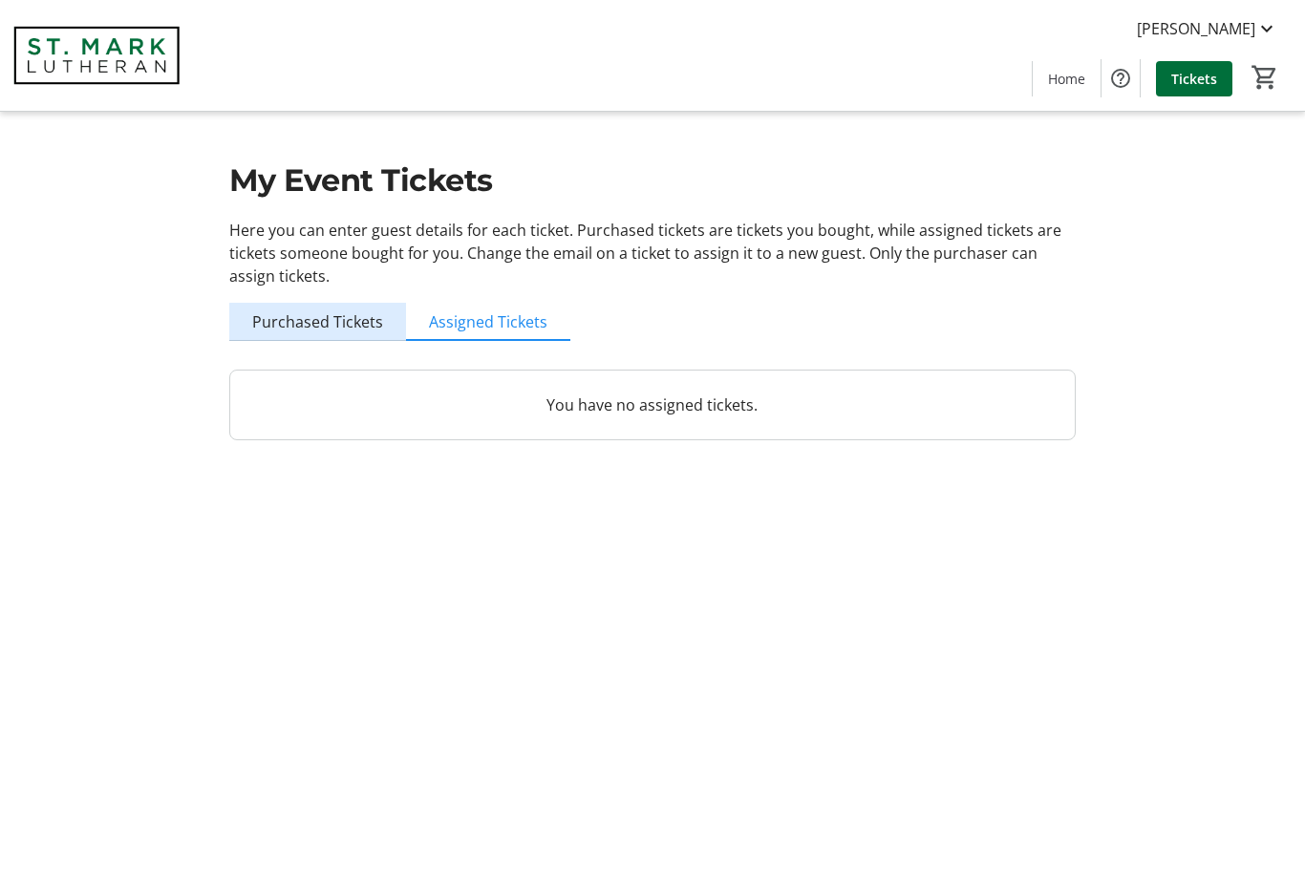
click at [327, 323] on span "Purchased Tickets" at bounding box center [317, 321] width 131 height 15
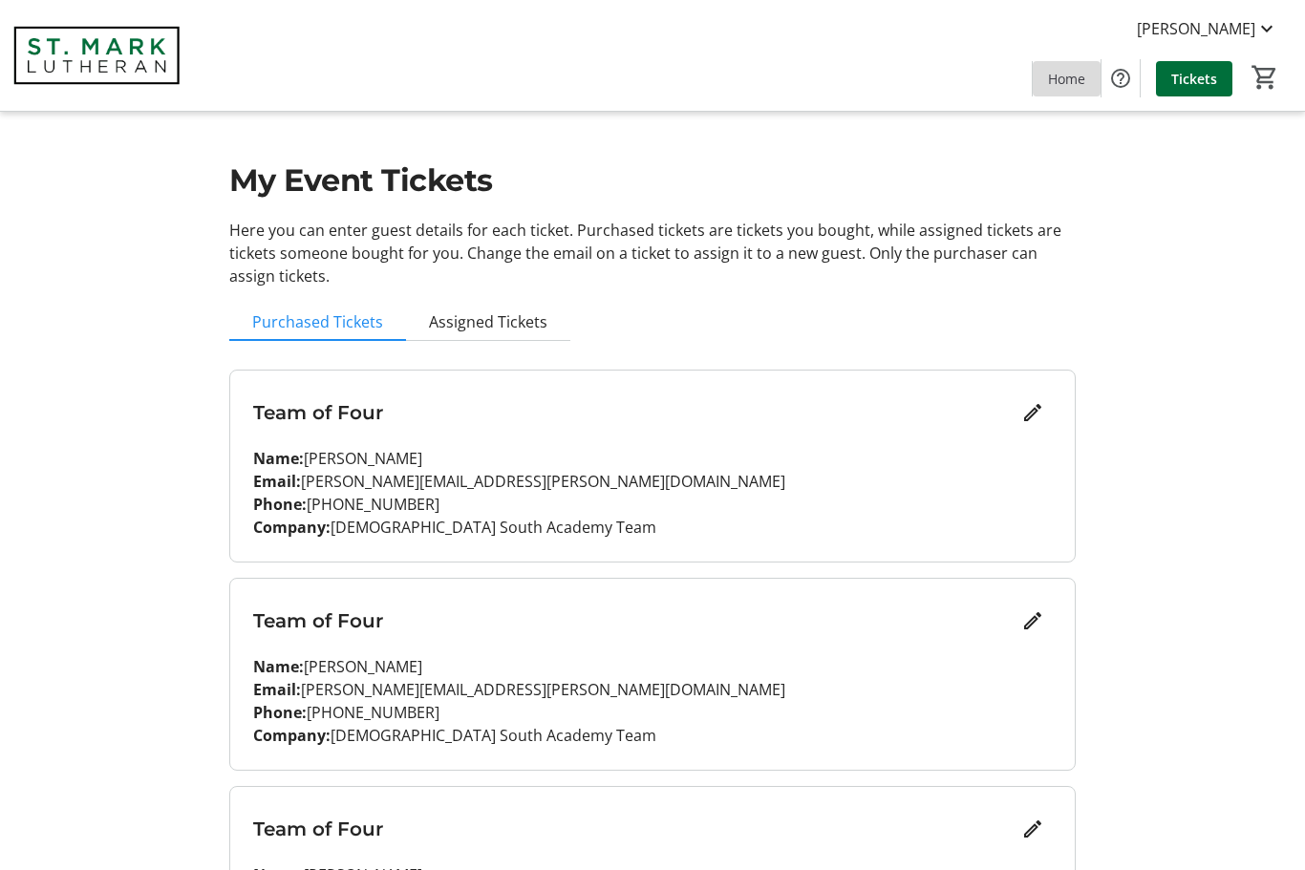
click at [1048, 82] on span "Home" at bounding box center [1066, 79] width 37 height 20
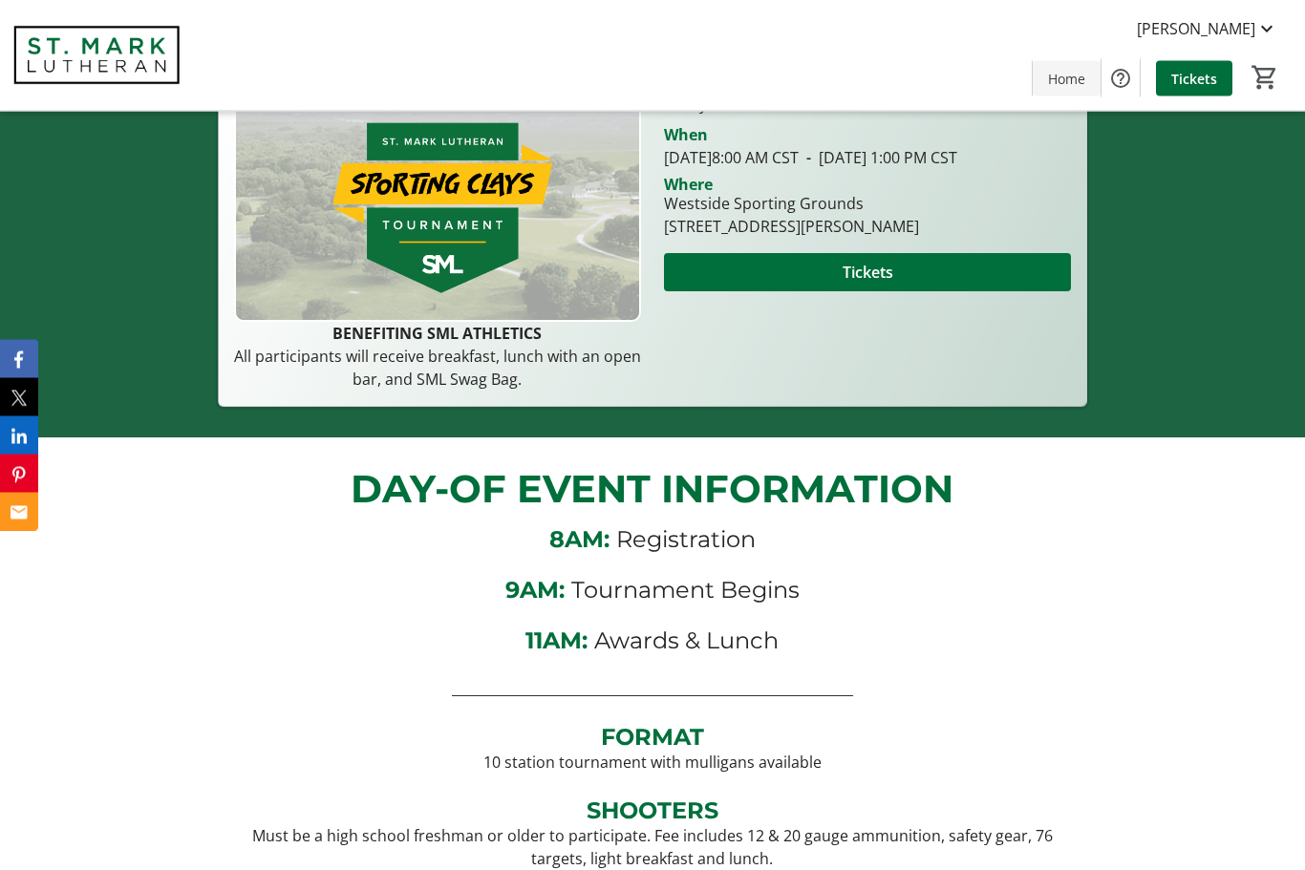
scroll to position [408, 0]
